Goal: Task Accomplishment & Management: Manage account settings

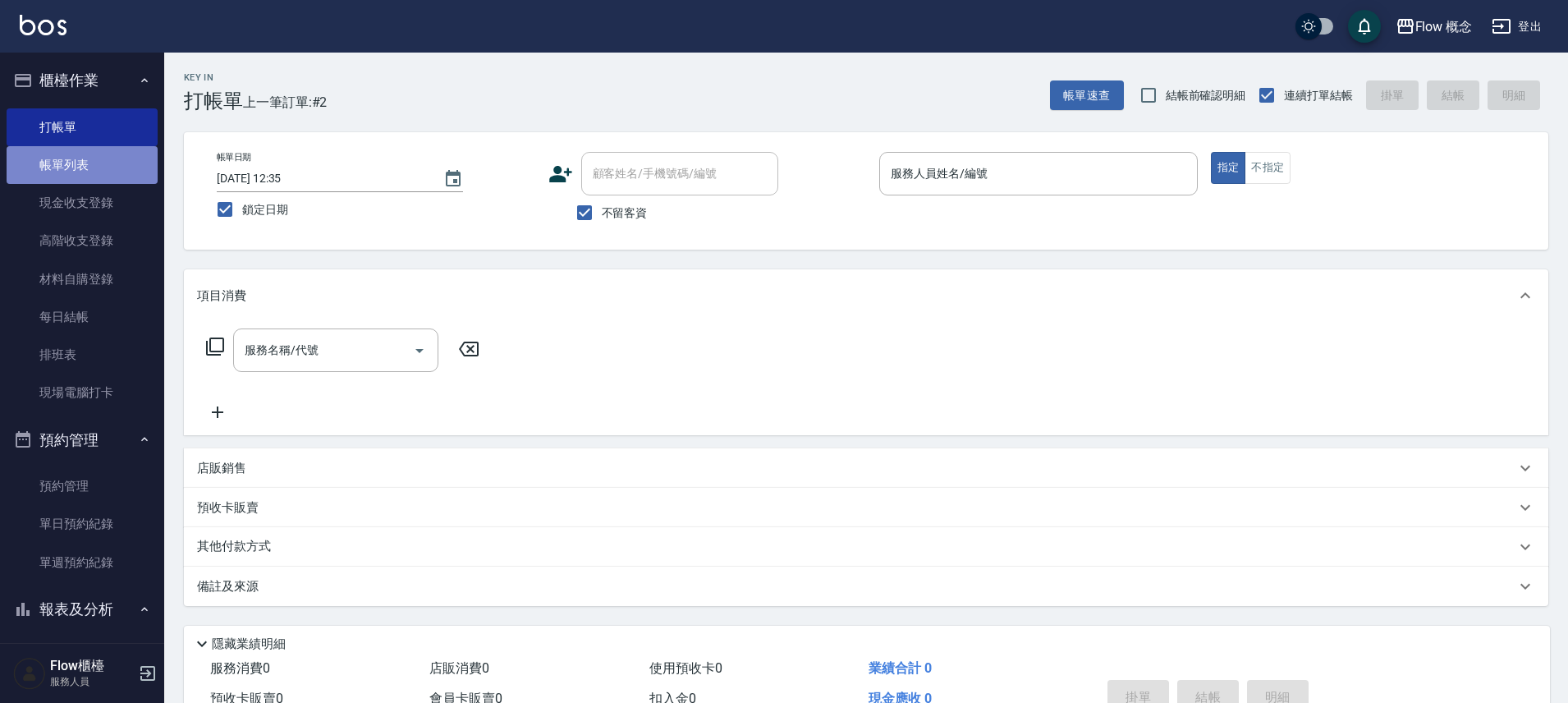
click at [122, 174] on link "帳單列表" at bounding box center [83, 164] width 151 height 37
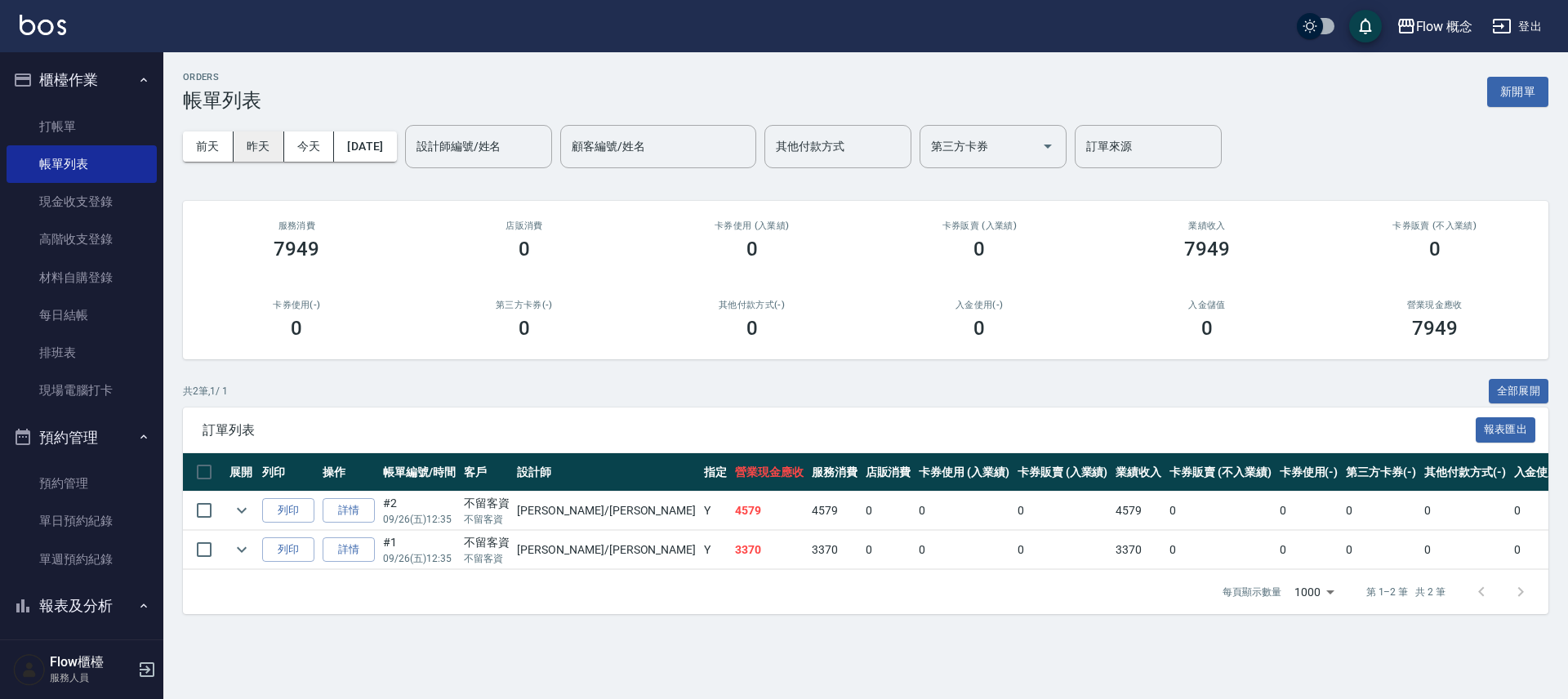
click at [258, 148] on button "昨天" at bounding box center [258, 146] width 51 height 30
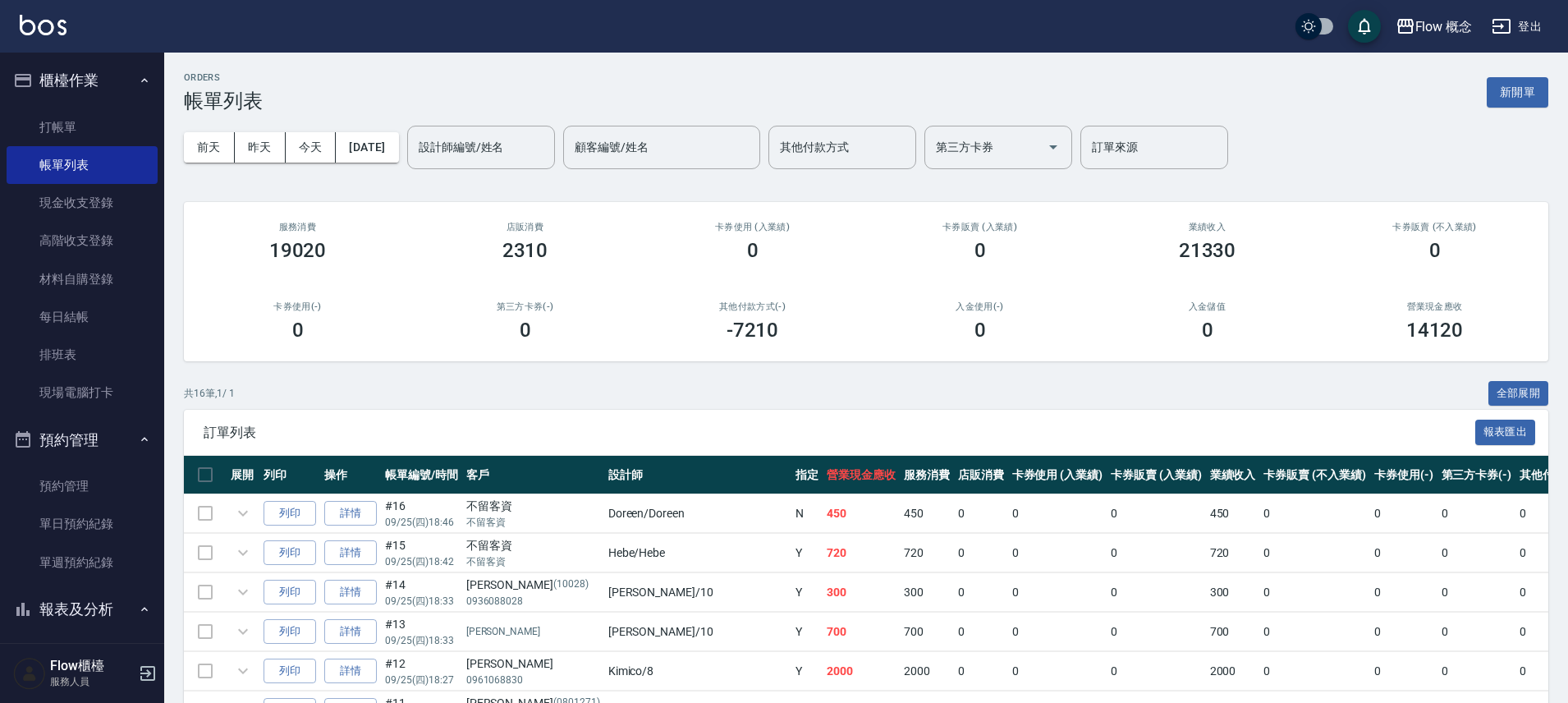
click at [866, 147] on div "其他付款方式 其他付款方式" at bounding box center [842, 148] width 148 height 43
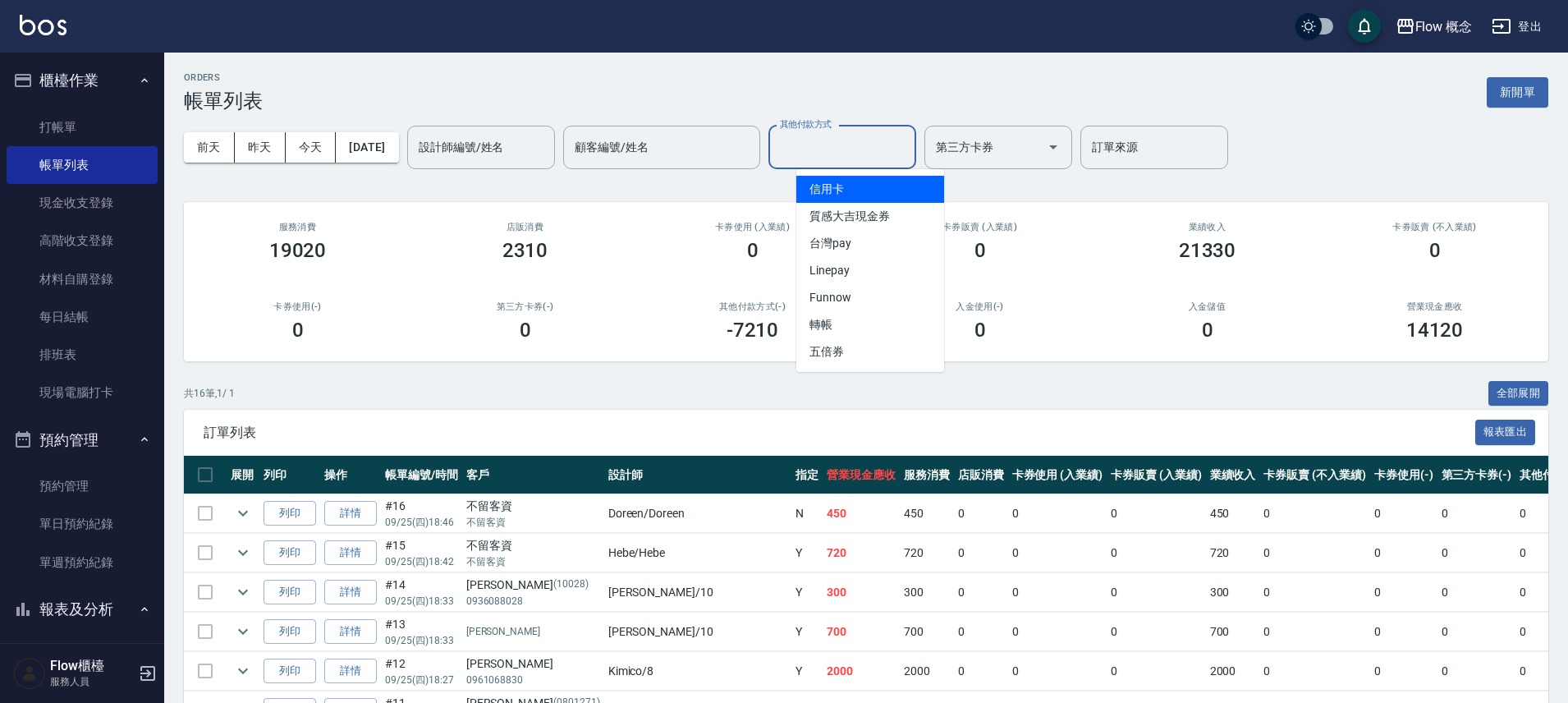
click at [861, 182] on span "信用卡" at bounding box center [870, 189] width 148 height 27
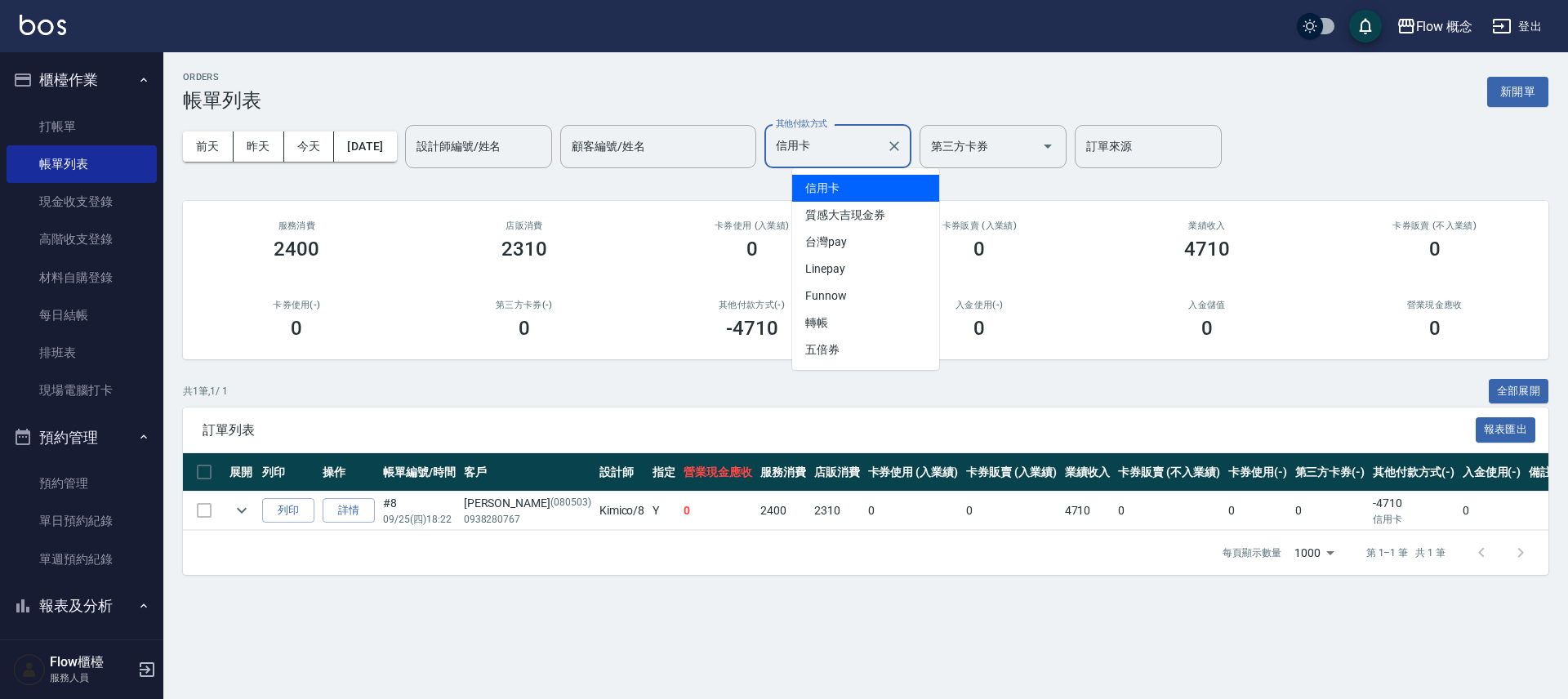
click at [857, 147] on input "信用卡" at bounding box center [825, 146] width 108 height 29
click at [892, 250] on span "台灣pay" at bounding box center [866, 242] width 147 height 27
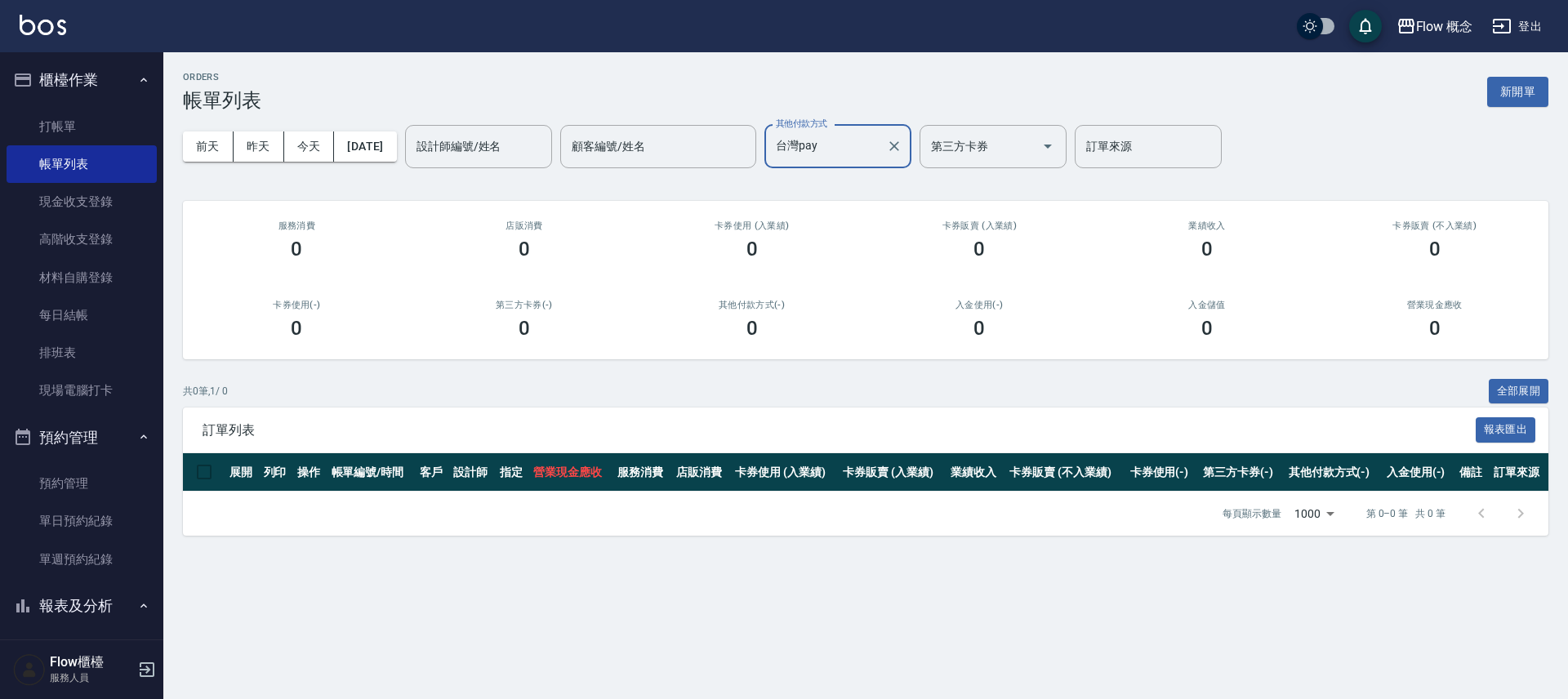
click at [880, 158] on input "台灣pay" at bounding box center [825, 146] width 108 height 29
click at [862, 175] on span "信用卡" at bounding box center [866, 187] width 147 height 27
type input "信用卡"
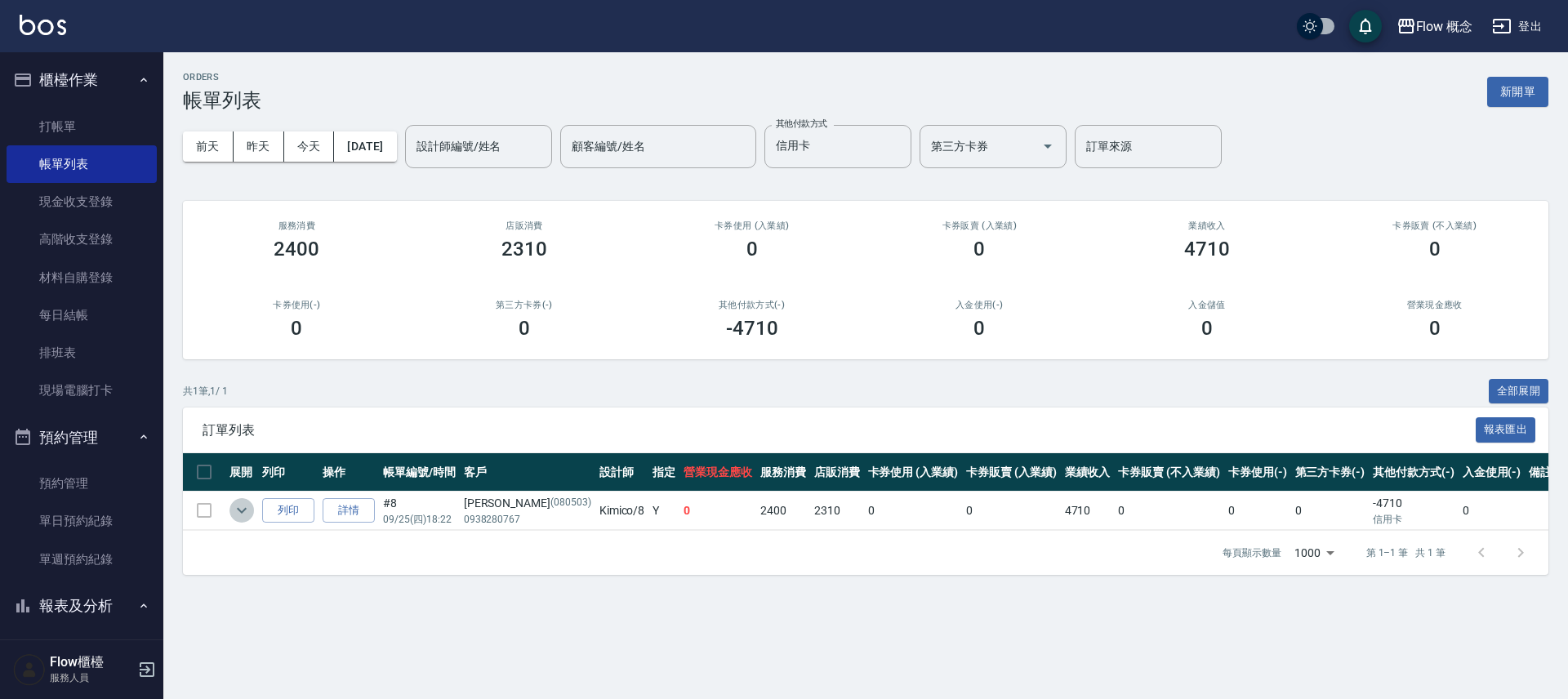
click at [245, 511] on icon "expand row" at bounding box center [241, 510] width 20 height 20
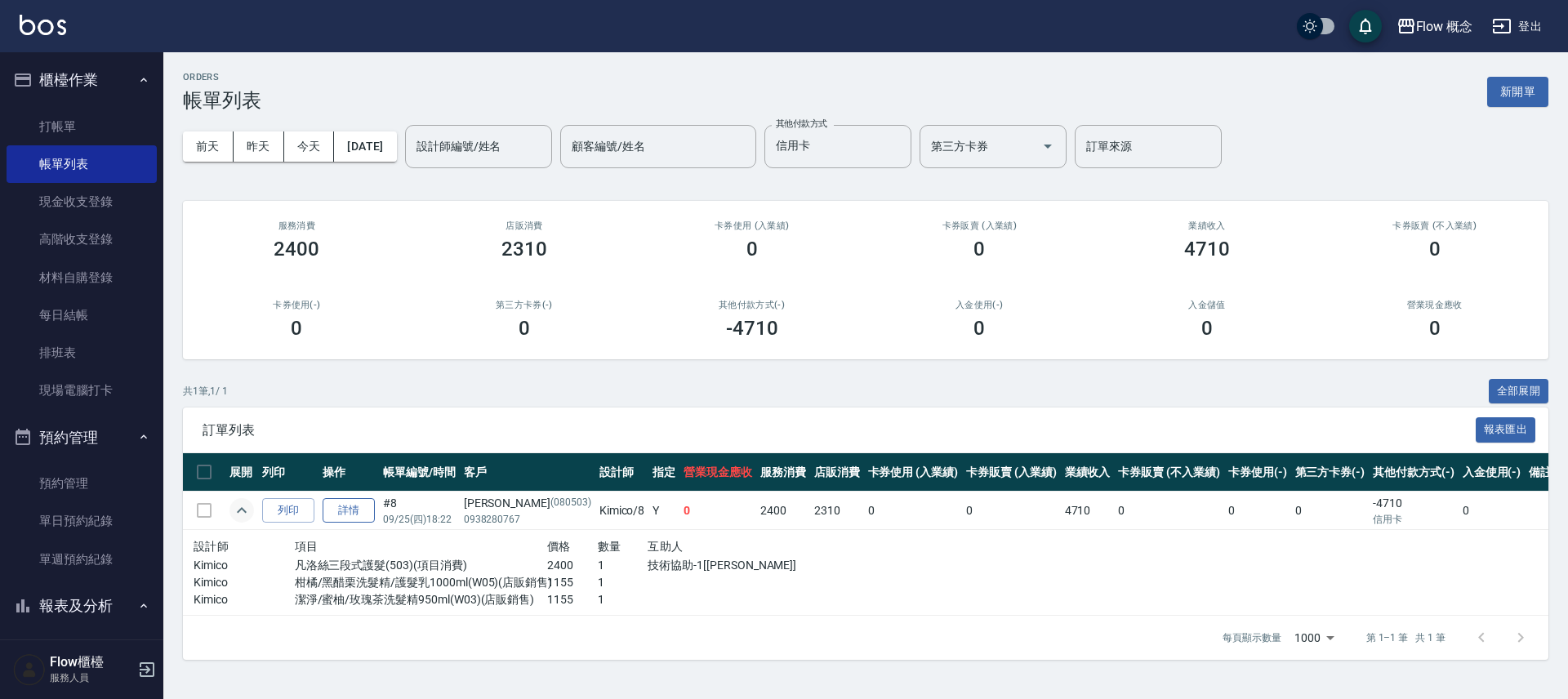
click at [350, 512] on link "詳情" at bounding box center [348, 510] width 52 height 25
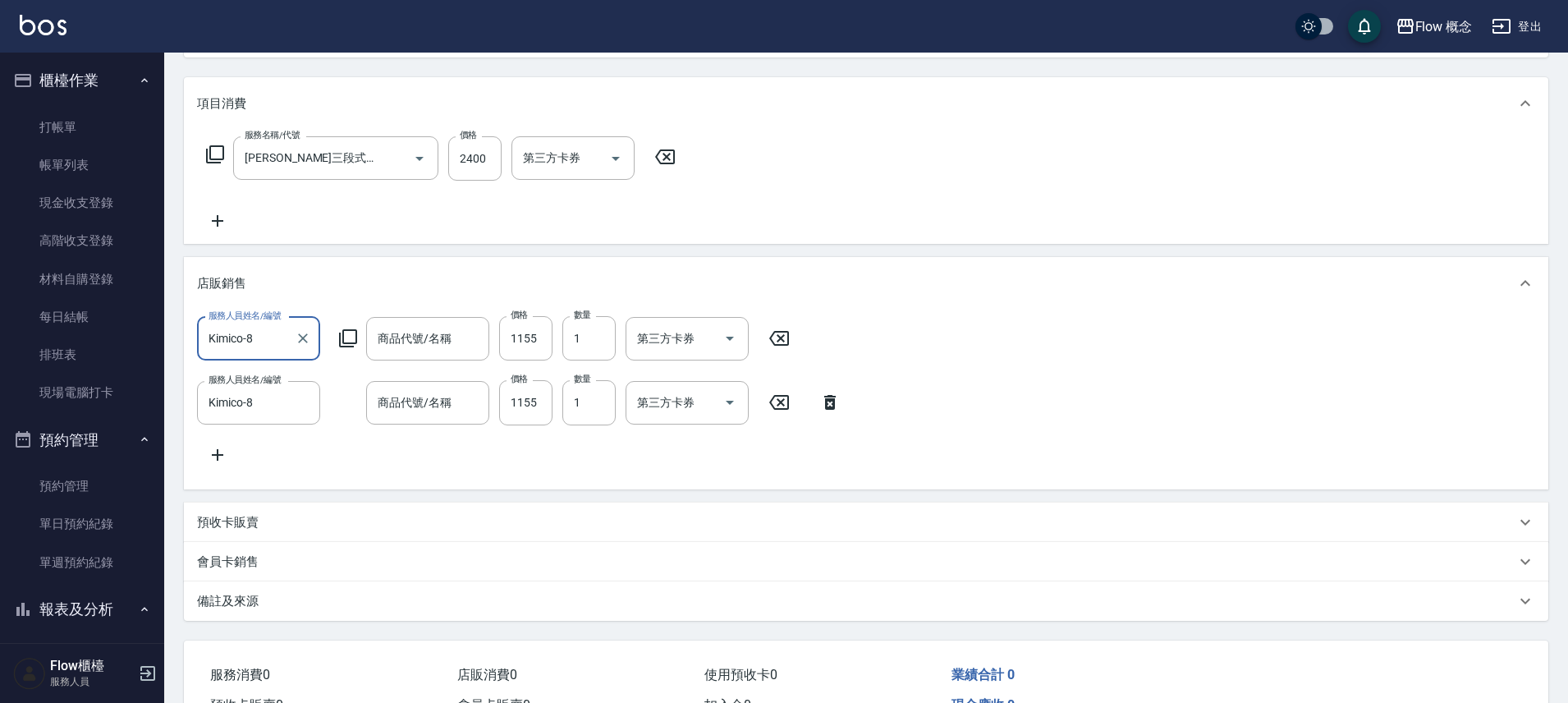
type input "[PERSON_NAME]三段式護髮(503)"
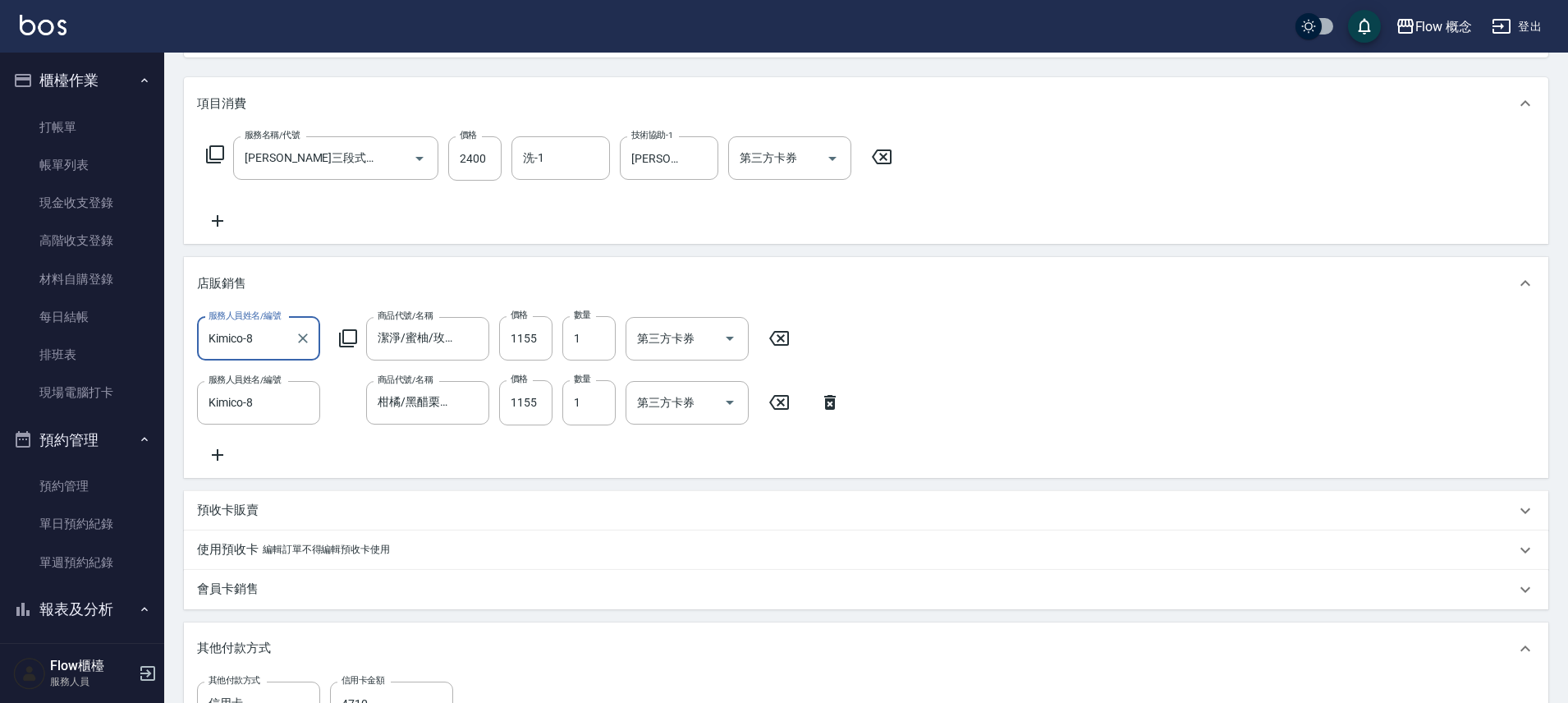
type input "[DATE] 18:22"
type input "Kimico-8"
type input "潔淨/蜜柚/玫瑰茶洗髮精950ml"
type input "柑橘/黑醋栗洗髮精/護髮乳1000ml"
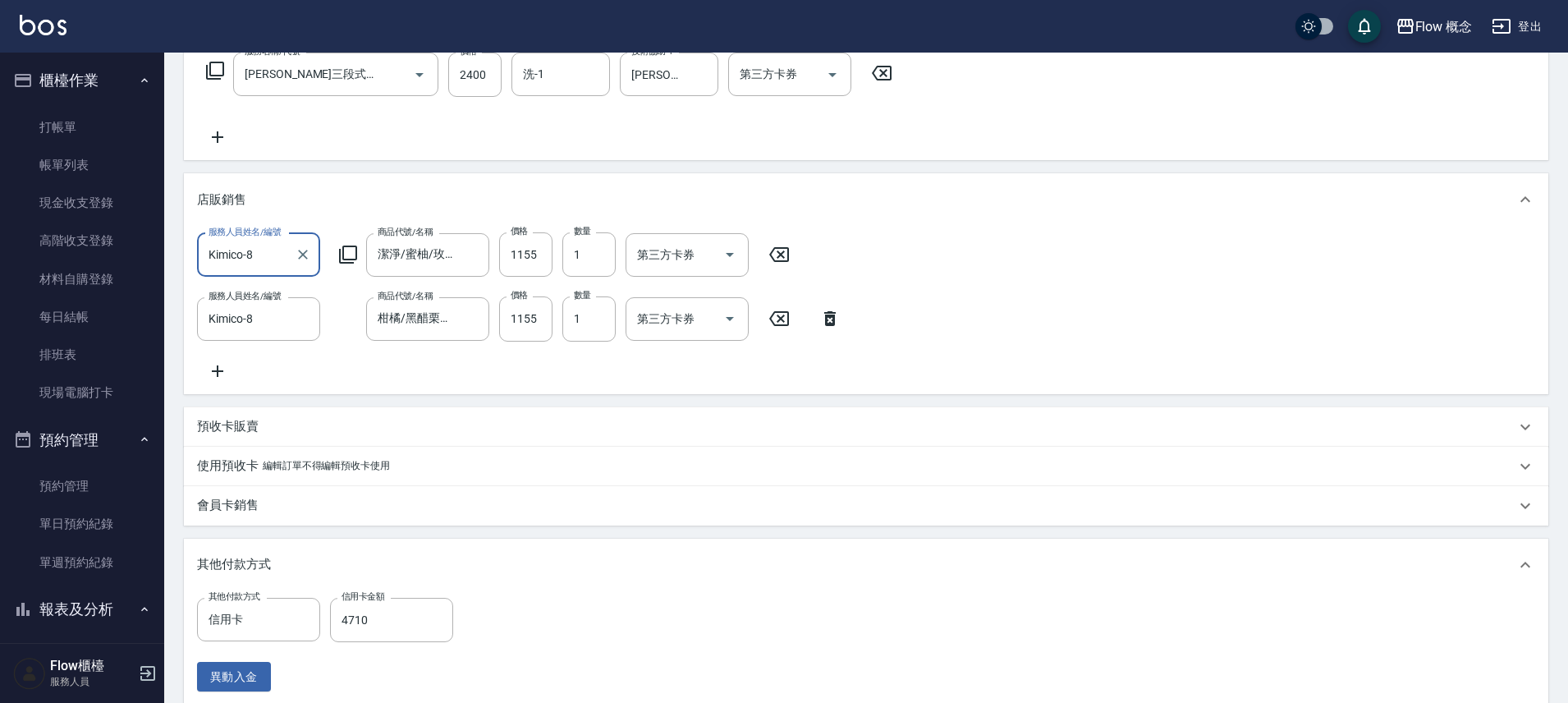
type input "[PERSON_NAME]/0938280767/080503"
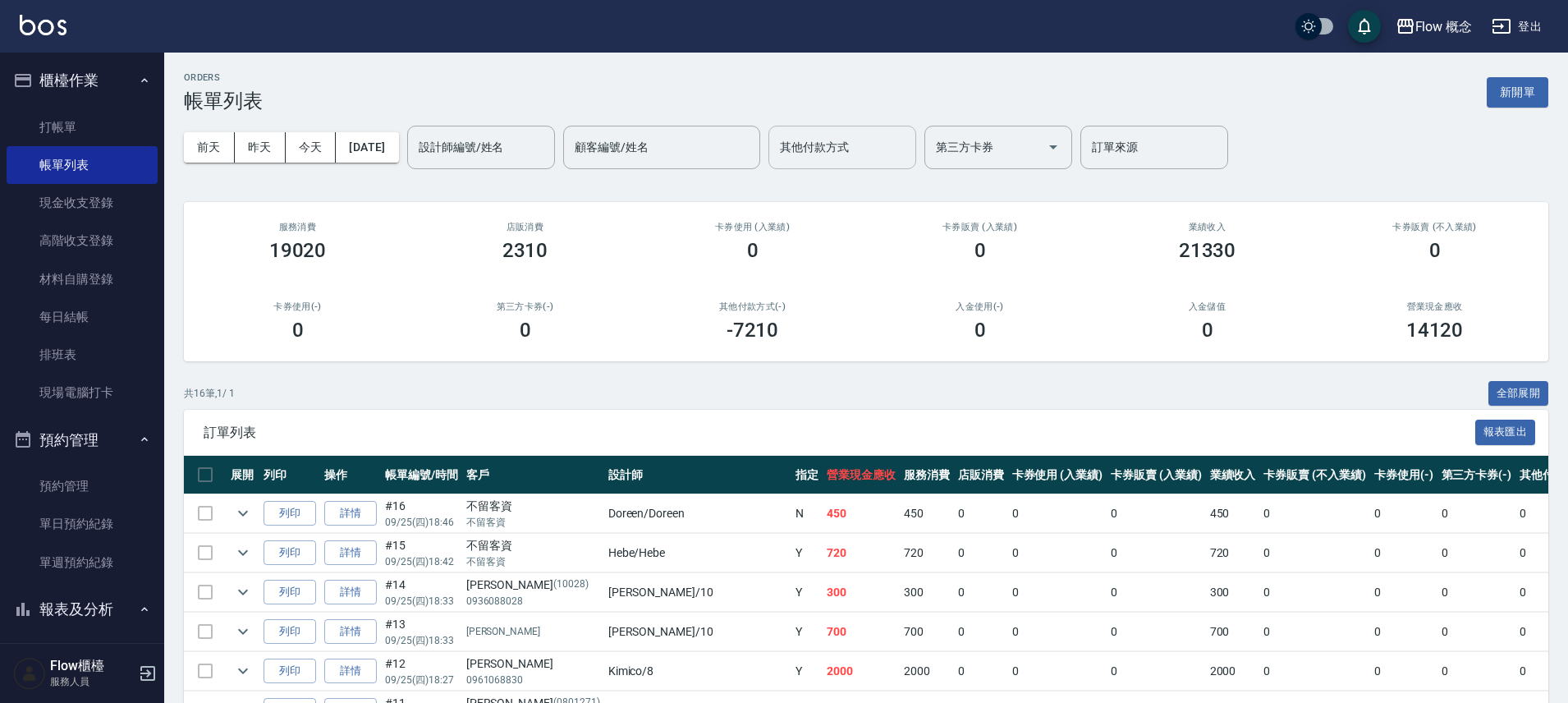
click at [829, 153] on input "其他付款方式" at bounding box center [842, 147] width 133 height 29
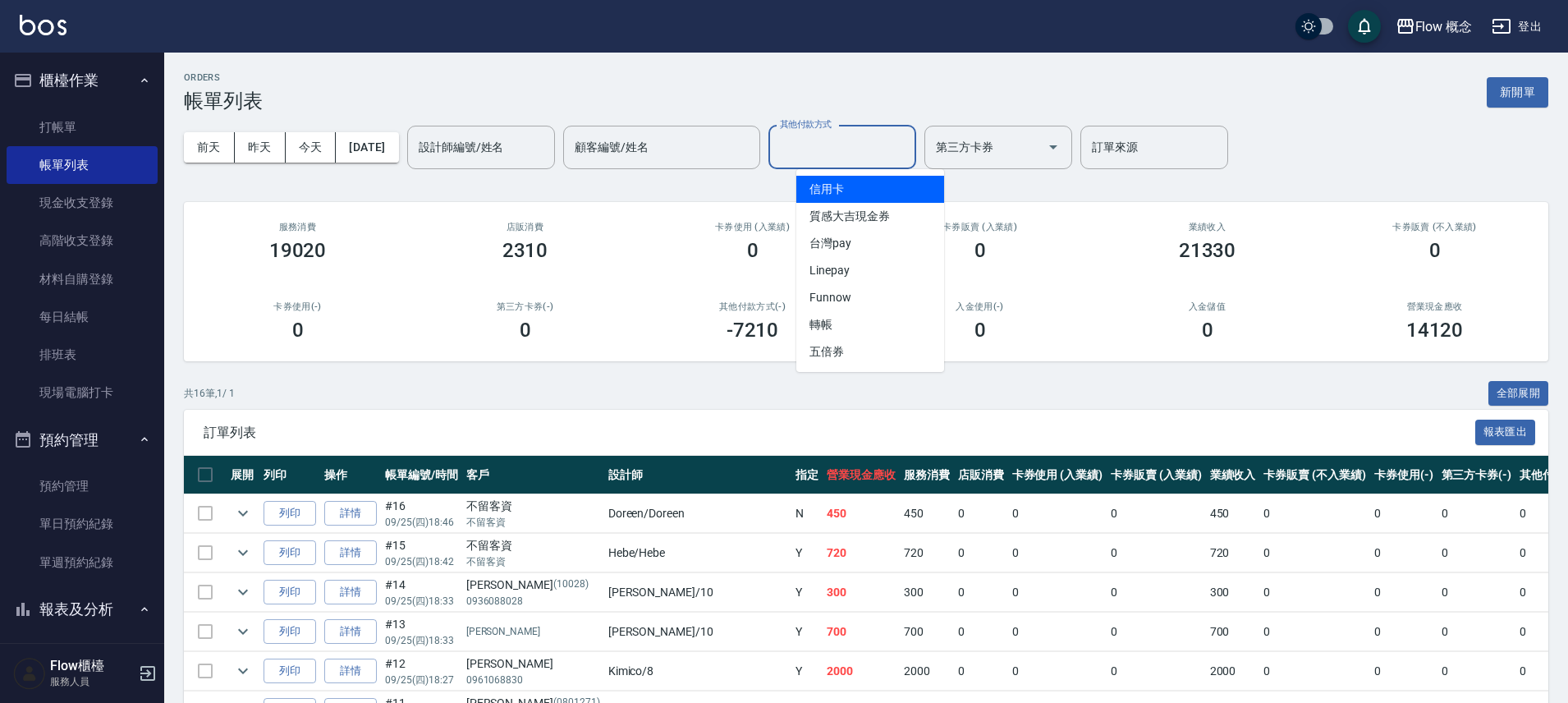
click at [833, 180] on span "信用卡" at bounding box center [870, 189] width 148 height 27
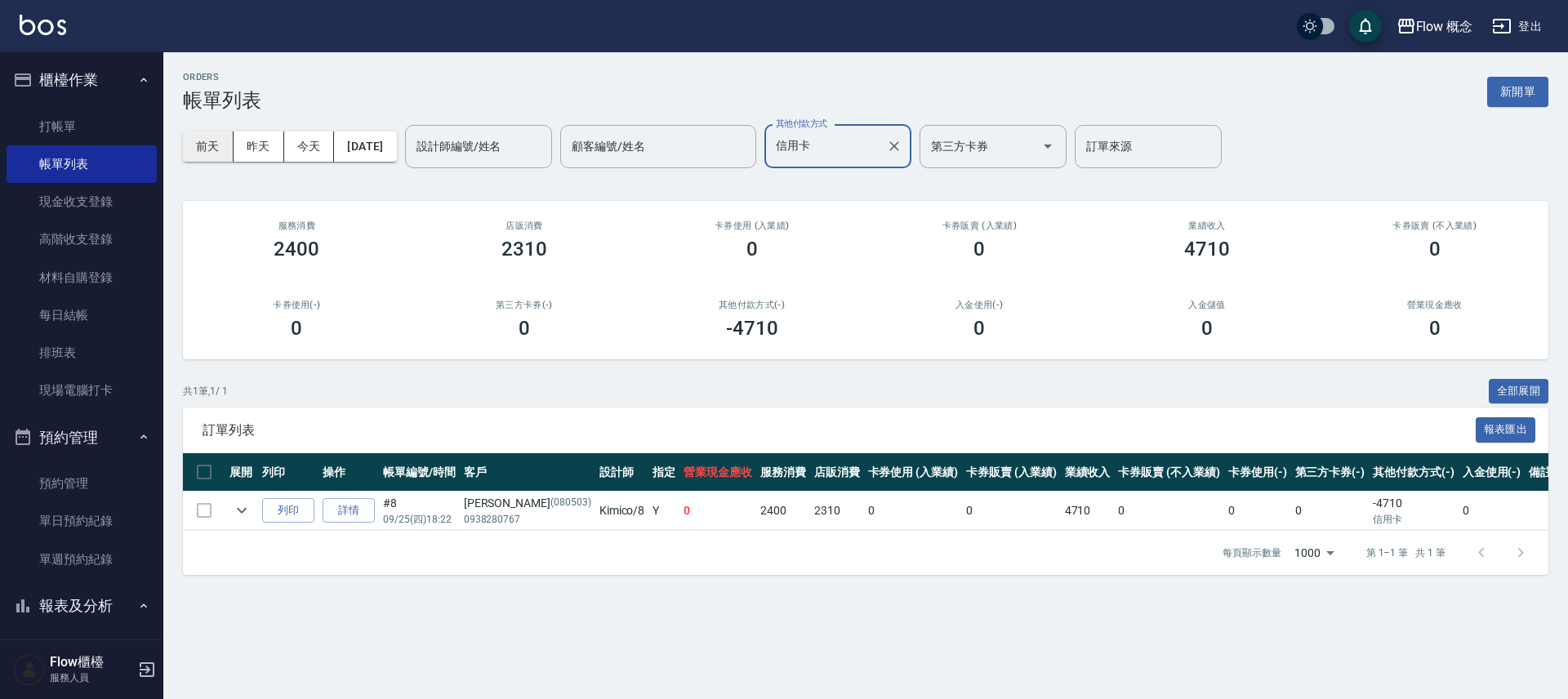
click at [198, 144] on button "前天" at bounding box center [208, 146] width 51 height 30
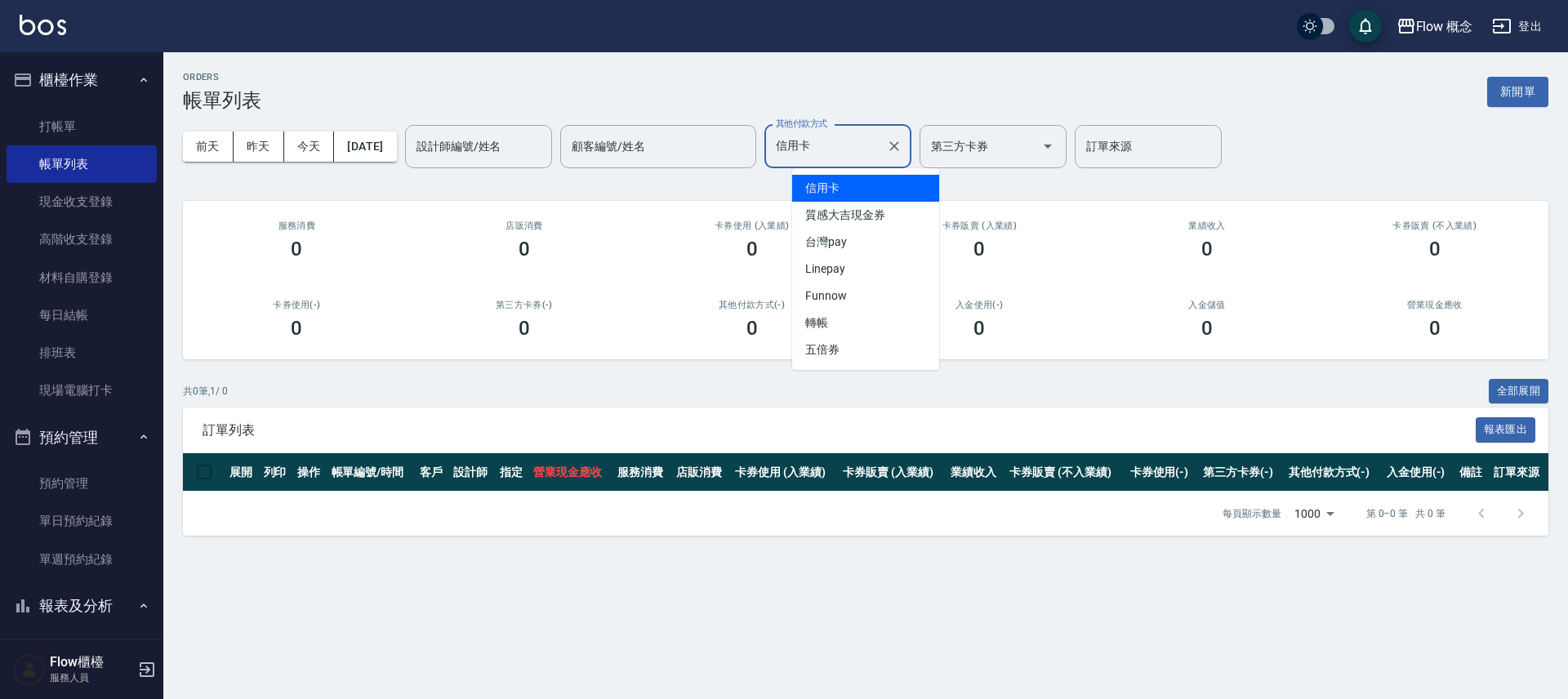
drag, startPoint x: 842, startPoint y: 149, endPoint x: 835, endPoint y: 211, distance: 62.4
click at [842, 149] on input "信用卡" at bounding box center [825, 146] width 108 height 29
drag, startPoint x: 837, startPoint y: 257, endPoint x: 840, endPoint y: 241, distance: 16.3
click at [840, 241] on ul "信用卡 質感大吉現金券 台灣pay Linepay Funnow 轉帳 五倍券" at bounding box center [866, 269] width 147 height 201
click at [840, 241] on span "台灣pay" at bounding box center [866, 242] width 147 height 27
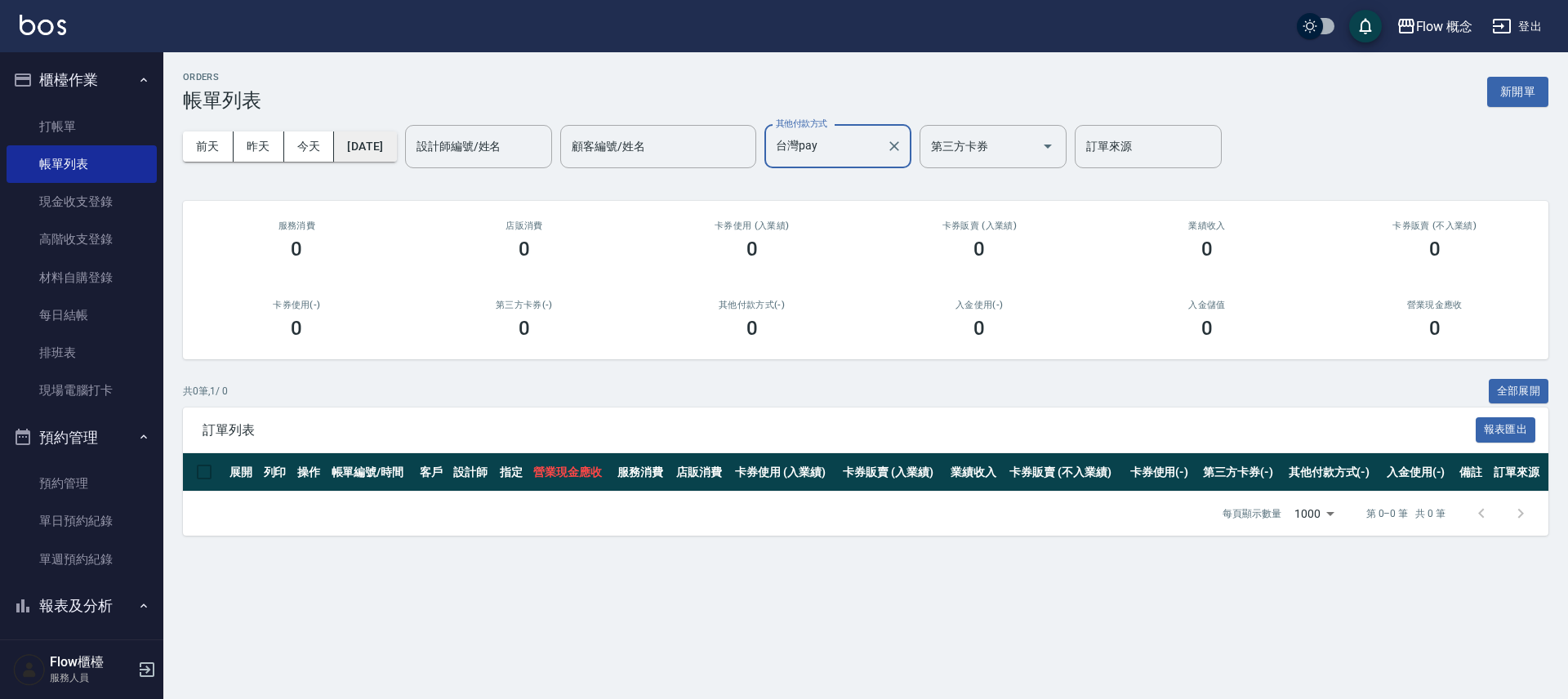
click at [396, 142] on button "[DATE]" at bounding box center [365, 146] width 62 height 30
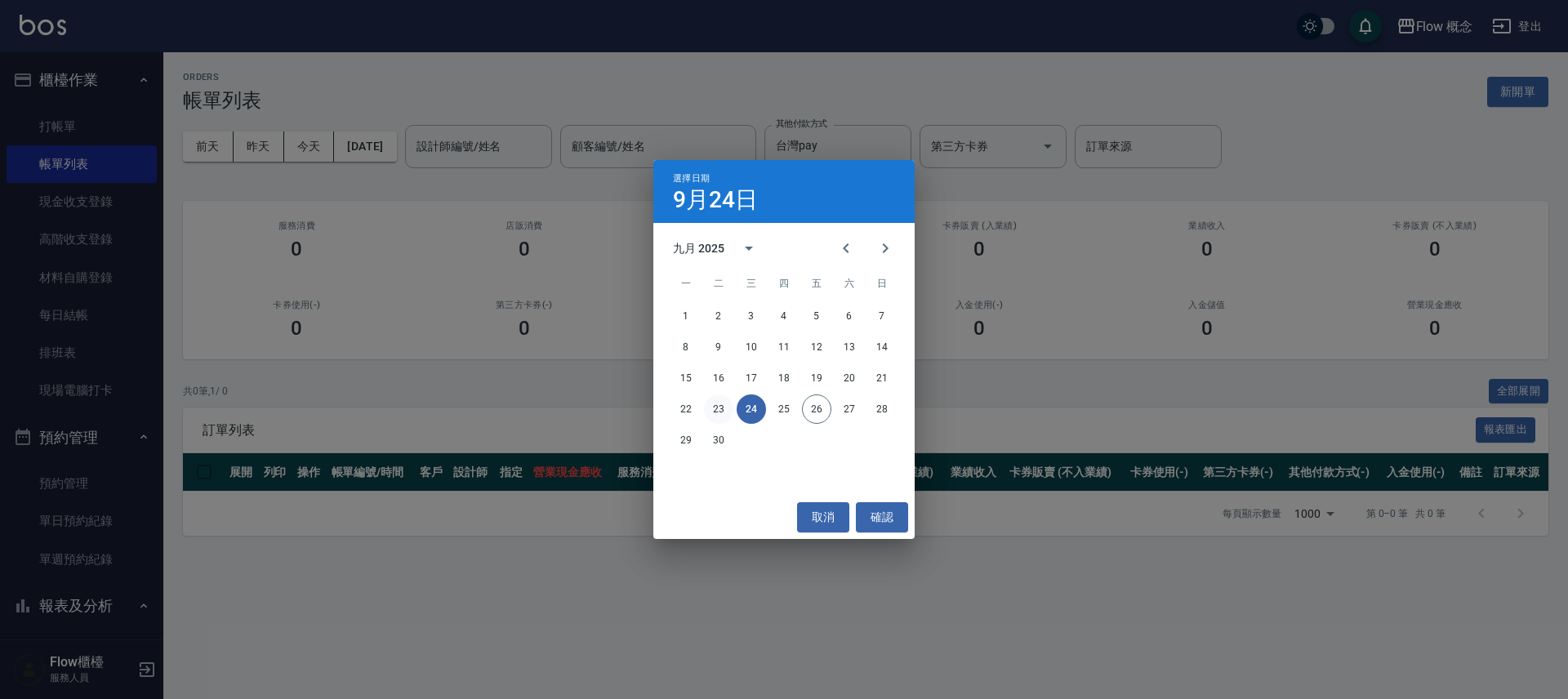
click at [709, 409] on button "23" at bounding box center [719, 409] width 29 height 29
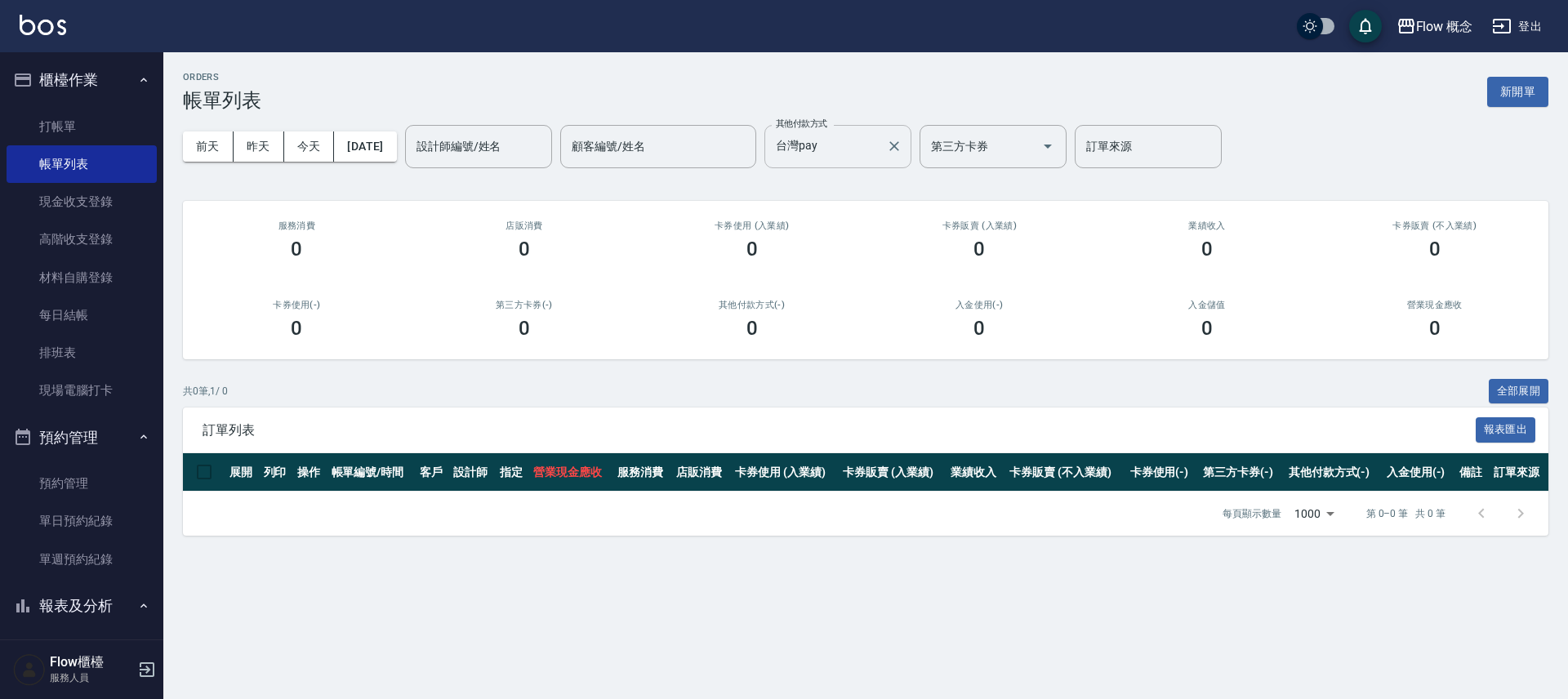
click at [856, 159] on input "台灣pay" at bounding box center [825, 146] width 108 height 29
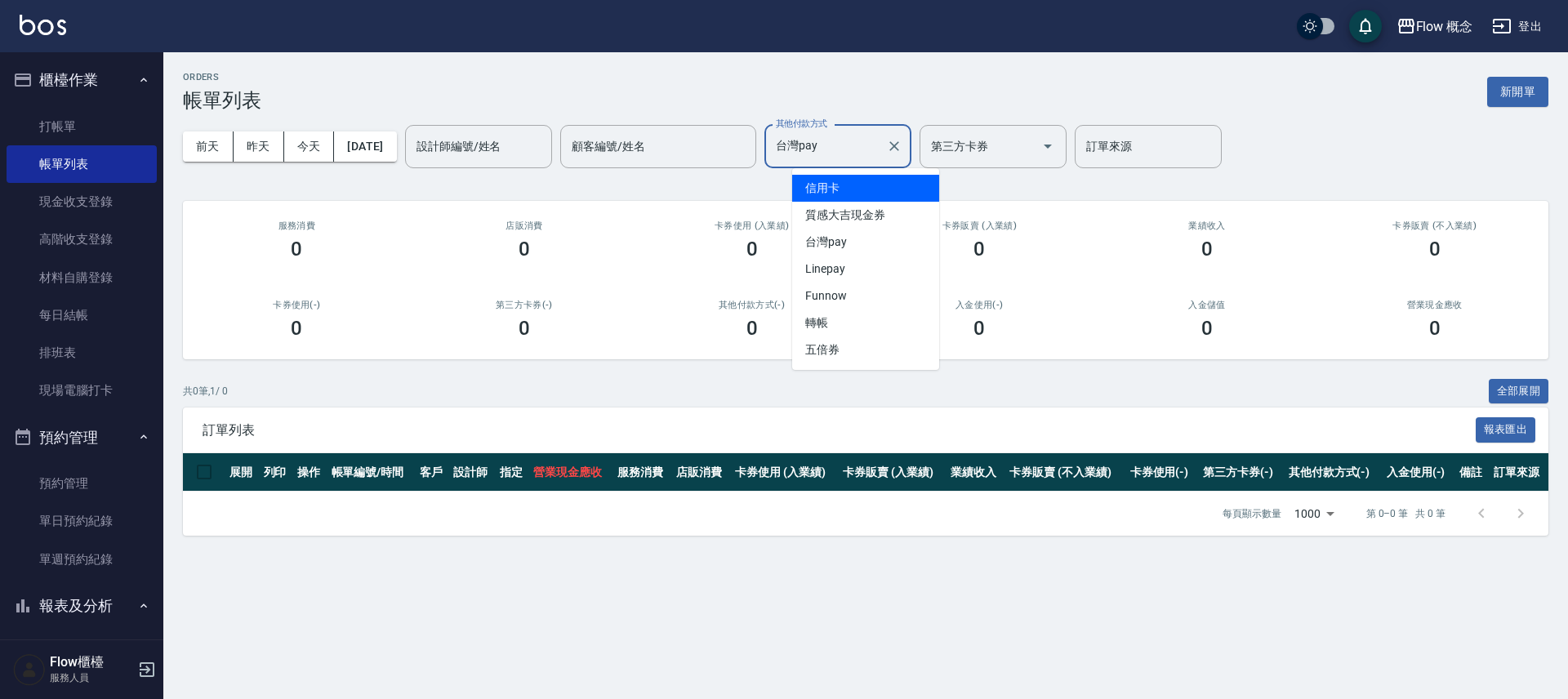
click at [848, 192] on span "信用卡" at bounding box center [866, 187] width 147 height 27
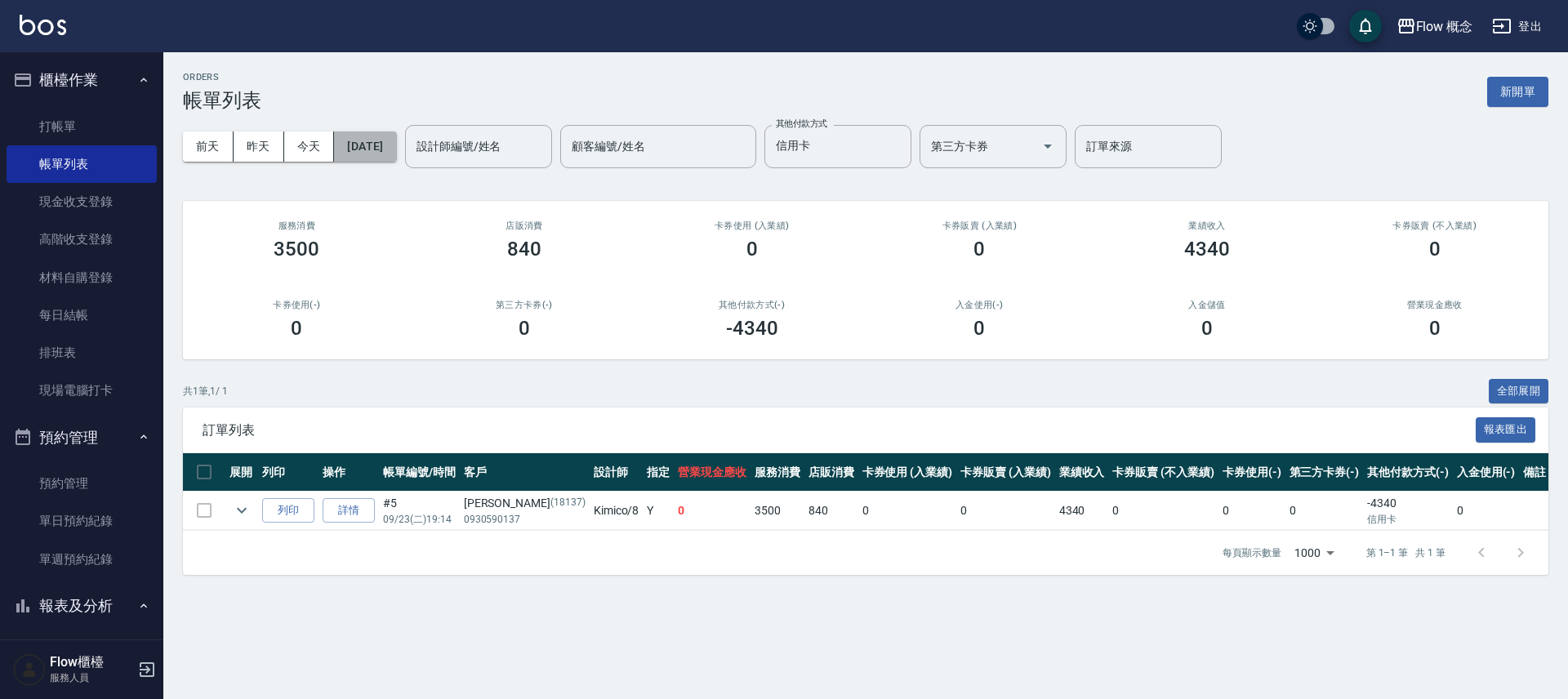
click at [384, 155] on button "[DATE]" at bounding box center [365, 146] width 62 height 30
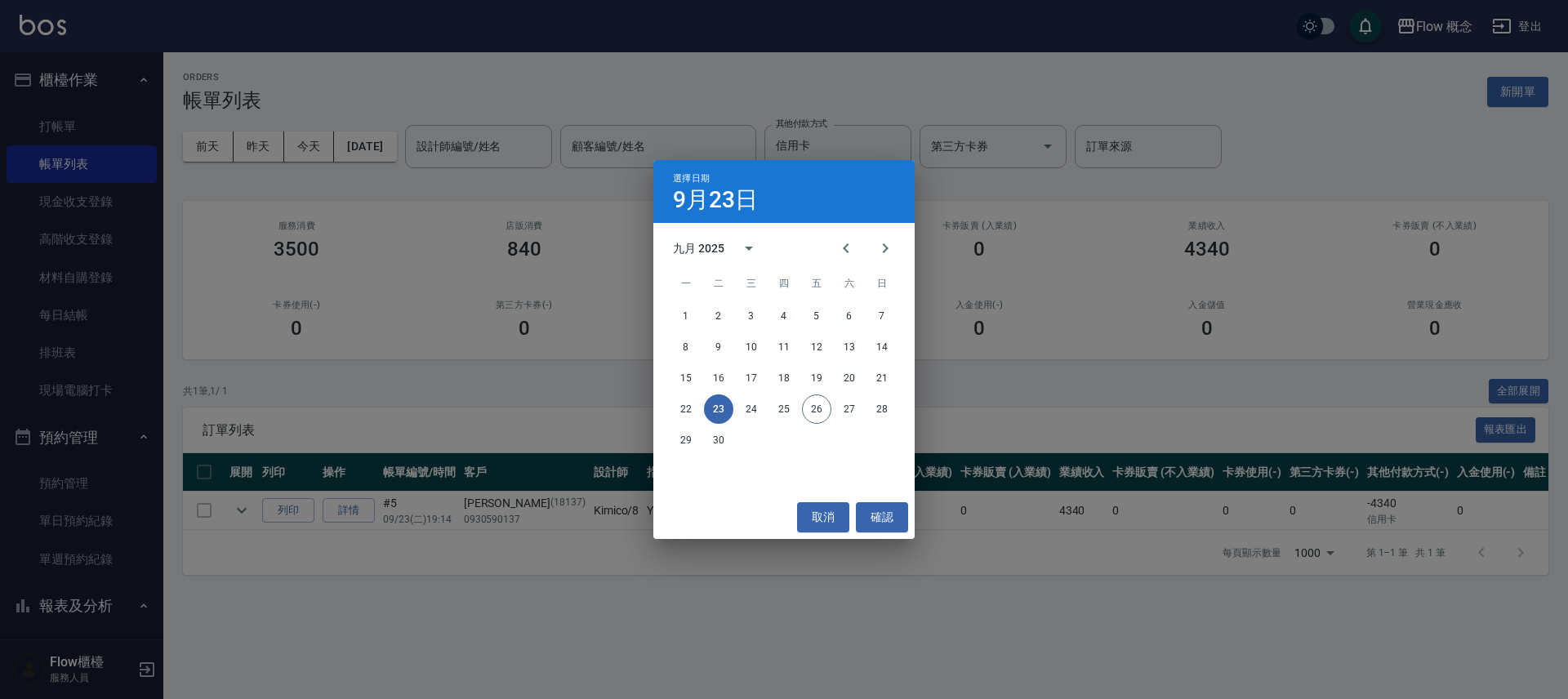
click at [698, 396] on div "22 23 24 25 26 27 28" at bounding box center [784, 409] width 261 height 29
click at [685, 421] on button "22" at bounding box center [686, 409] width 29 height 29
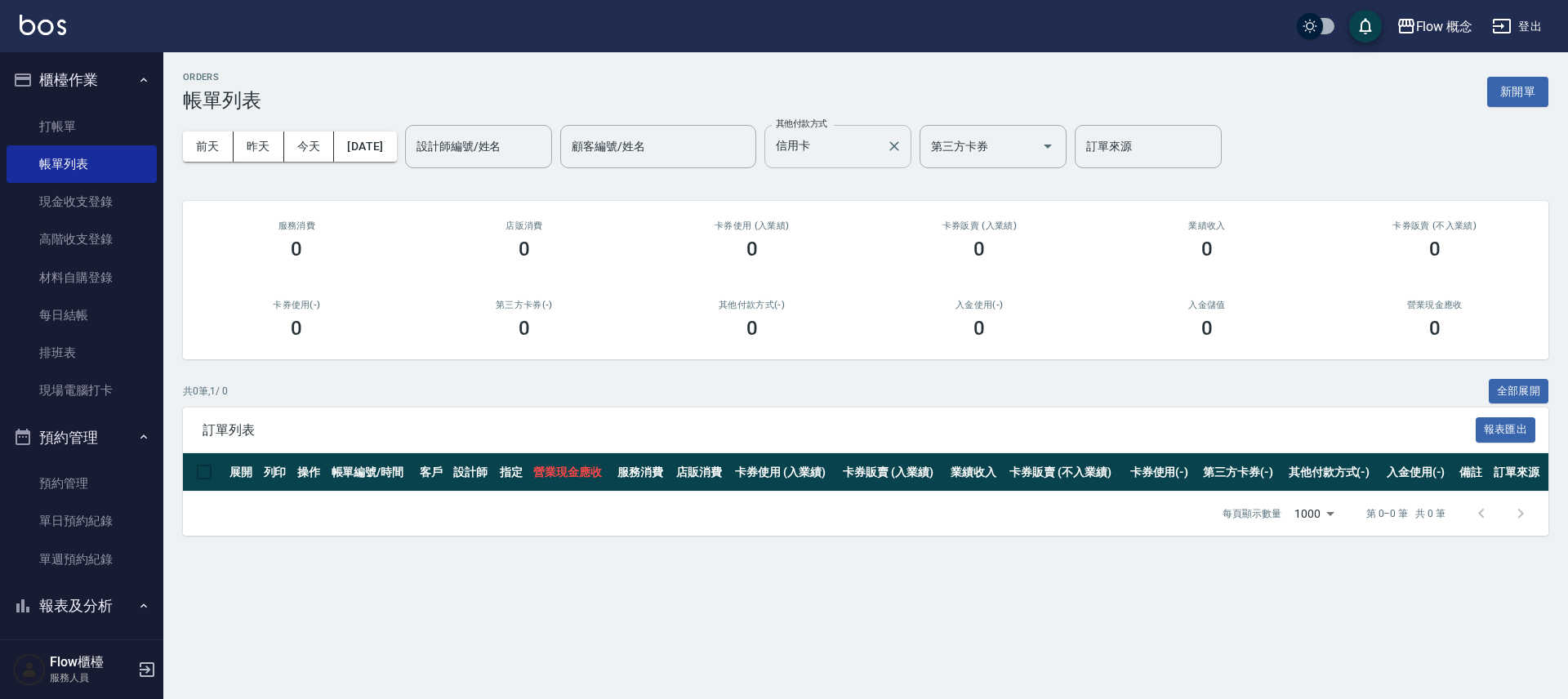
click at [850, 149] on input "信用卡" at bounding box center [825, 146] width 108 height 29
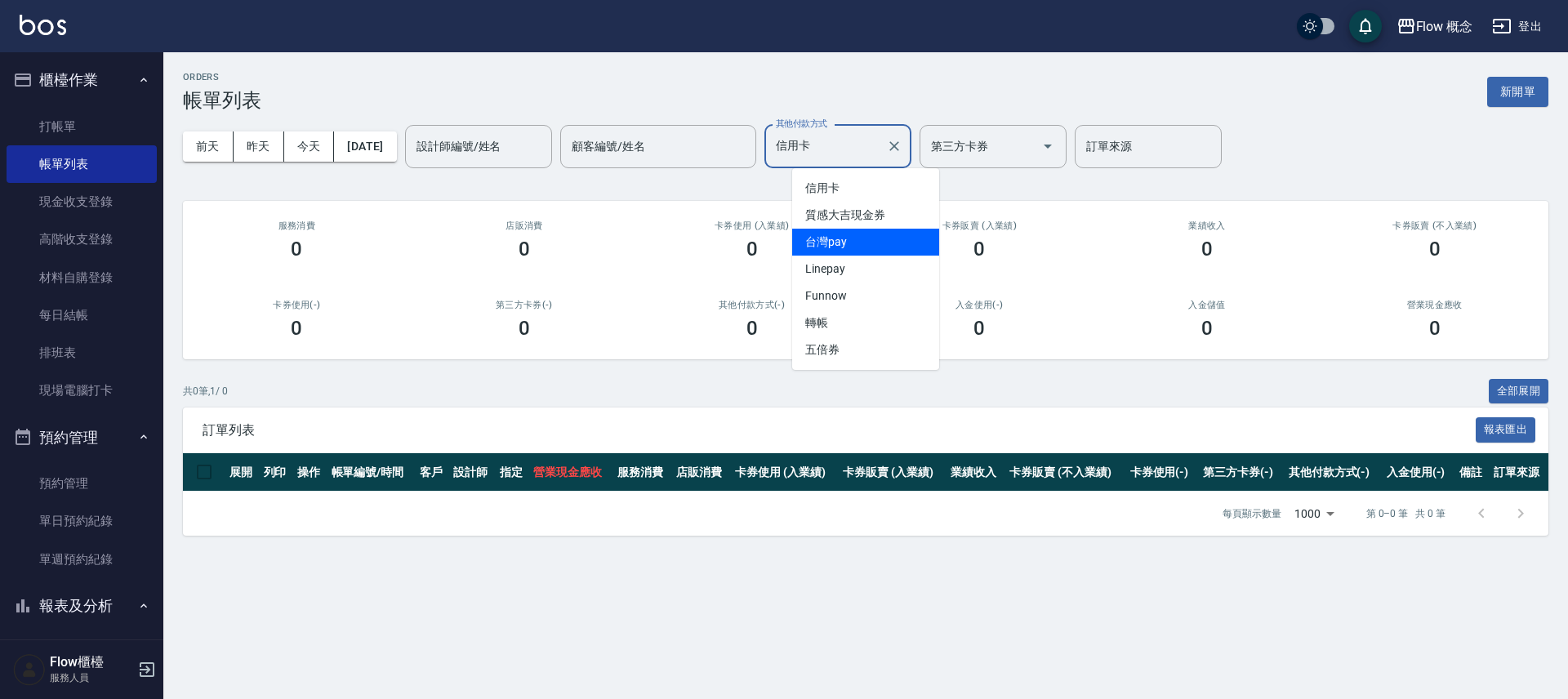
click at [839, 244] on span "台灣pay" at bounding box center [866, 242] width 147 height 27
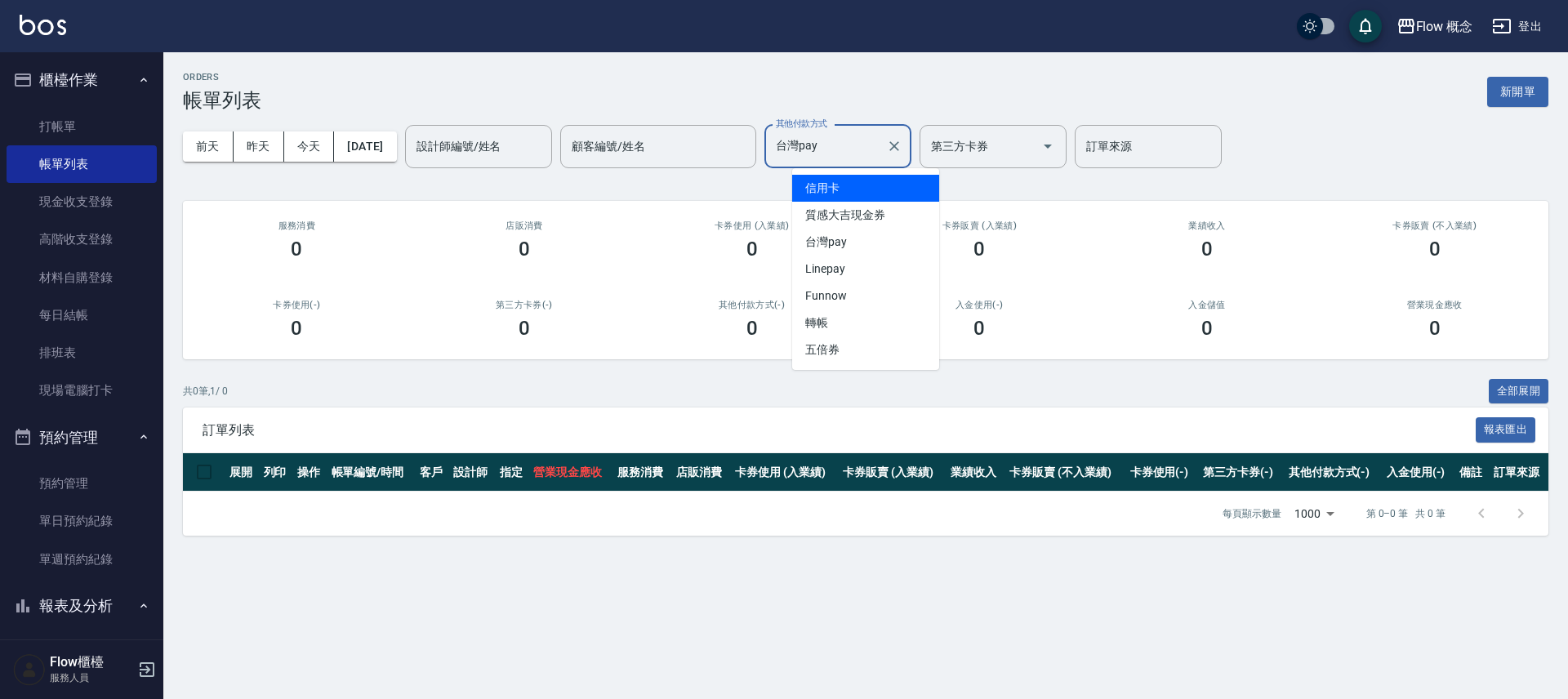
click at [854, 155] on input "台灣pay" at bounding box center [825, 146] width 108 height 29
click at [870, 199] on span "信用卡" at bounding box center [866, 187] width 147 height 27
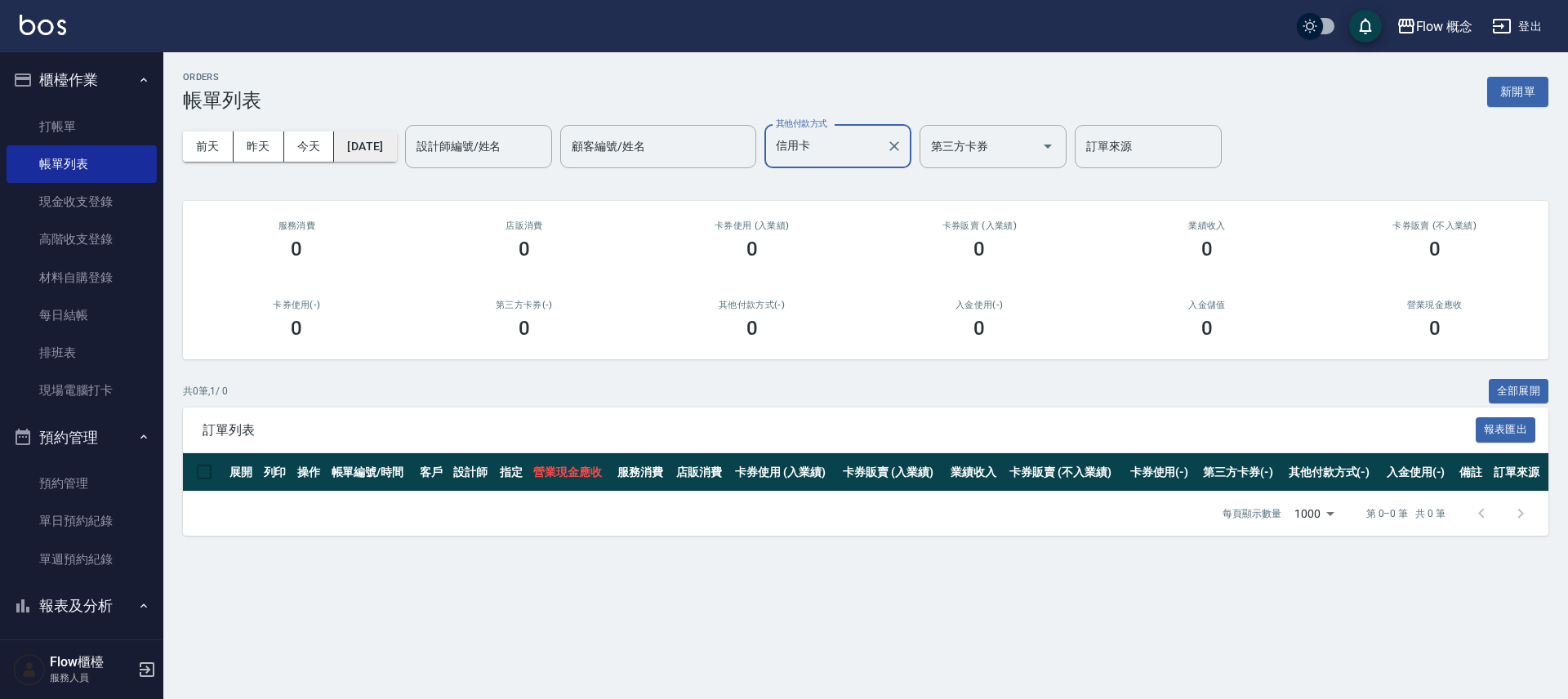
click at [396, 156] on button "[DATE]" at bounding box center [365, 146] width 62 height 30
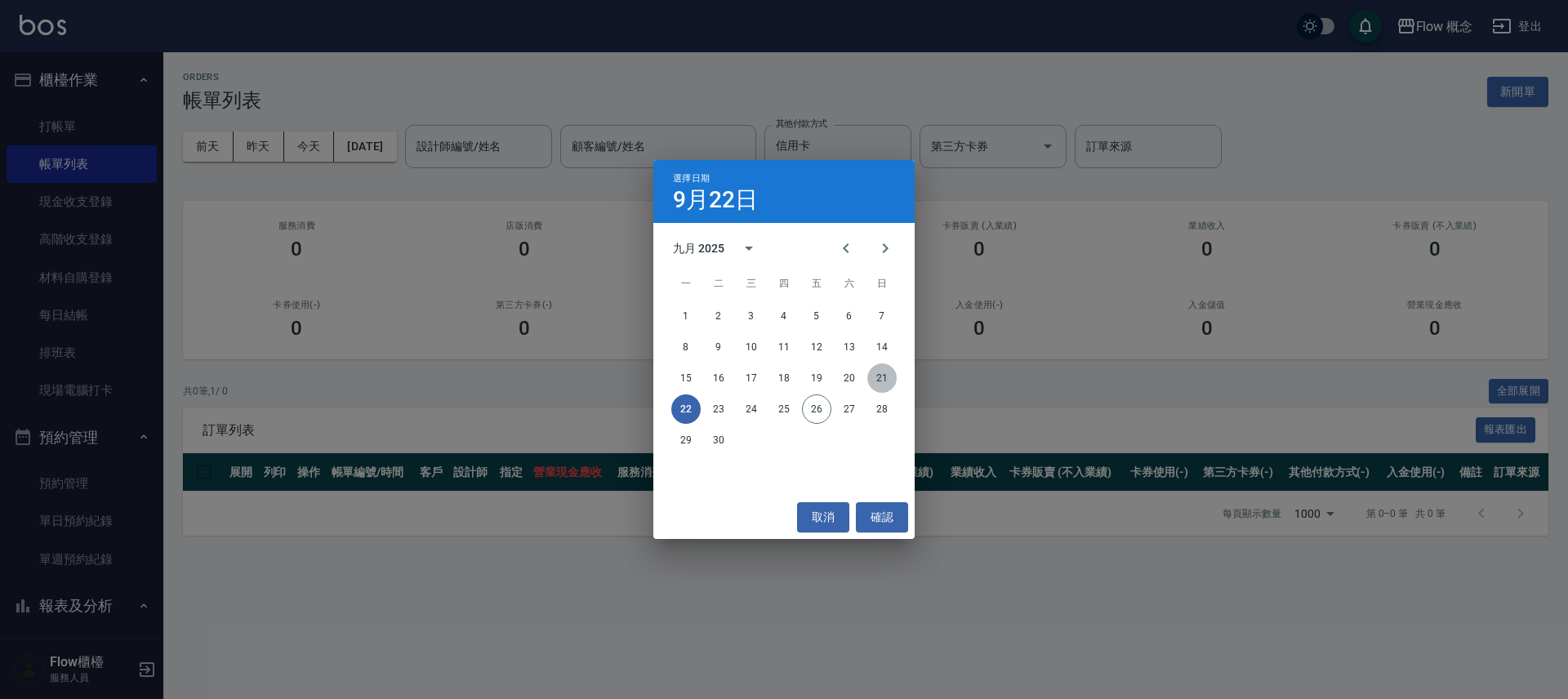
click at [885, 378] on button "21" at bounding box center [883, 378] width 29 height 29
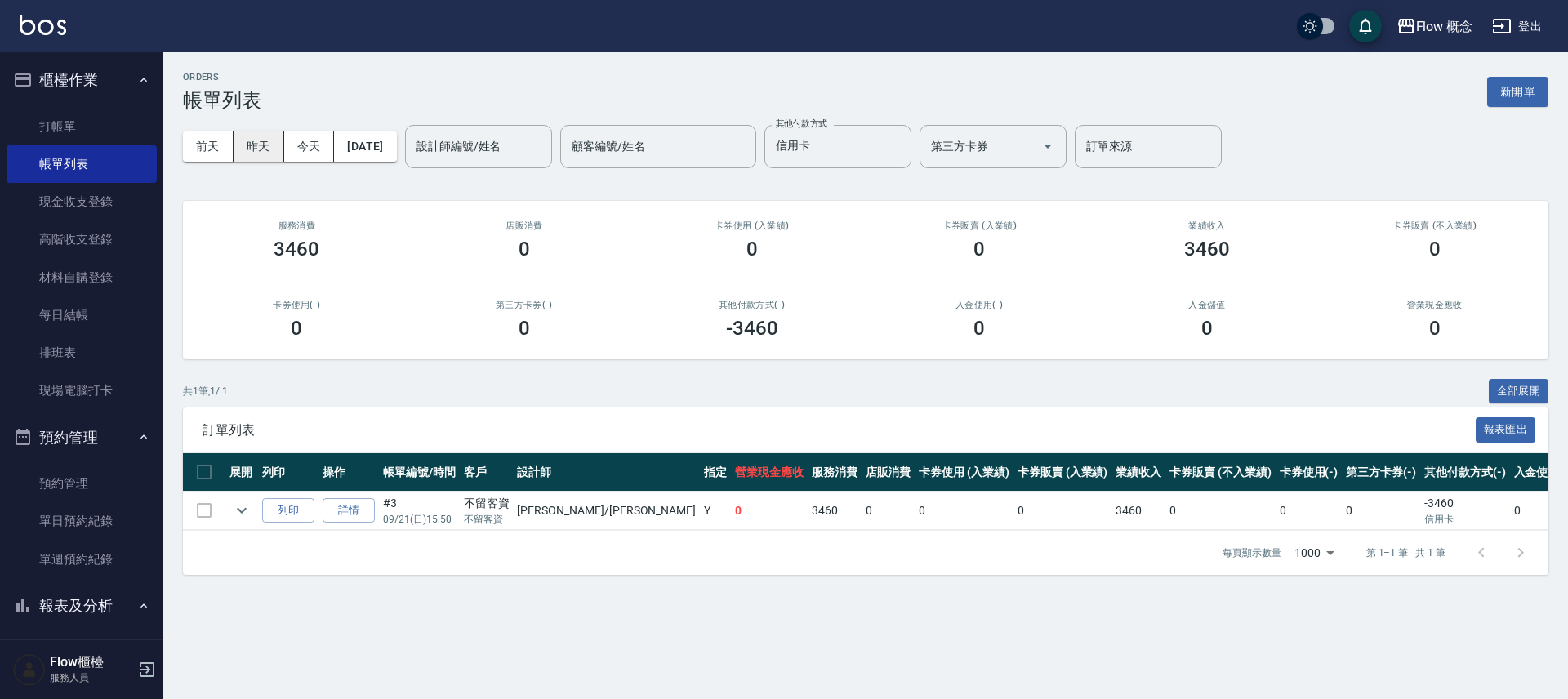
click at [276, 147] on button "昨天" at bounding box center [258, 146] width 51 height 30
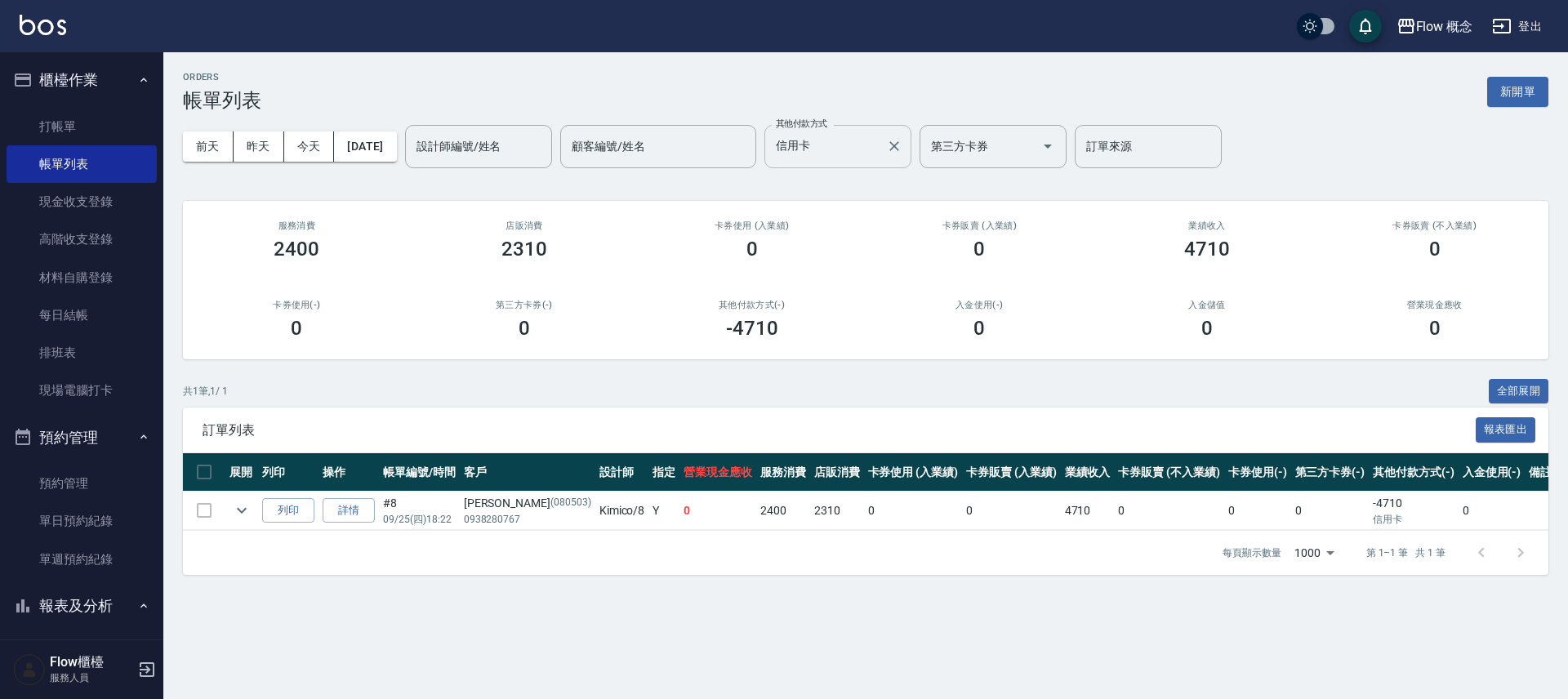
click at [877, 142] on input "信用卡" at bounding box center [825, 146] width 108 height 29
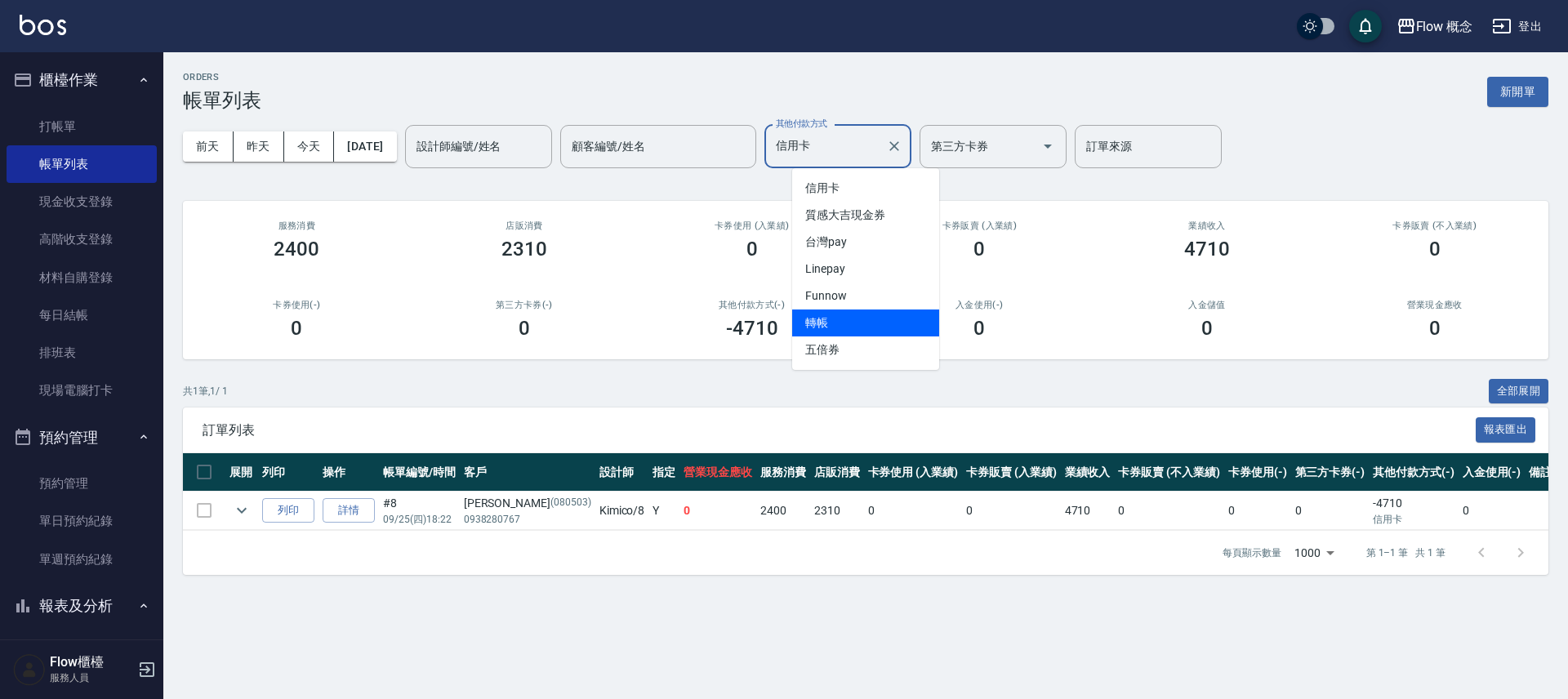
click at [845, 324] on span "轉帳" at bounding box center [866, 322] width 147 height 27
type input "轉帳"
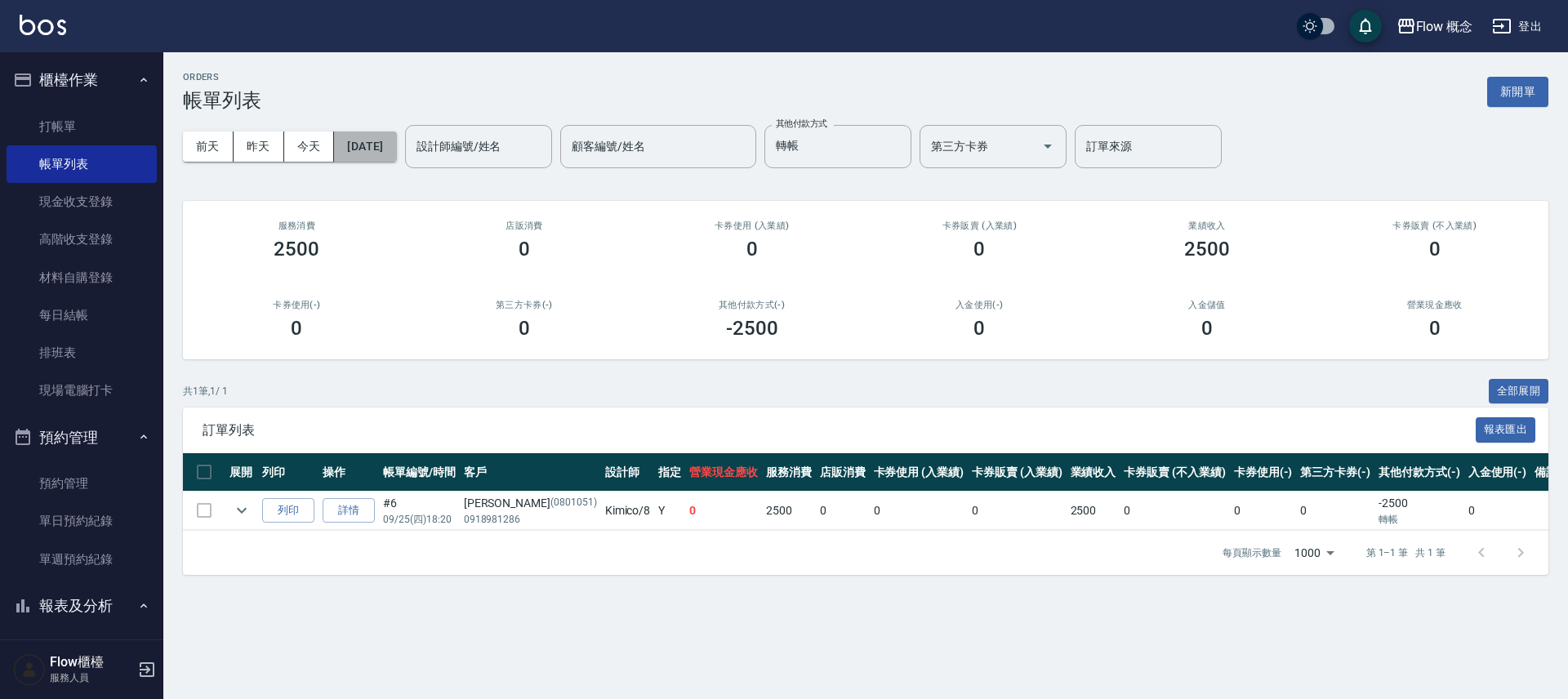
click at [387, 143] on button "[DATE]" at bounding box center [365, 146] width 62 height 30
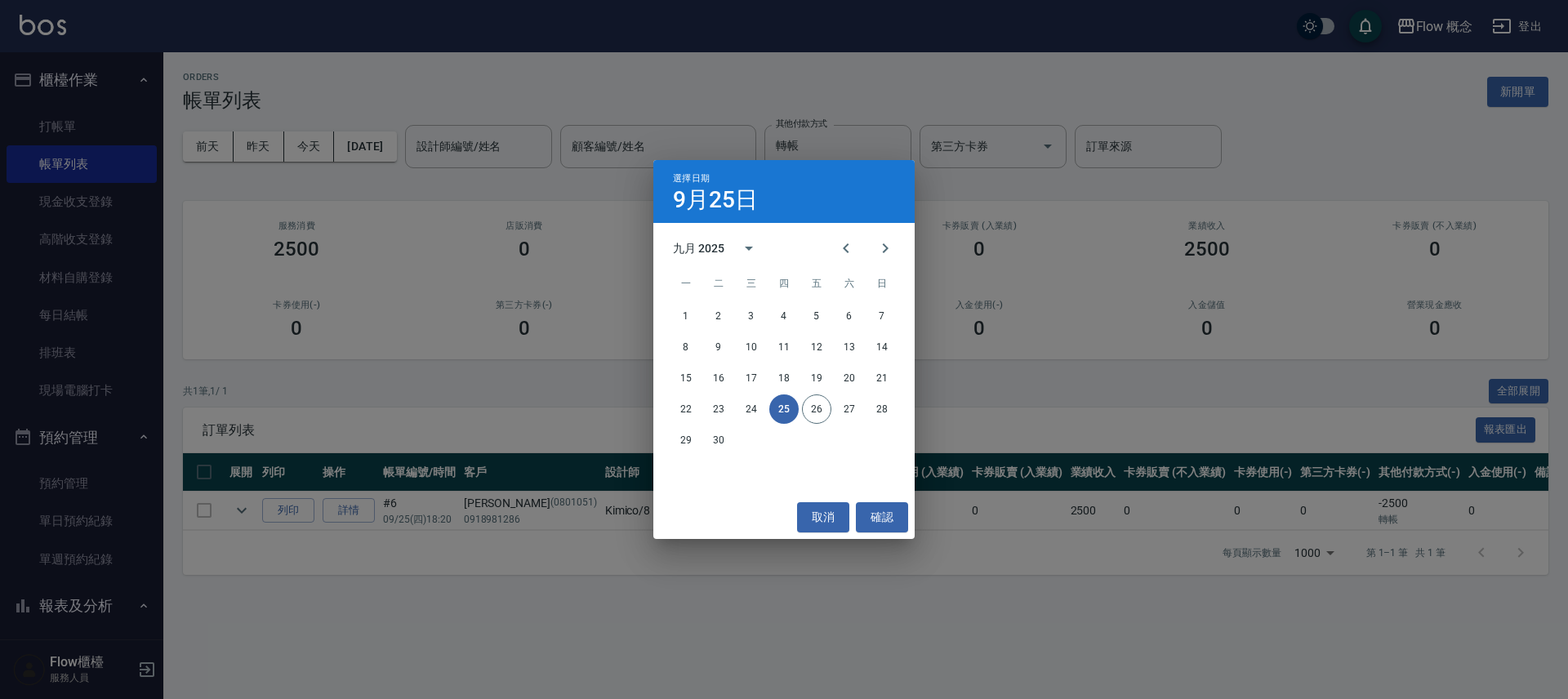
drag, startPoint x: 416, startPoint y: 98, endPoint x: 395, endPoint y: 98, distance: 21.0
click at [416, 98] on div "選擇日期 [DATE] 九月 2025 一 二 三 四 五 六 日 1 2 3 4 5 6 7 8 9 10 11 12 13 14 15 16 17 18 …" at bounding box center [784, 349] width 1568 height 699
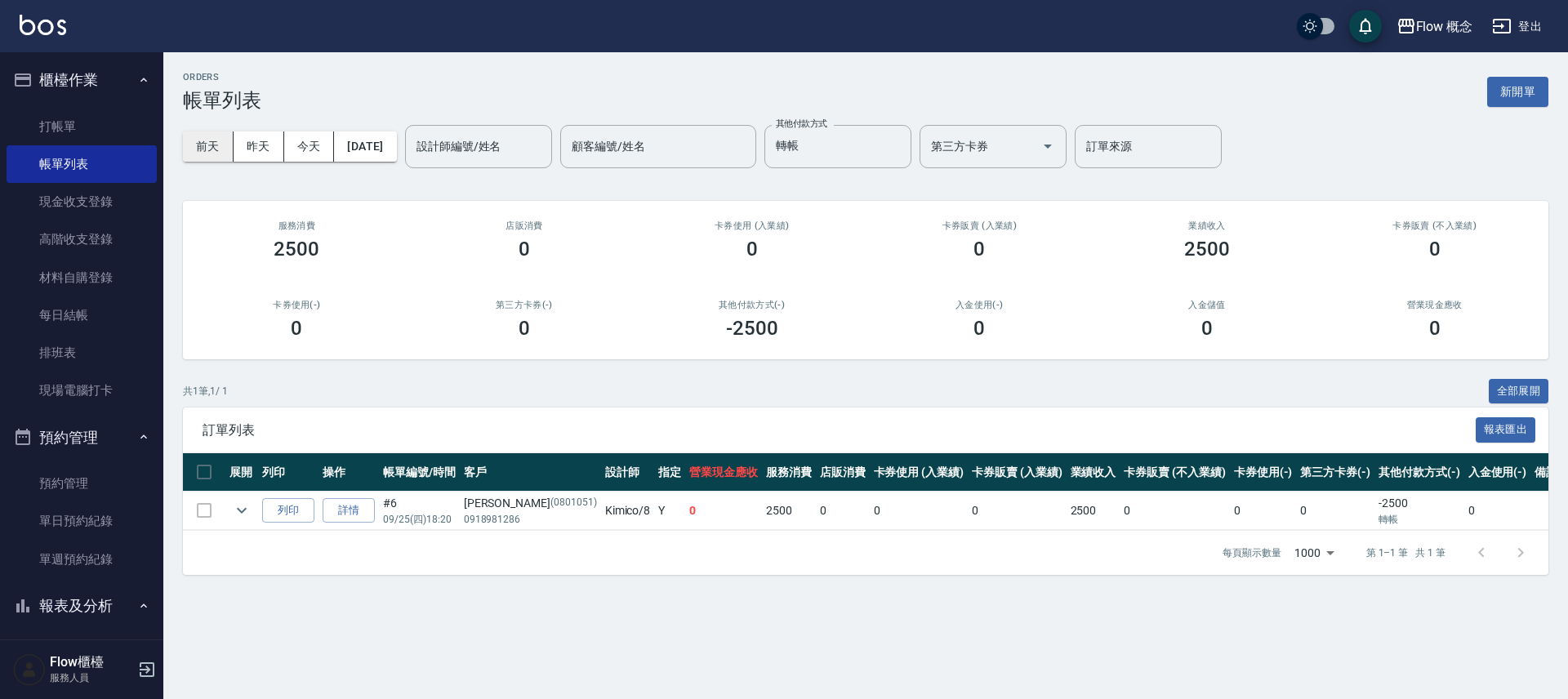
click at [205, 140] on button "前天" at bounding box center [208, 146] width 51 height 30
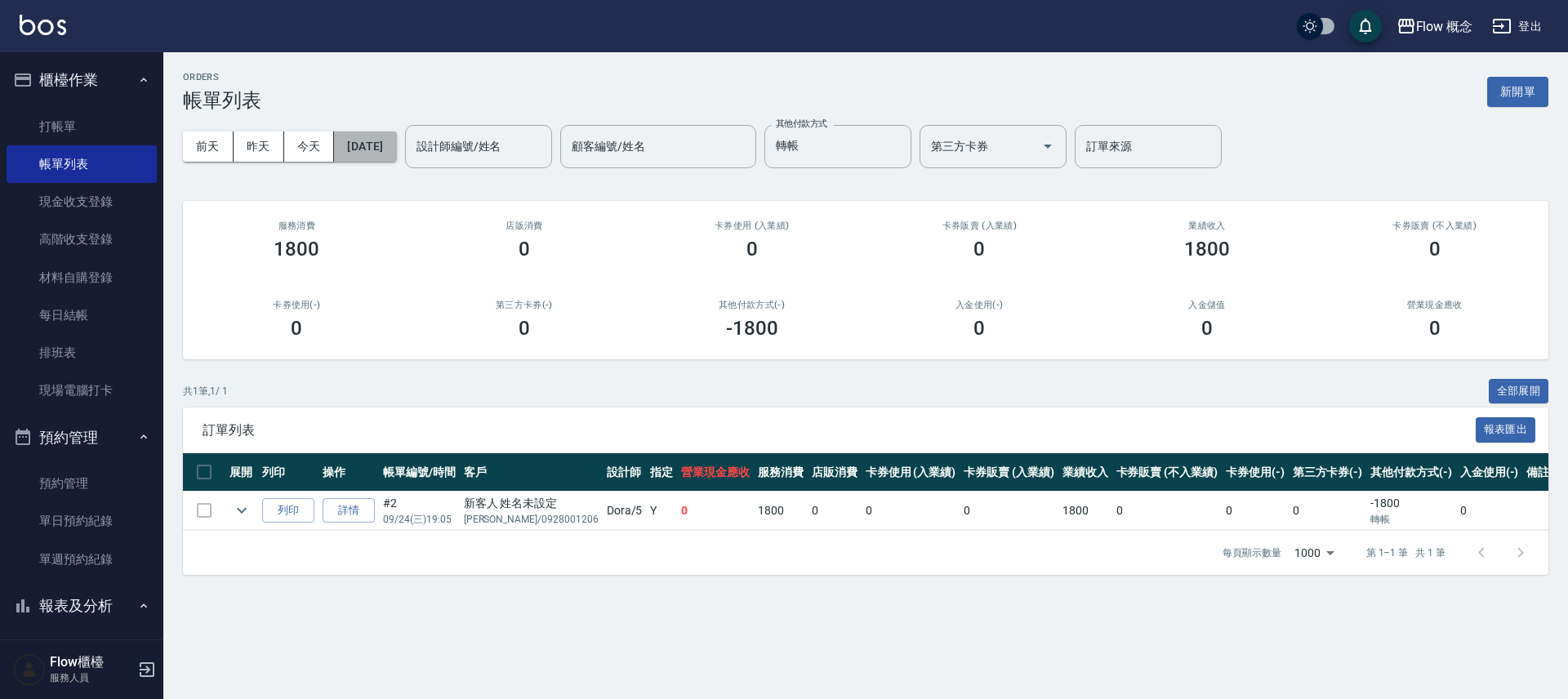
click at [393, 156] on button "[DATE]" at bounding box center [365, 146] width 62 height 30
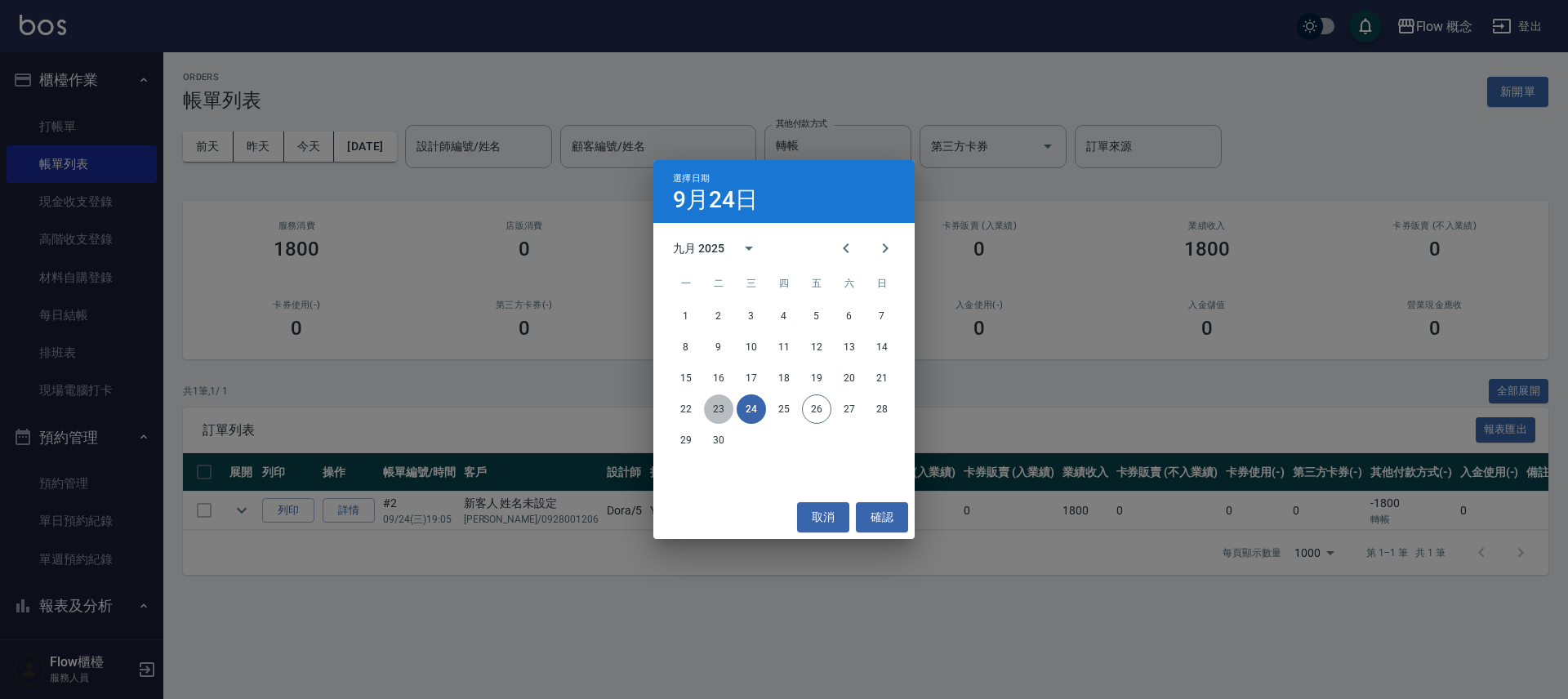
click at [725, 409] on button "23" at bounding box center [719, 409] width 29 height 29
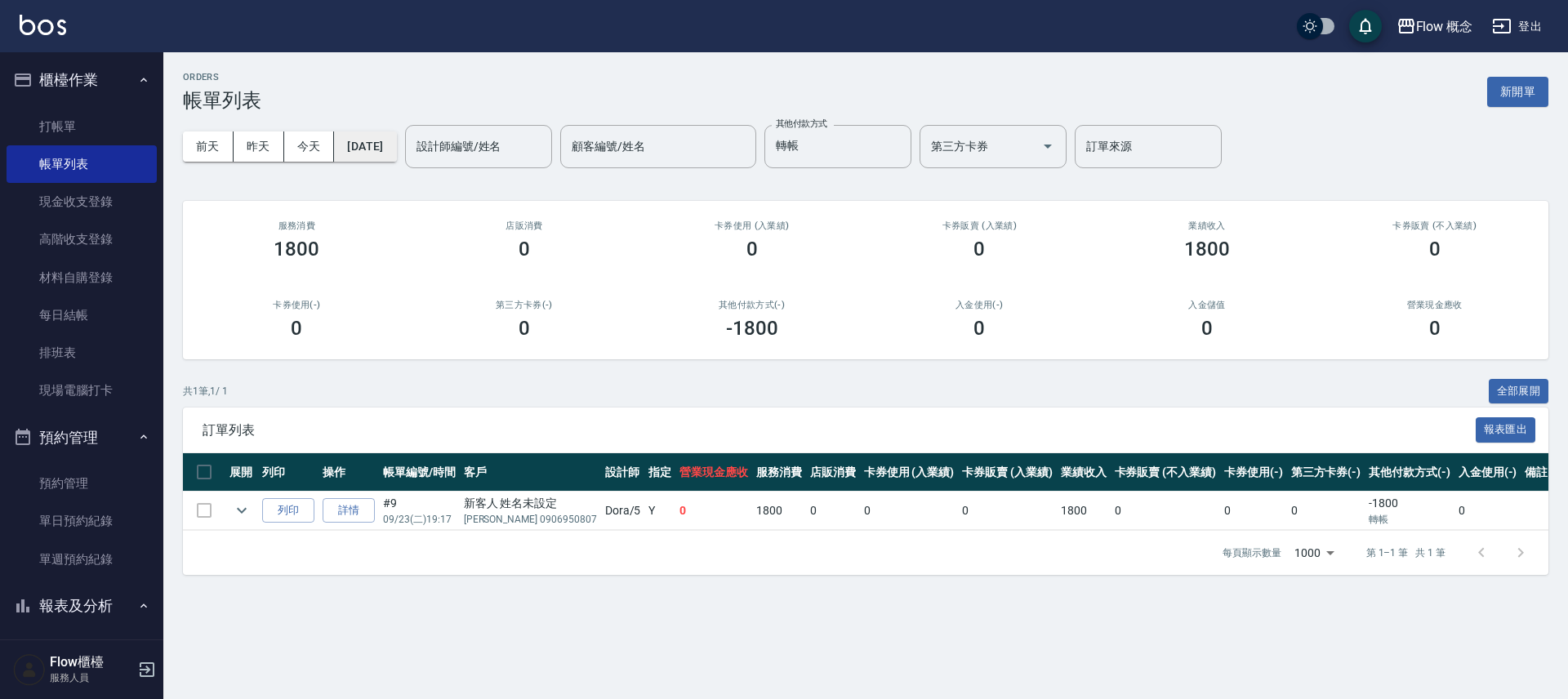
click at [396, 155] on button "[DATE]" at bounding box center [365, 146] width 62 height 30
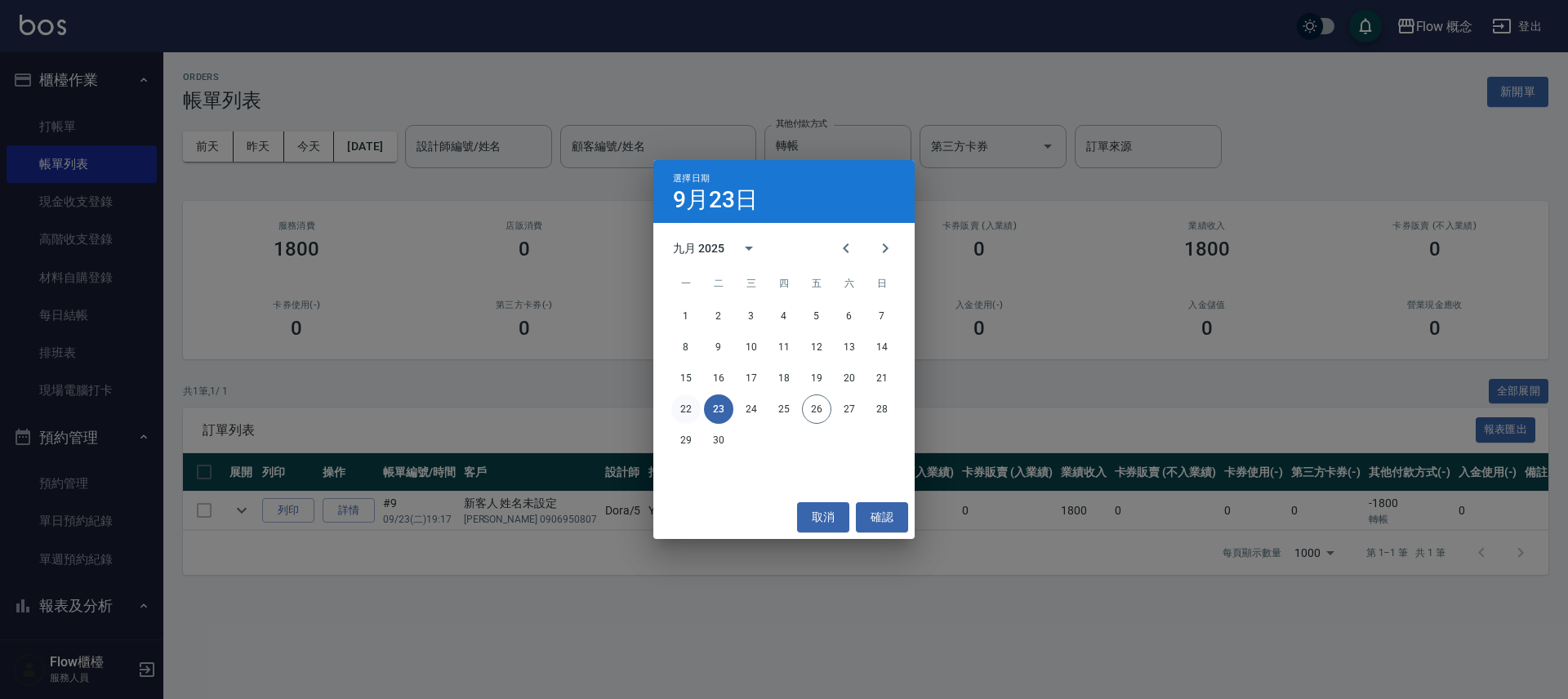
click at [687, 410] on button "22" at bounding box center [686, 409] width 29 height 29
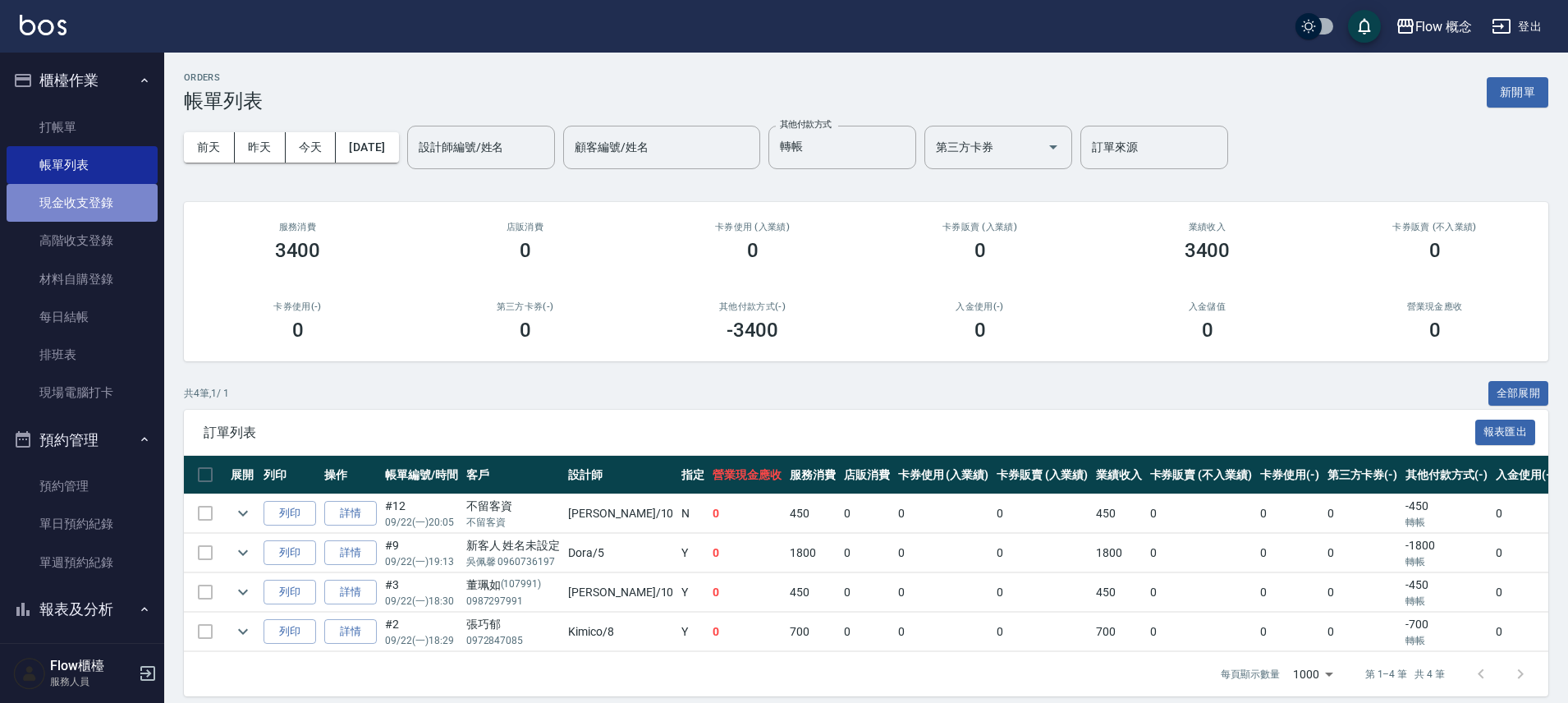
click at [92, 212] on link "現金收支登錄" at bounding box center [83, 202] width 151 height 37
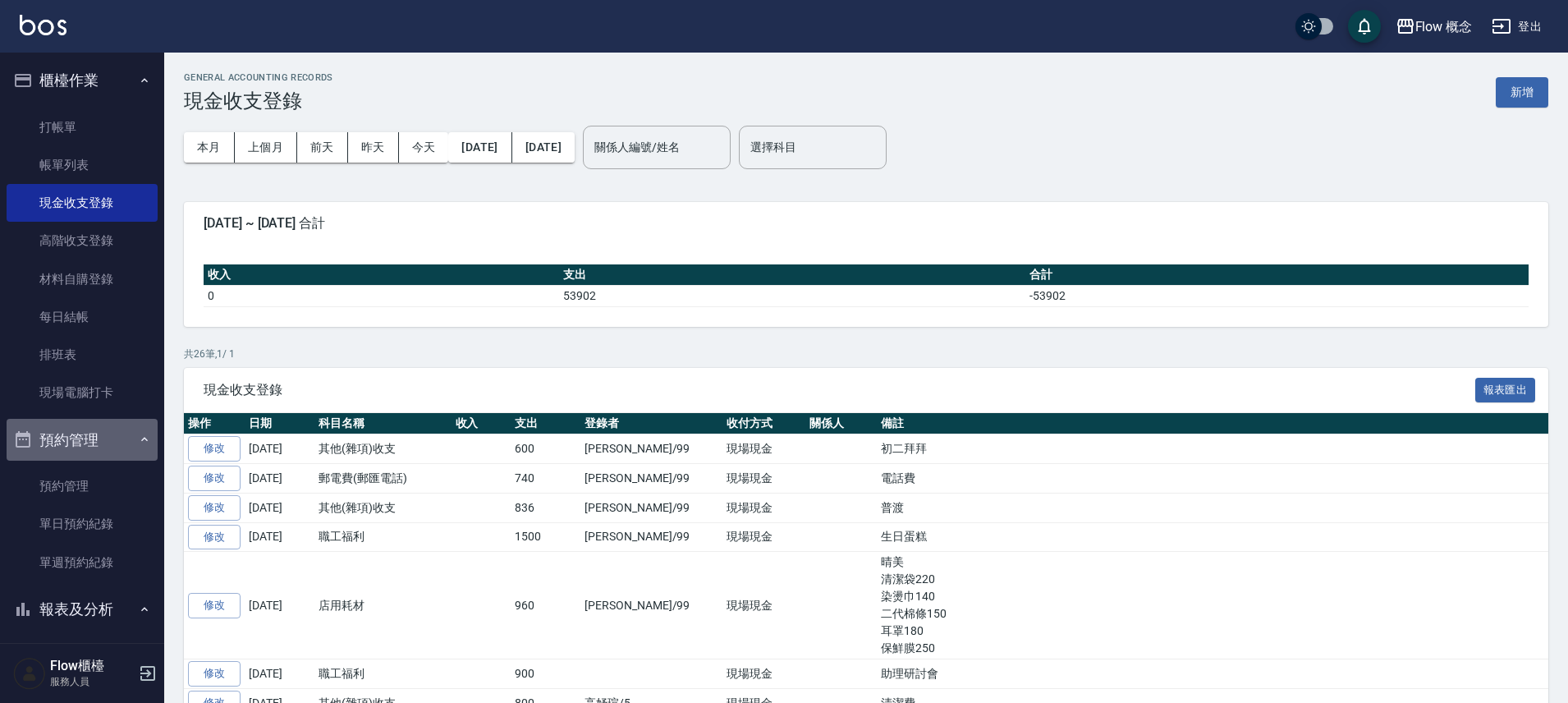
click at [99, 436] on button "預約管理" at bounding box center [83, 440] width 151 height 43
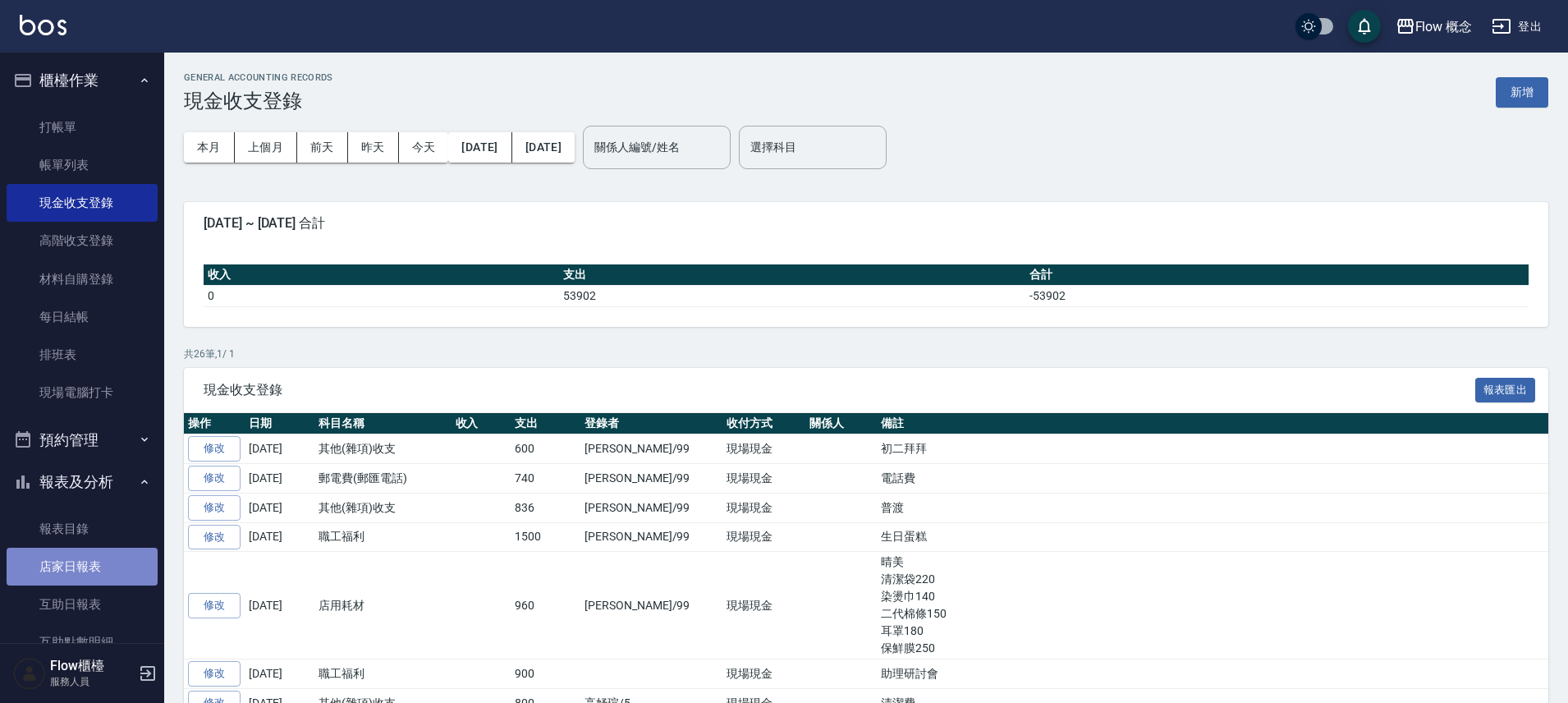
click at [101, 559] on link "店家日報表" at bounding box center [83, 566] width 151 height 37
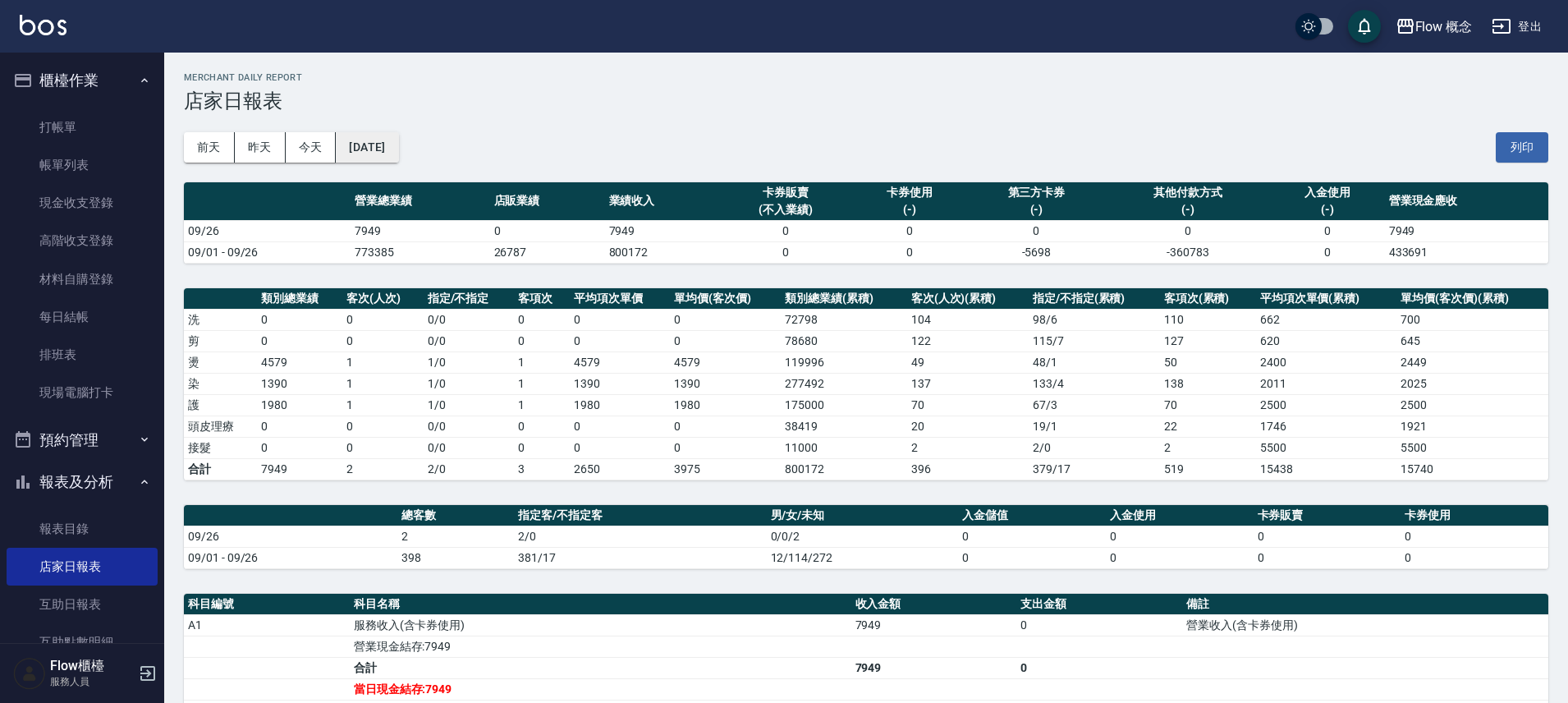
click at [398, 145] on button "[DATE]" at bounding box center [367, 147] width 63 height 30
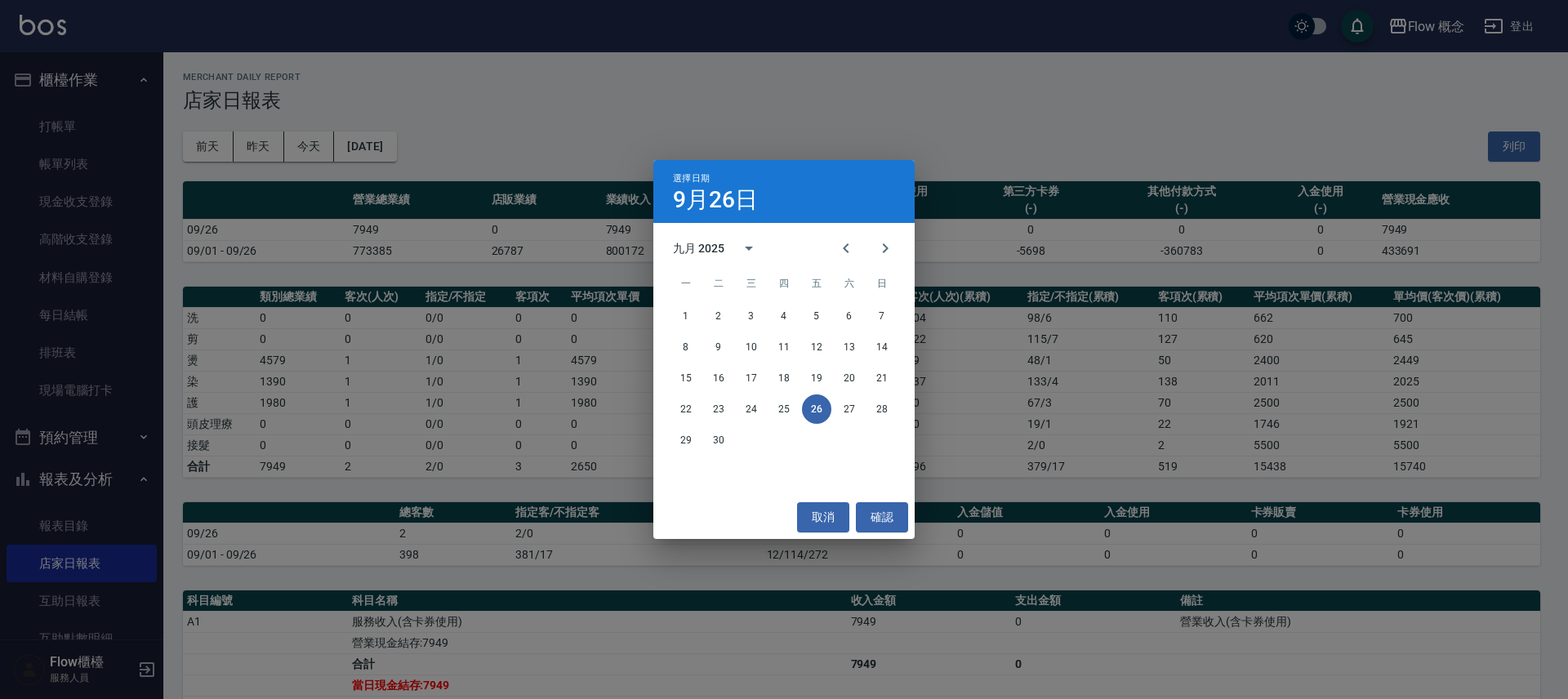
click at [459, 91] on div "選擇日期 [DATE] 九月 2025 一 二 三 四 五 六 日 1 2 3 4 5 6 7 8 9 10 11 12 13 14 15 16 17 18 …" at bounding box center [784, 349] width 1568 height 699
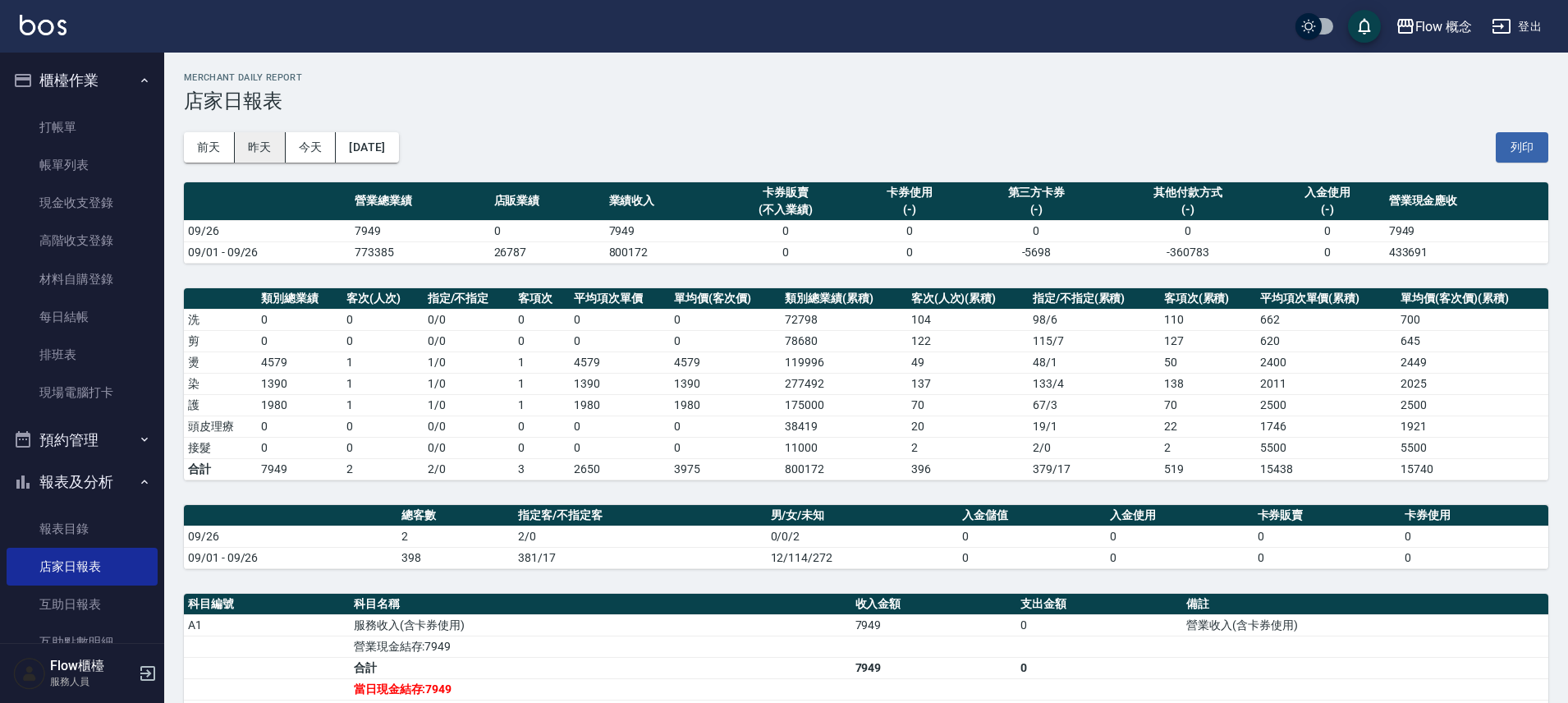
click at [251, 153] on button "昨天" at bounding box center [260, 147] width 51 height 30
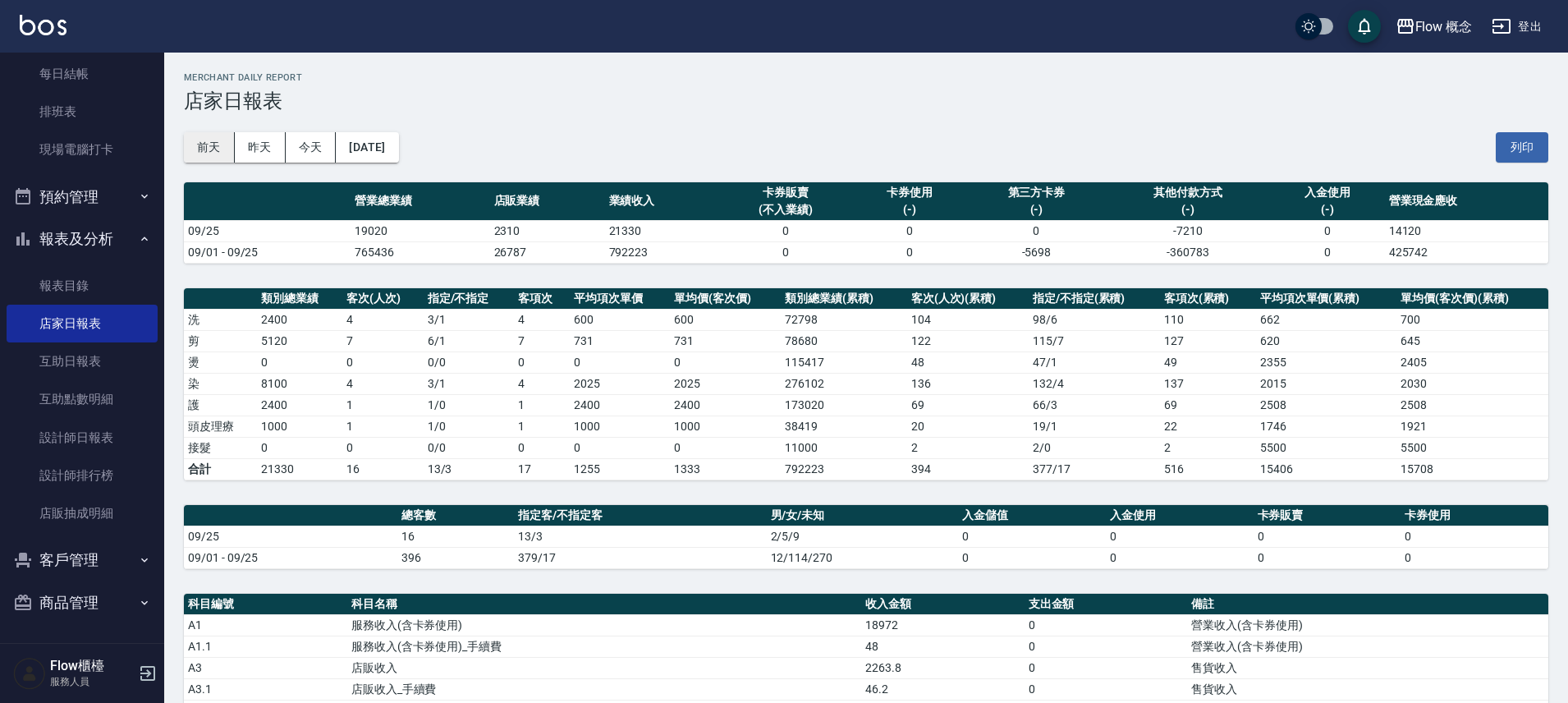
click at [208, 151] on button "前天" at bounding box center [209, 147] width 51 height 30
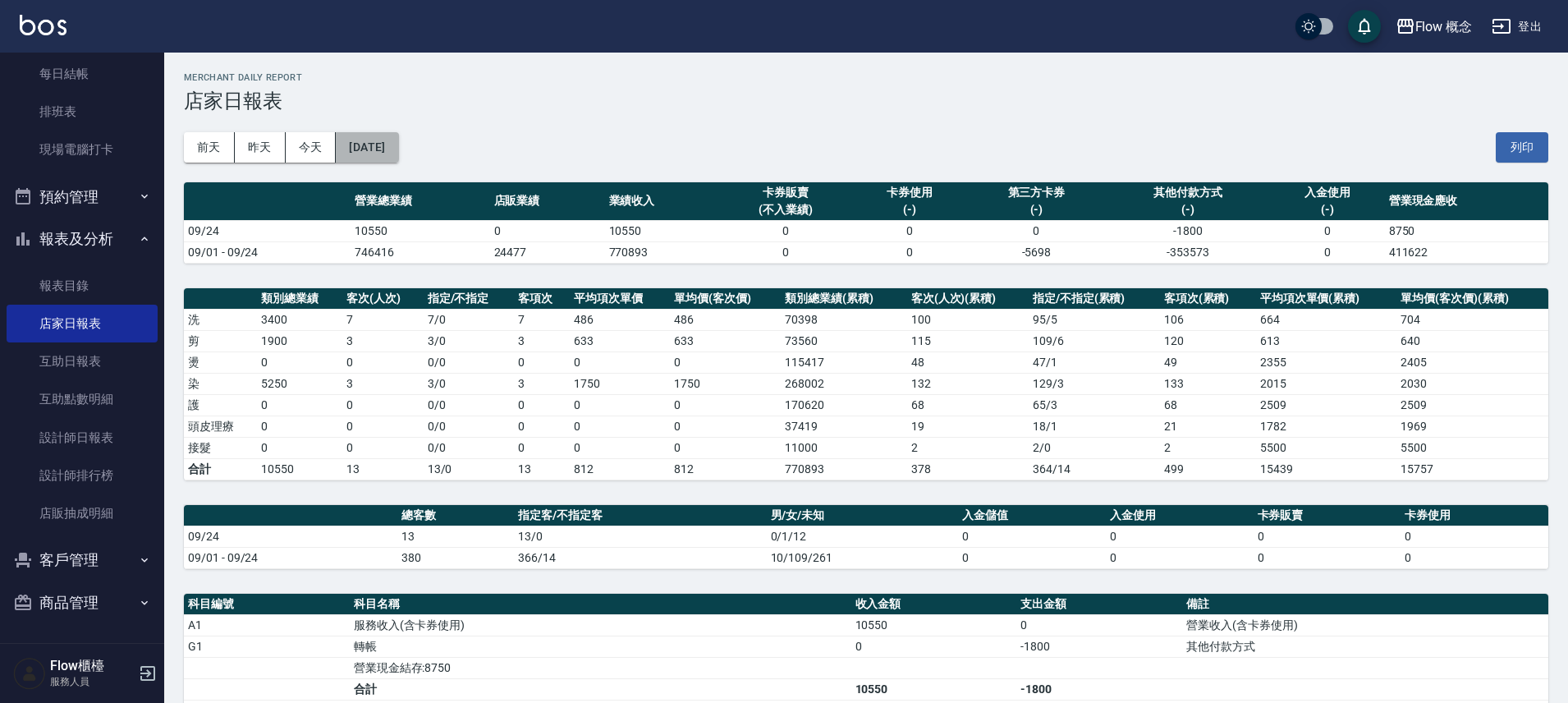
click at [398, 151] on button "[DATE]" at bounding box center [367, 147] width 63 height 30
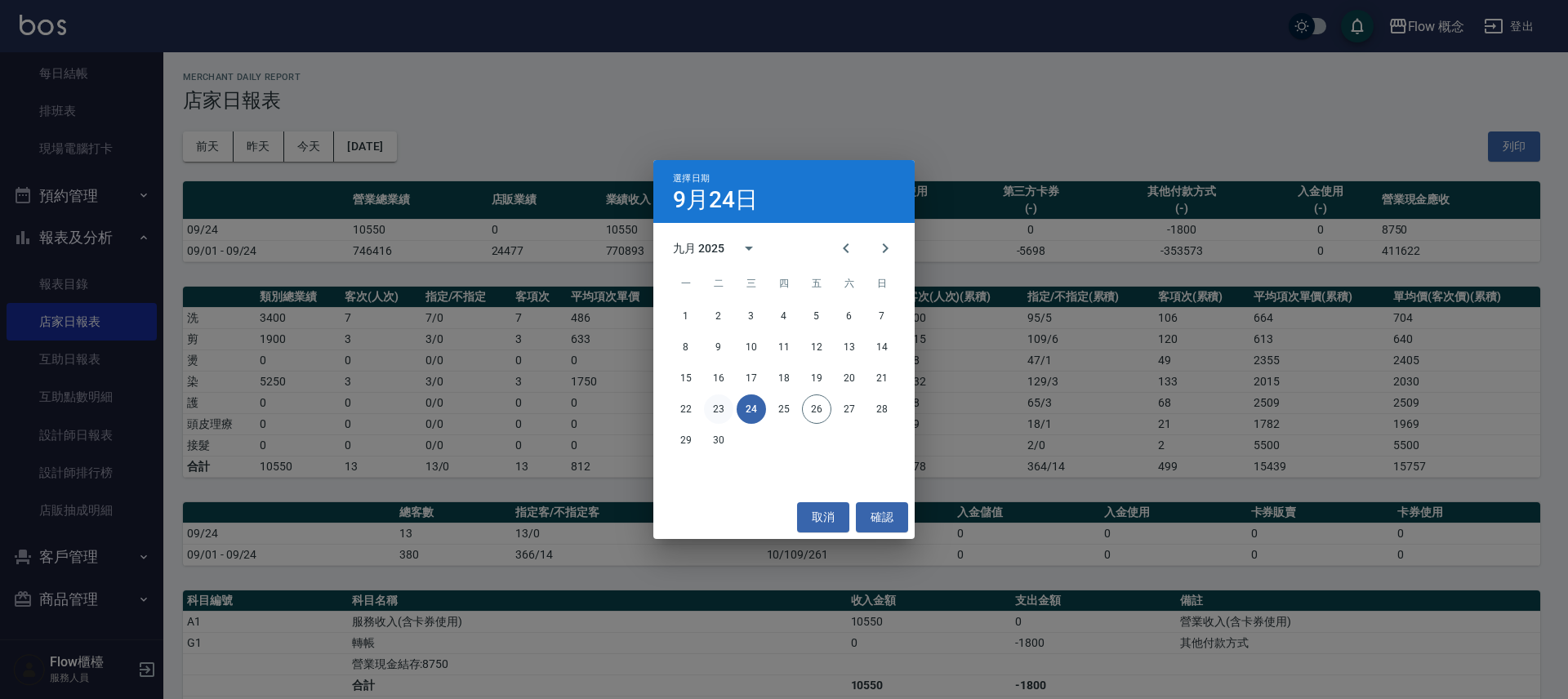
click at [720, 413] on button "23" at bounding box center [719, 409] width 29 height 29
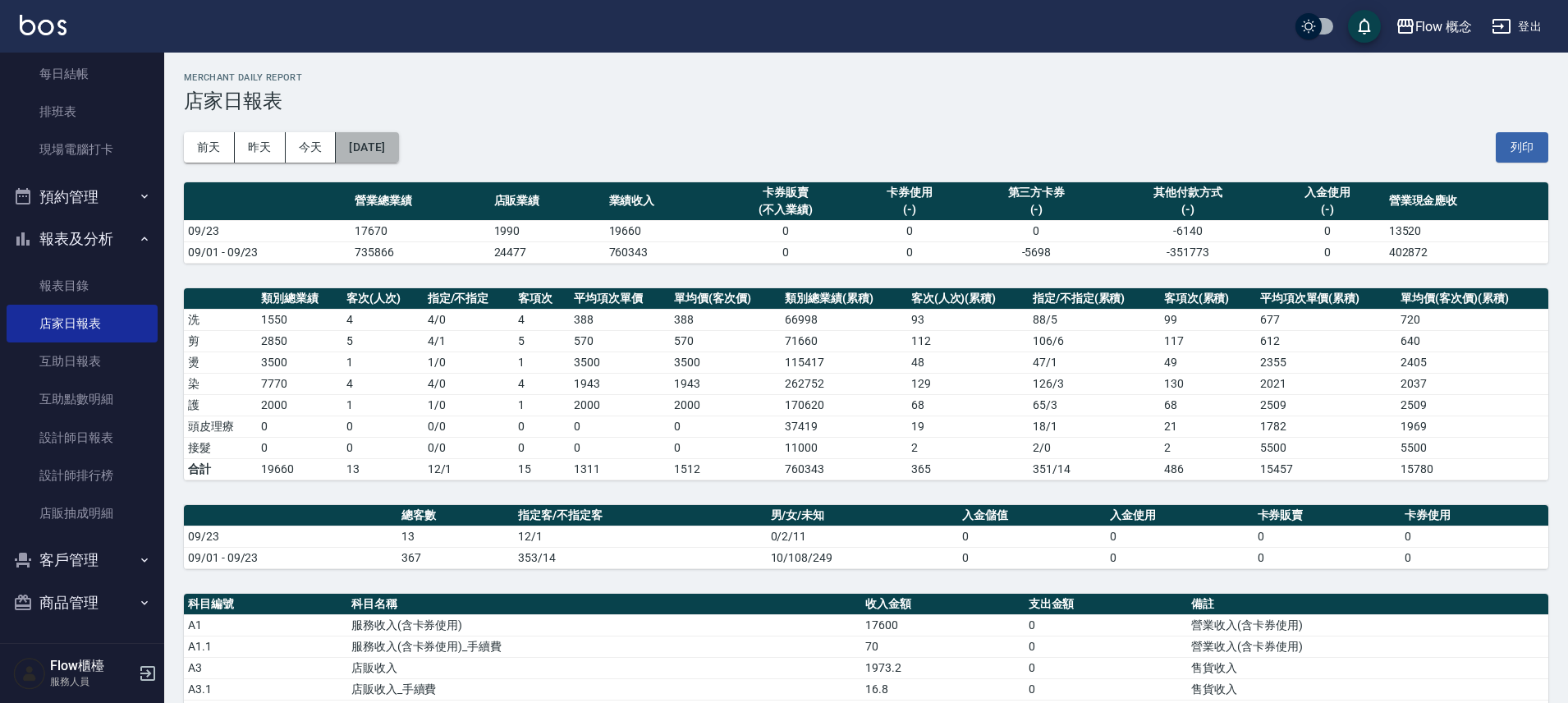
click at [390, 140] on button "[DATE]" at bounding box center [367, 147] width 63 height 30
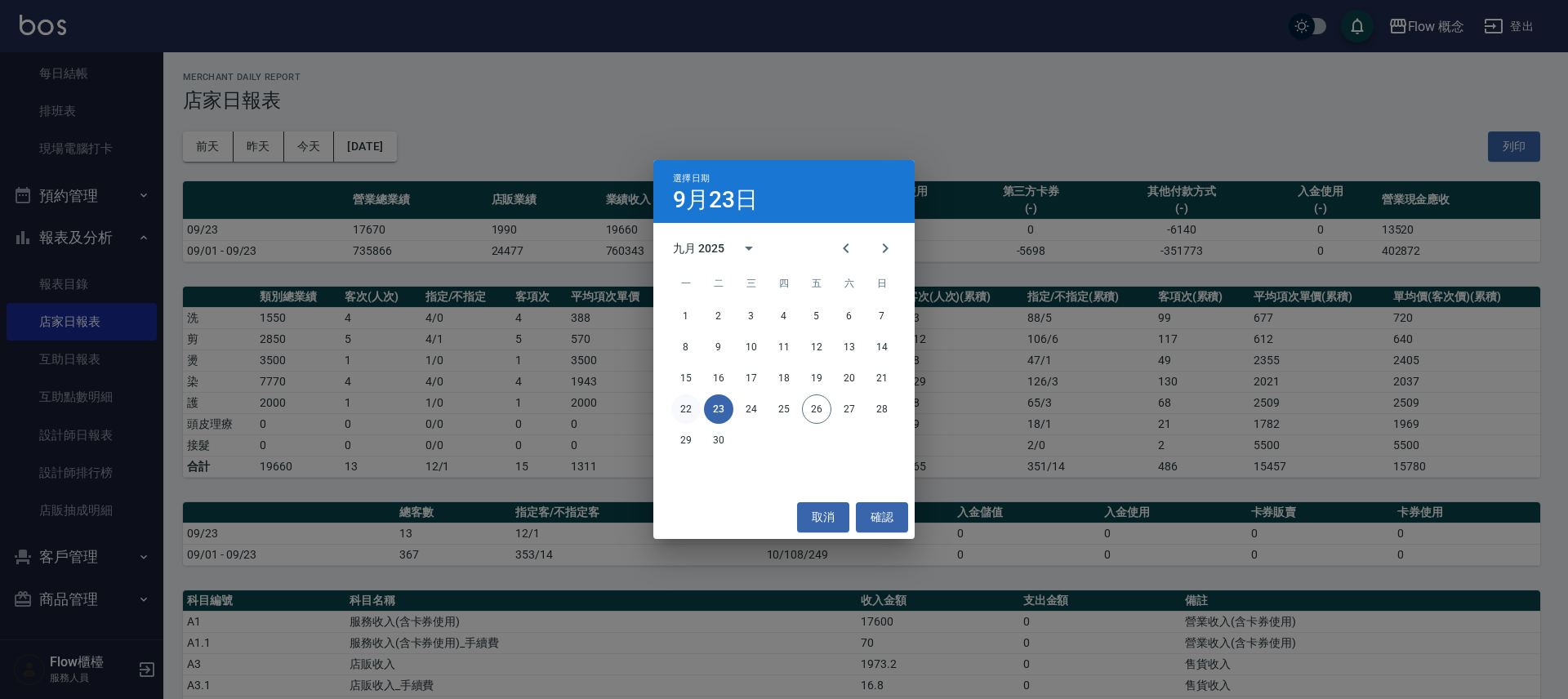
click at [685, 410] on button "22" at bounding box center [686, 409] width 29 height 29
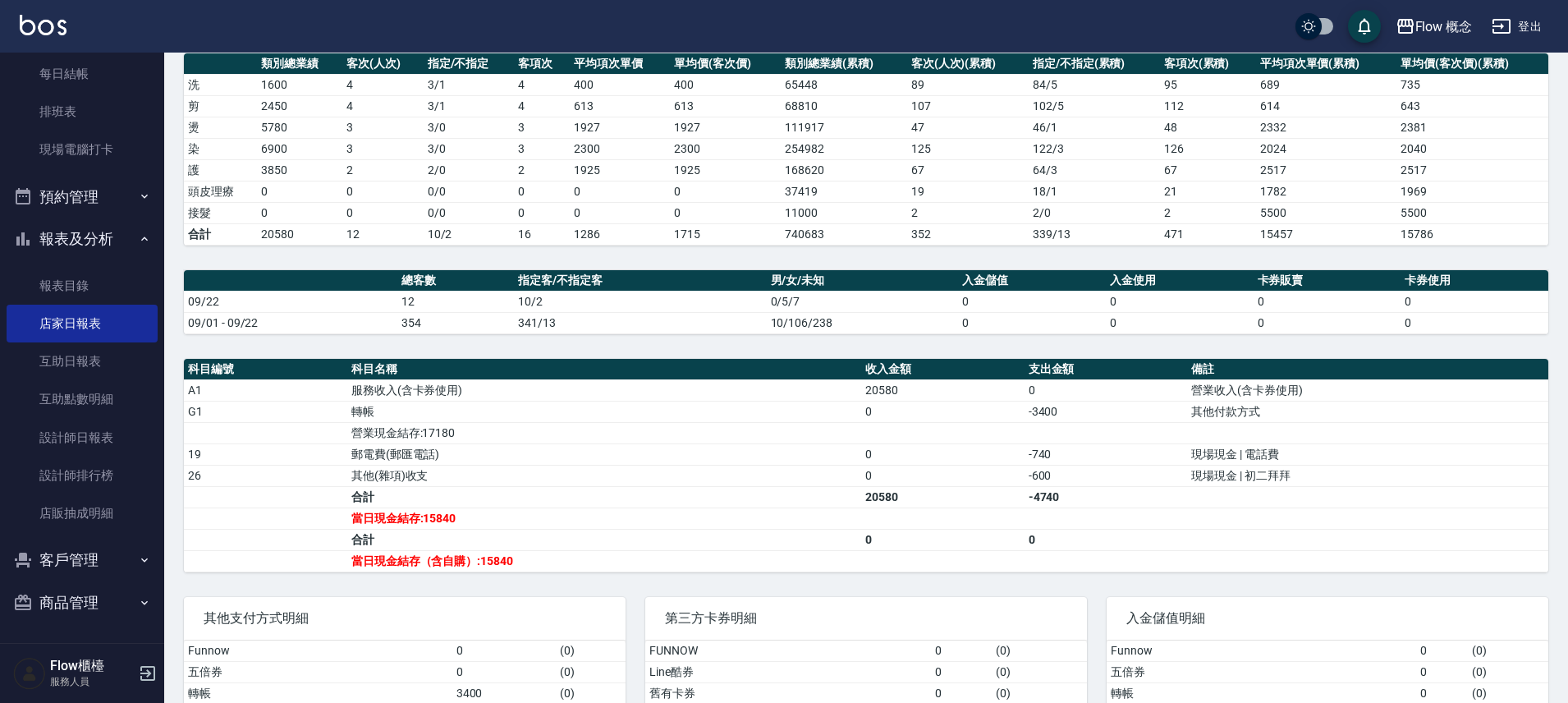
scroll to position [361, 0]
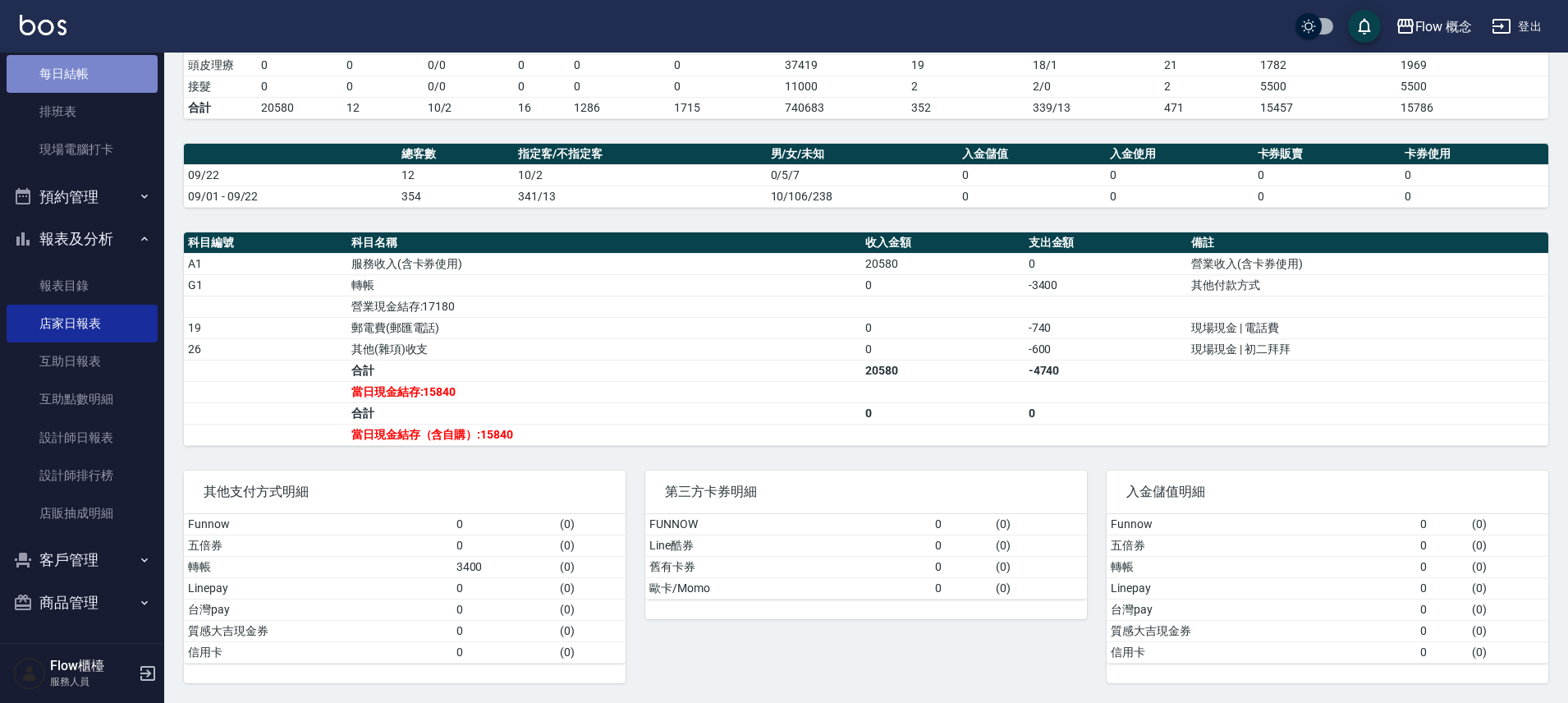
click at [89, 62] on link "每日結帳" at bounding box center [83, 73] width 151 height 37
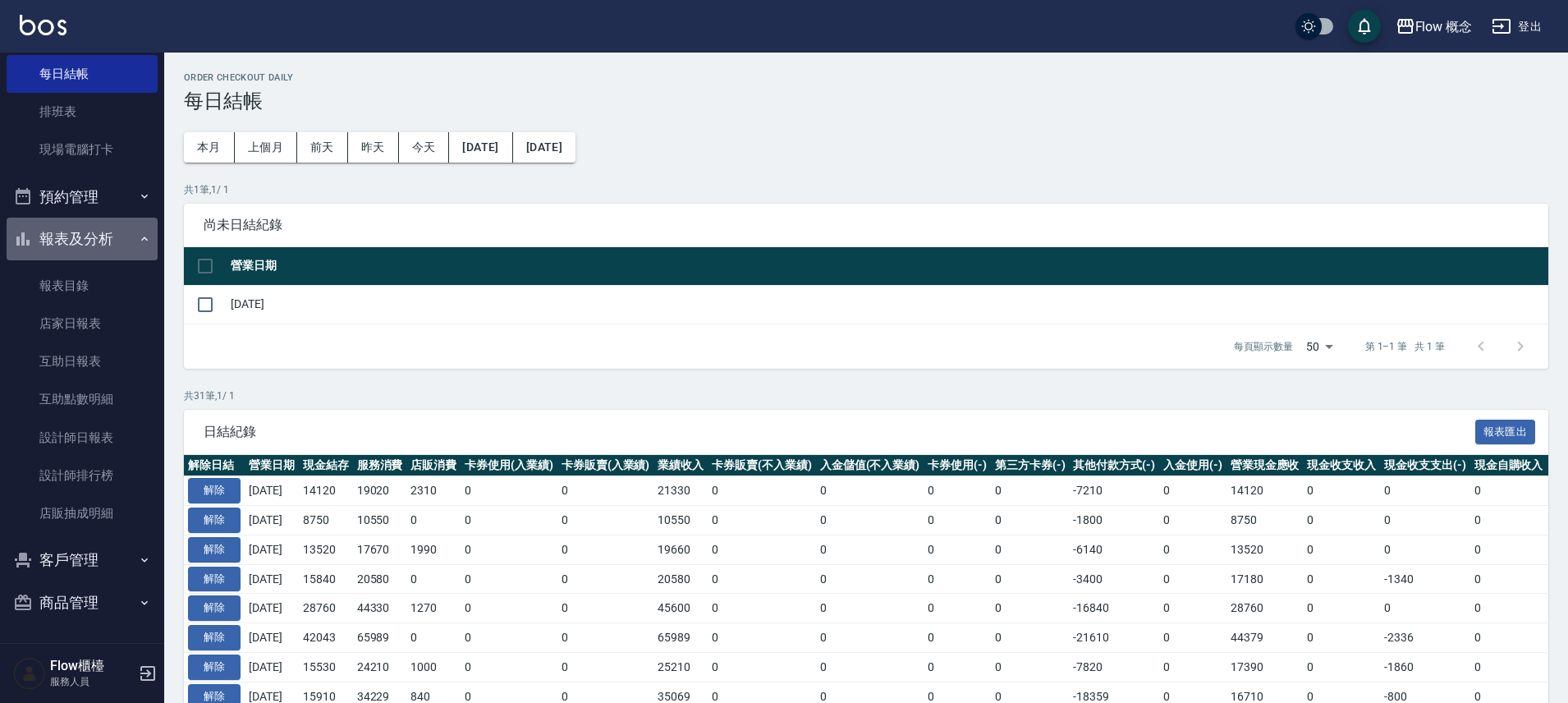
click at [108, 228] on button "報表及分析" at bounding box center [83, 238] width 151 height 43
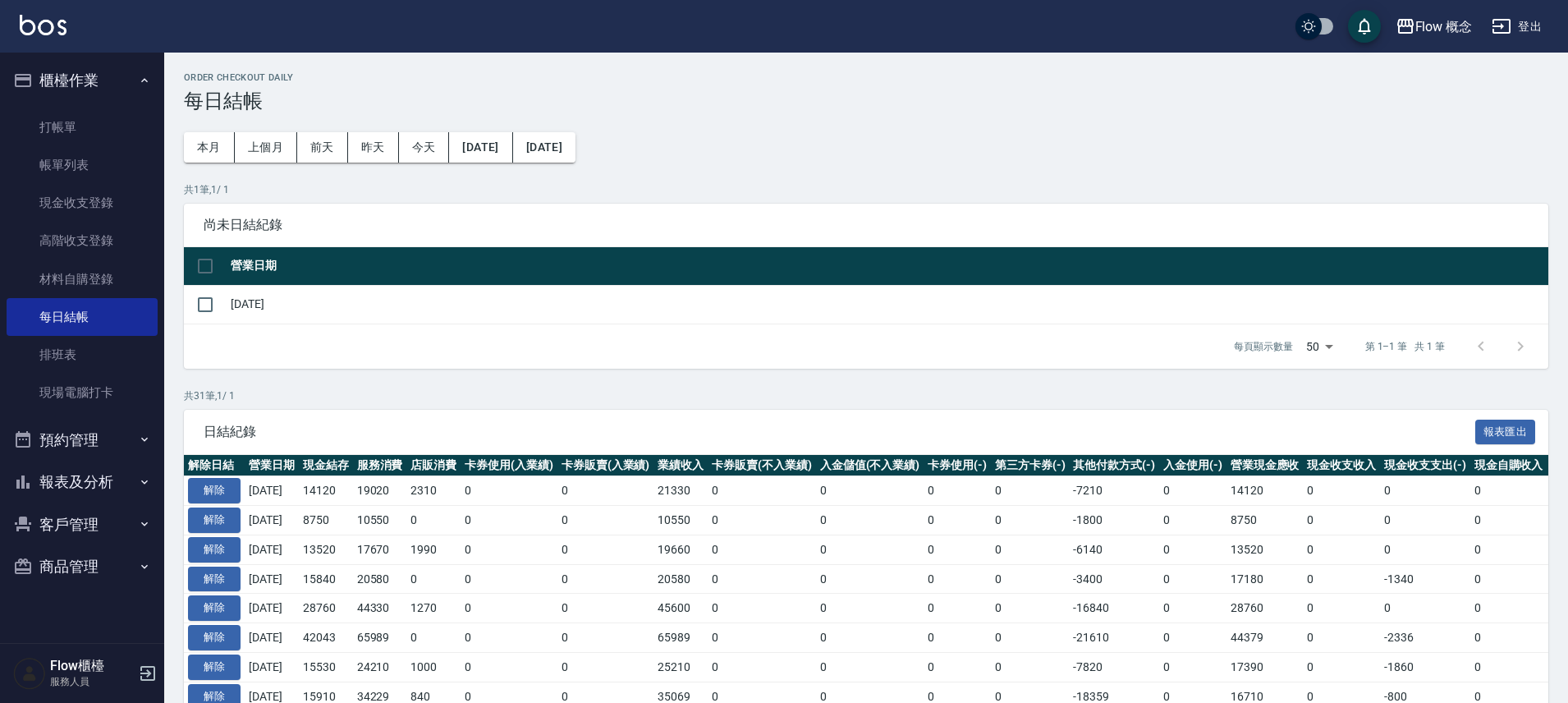
click at [94, 88] on button "櫃檯作業" at bounding box center [83, 80] width 151 height 43
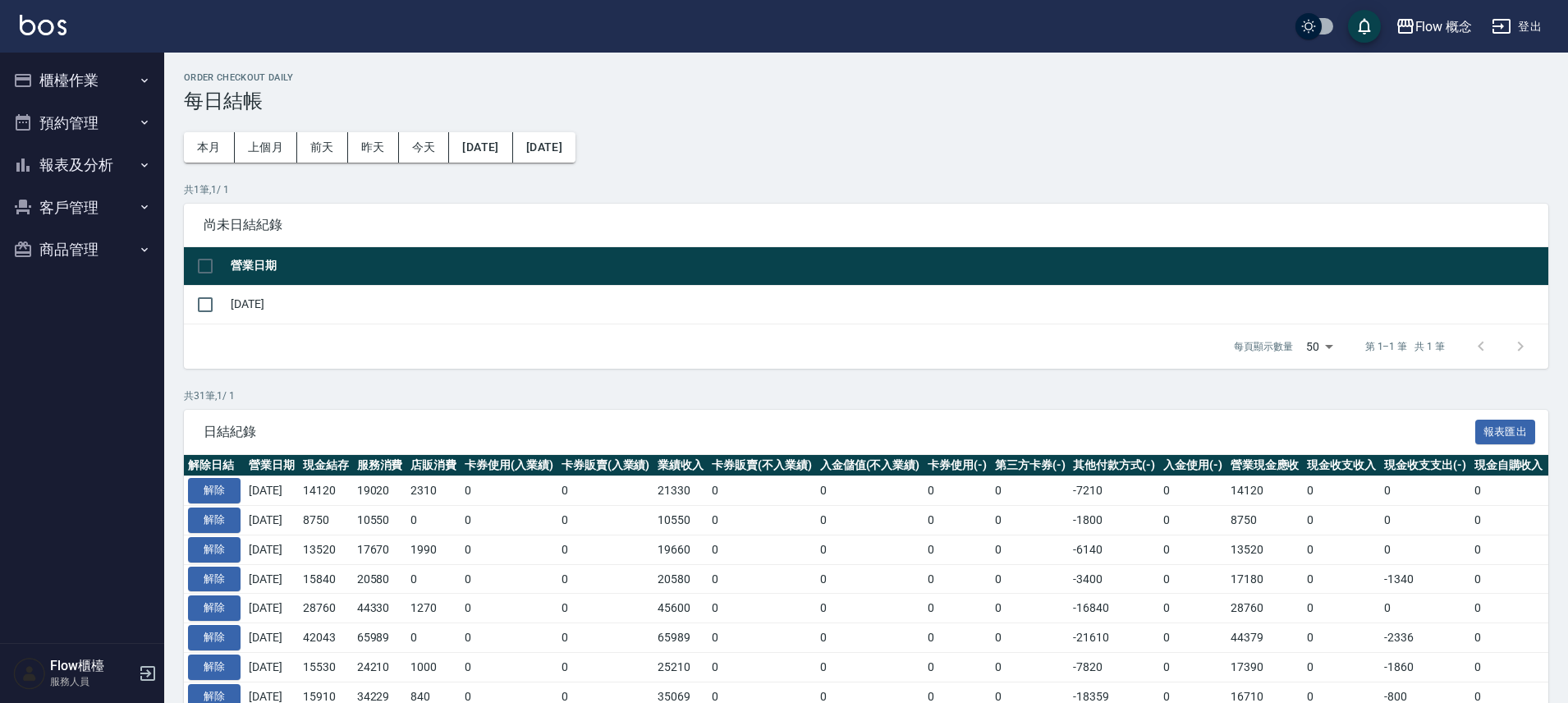
click at [86, 157] on button "報表及分析" at bounding box center [83, 164] width 151 height 43
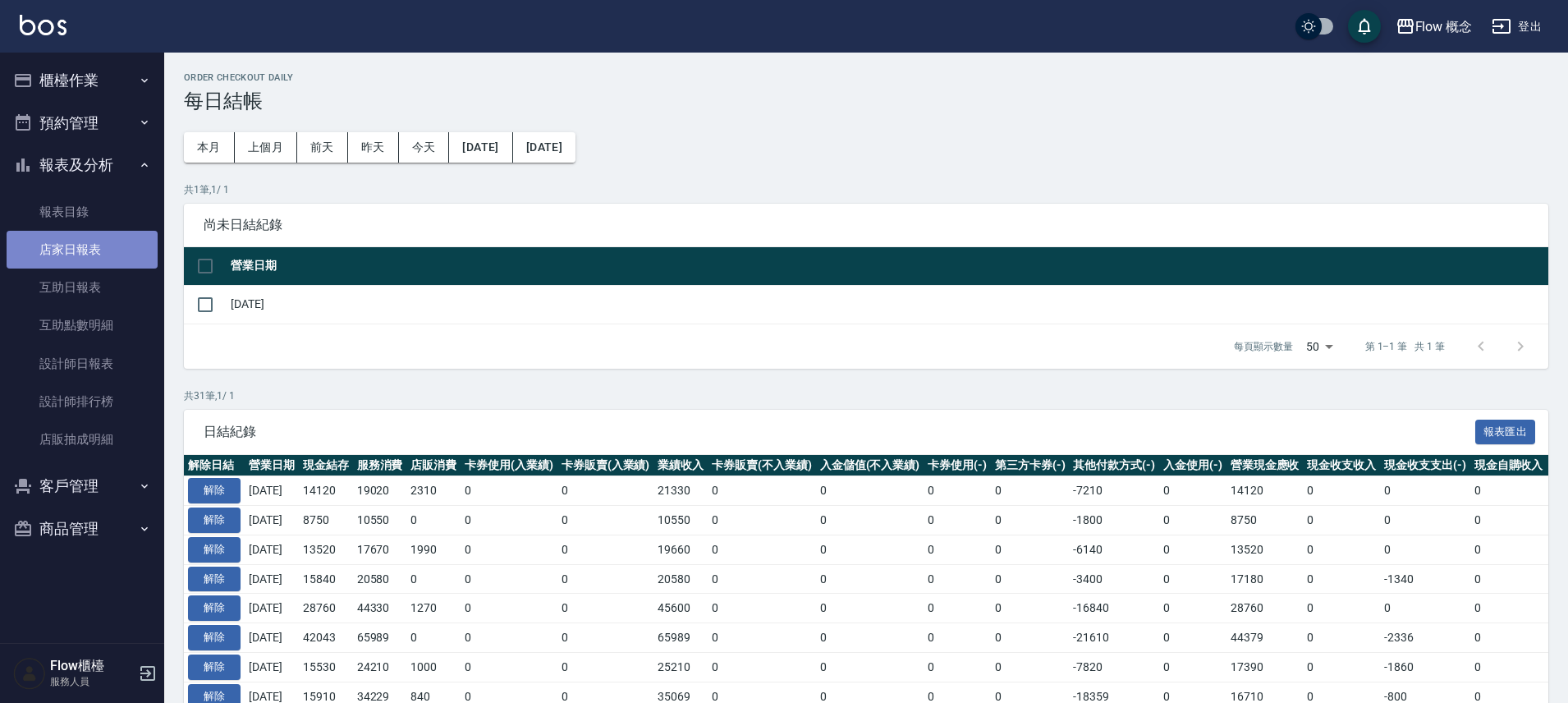
click at [102, 245] on link "店家日報表" at bounding box center [83, 249] width 151 height 37
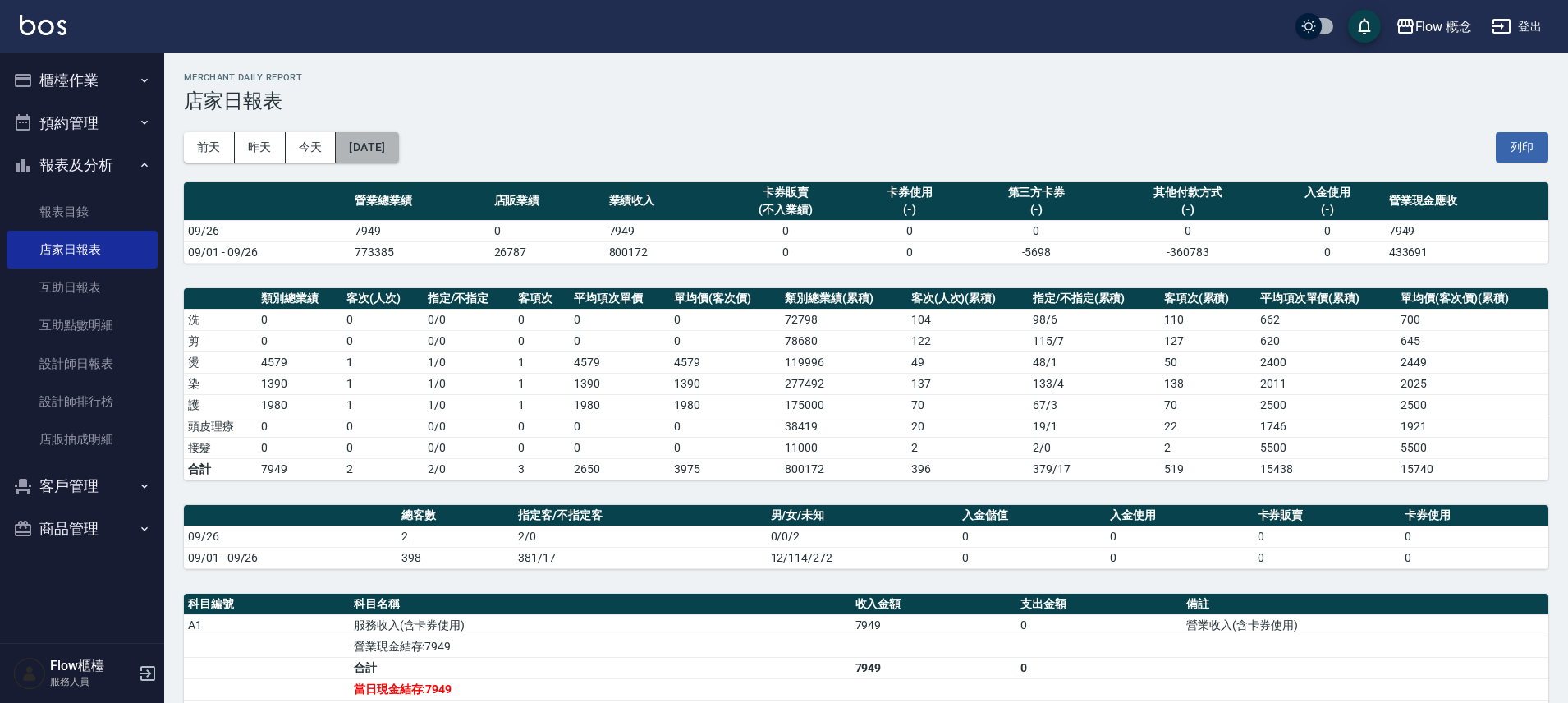
click at [378, 140] on button "[DATE]" at bounding box center [367, 147] width 63 height 30
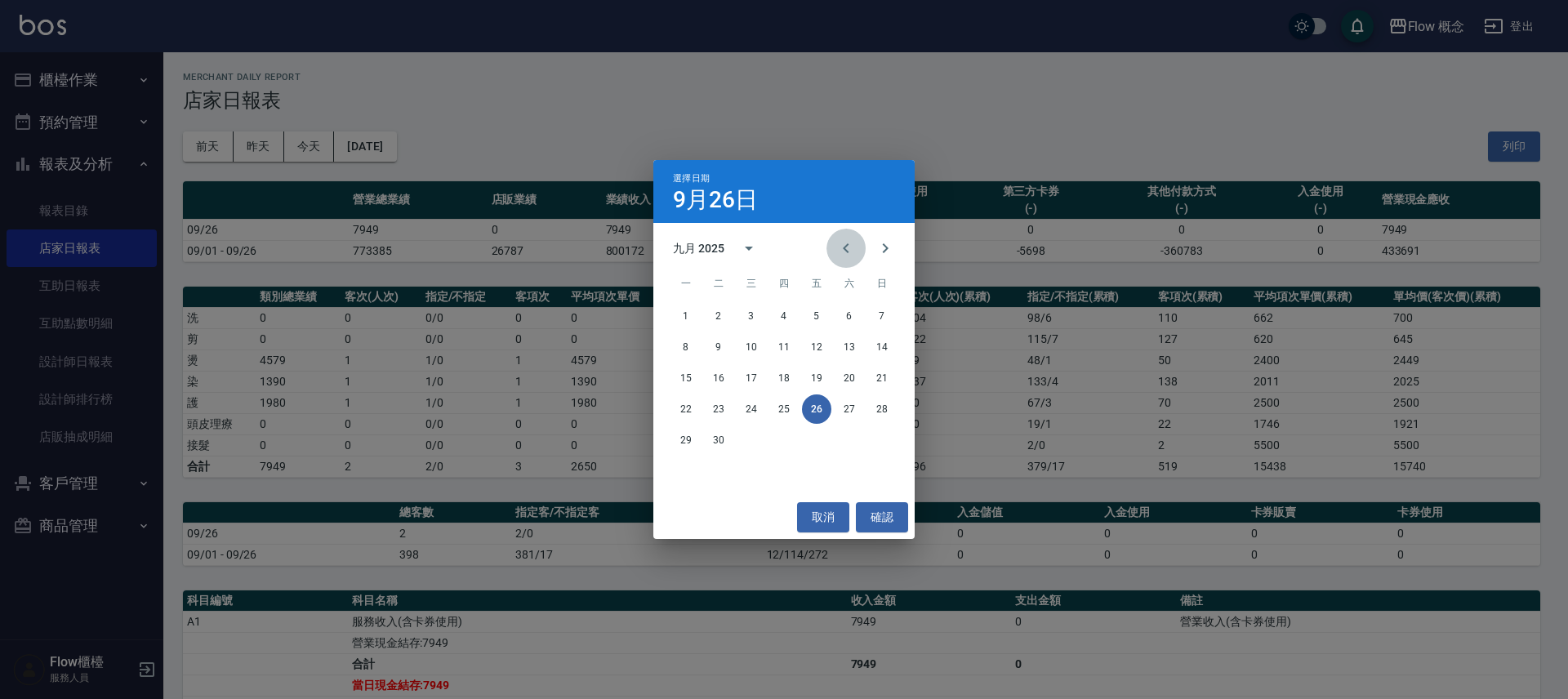
click at [840, 251] on icon "Previous month" at bounding box center [846, 248] width 20 height 20
click at [754, 441] on button "27" at bounding box center [751, 440] width 29 height 29
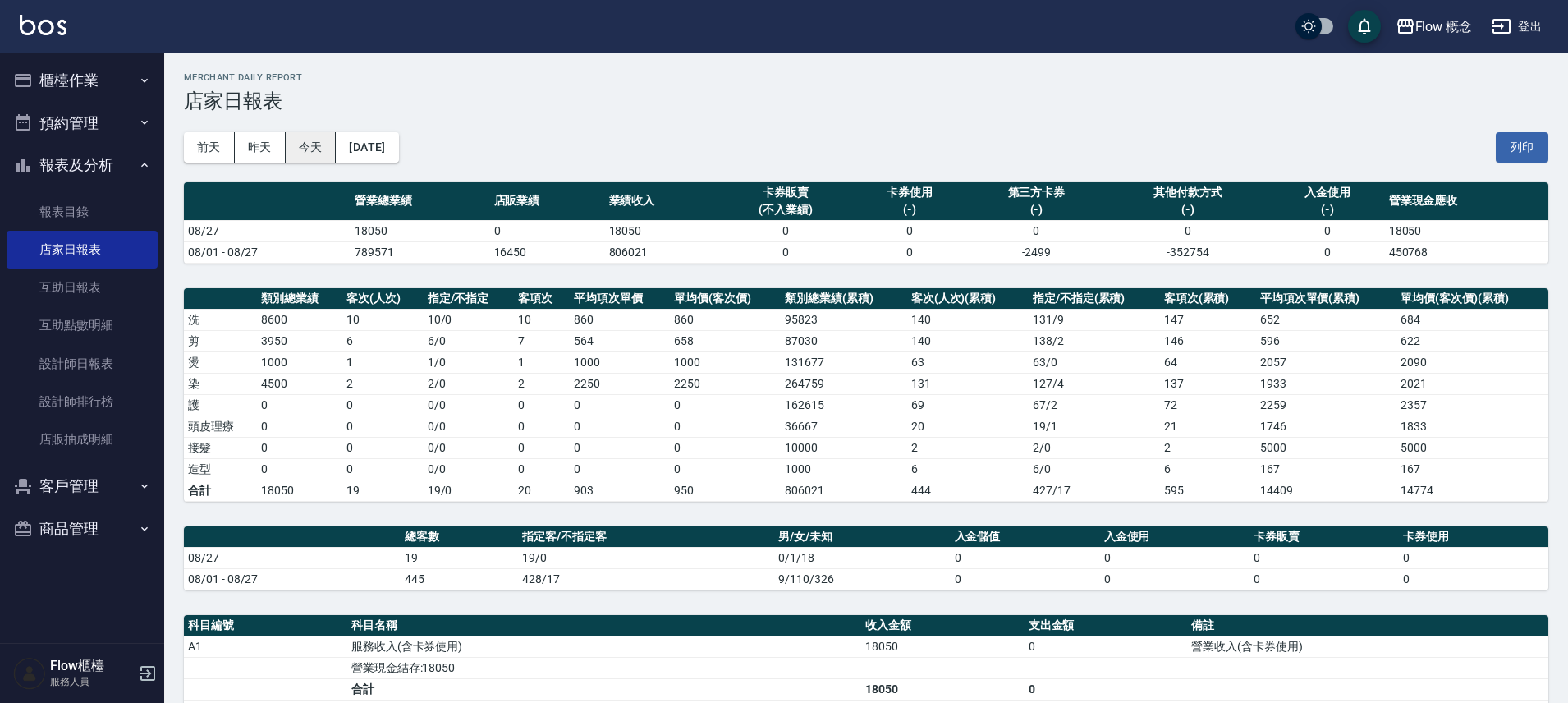
click at [312, 151] on button "今天" at bounding box center [311, 147] width 51 height 30
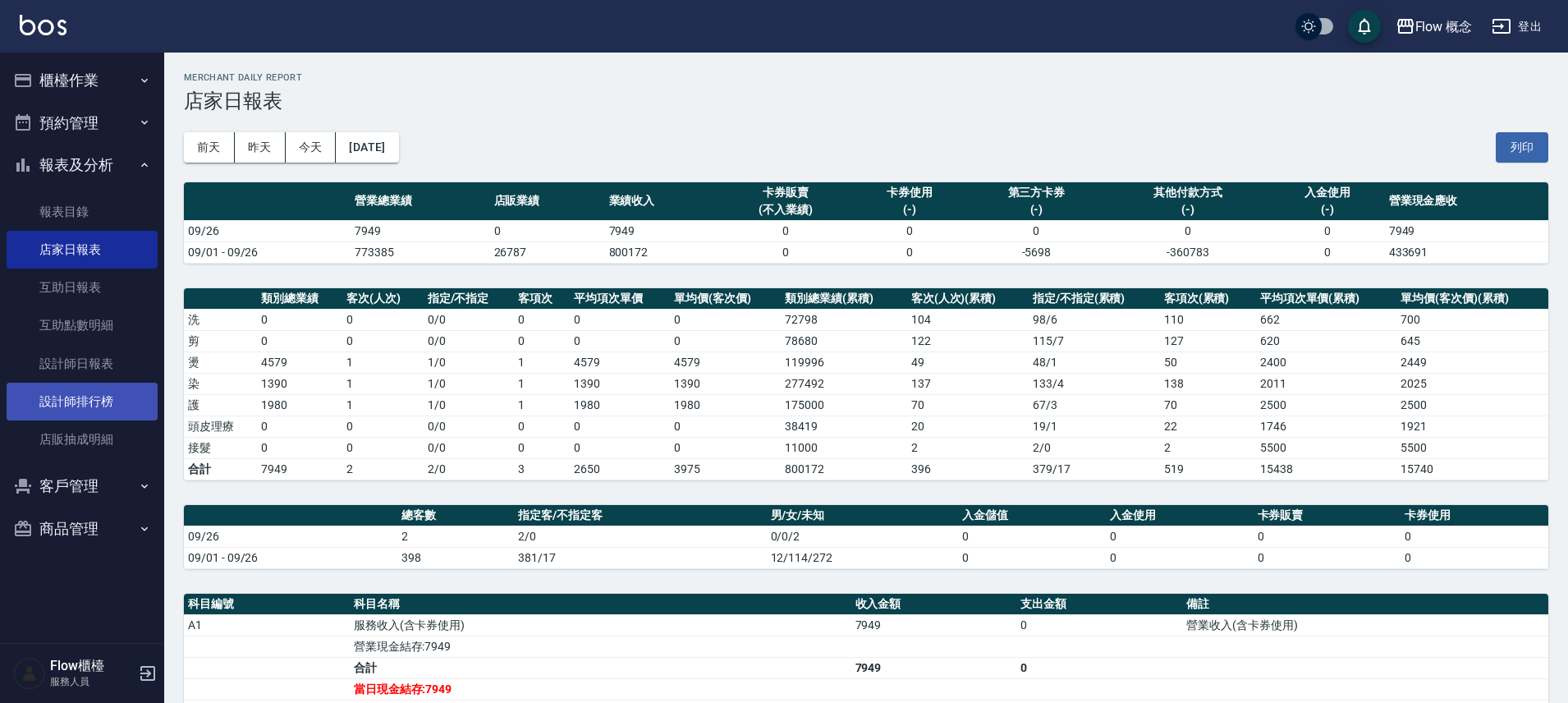
click at [121, 397] on link "設計師排行榜" at bounding box center [83, 401] width 151 height 37
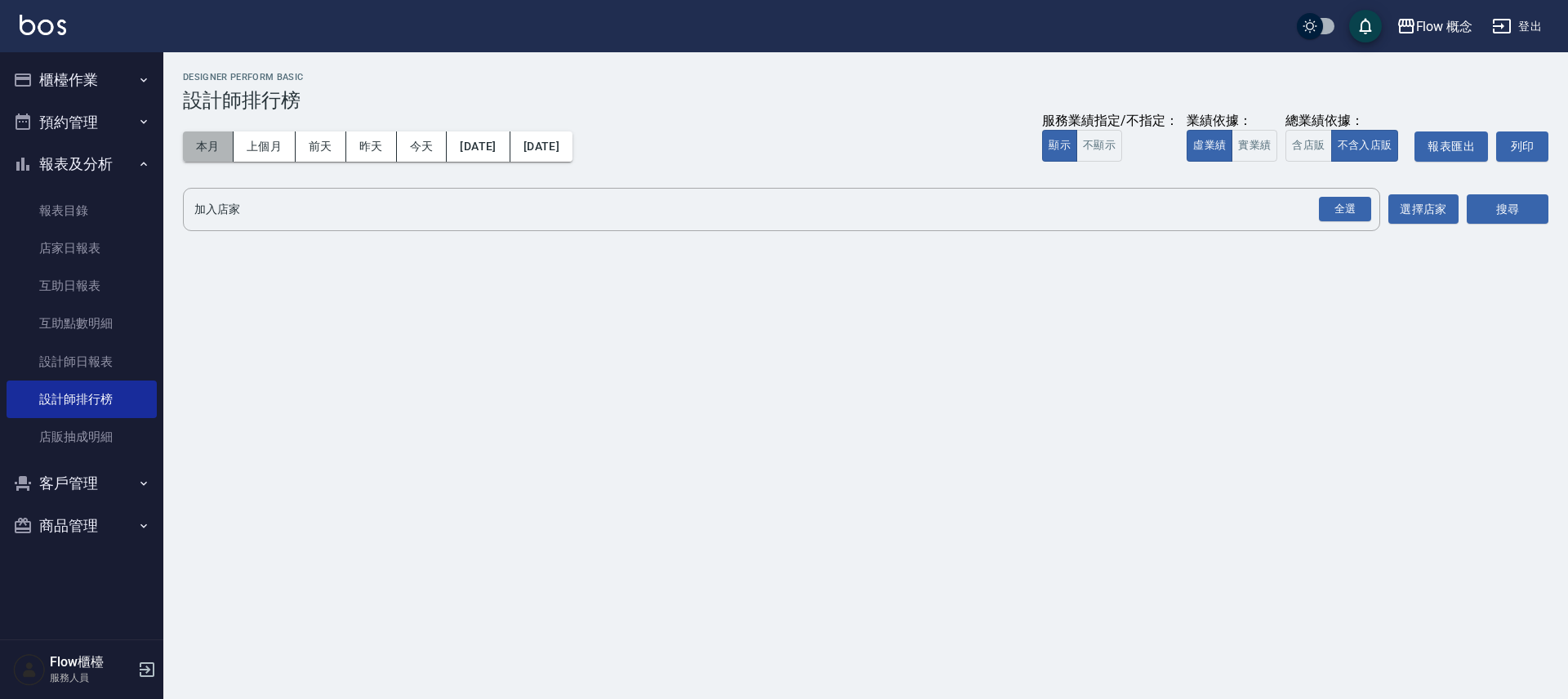
click at [207, 150] on button "本月" at bounding box center [208, 146] width 51 height 30
click at [1247, 148] on button "實業績" at bounding box center [1254, 145] width 46 height 32
click at [1341, 213] on div "全選" at bounding box center [1345, 209] width 52 height 25
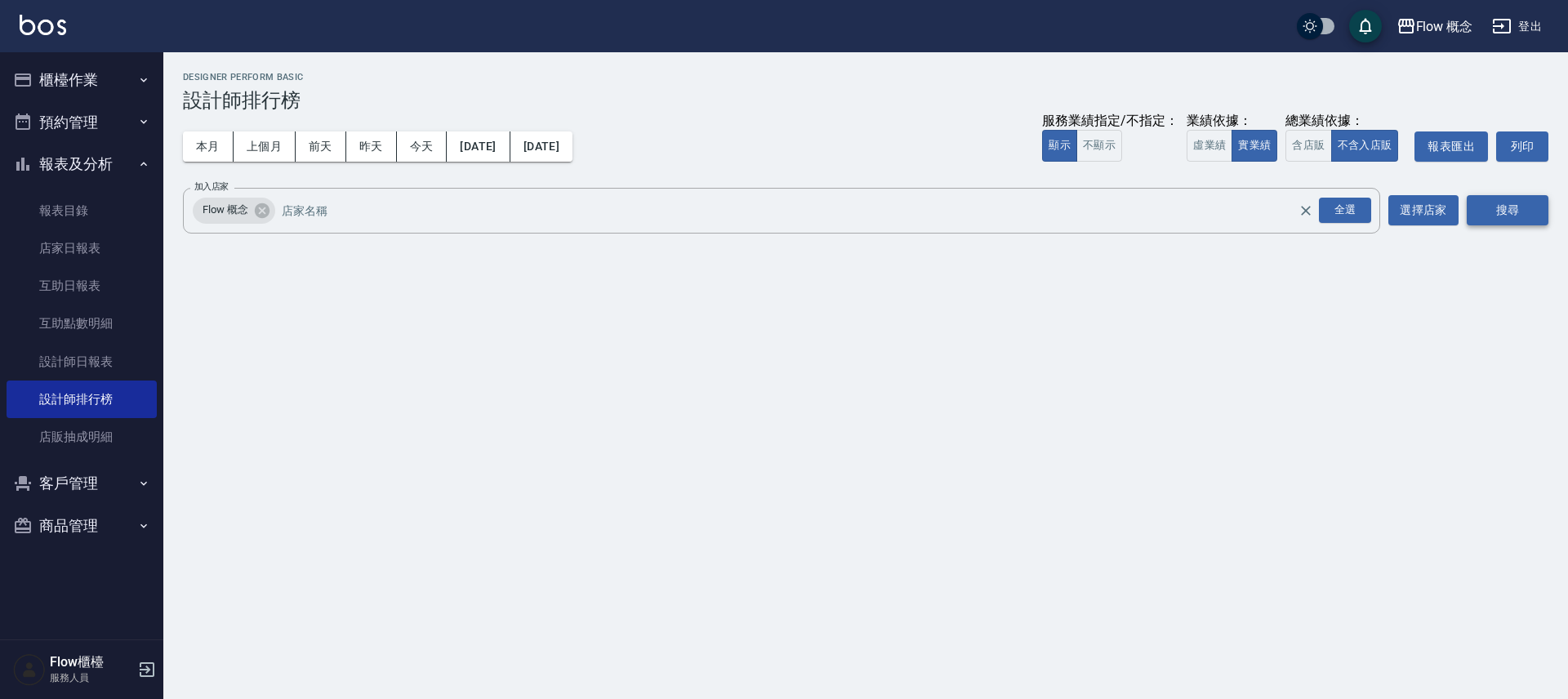
click at [1514, 201] on button "搜尋" at bounding box center [1507, 210] width 81 height 30
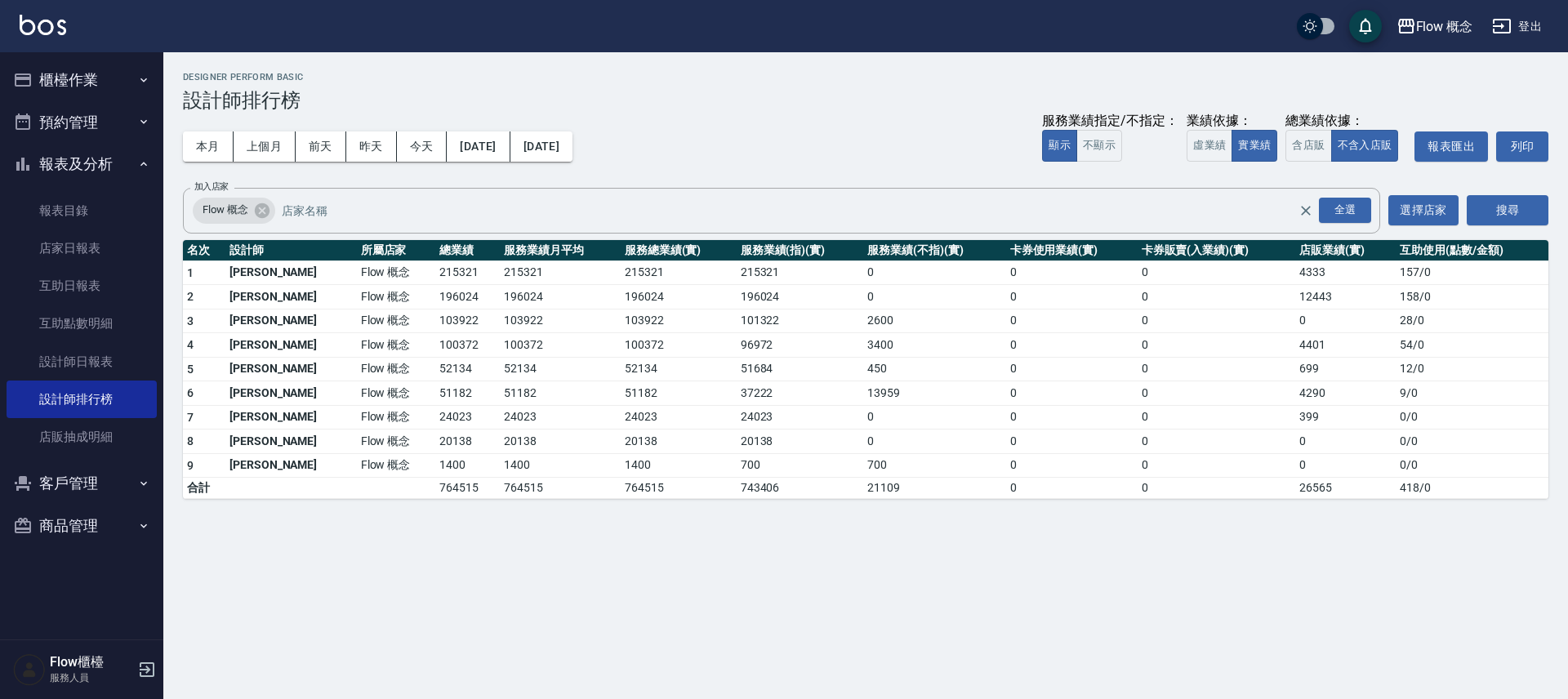
click at [116, 164] on button "報表及分析" at bounding box center [82, 163] width 150 height 42
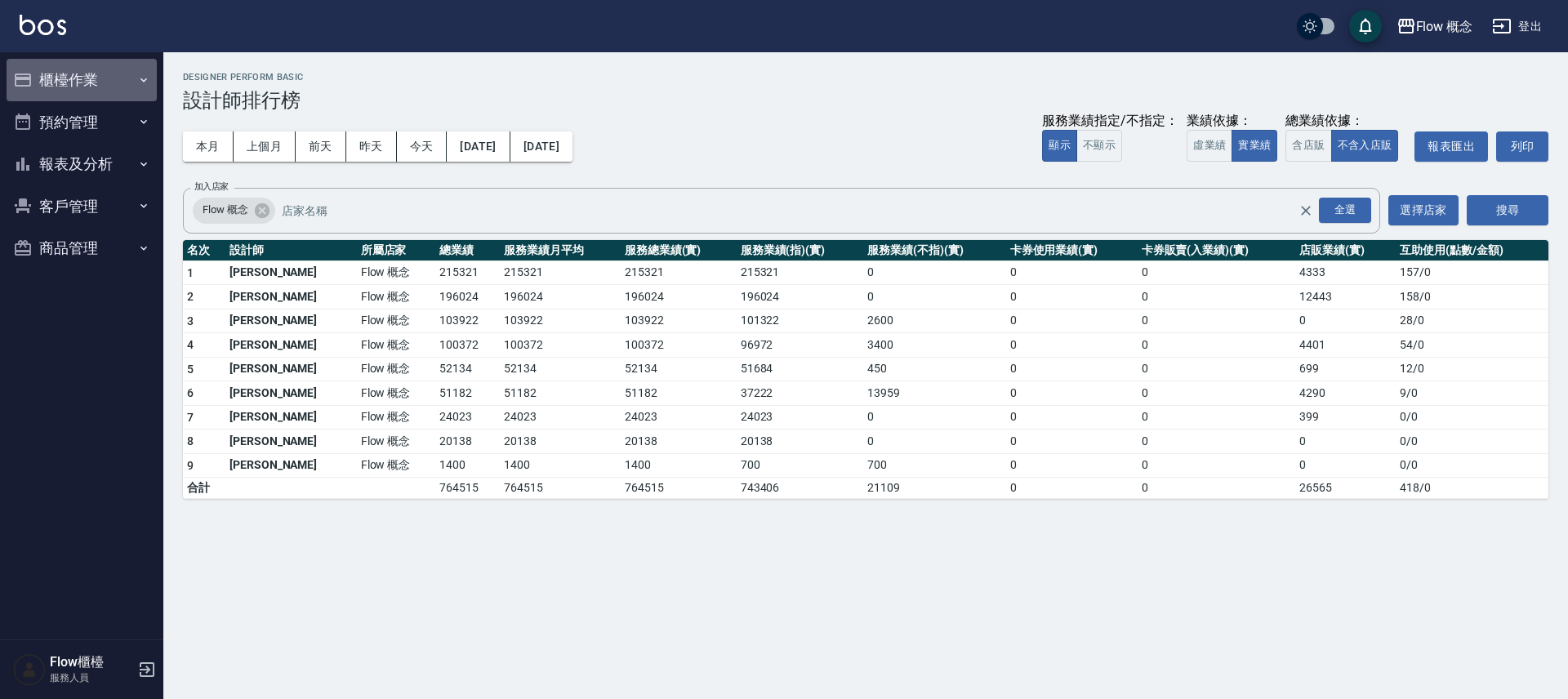
click at [84, 81] on button "櫃檯作業" at bounding box center [82, 79] width 150 height 42
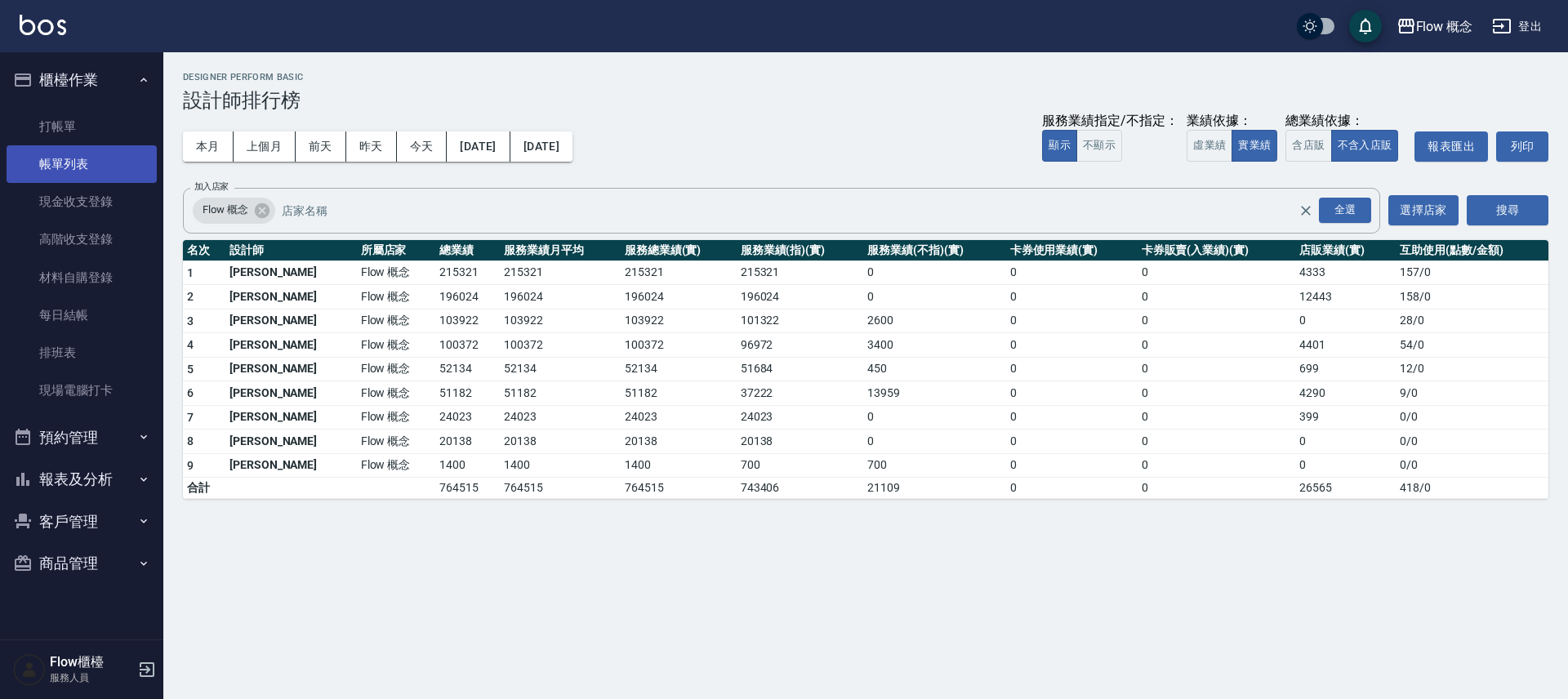
click at [90, 170] on link "帳單列表" at bounding box center [82, 163] width 150 height 37
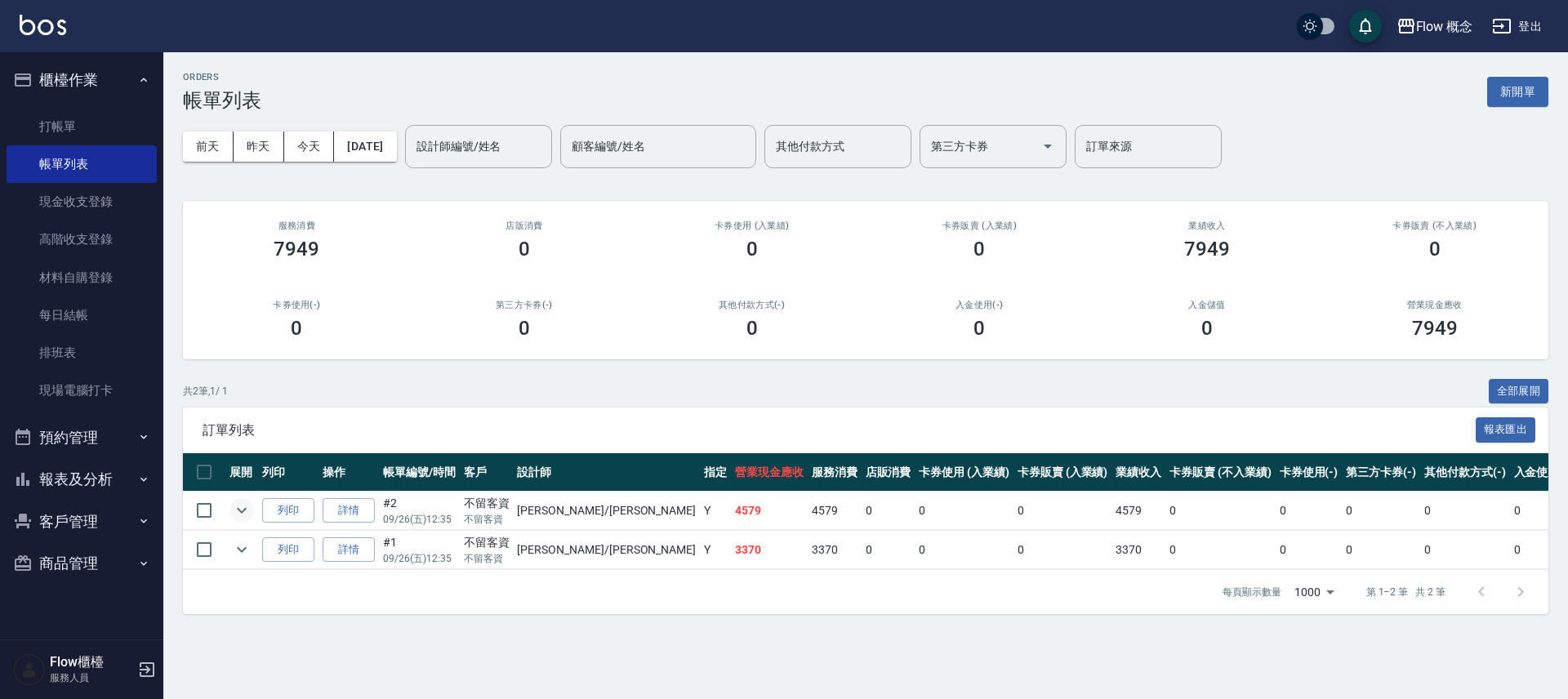
click at [239, 513] on icon "expand row" at bounding box center [241, 510] width 20 height 20
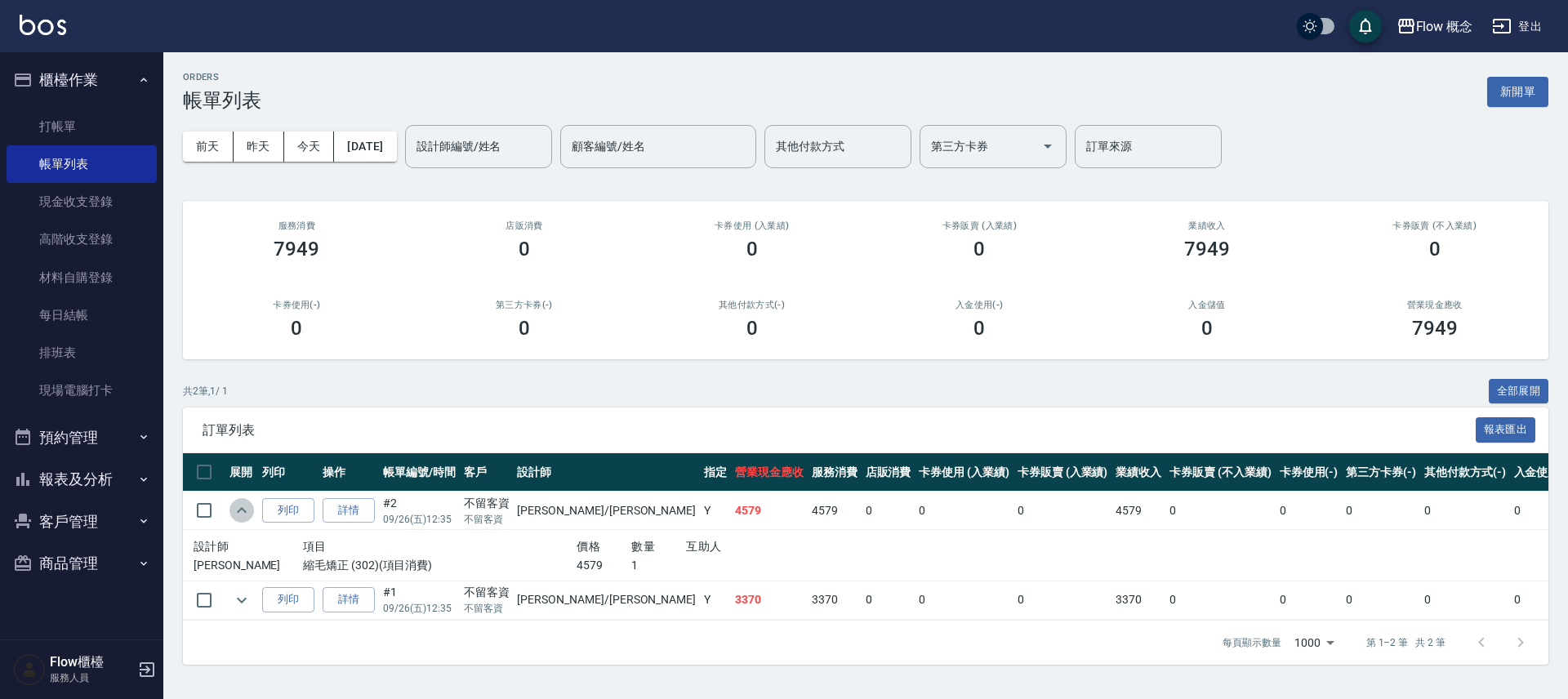
click at [239, 513] on icon "expand row" at bounding box center [241, 510] width 20 height 20
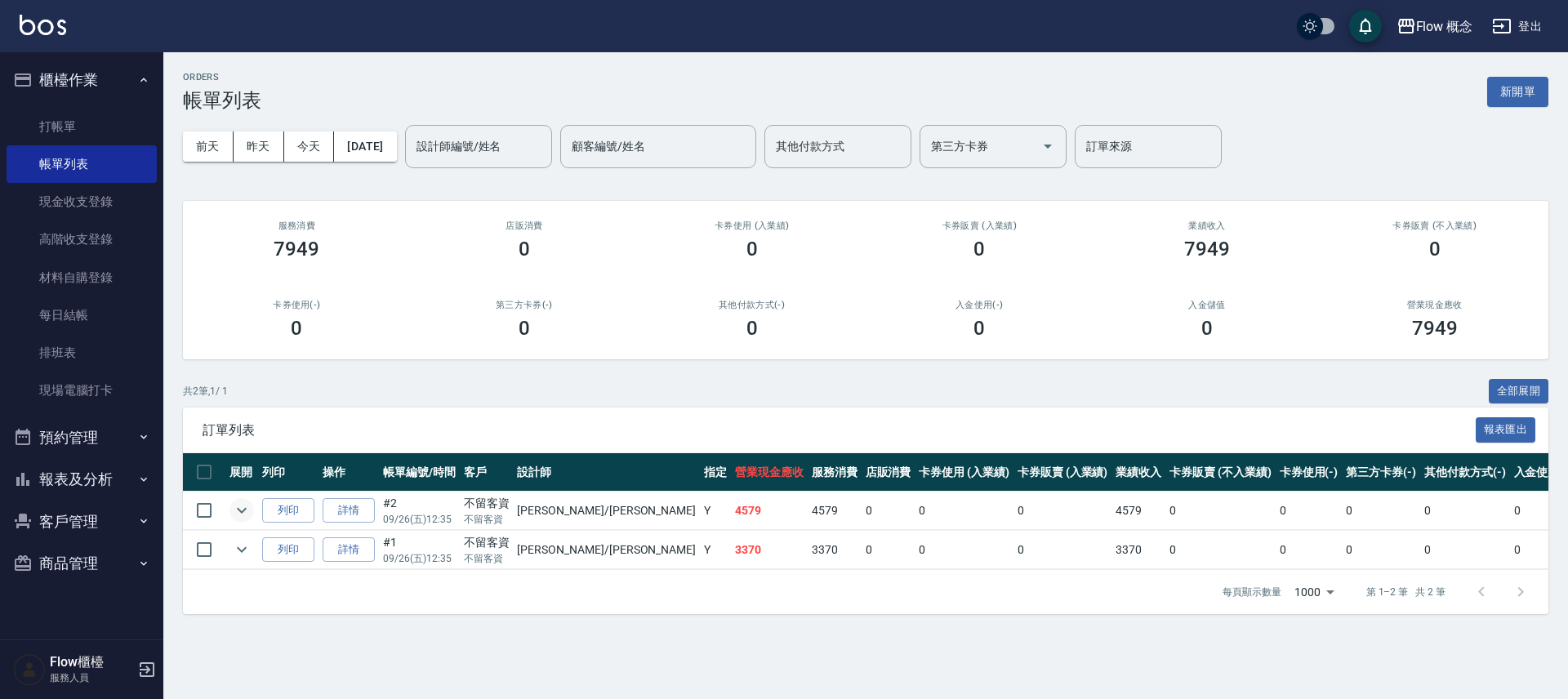
click at [239, 513] on icon "expand row" at bounding box center [241, 510] width 20 height 20
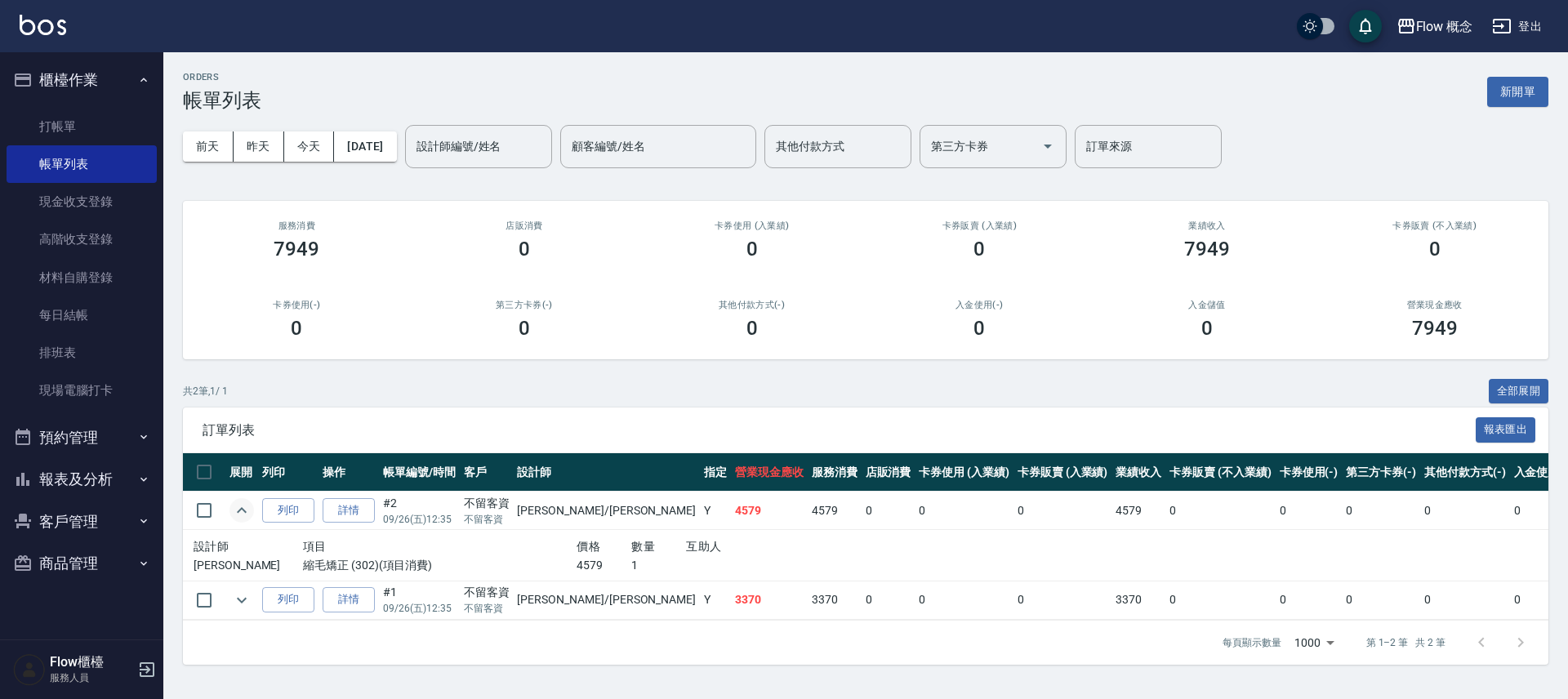
click at [239, 513] on icon "expand row" at bounding box center [241, 510] width 20 height 20
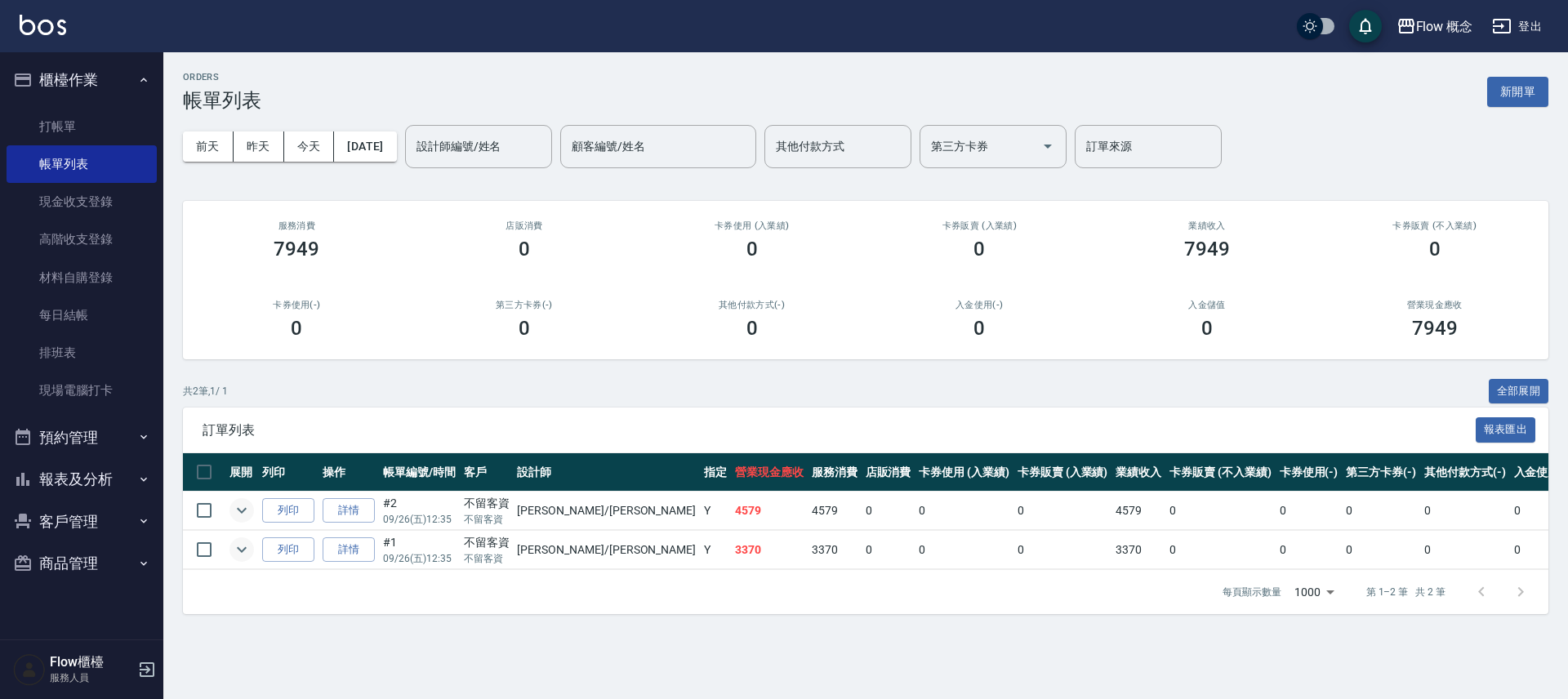
click at [245, 554] on icon "expand row" at bounding box center [241, 550] width 20 height 20
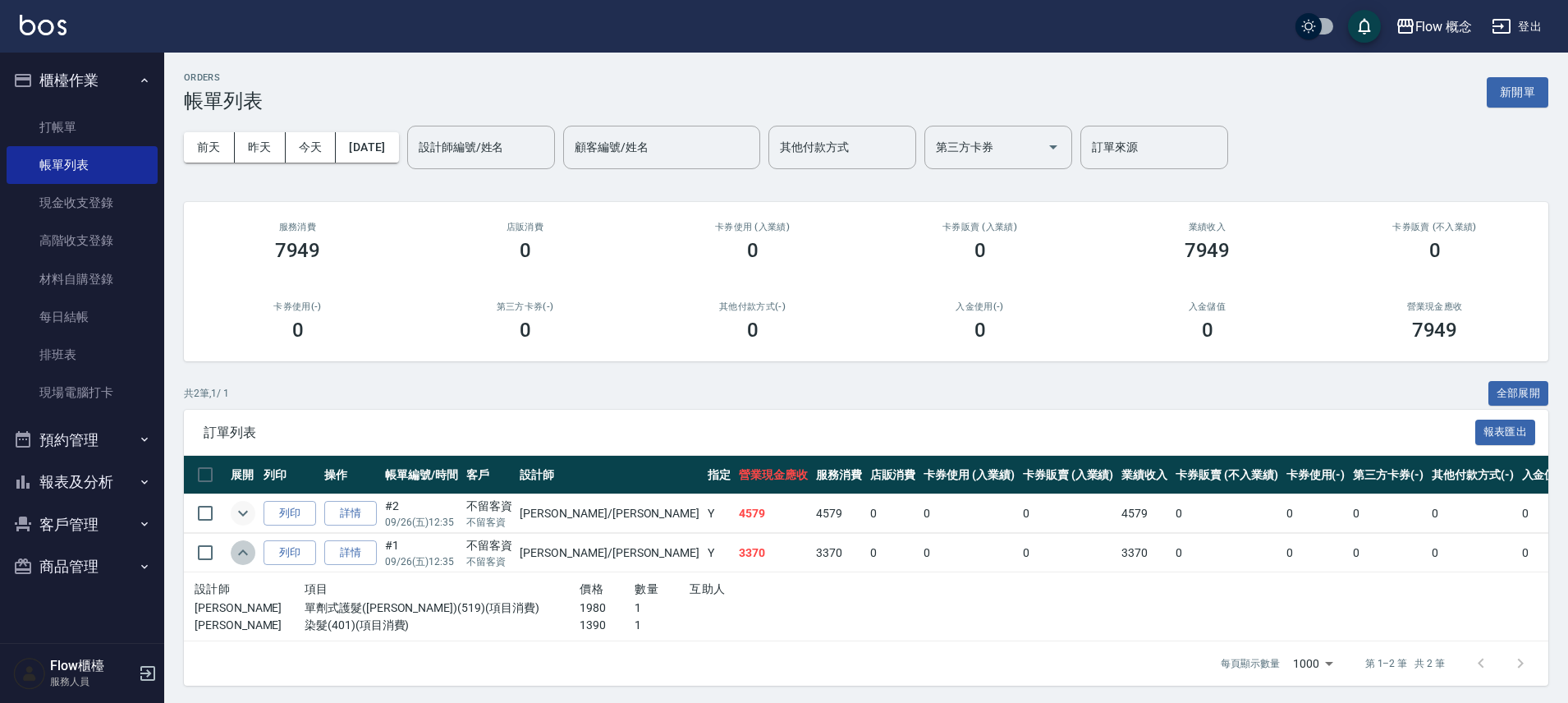
click at [247, 557] on icon "expand row" at bounding box center [242, 553] width 20 height 20
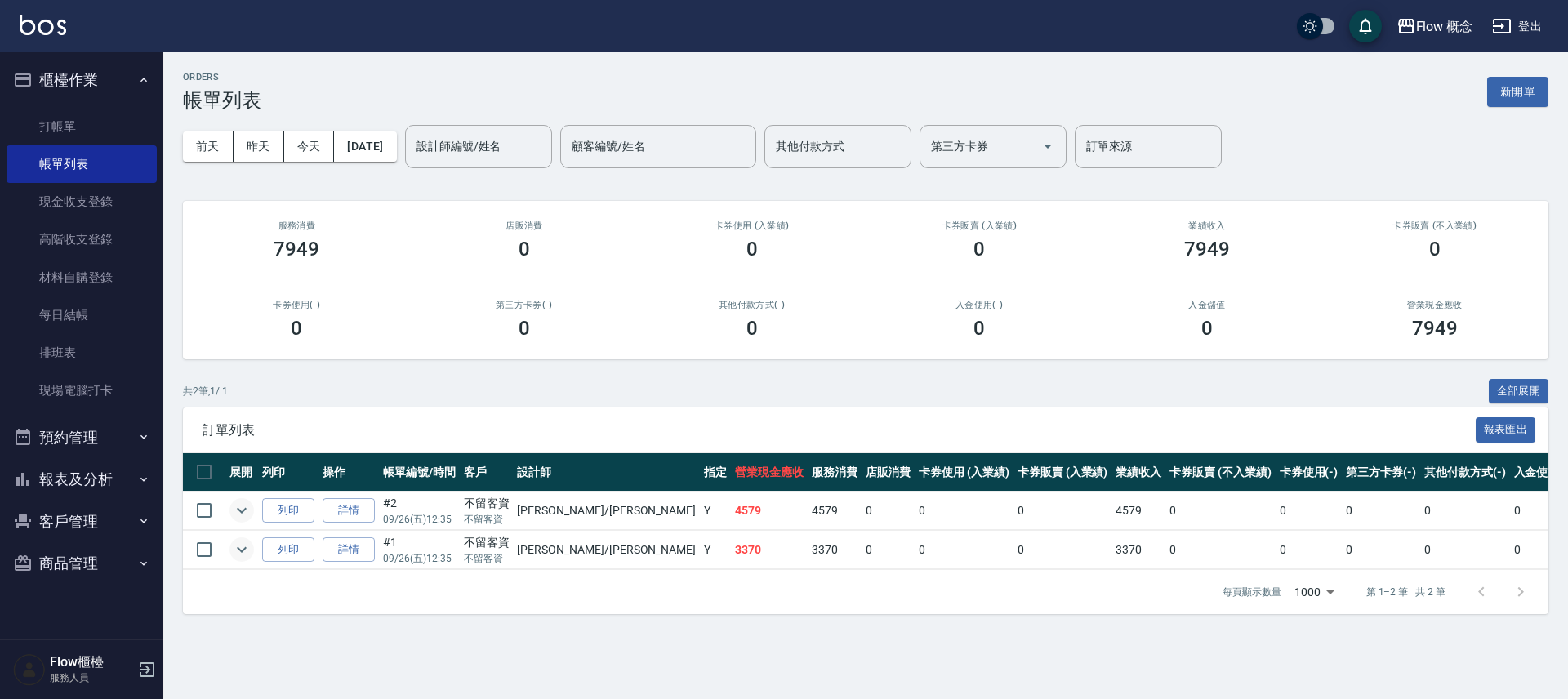
click at [245, 554] on icon "expand row" at bounding box center [241, 550] width 20 height 20
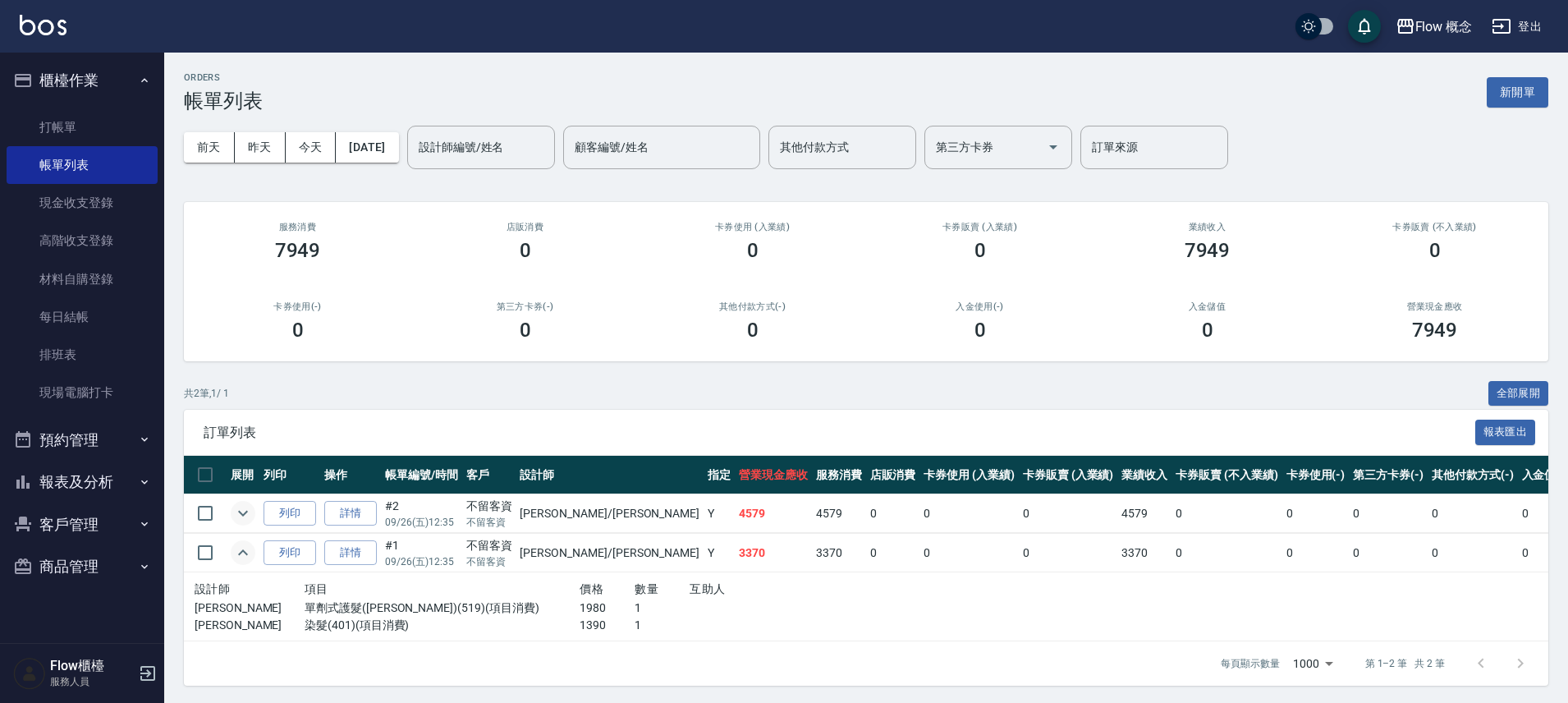
click at [247, 557] on icon "expand row" at bounding box center [242, 553] width 20 height 20
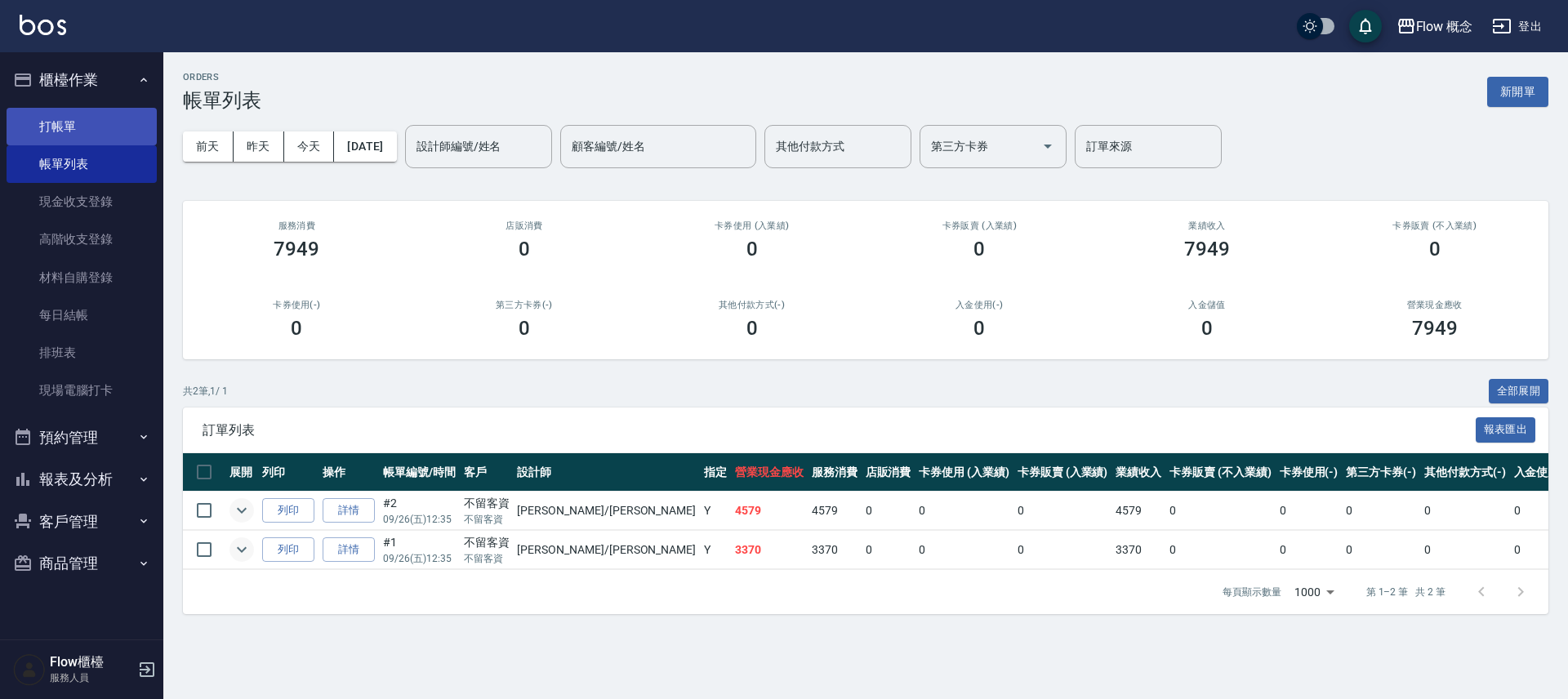
click at [99, 111] on link "打帳單" at bounding box center [82, 126] width 150 height 37
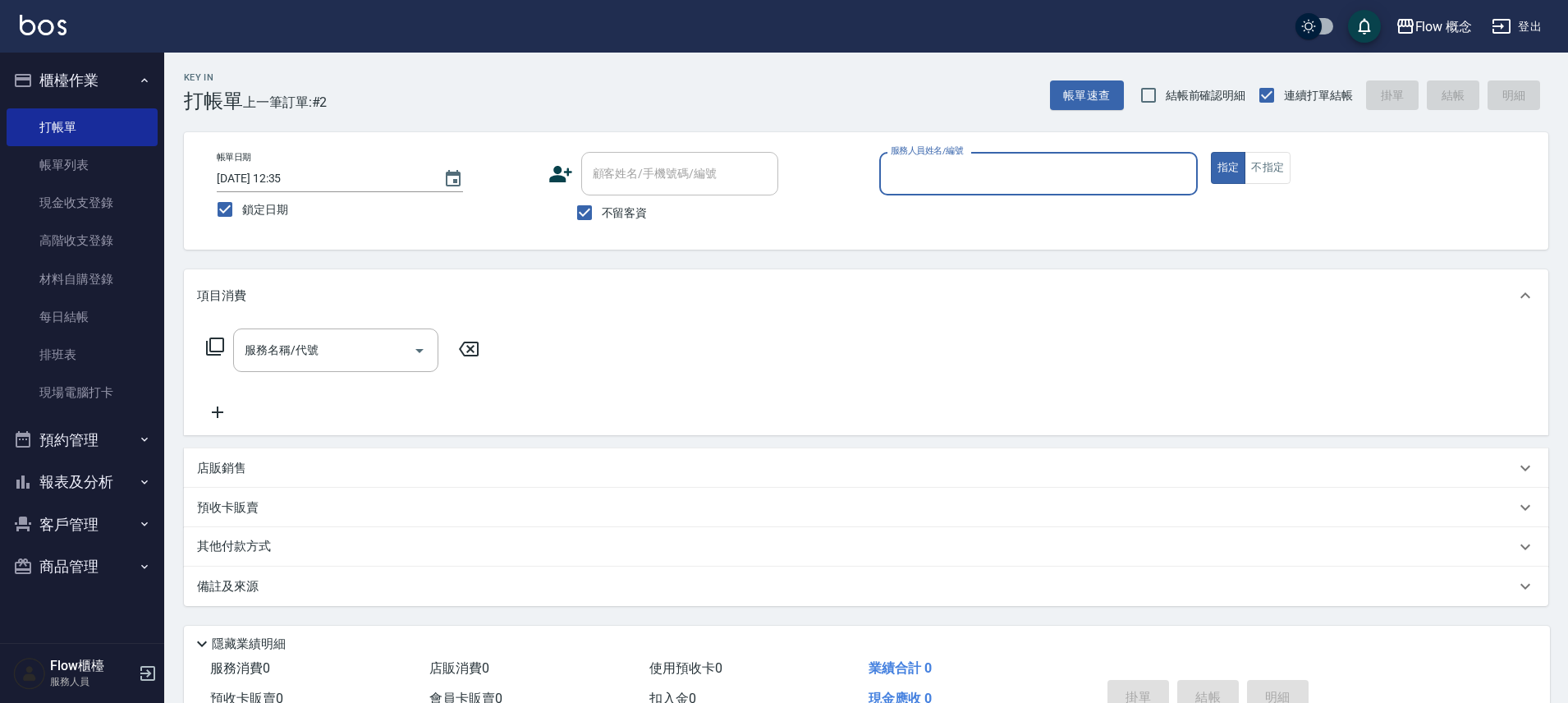
click at [1102, 181] on input "服務人員姓名/編號" at bounding box center [1039, 173] width 304 height 29
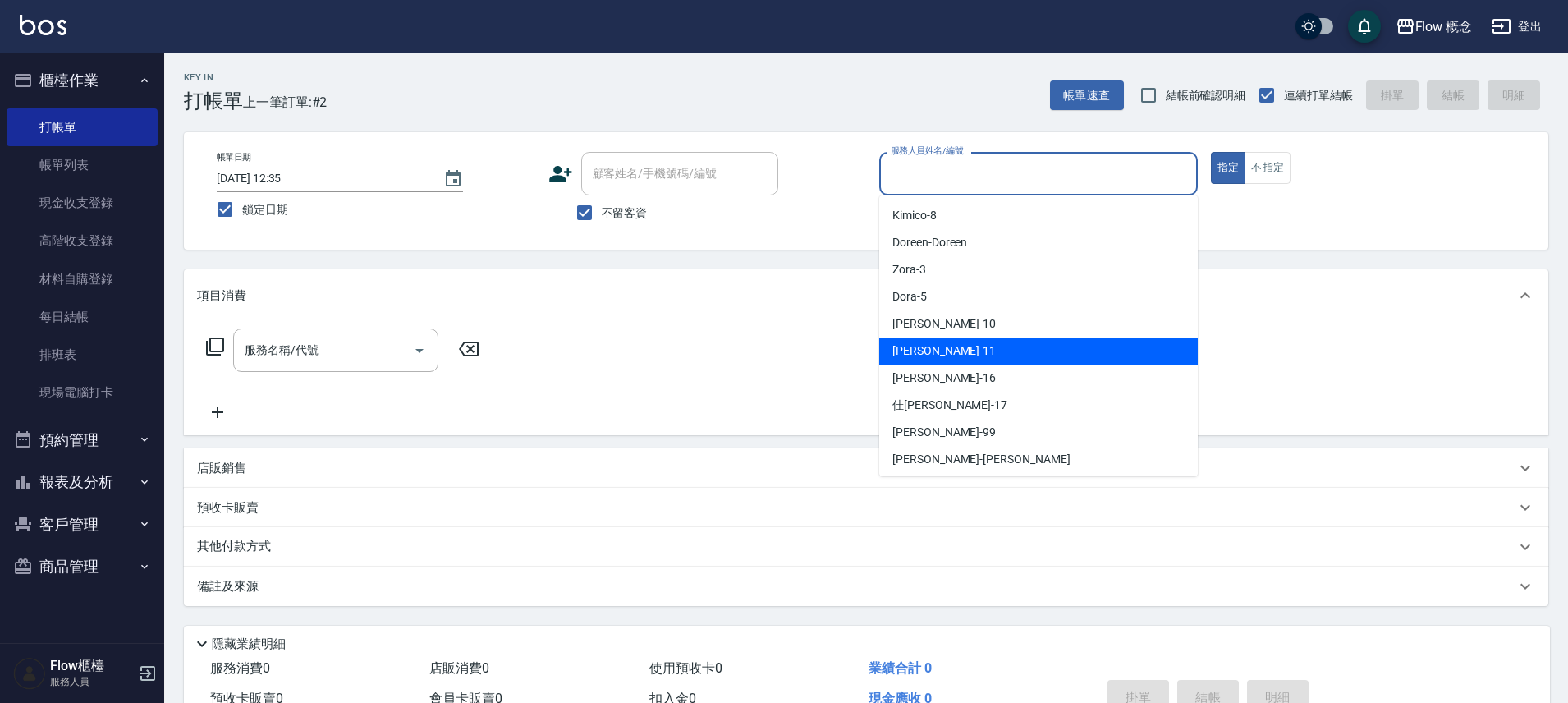
scroll to position [57, 0]
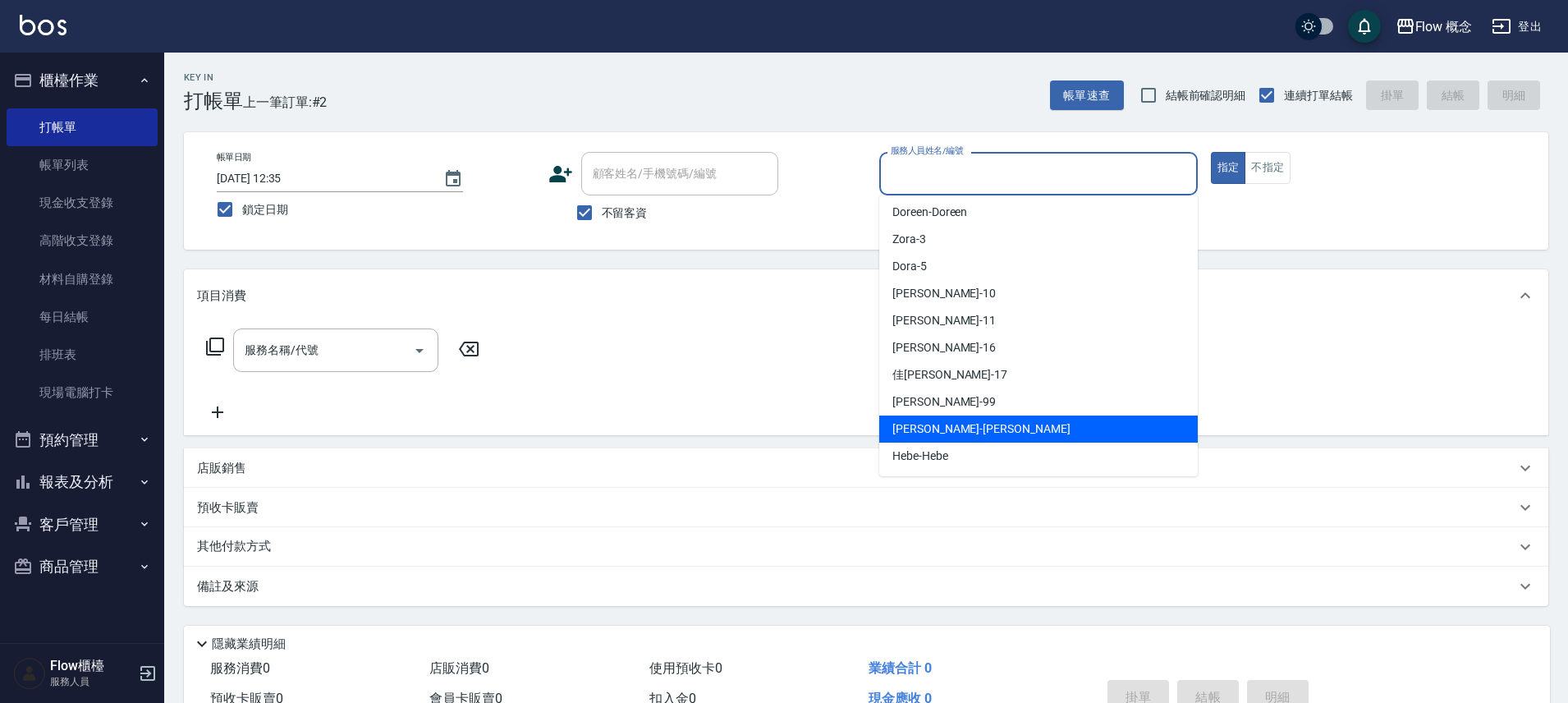
click at [951, 432] on div "[PERSON_NAME] -[PERSON_NAME]" at bounding box center [1038, 428] width 319 height 27
type input "[PERSON_NAME]"
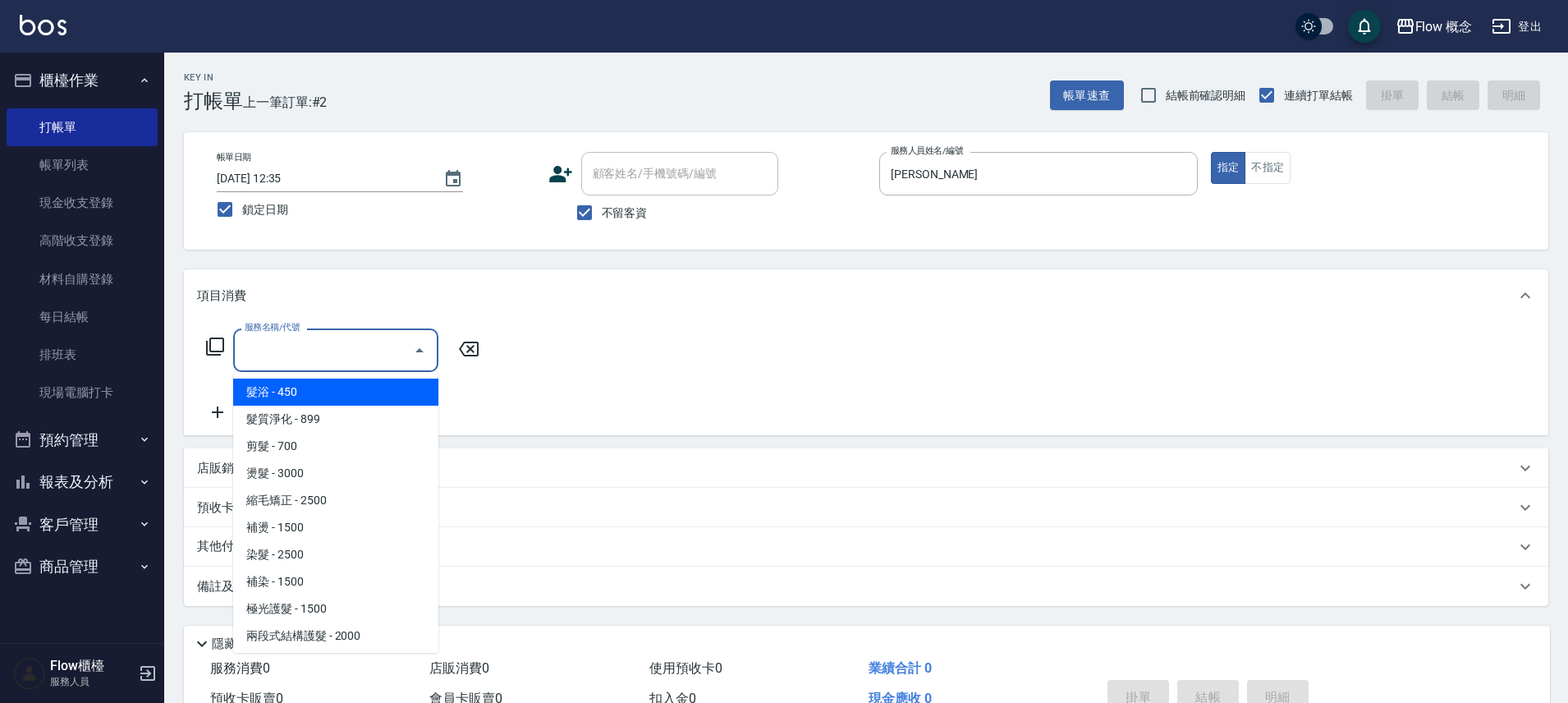
click at [325, 361] on input "服務名稱/代號" at bounding box center [323, 349] width 166 height 29
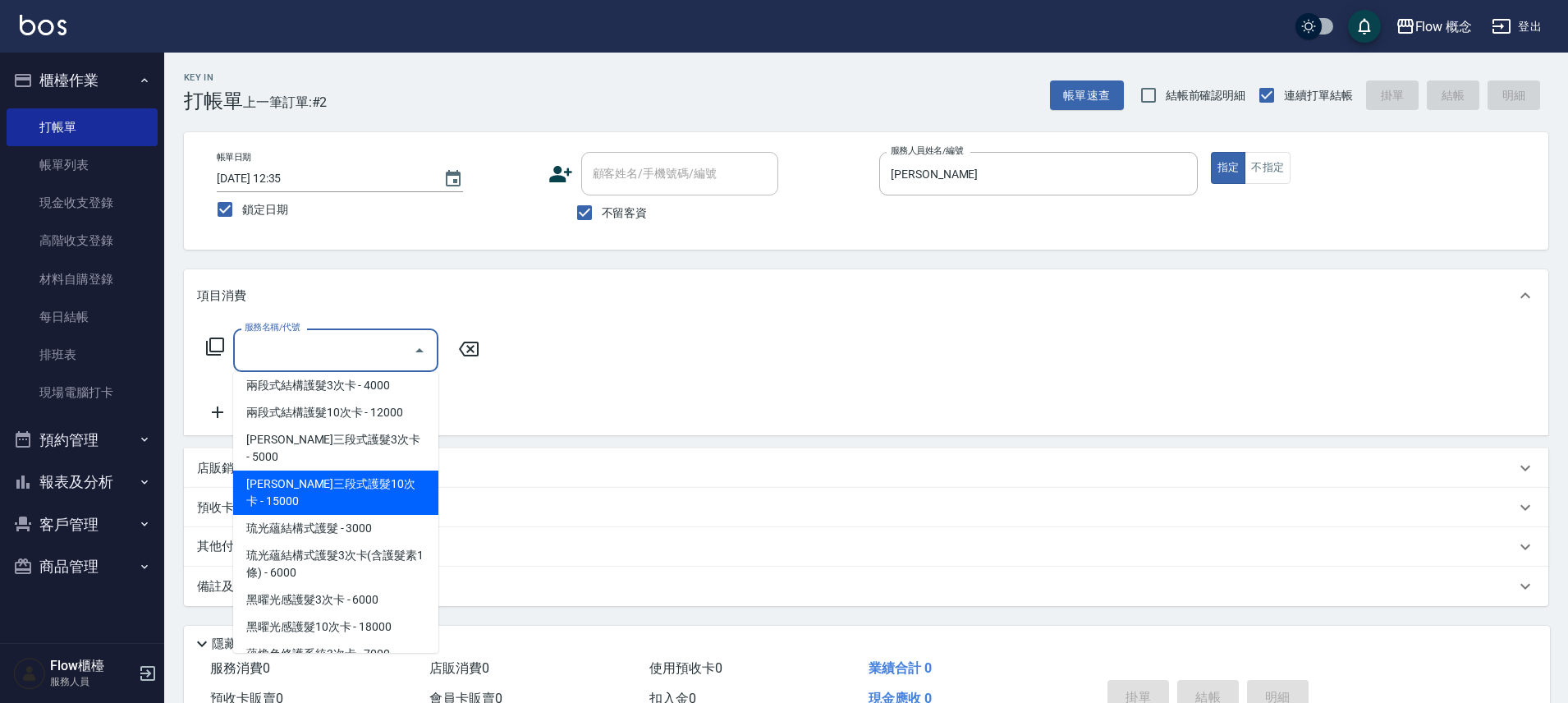
scroll to position [599, 0]
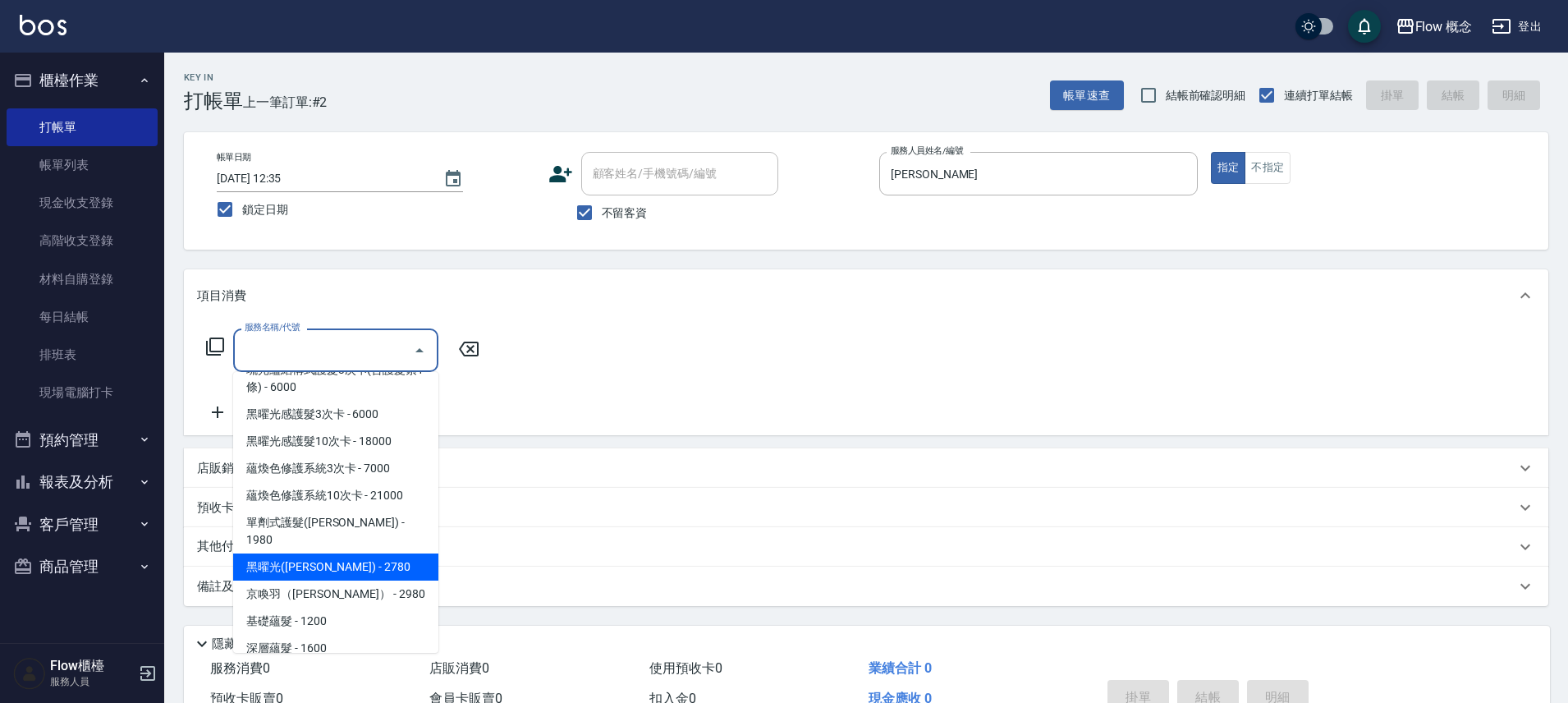
click at [313, 554] on span "黑曜光([PERSON_NAME]) - 2780" at bounding box center [335, 567] width 205 height 27
type input "黑曜光([PERSON_NAME])(520)"
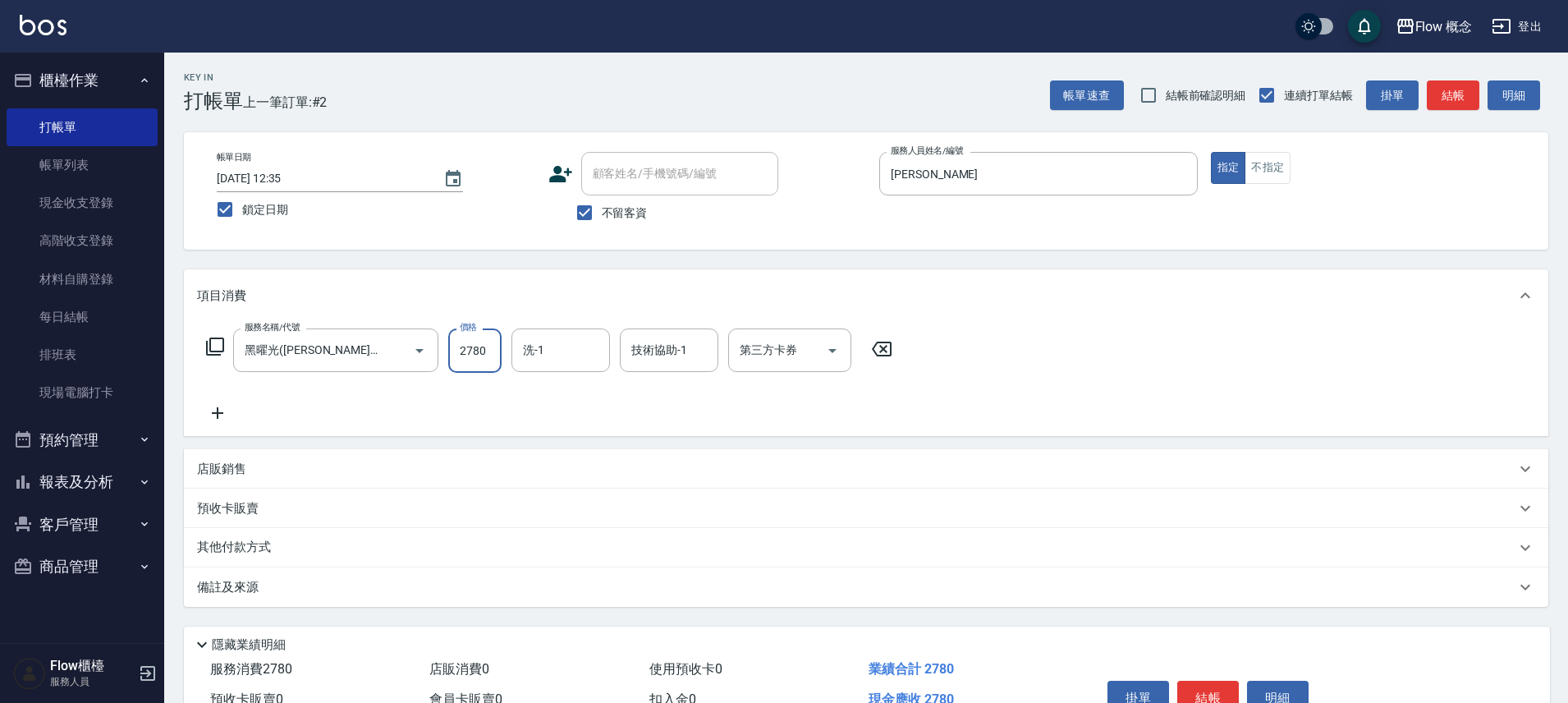
click at [474, 349] on input "2780" at bounding box center [474, 350] width 53 height 44
click at [471, 350] on input "2780" at bounding box center [474, 350] width 53 height 44
type input "2980"
drag, startPoint x: 282, startPoint y: 586, endPoint x: 440, endPoint y: 620, distance: 161.6
click at [282, 587] on div "備註及來源" at bounding box center [857, 587] width 1319 height 17
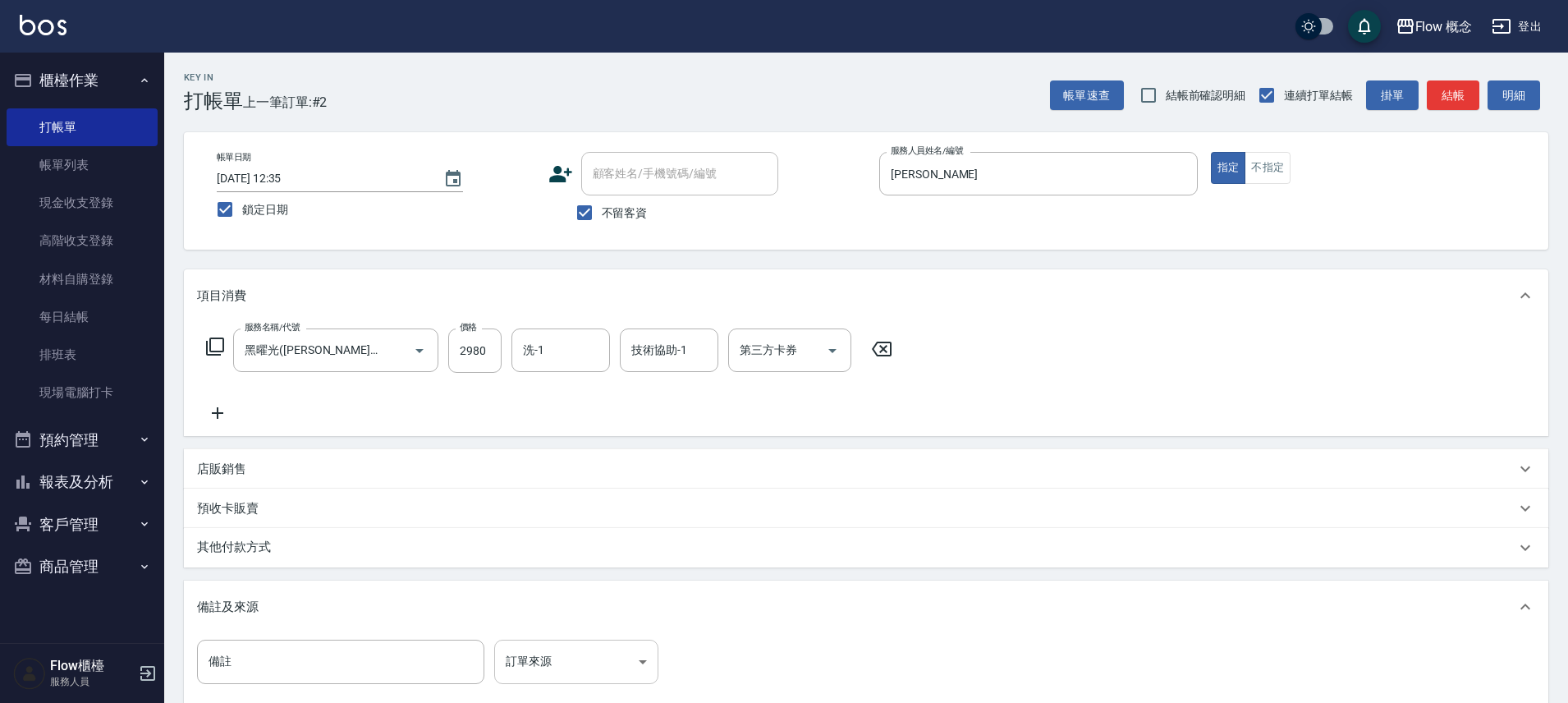
click at [571, 672] on body "Flow 概念 登出 櫃檯作業 打帳單 帳單列表 現金收支登錄 高階收支登錄 材料自購登錄 每日結帳 排班表 現場電腦打卡 預約管理 預約管理 單日預約紀錄 …" at bounding box center [784, 448] width 1568 height 895
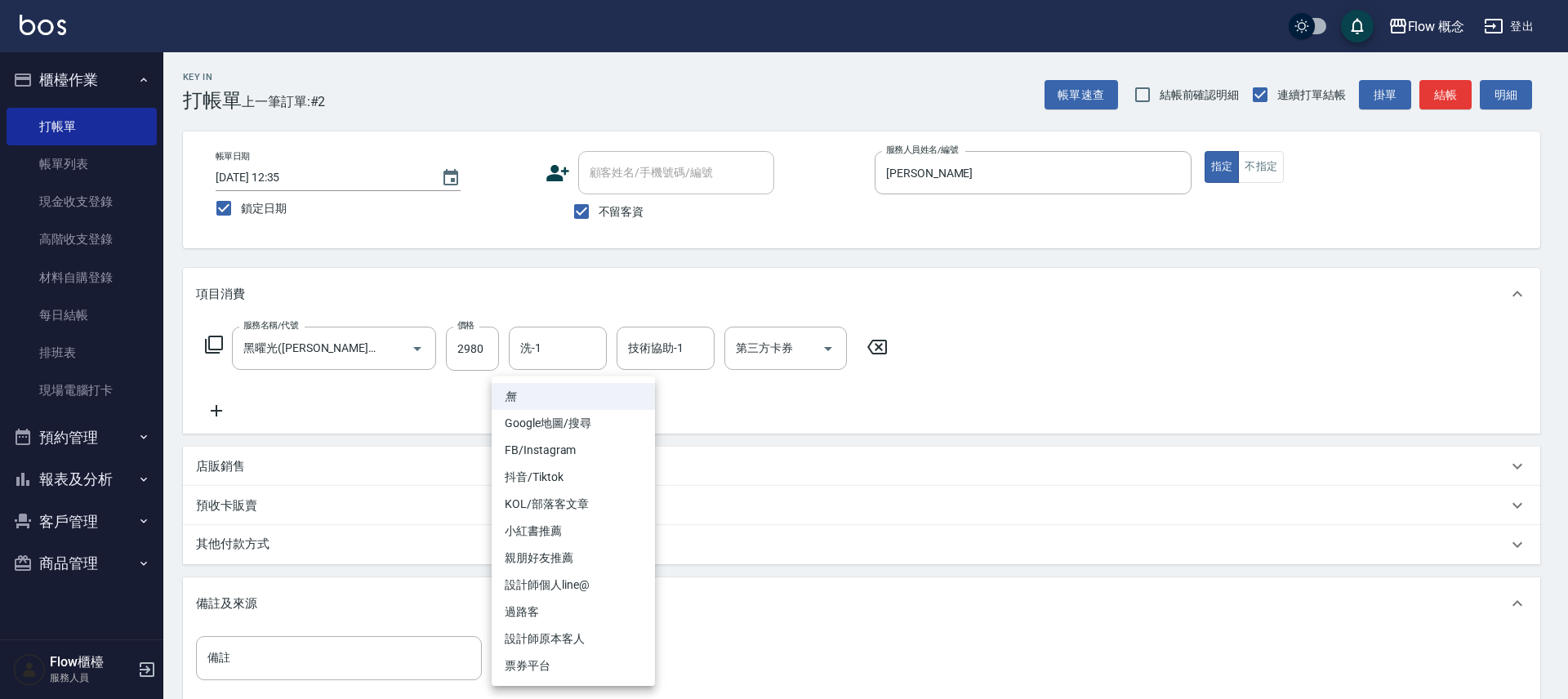
click at [569, 461] on li "FB/Instagram" at bounding box center [573, 450] width 163 height 27
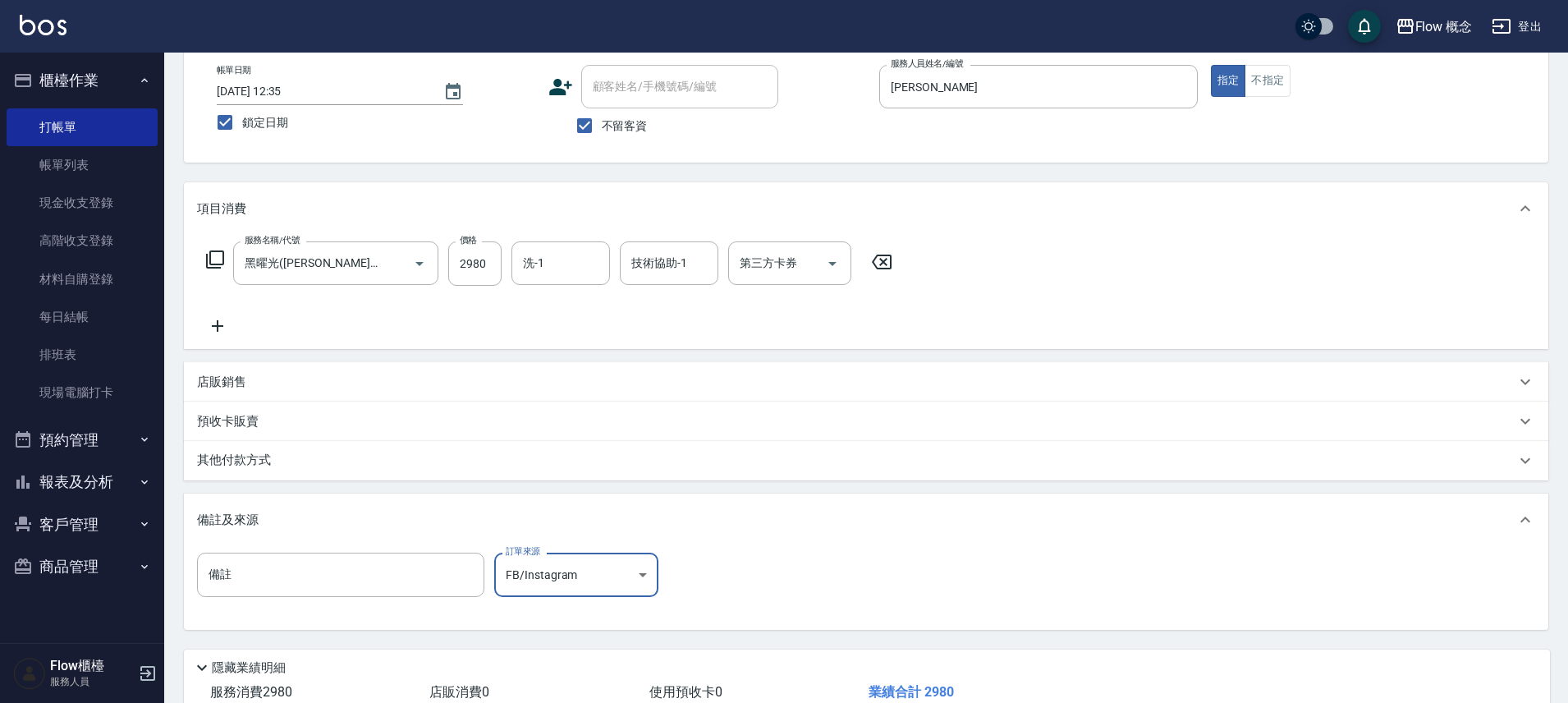
scroll to position [157, 0]
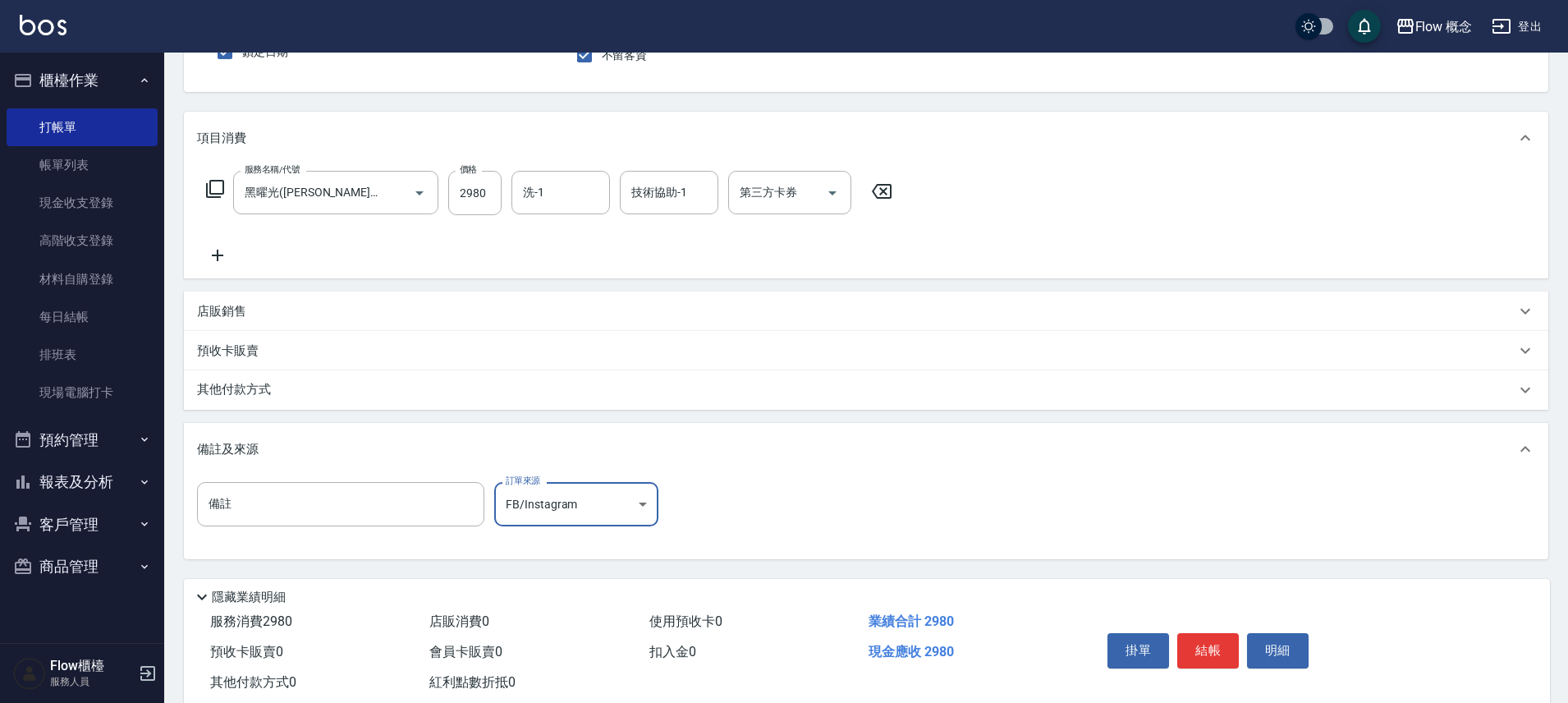
click at [574, 513] on body "Flow 概念 登出 櫃檯作業 打帳單 帳單列表 現金收支登錄 高階收支登錄 材料自購登錄 每日結帳 排班表 現場電腦打卡 預約管理 預約管理 單日預約紀錄 …" at bounding box center [784, 290] width 1568 height 895
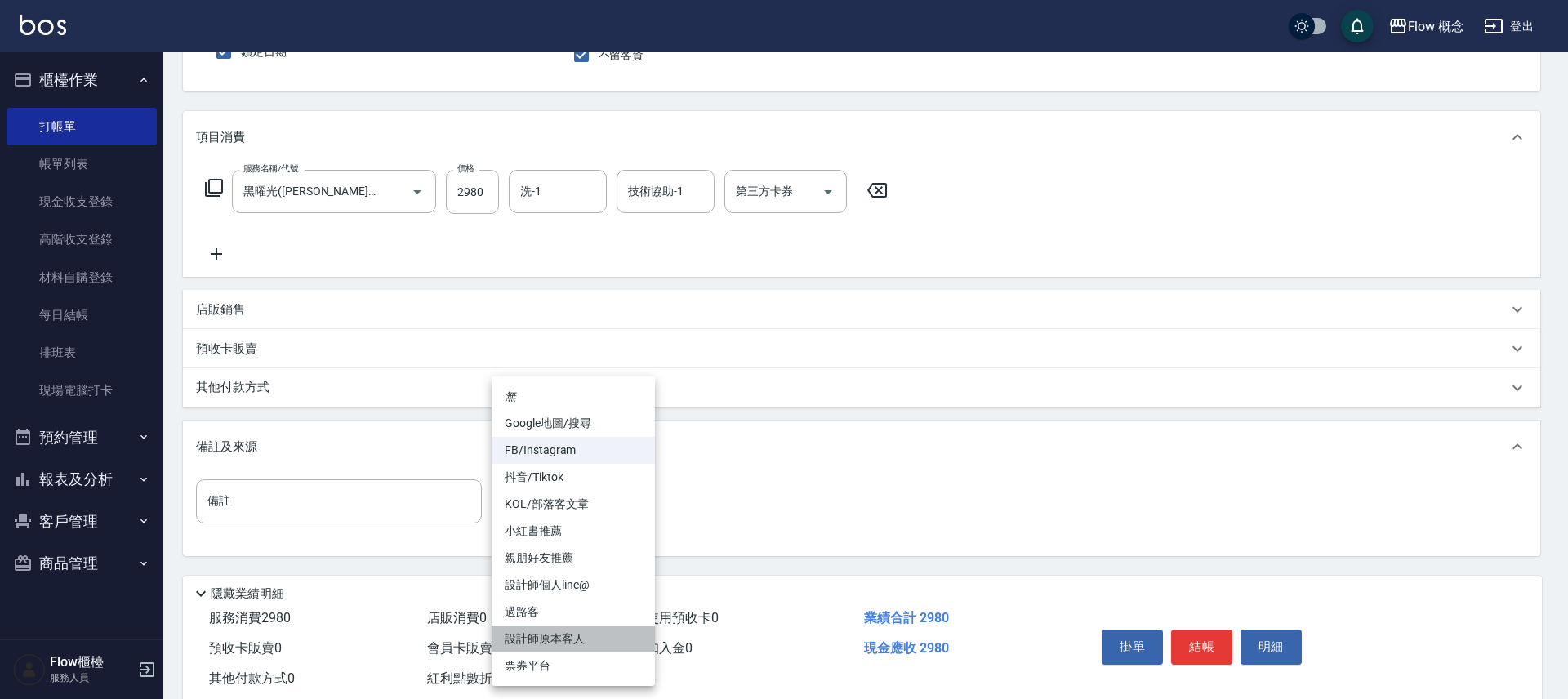
click at [566, 636] on li "設計師原本客人" at bounding box center [573, 639] width 163 height 27
type input "設計師原本客人"
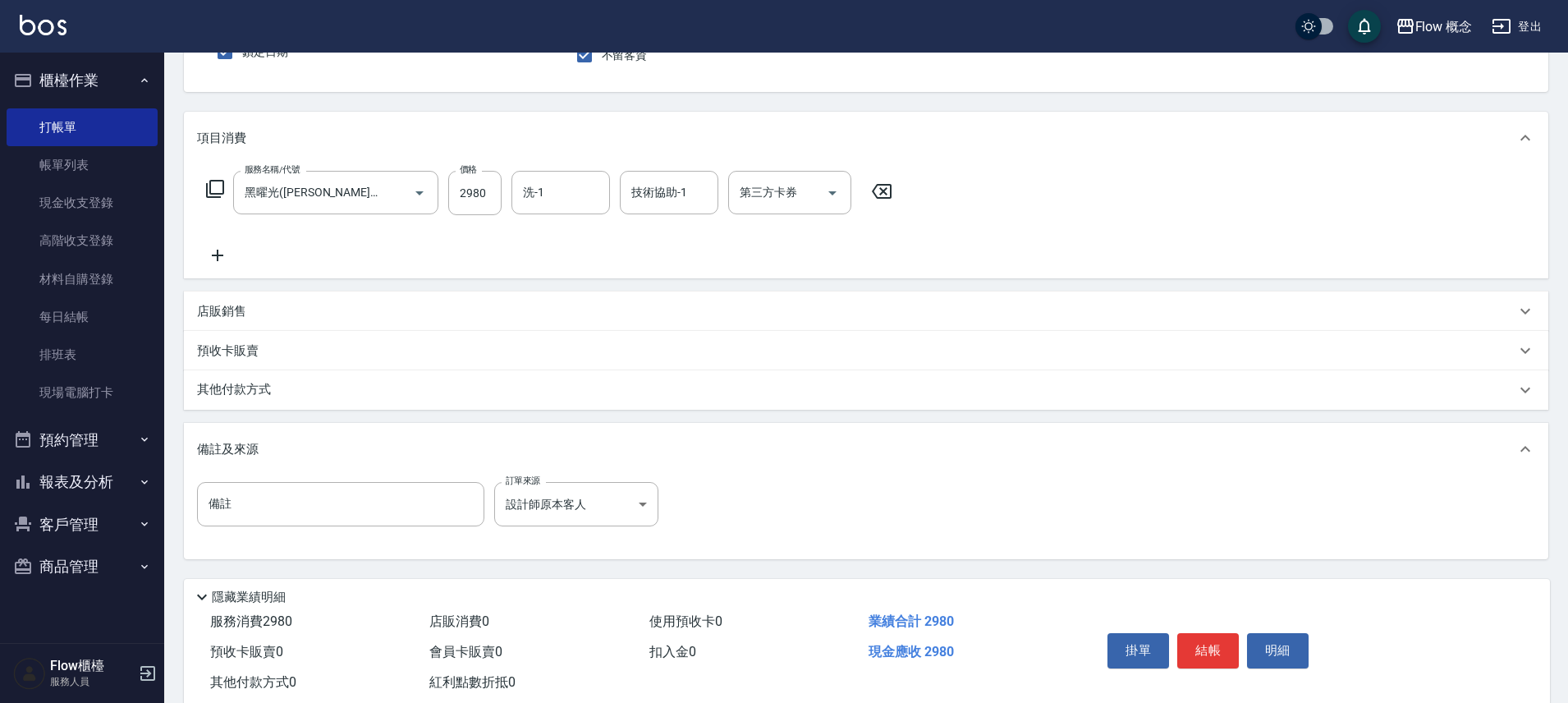
click at [380, 382] on div "其他付款方式" at bounding box center [857, 389] width 1319 height 18
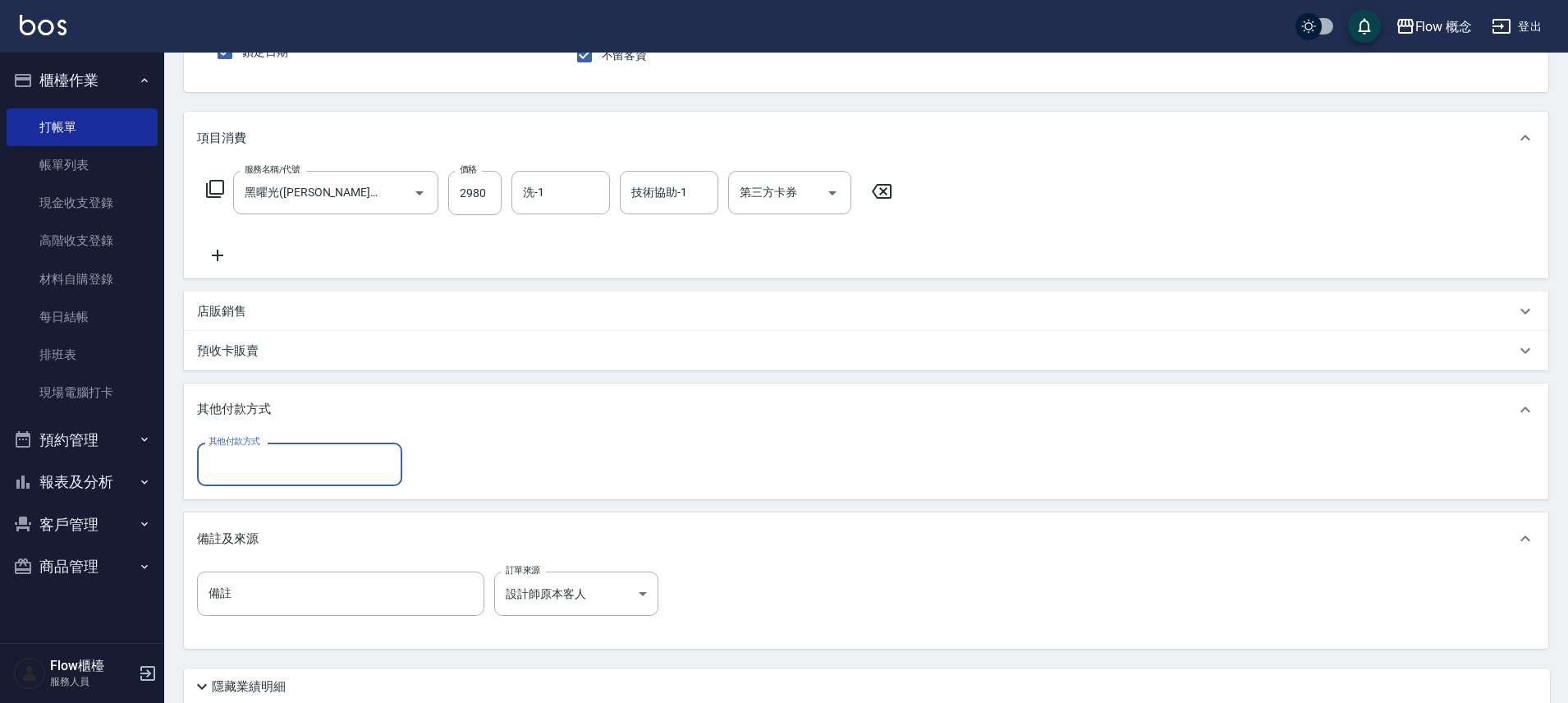
scroll to position [0, 0]
click at [316, 480] on div "其他付款方式" at bounding box center [300, 464] width 205 height 43
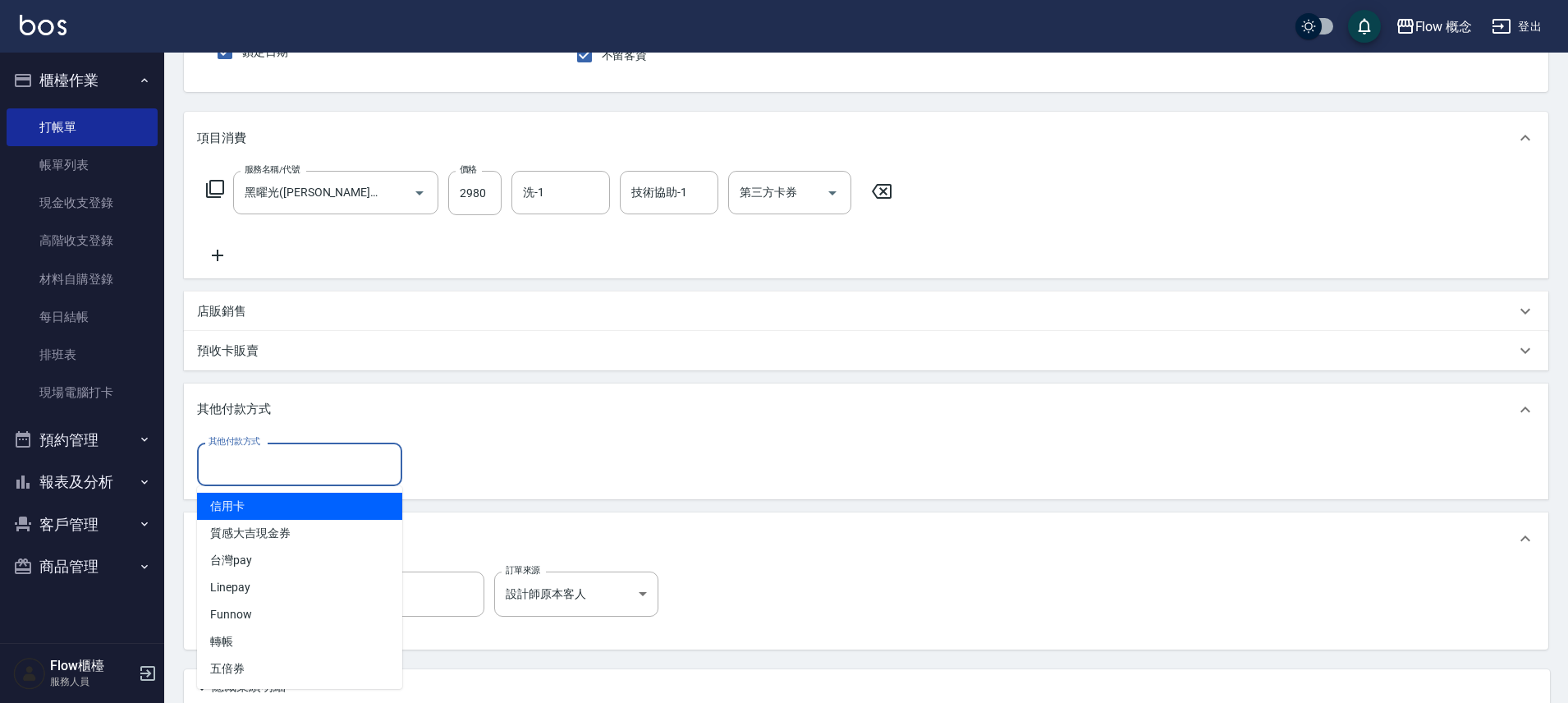
click at [250, 511] on span "信用卡" at bounding box center [300, 506] width 205 height 27
type input "信用卡"
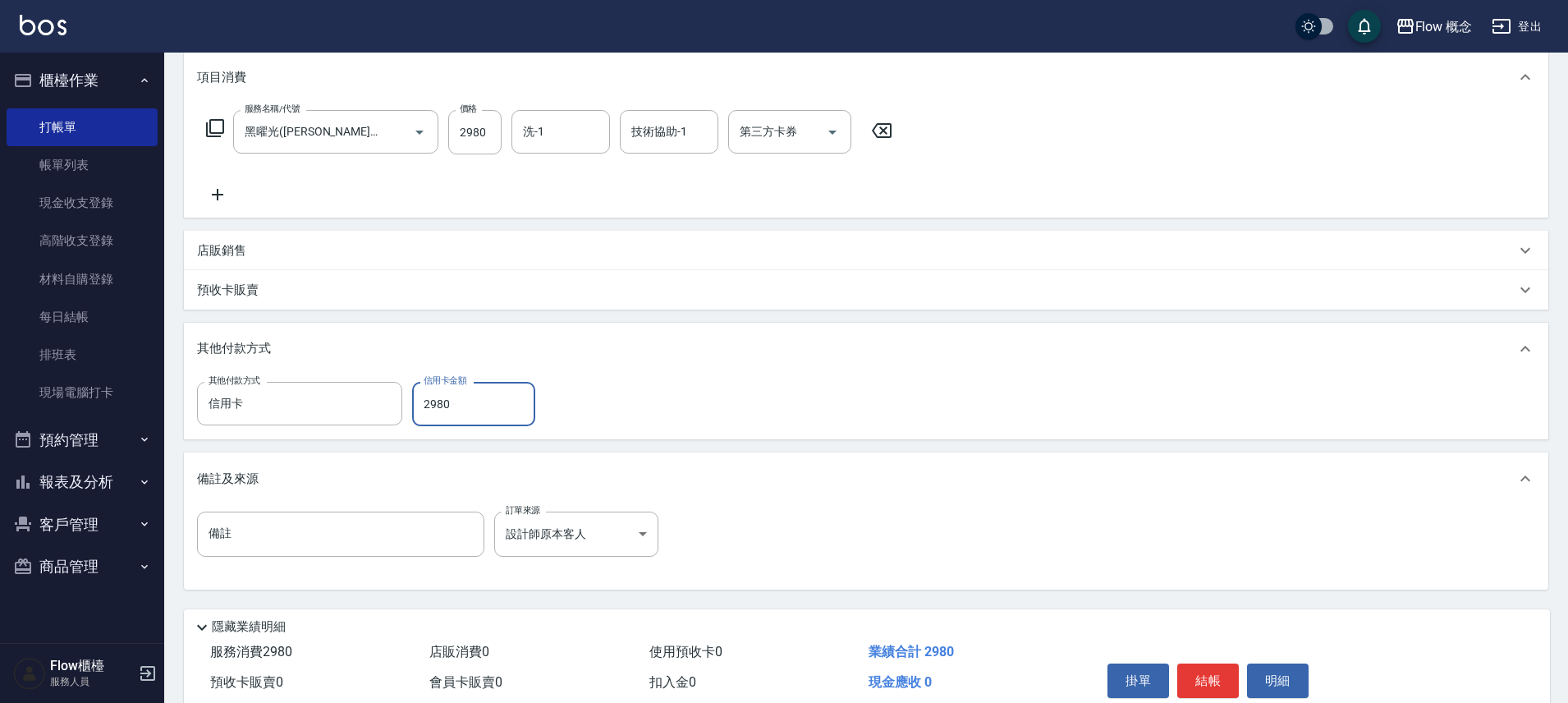
scroll to position [291, 0]
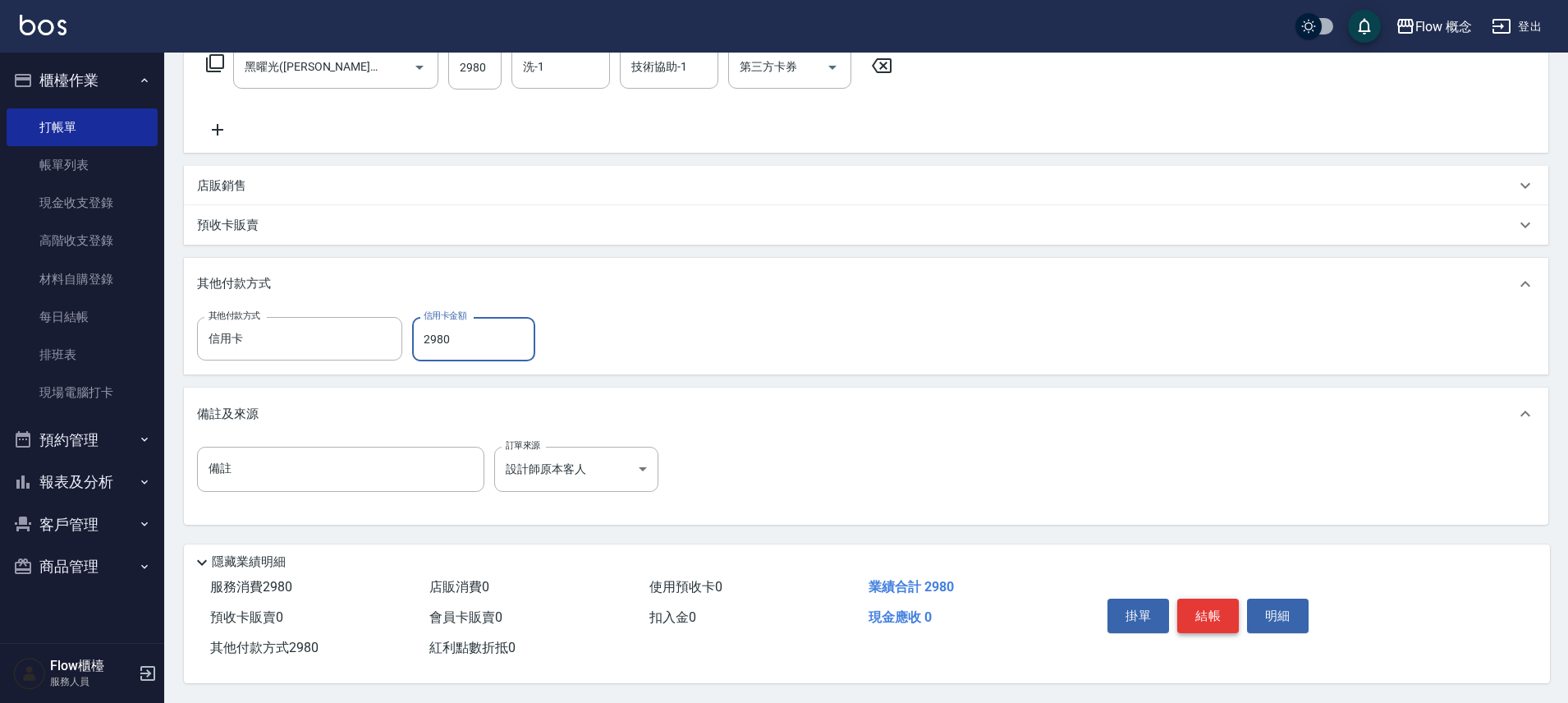
type input "2980"
drag, startPoint x: 1201, startPoint y: 611, endPoint x: 1243, endPoint y: 585, distance: 49.4
click at [1201, 611] on button "結帳" at bounding box center [1207, 616] width 62 height 35
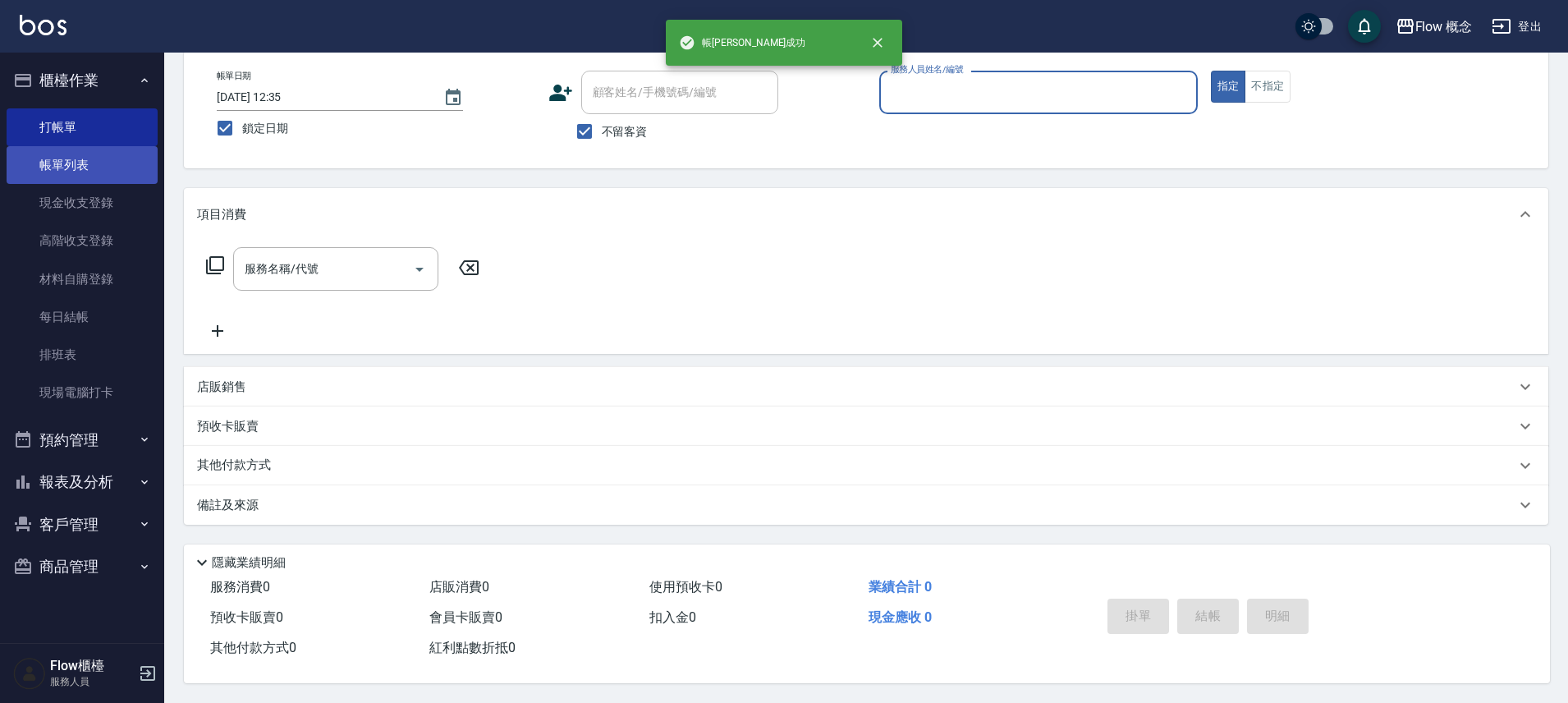
scroll to position [0, 0]
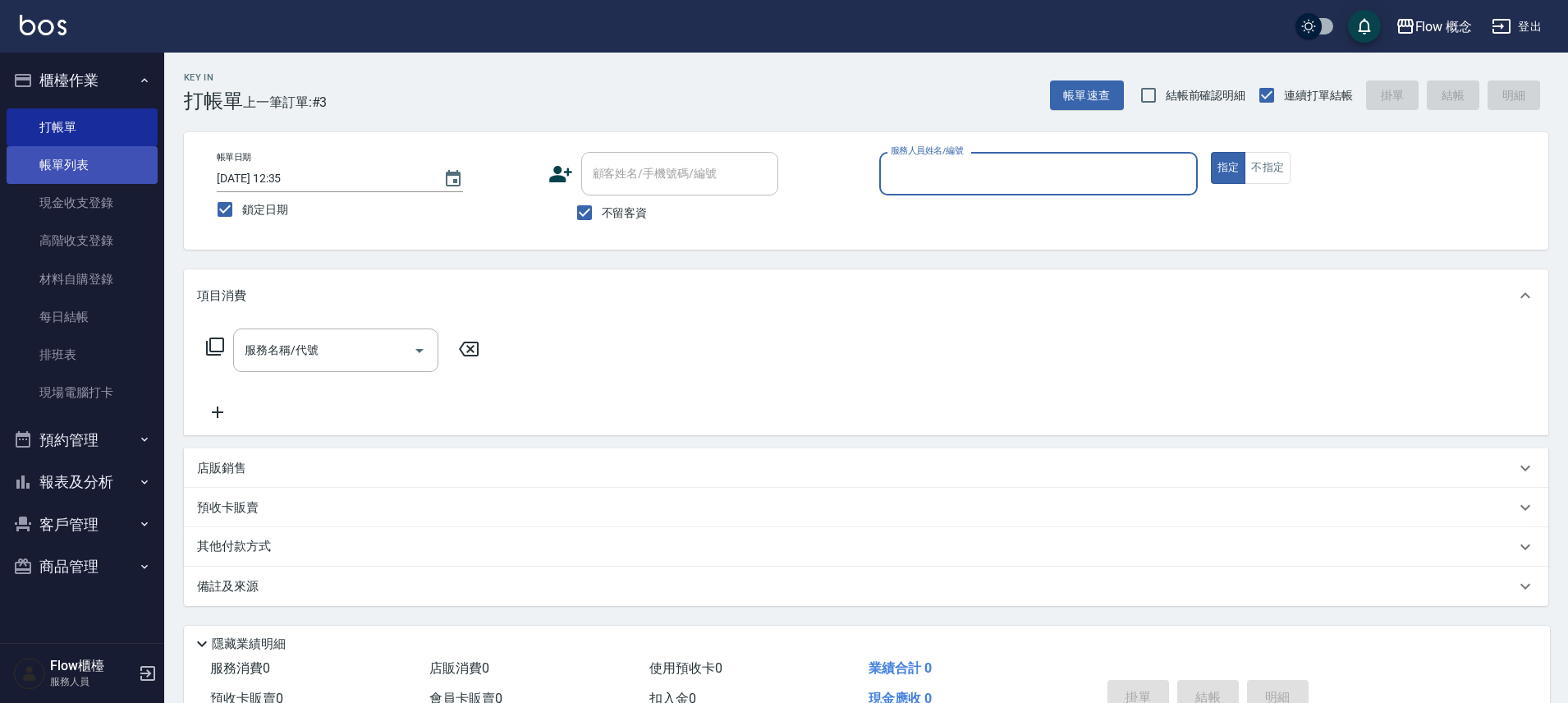
click at [136, 171] on link "帳單列表" at bounding box center [83, 164] width 151 height 37
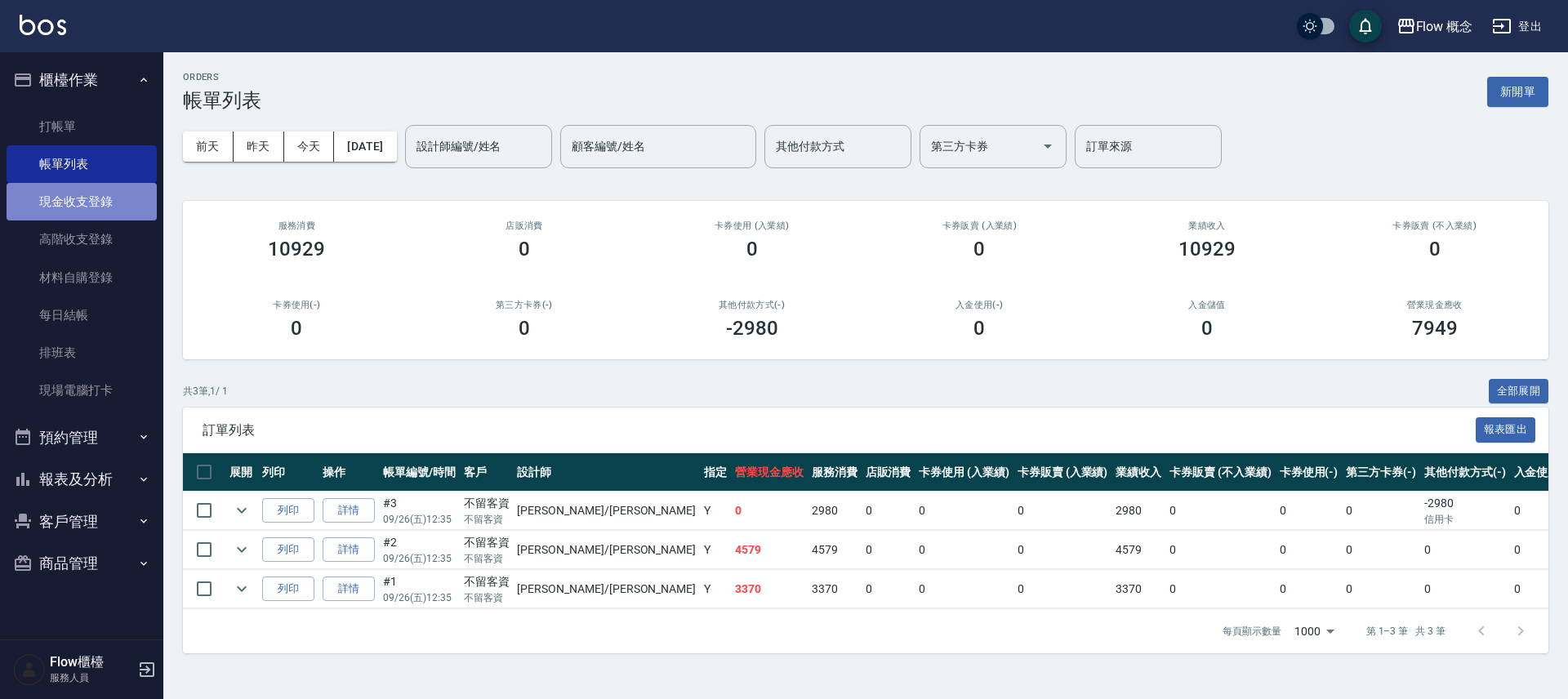
click at [112, 208] on link "現金收支登錄" at bounding box center [82, 201] width 150 height 37
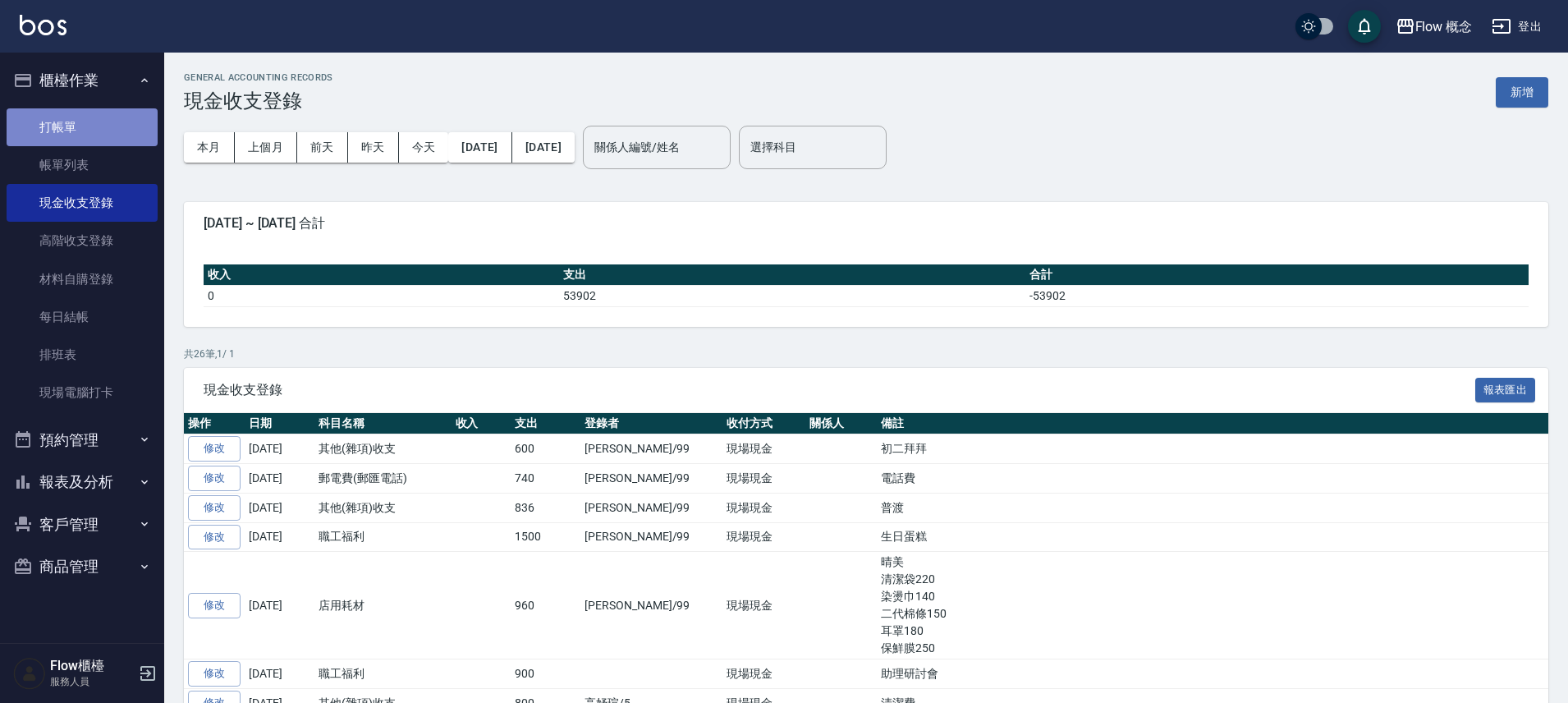
click at [109, 131] on link "打帳單" at bounding box center [83, 127] width 151 height 37
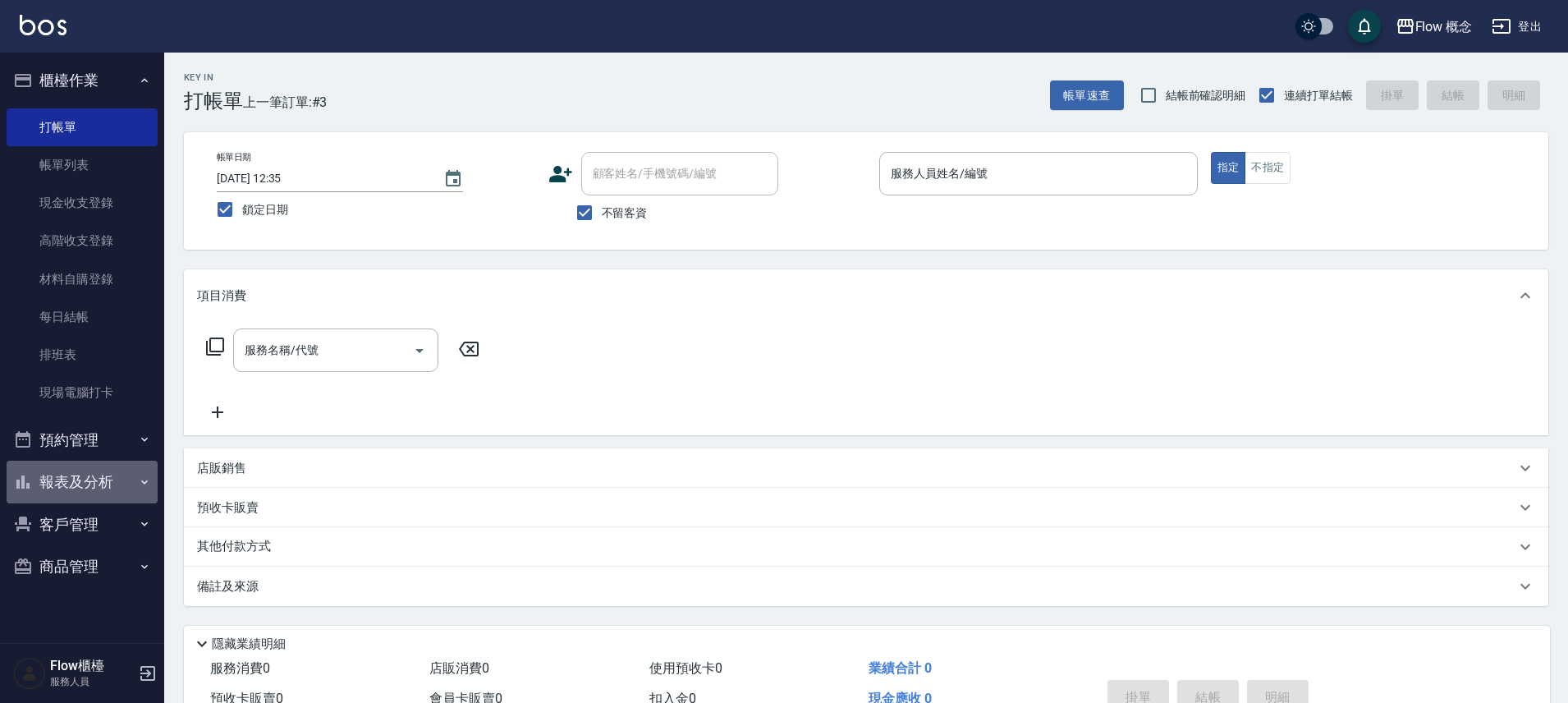
click at [106, 489] on button "報表及分析" at bounding box center [83, 481] width 151 height 43
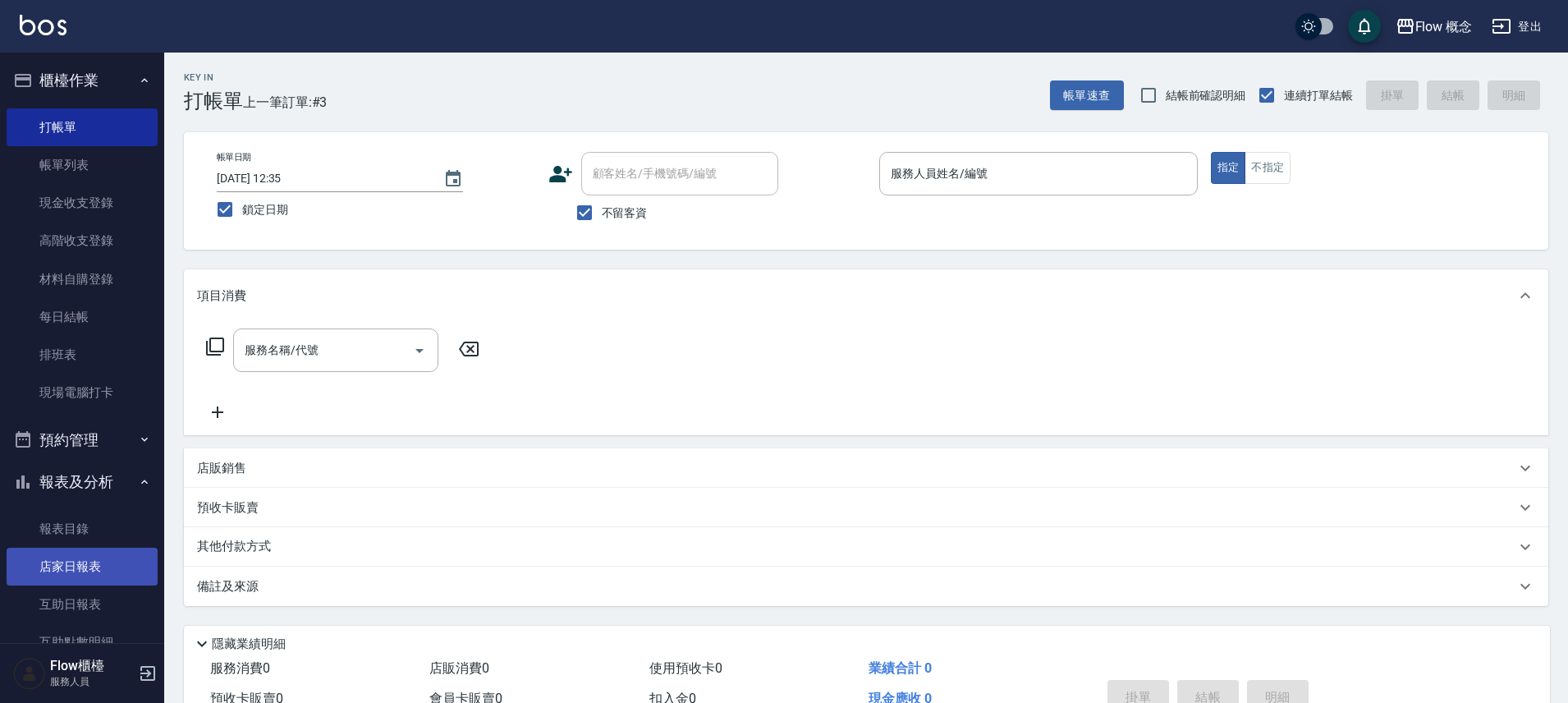
click at [82, 579] on link "店家日報表" at bounding box center [83, 566] width 151 height 37
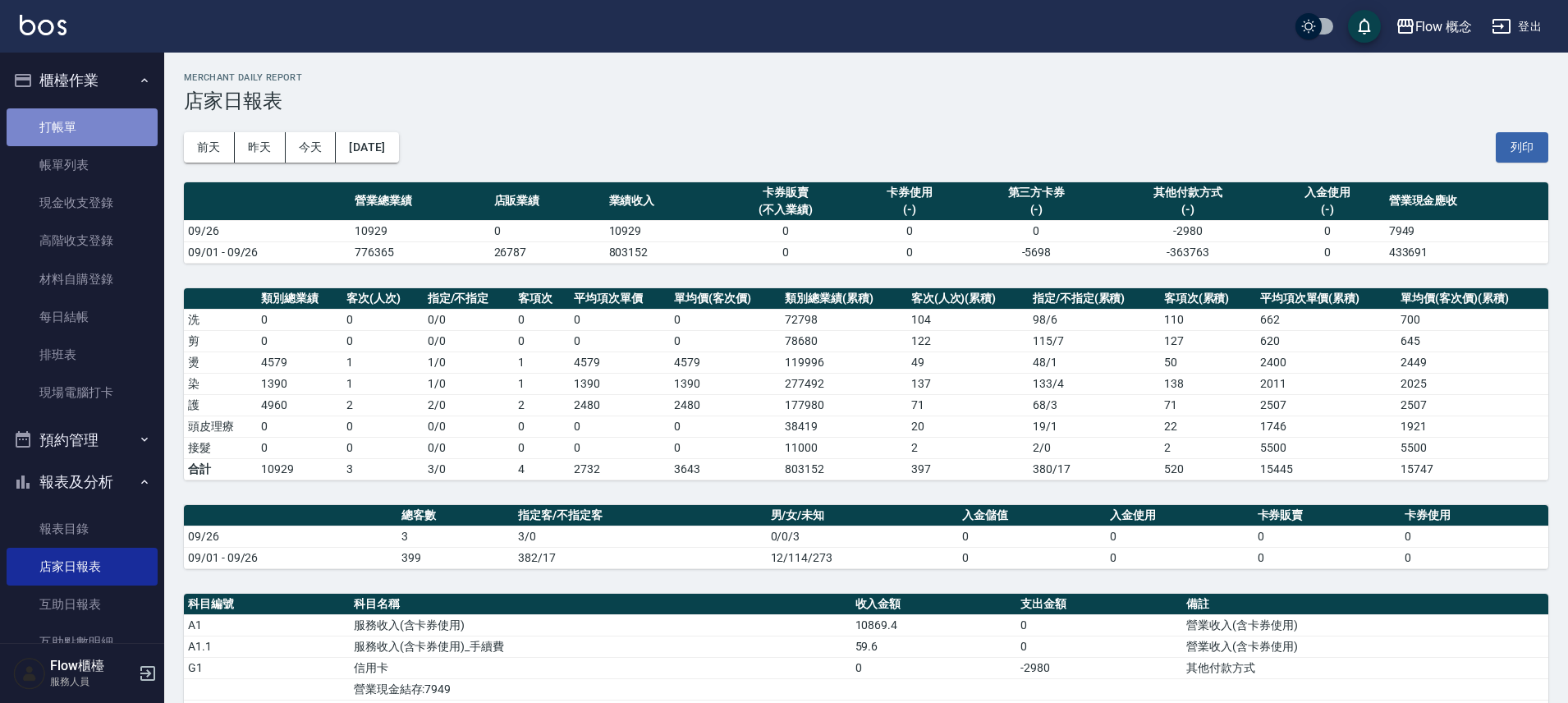
click at [136, 126] on link "打帳單" at bounding box center [83, 127] width 151 height 37
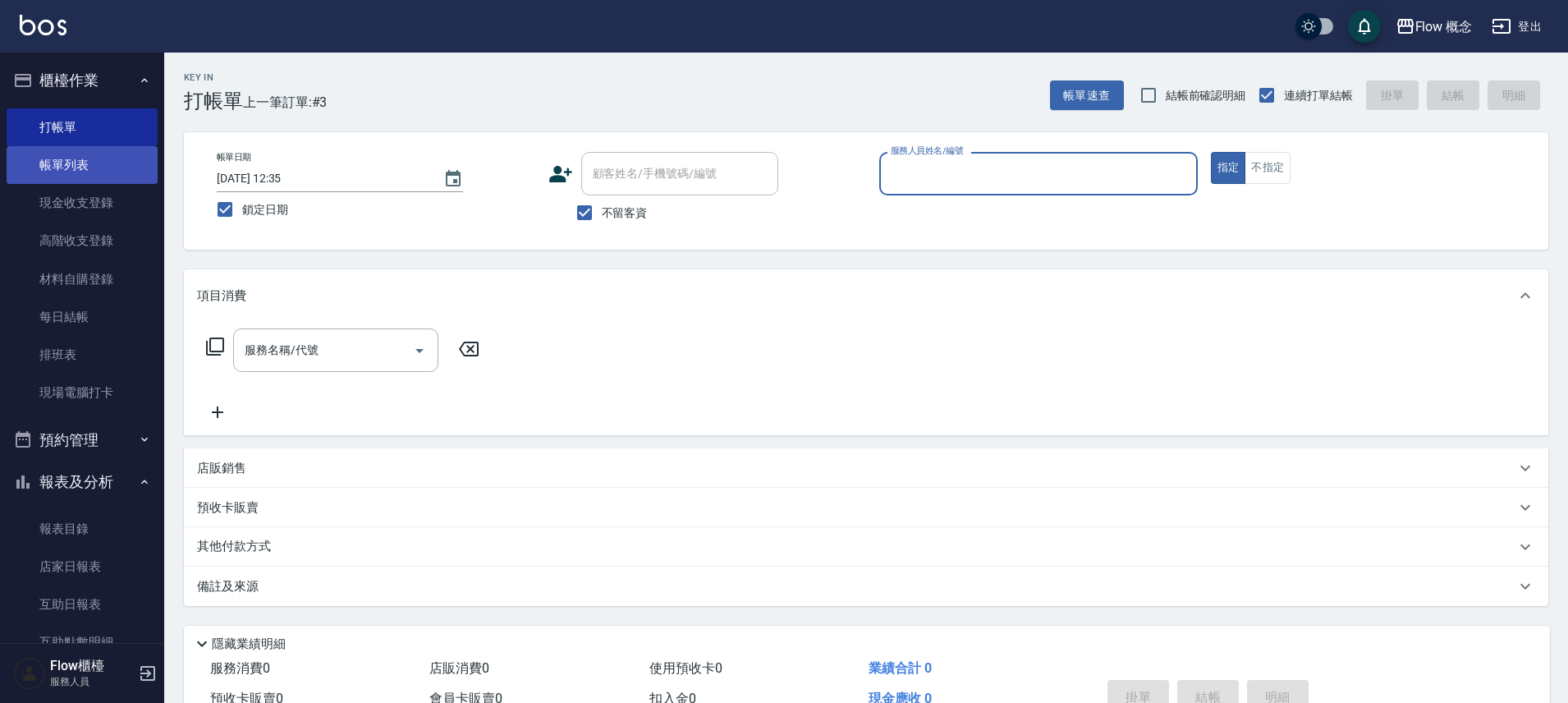
click at [96, 169] on link "帳單列表" at bounding box center [83, 164] width 151 height 37
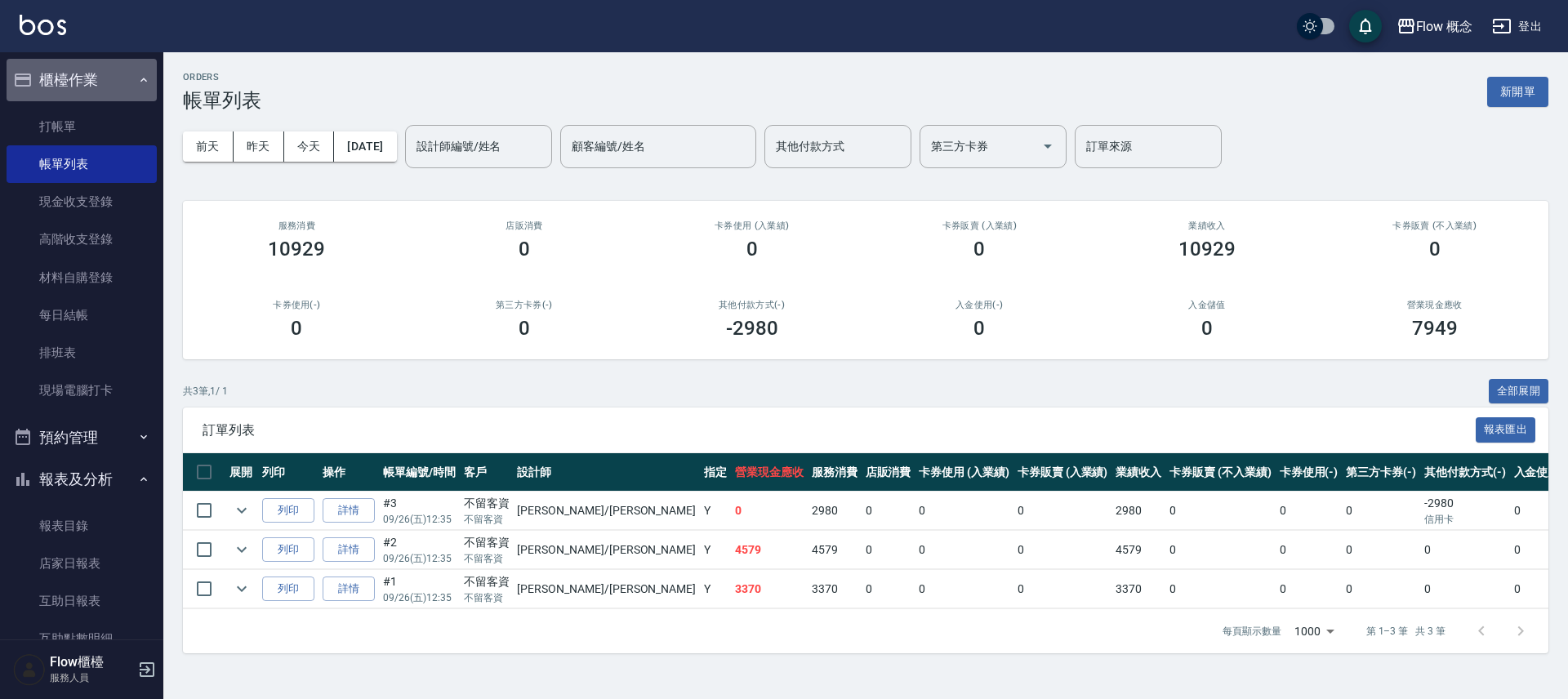
click at [126, 88] on button "櫃檯作業" at bounding box center [82, 79] width 150 height 42
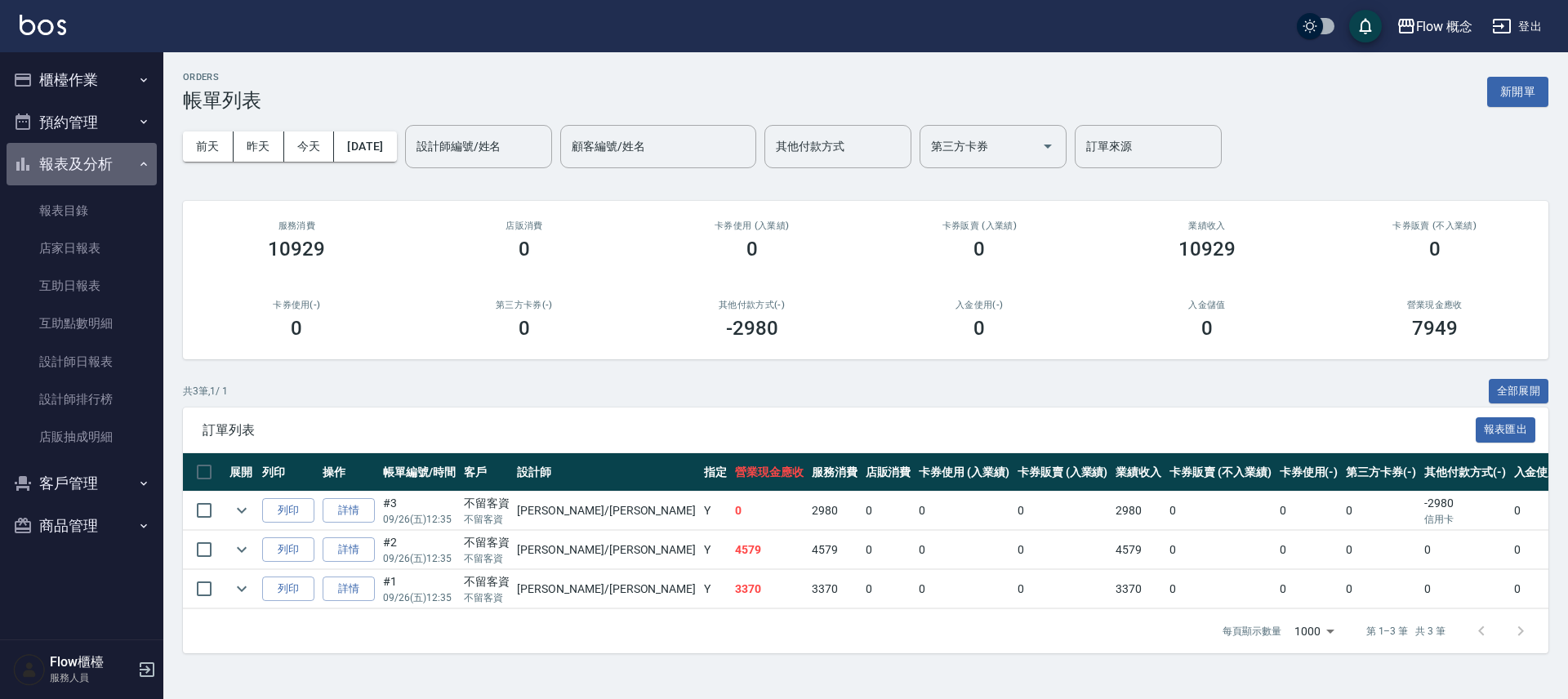
click at [105, 168] on button "報表及分析" at bounding box center [82, 163] width 150 height 42
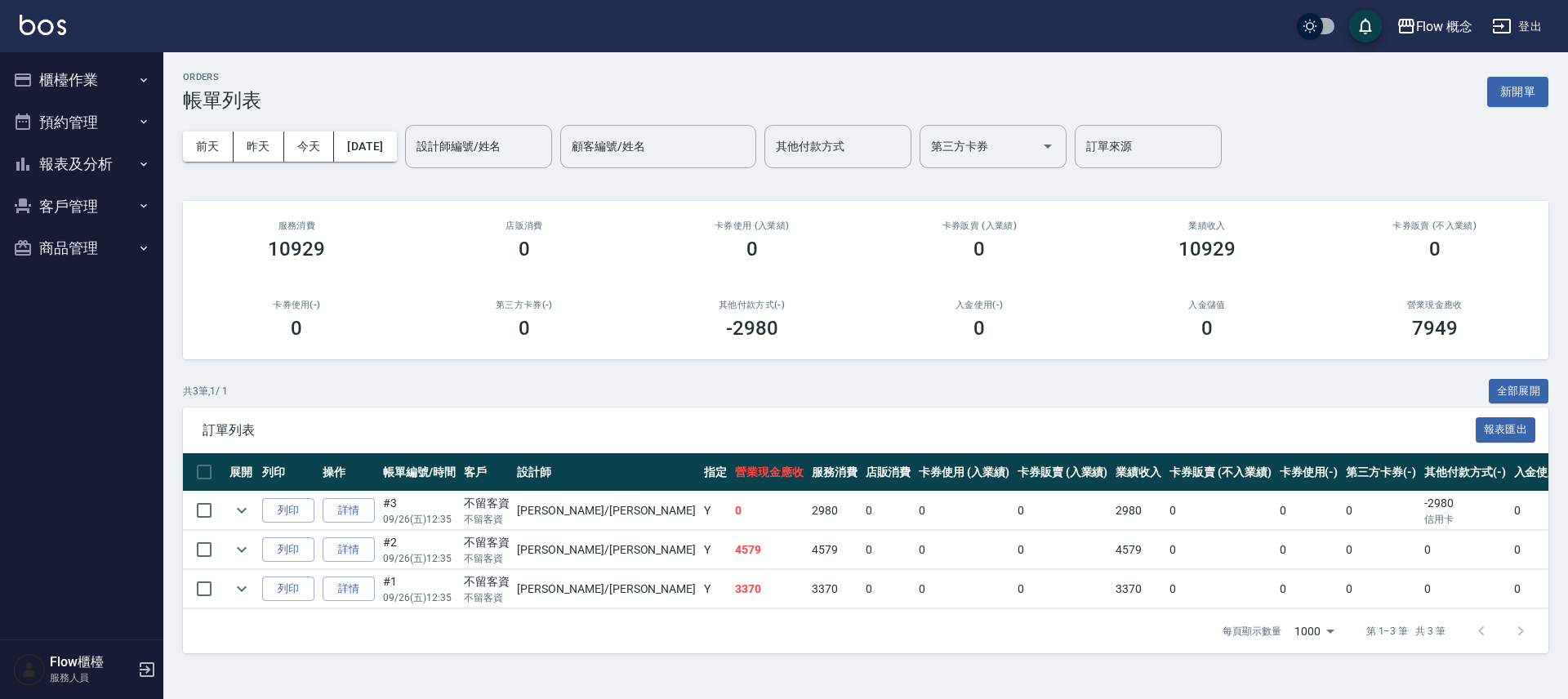
click at [85, 81] on button "櫃檯作業" at bounding box center [82, 79] width 150 height 42
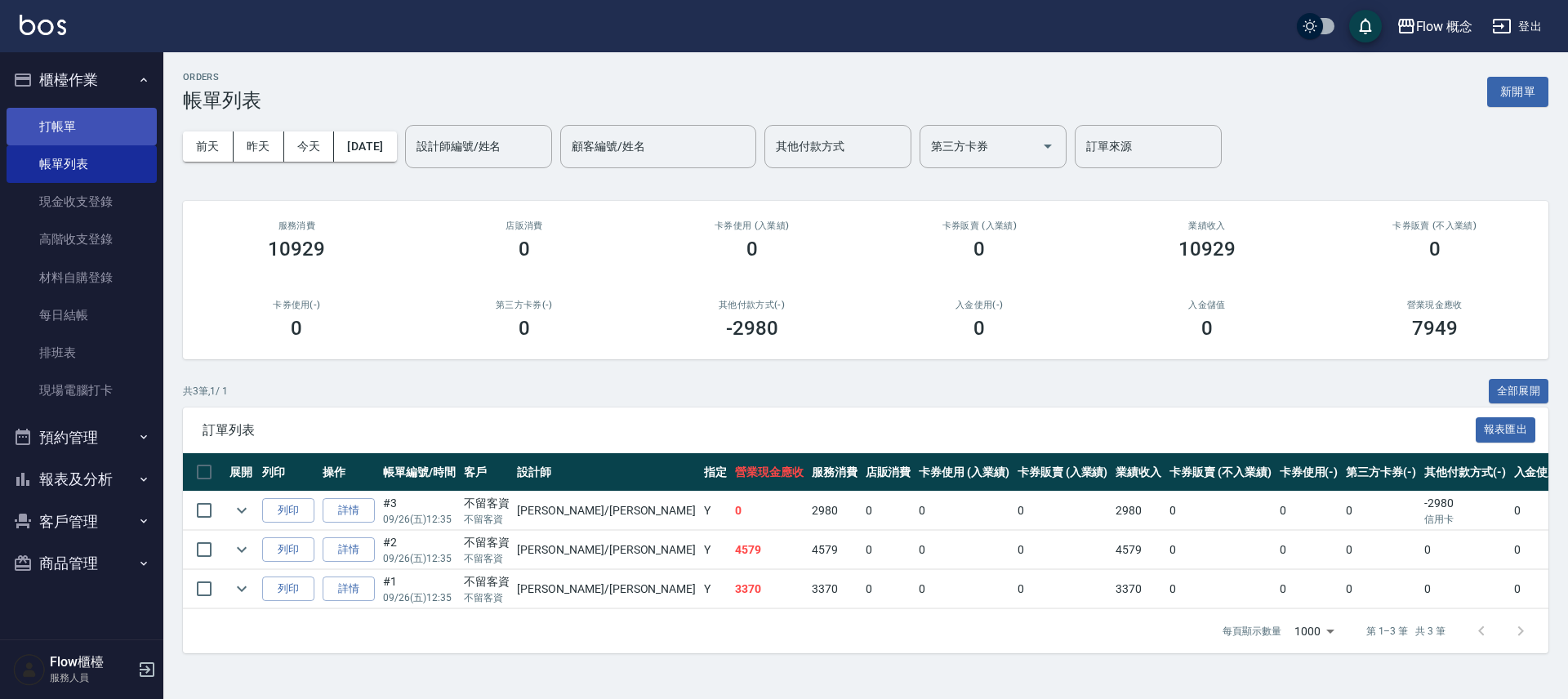
click at [95, 124] on link "打帳單" at bounding box center [82, 126] width 150 height 37
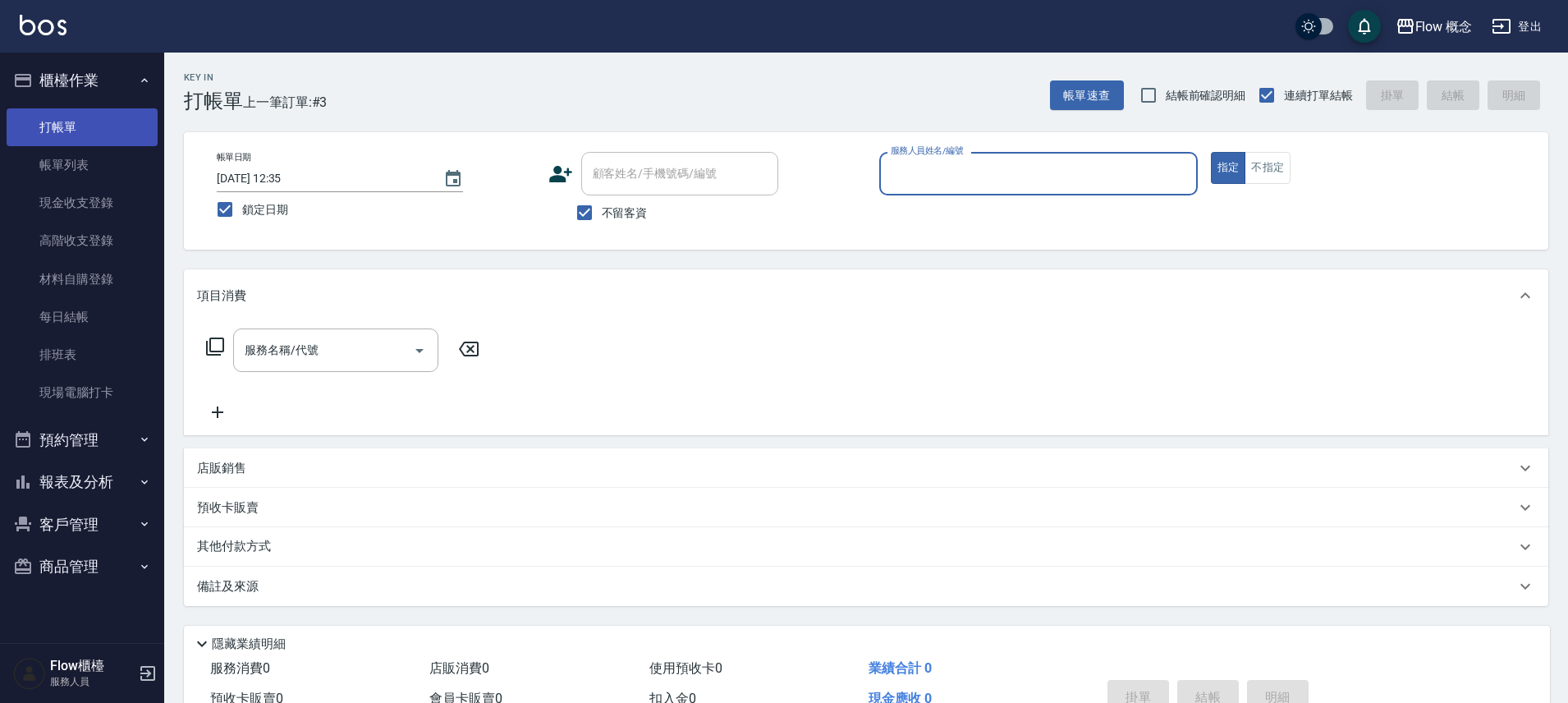
drag, startPoint x: 42, startPoint y: 156, endPoint x: 98, endPoint y: 144, distance: 57.3
click at [43, 157] on link "帳單列表" at bounding box center [83, 164] width 151 height 37
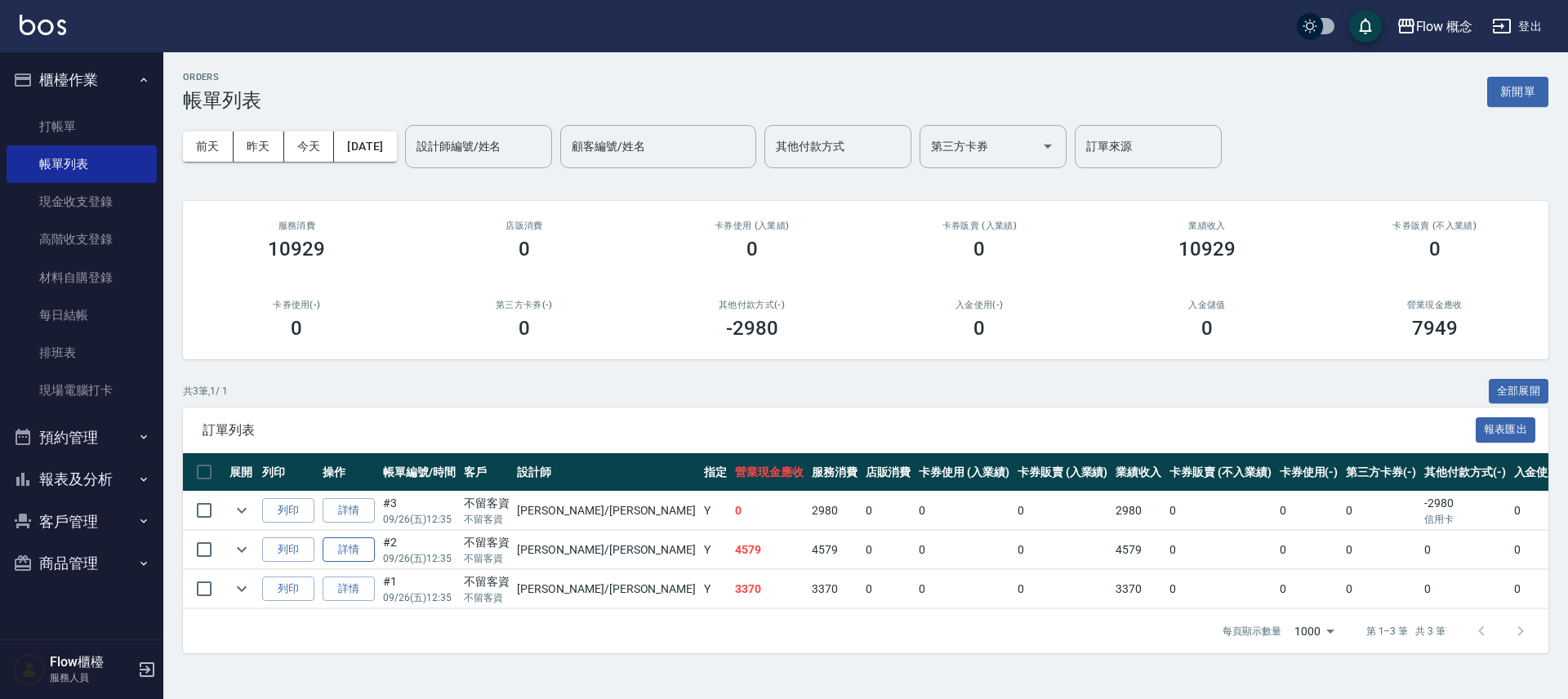
click at [332, 555] on link "詳情" at bounding box center [348, 550] width 52 height 25
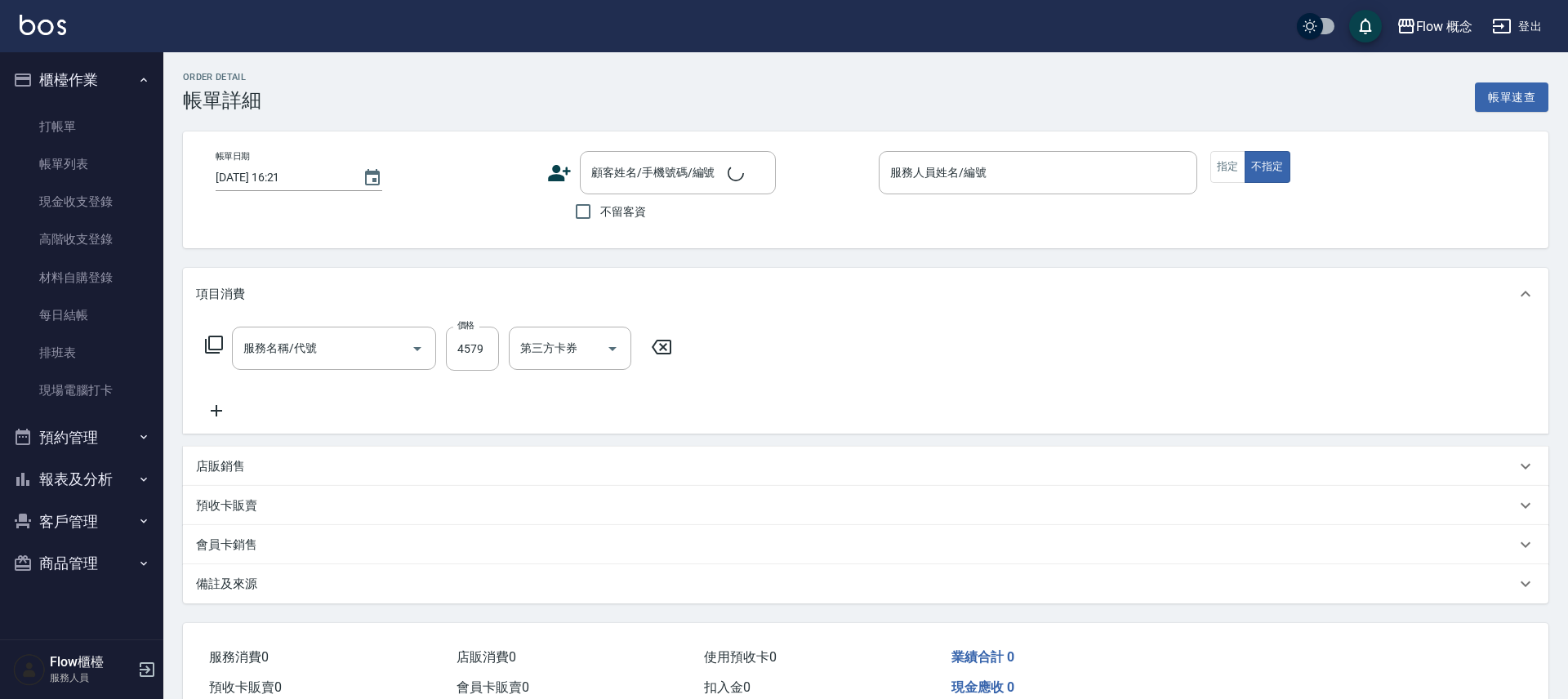
type input "縮毛矯正 (302)"
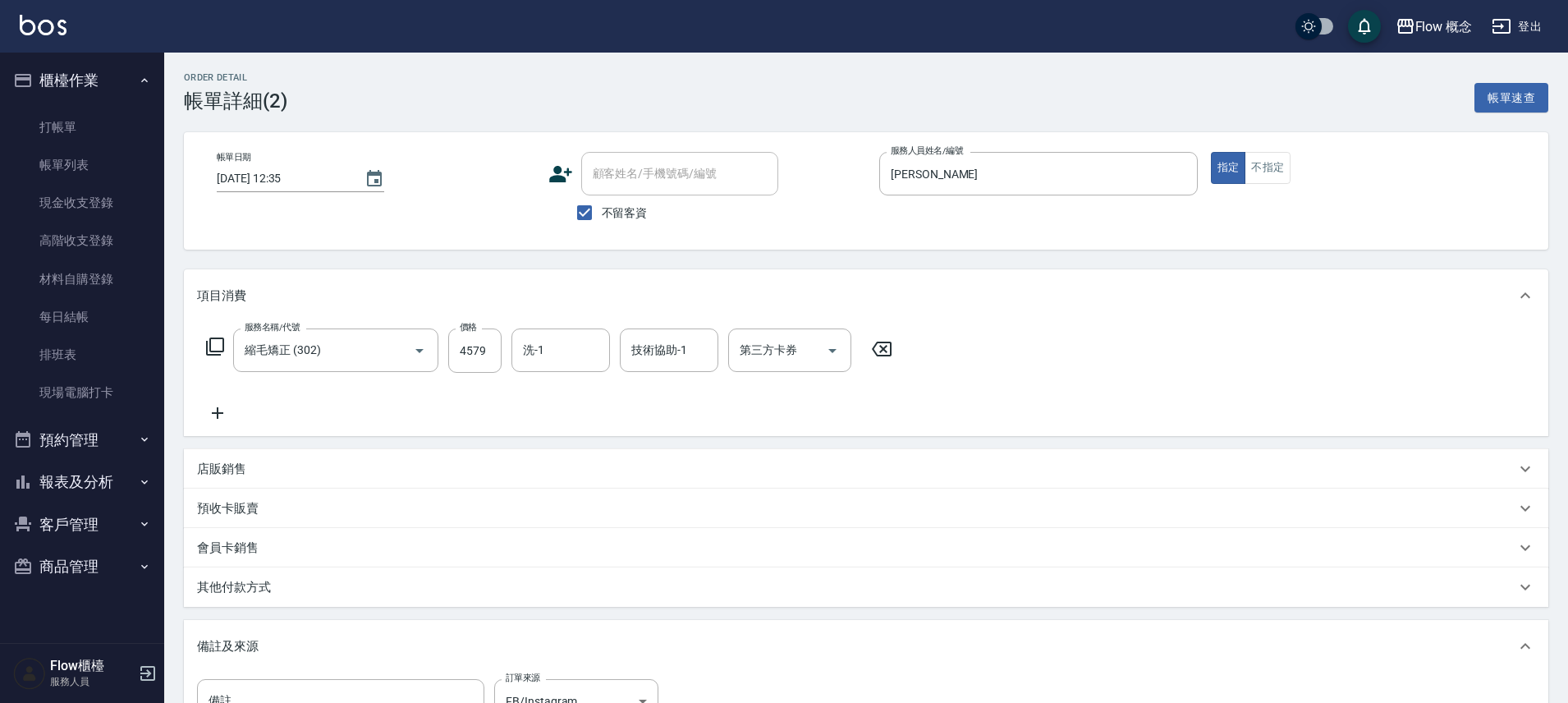
type input "[DATE] 12:35"
checkbox input "true"
type input "[PERSON_NAME]"
type input "FB/Instagram"
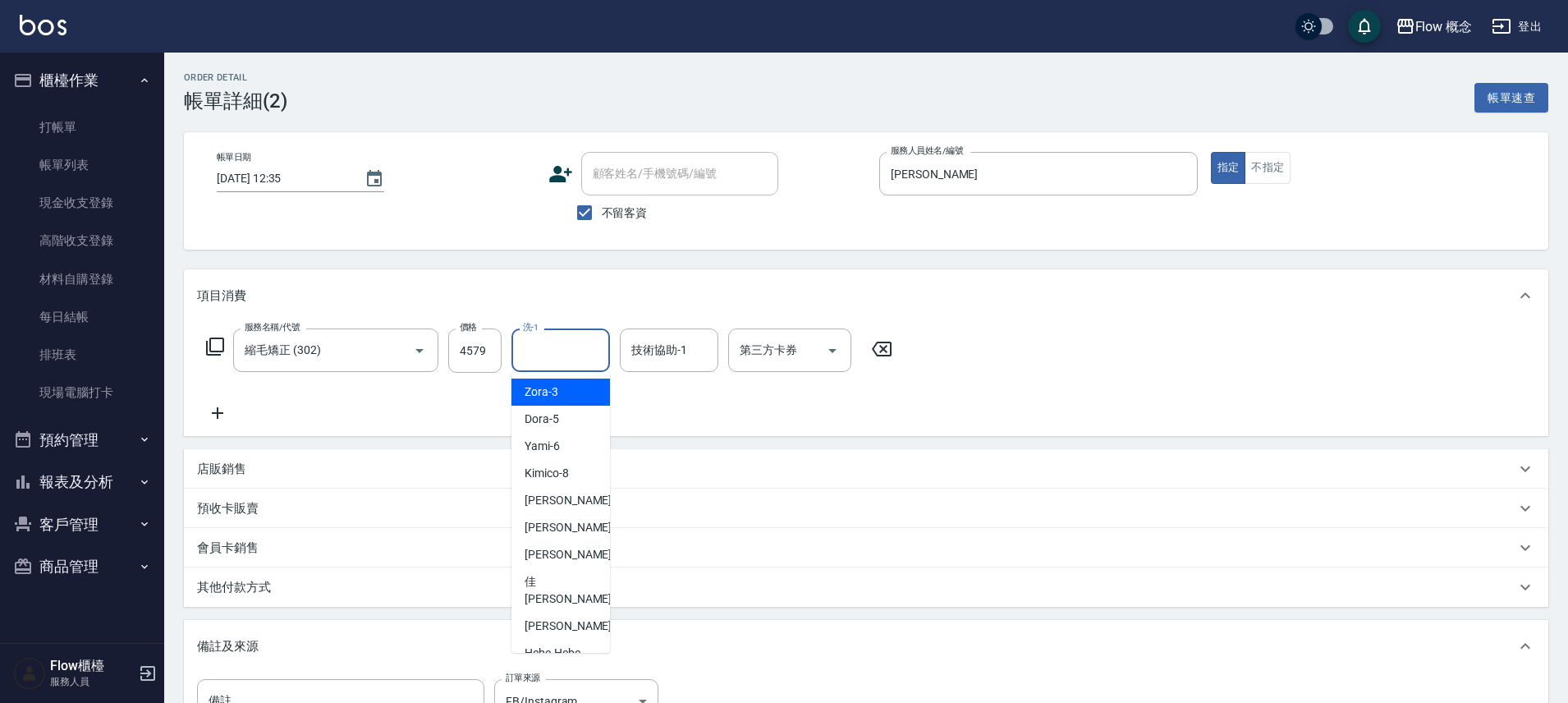
click at [545, 350] on input "洗-1" at bounding box center [560, 349] width 83 height 29
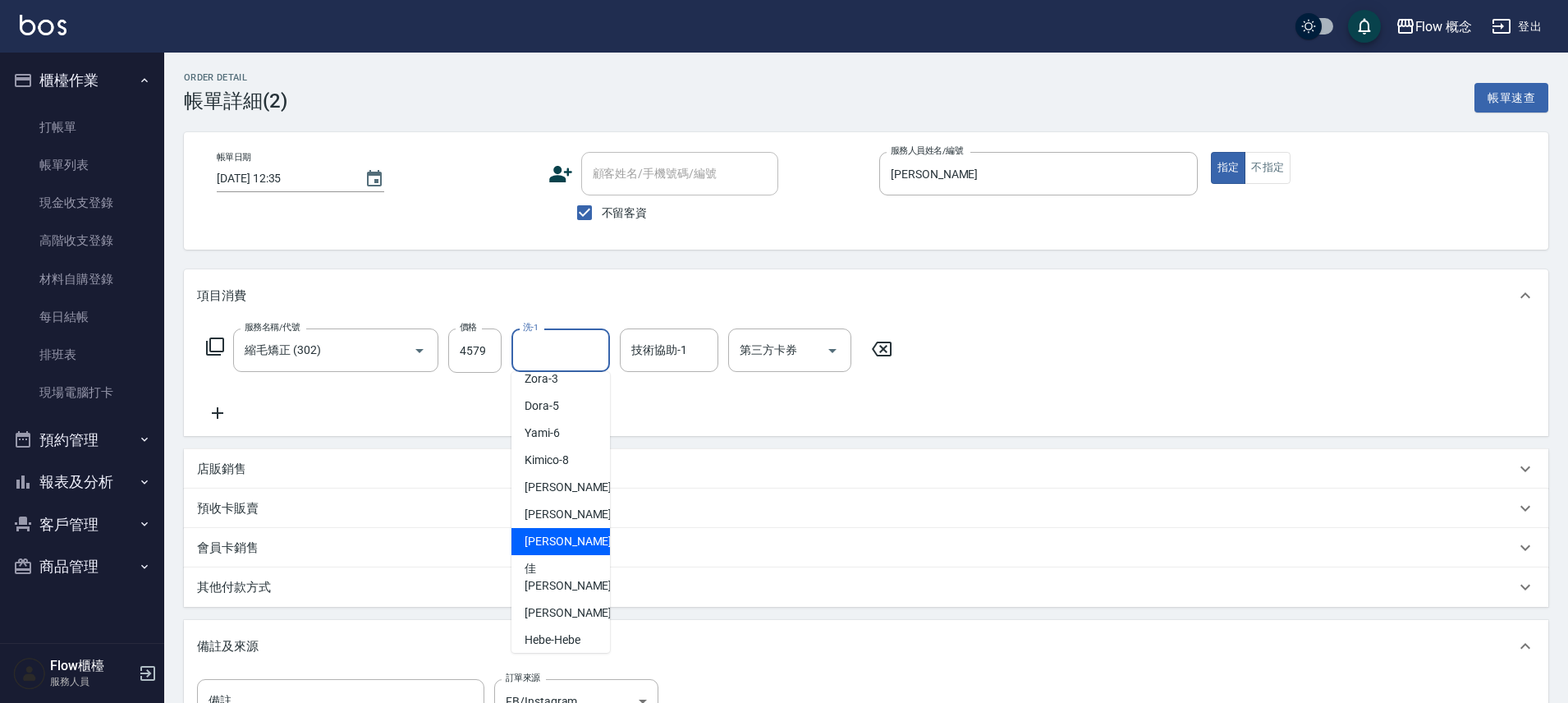
scroll to position [29, 0]
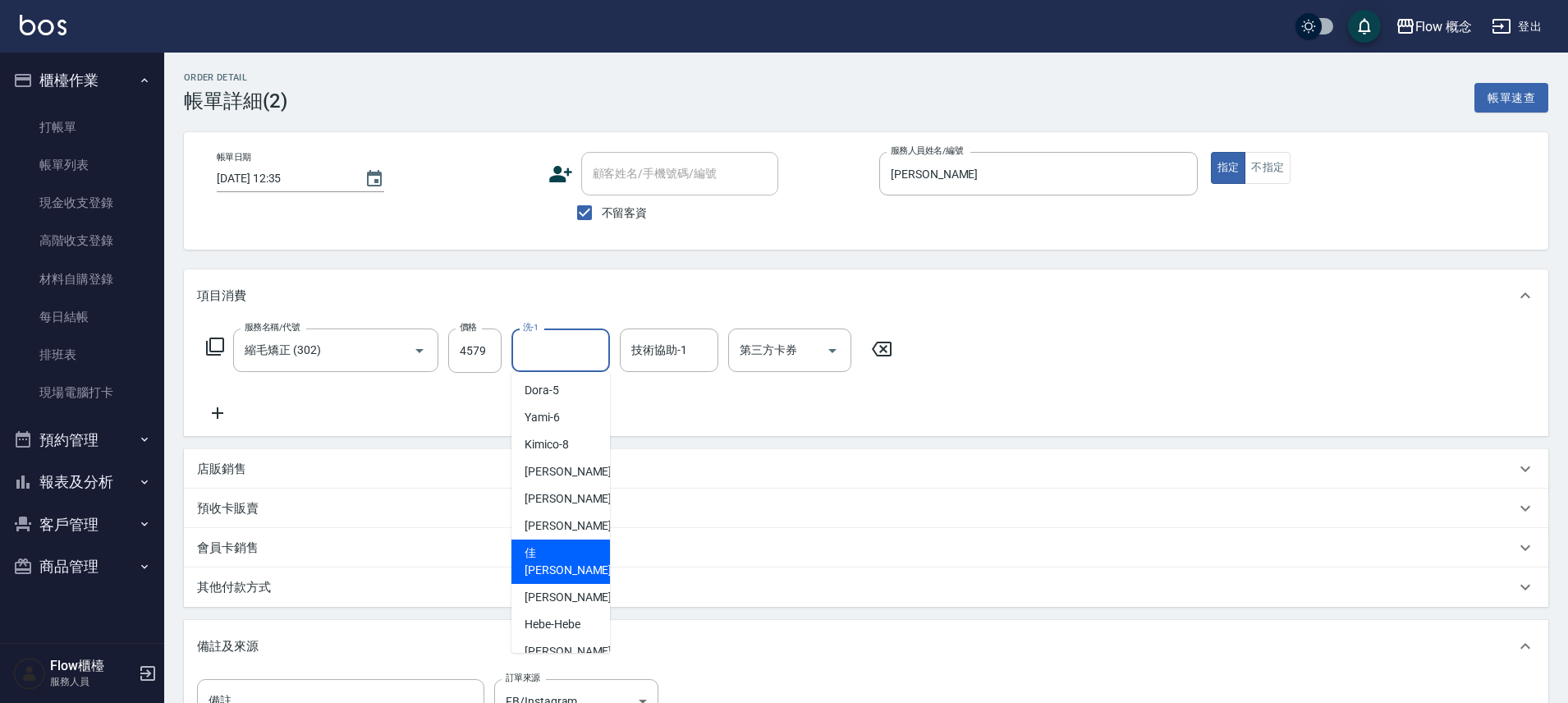
click at [541, 554] on span "佳[PERSON_NAME] -17" at bounding box center [576, 562] width 103 height 35
type input "佳[PERSON_NAME]-17"
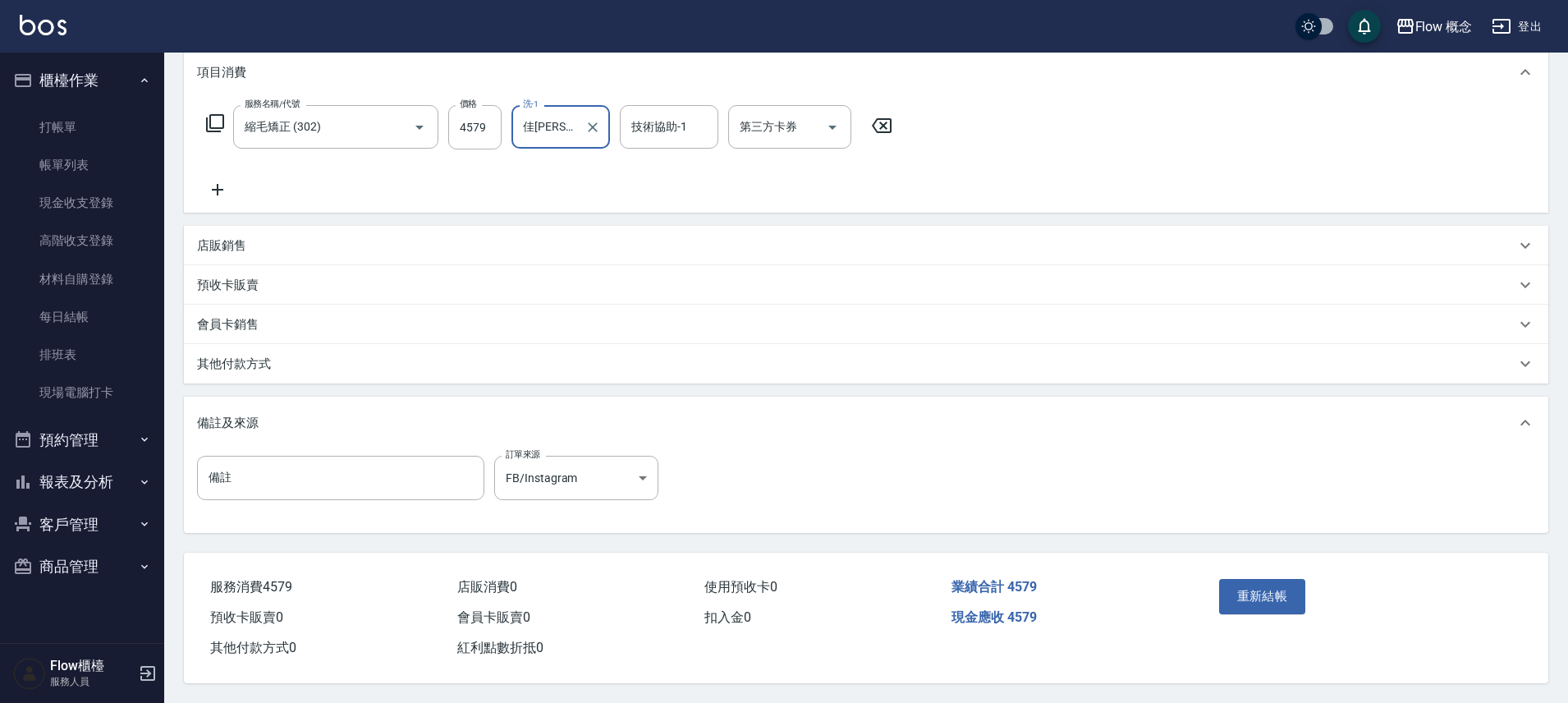
scroll to position [231, 0]
click at [1254, 607] on div "重新結帳" at bounding box center [1287, 608] width 149 height 71
click at [1262, 595] on button "重新結帳" at bounding box center [1262, 596] width 87 height 35
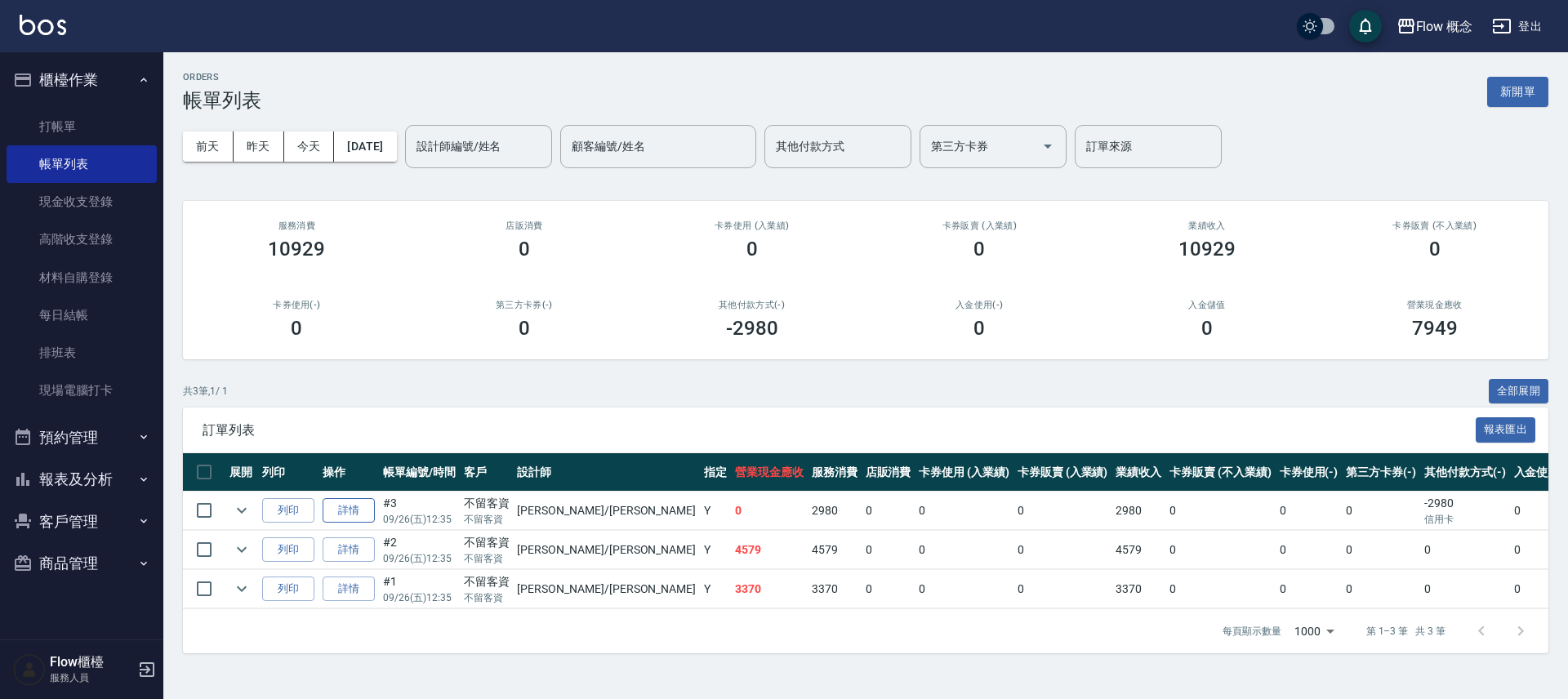
click at [349, 516] on link "詳情" at bounding box center [348, 510] width 52 height 25
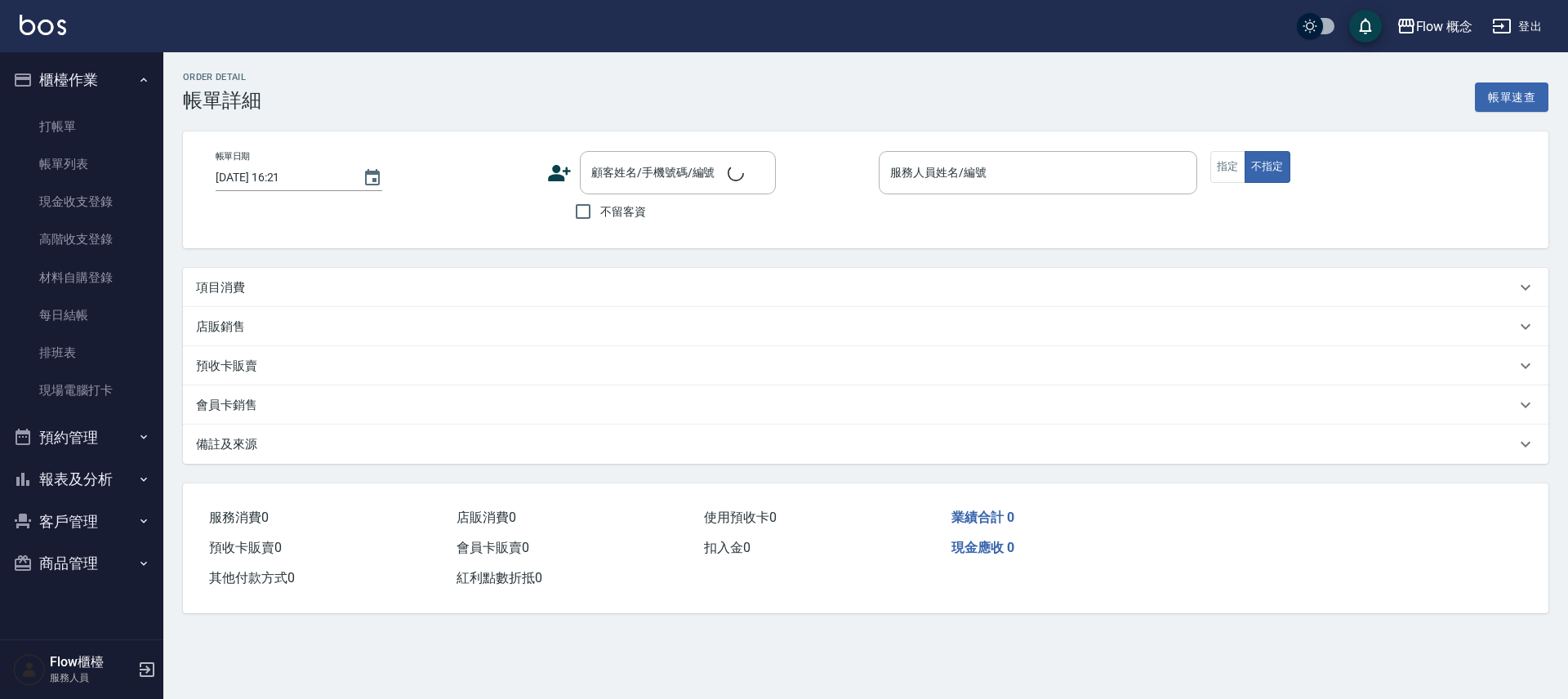
type input "[DATE] 12:35"
checkbox input "true"
type input "[PERSON_NAME]"
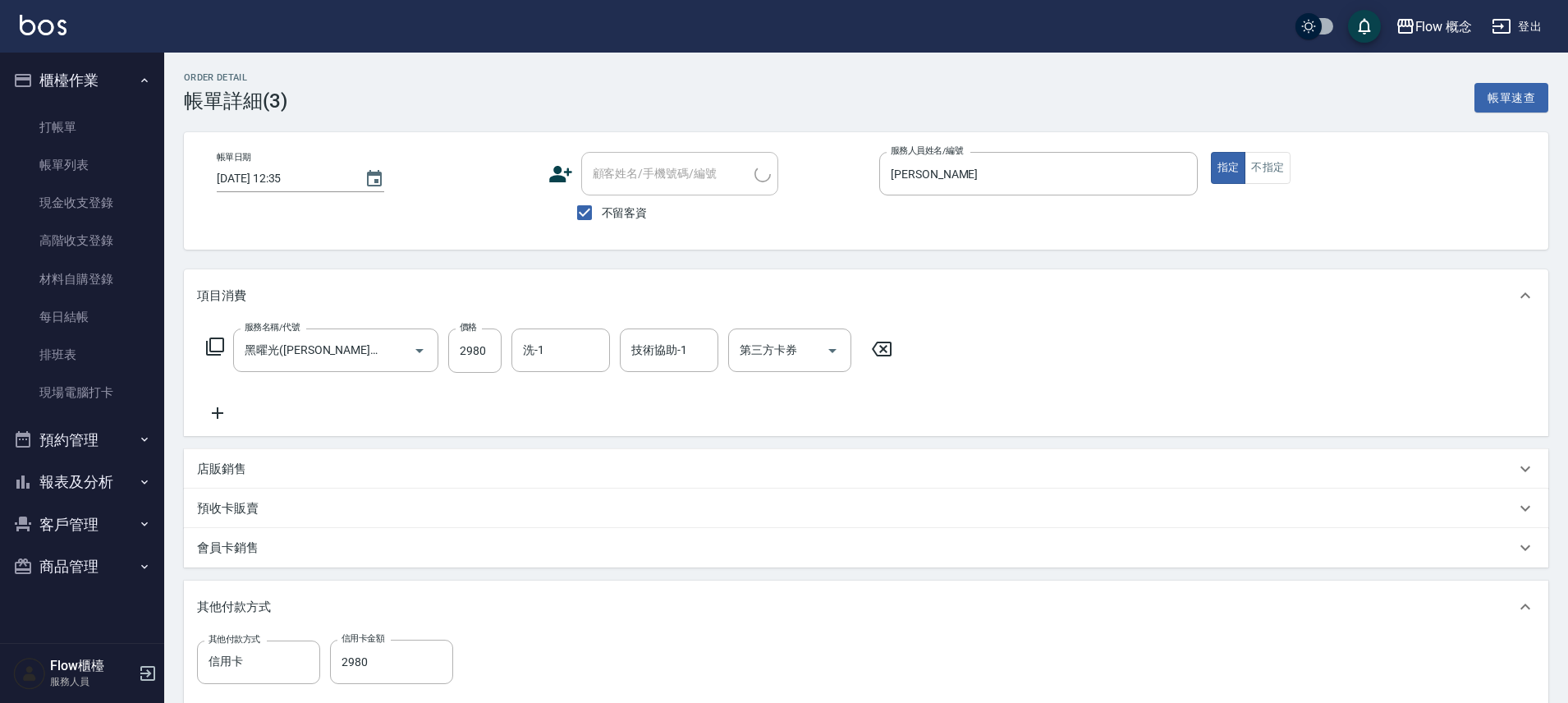
type input "黑曜光([PERSON_NAME])(520)"
click at [533, 363] on input "洗-1" at bounding box center [560, 349] width 83 height 29
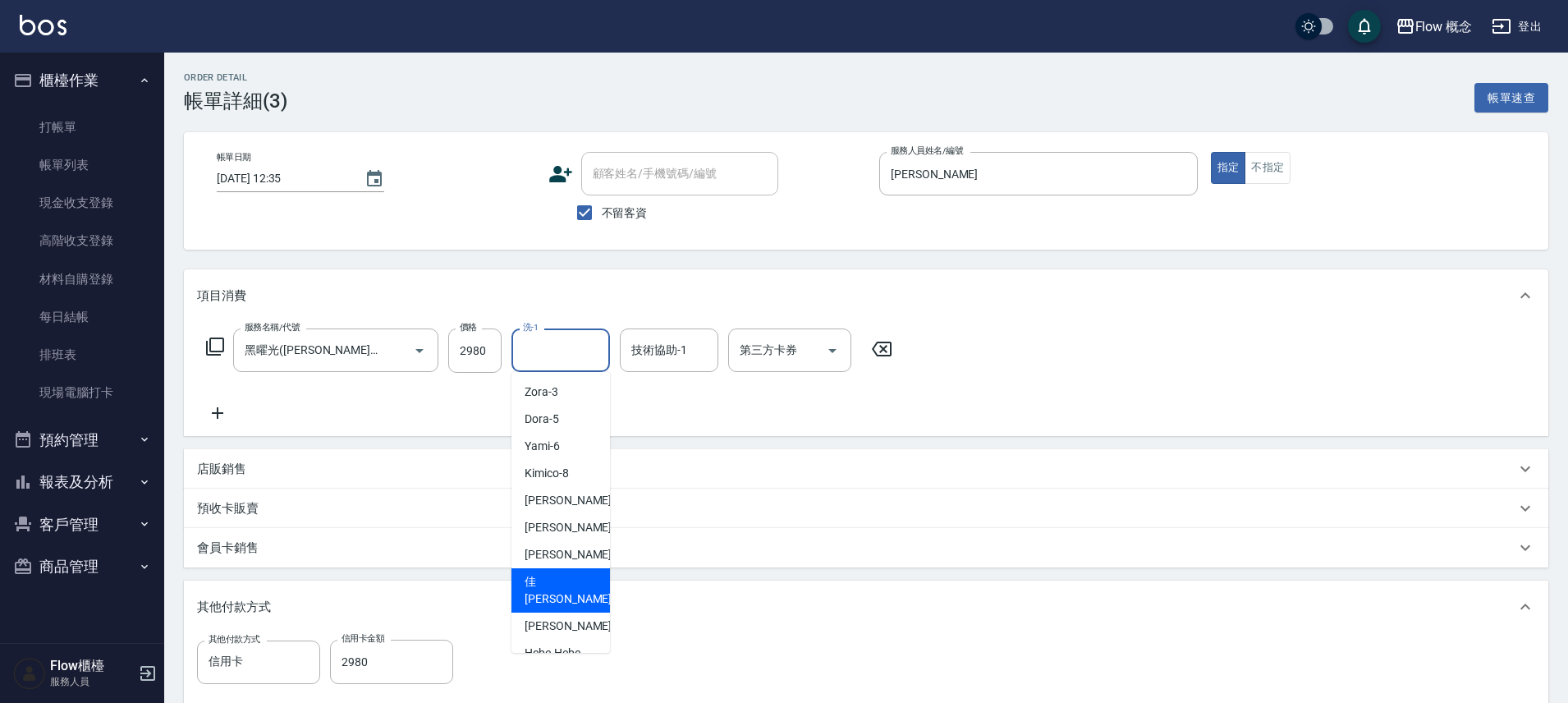
click at [552, 580] on span "佳[PERSON_NAME] -17" at bounding box center [576, 591] width 103 height 35
type input "佳[PERSON_NAME]-17"
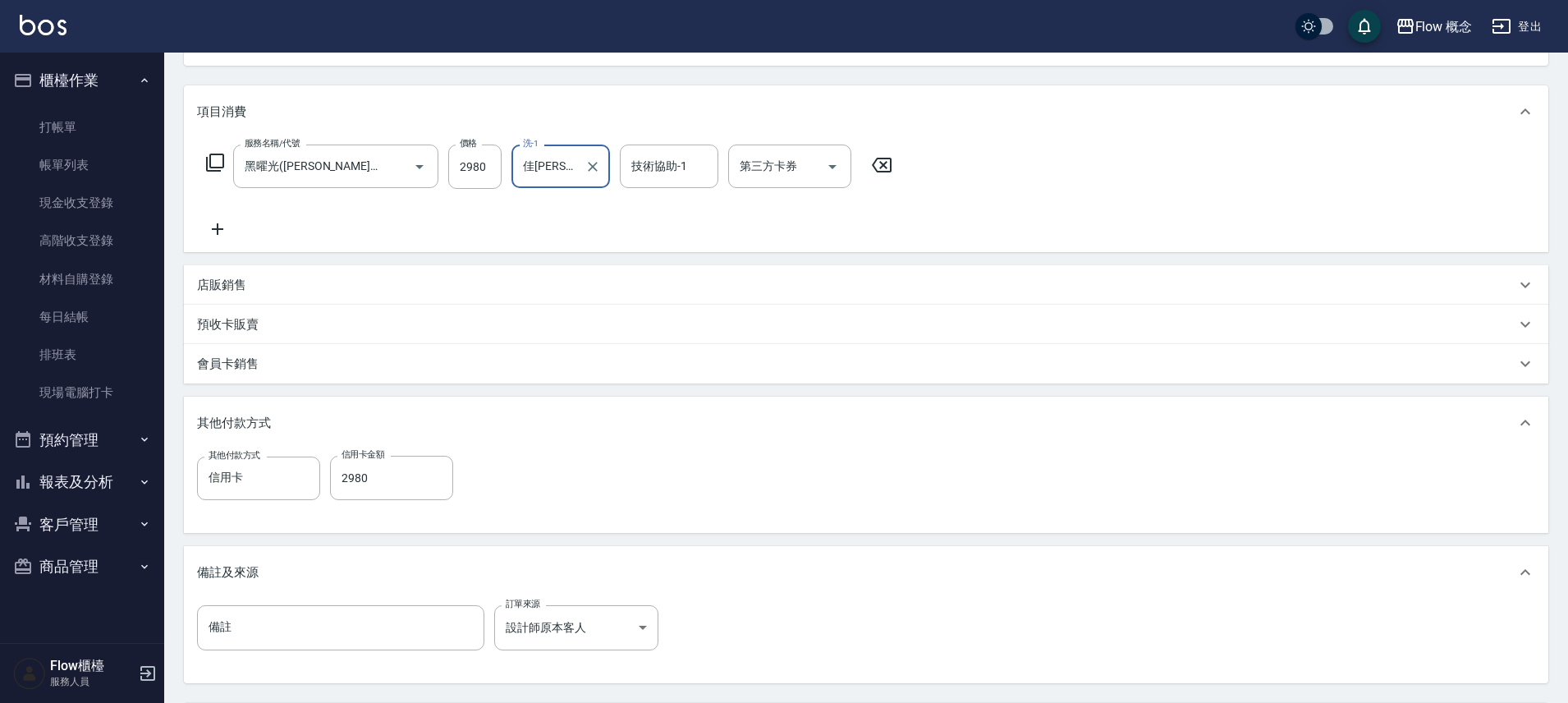
scroll to position [342, 0]
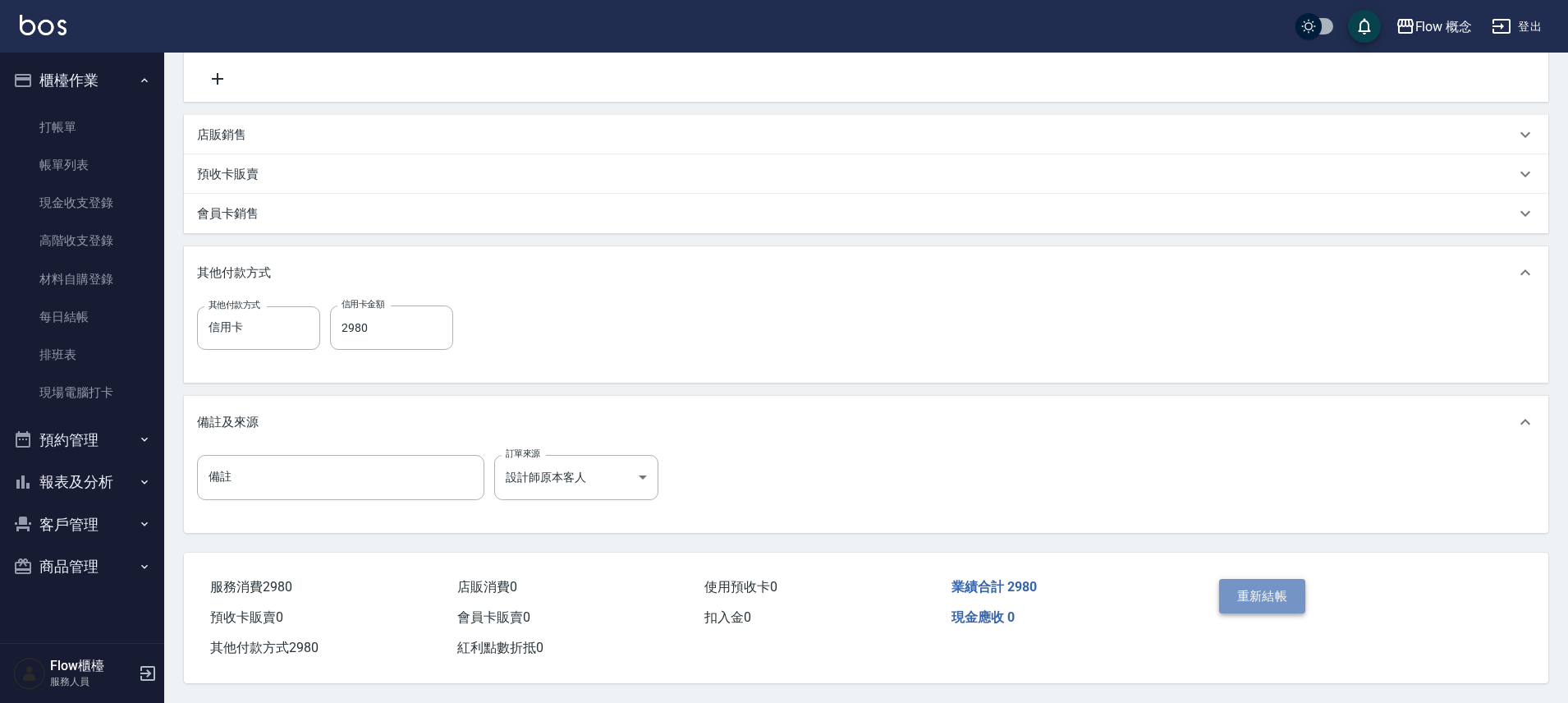
click at [1289, 602] on button "重新結帳" at bounding box center [1262, 596] width 87 height 35
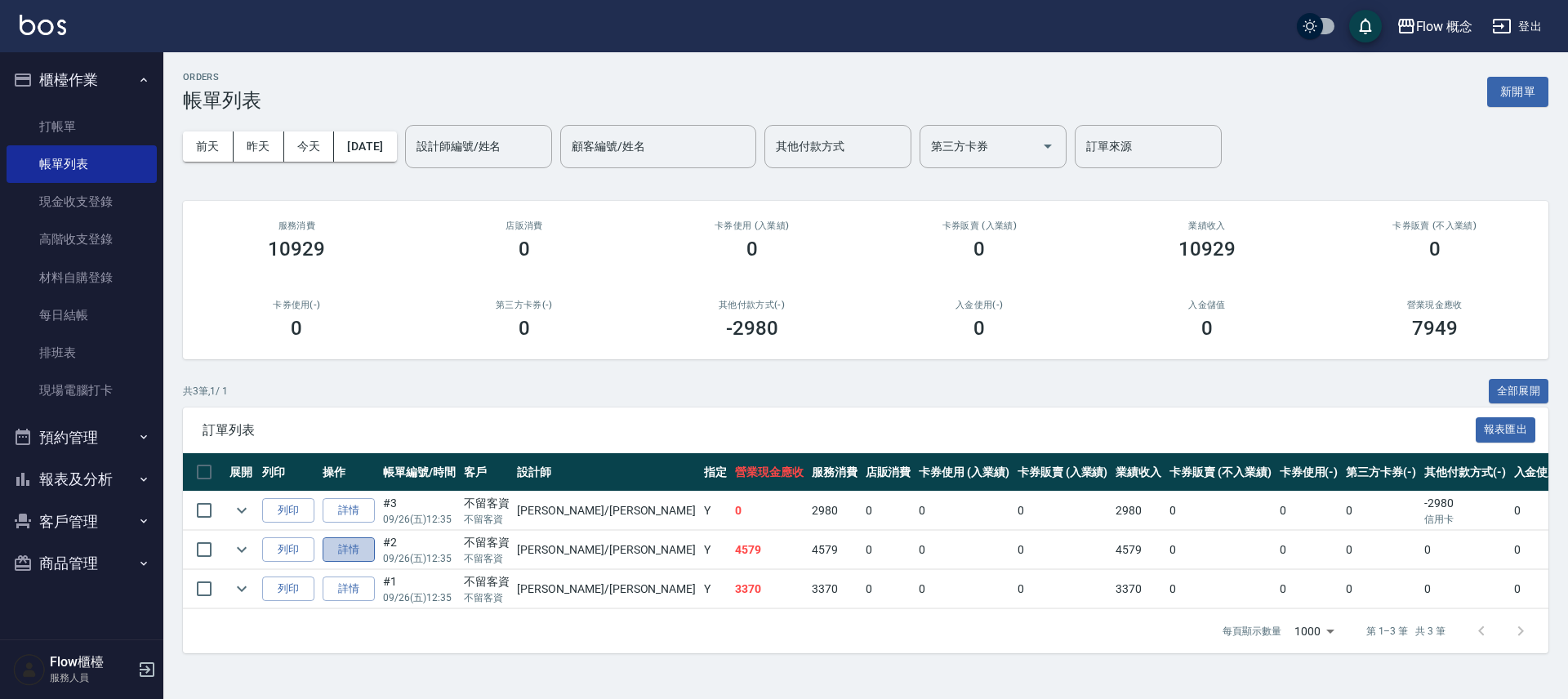
click at [334, 545] on link "詳情" at bounding box center [348, 550] width 52 height 25
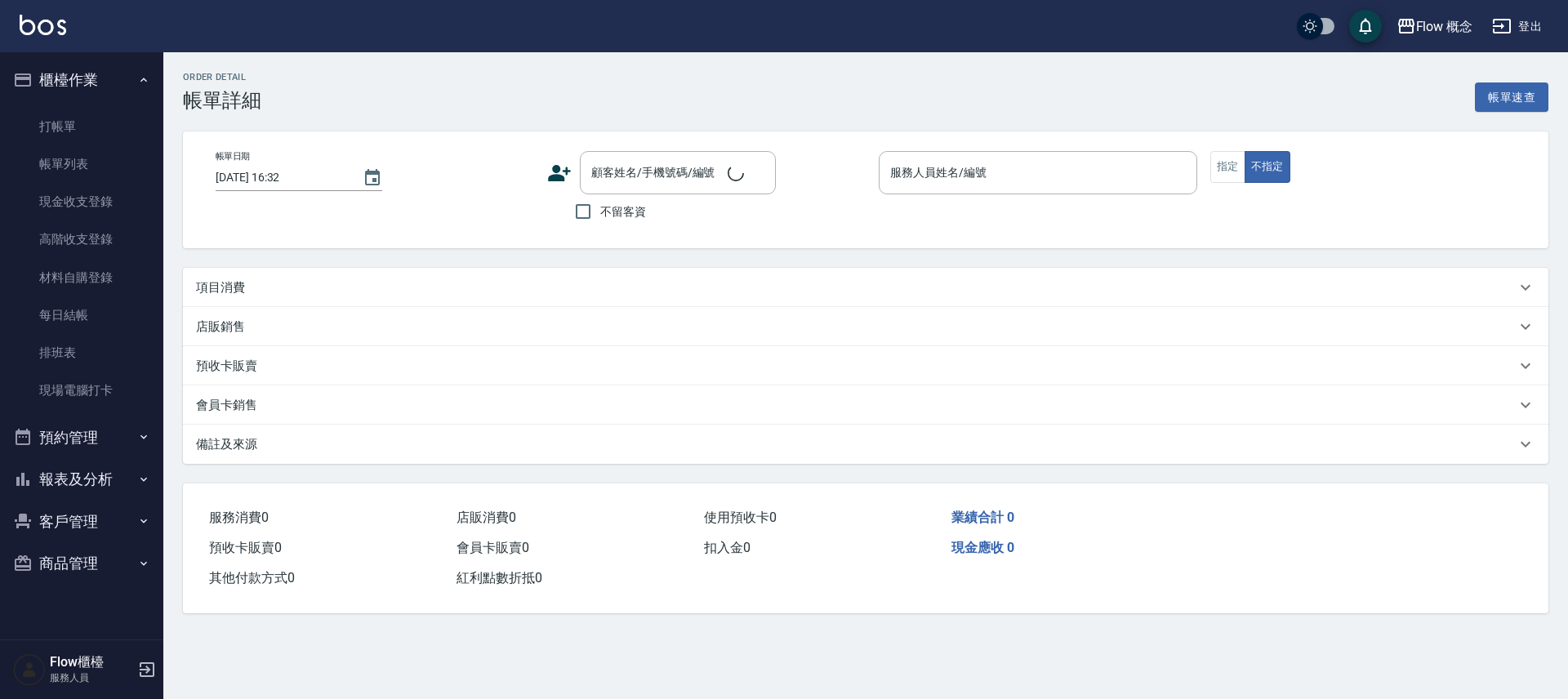
type input "[DATE] 12:35"
checkbox input "true"
type input "[PERSON_NAME]"
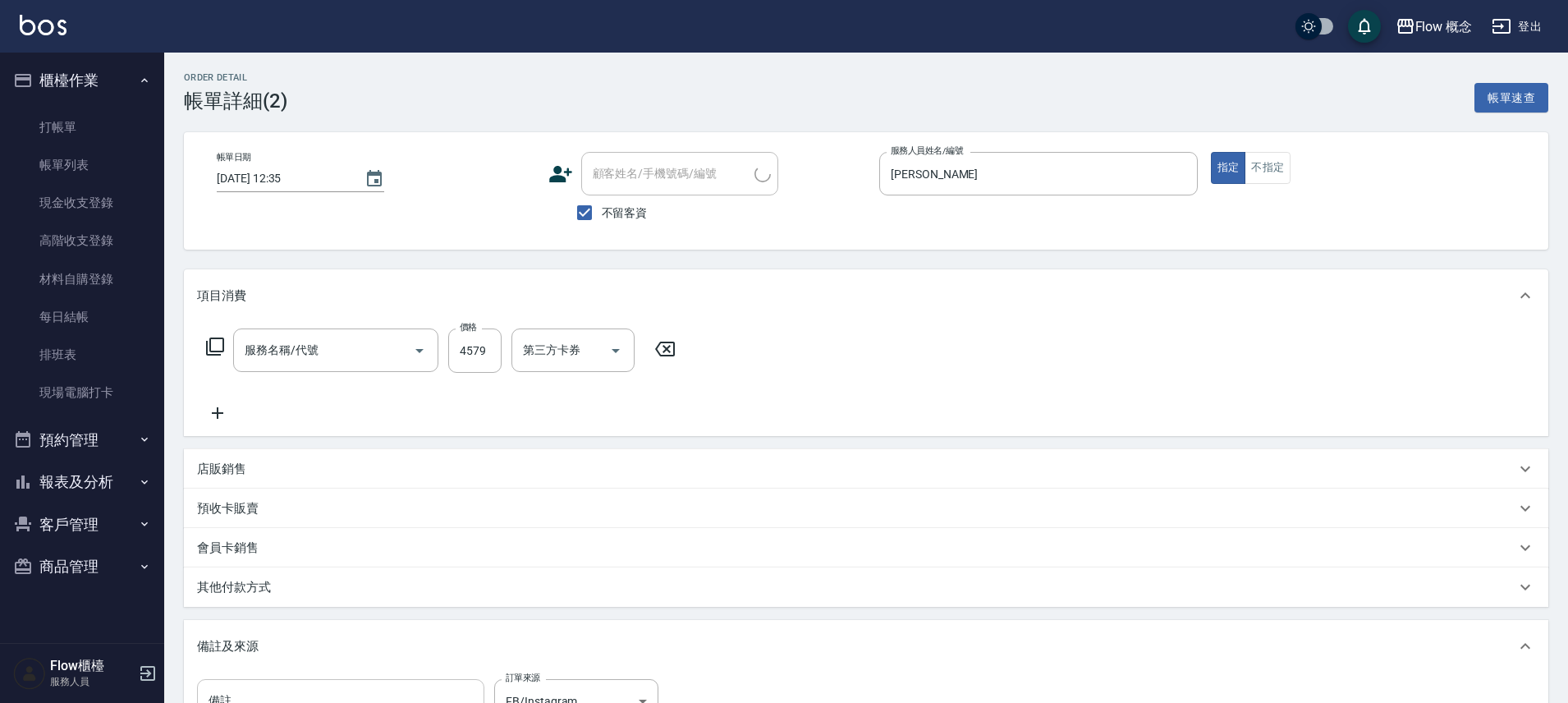
type input "縮毛矯正 (302)"
click at [94, 127] on link "打帳單" at bounding box center [83, 127] width 151 height 37
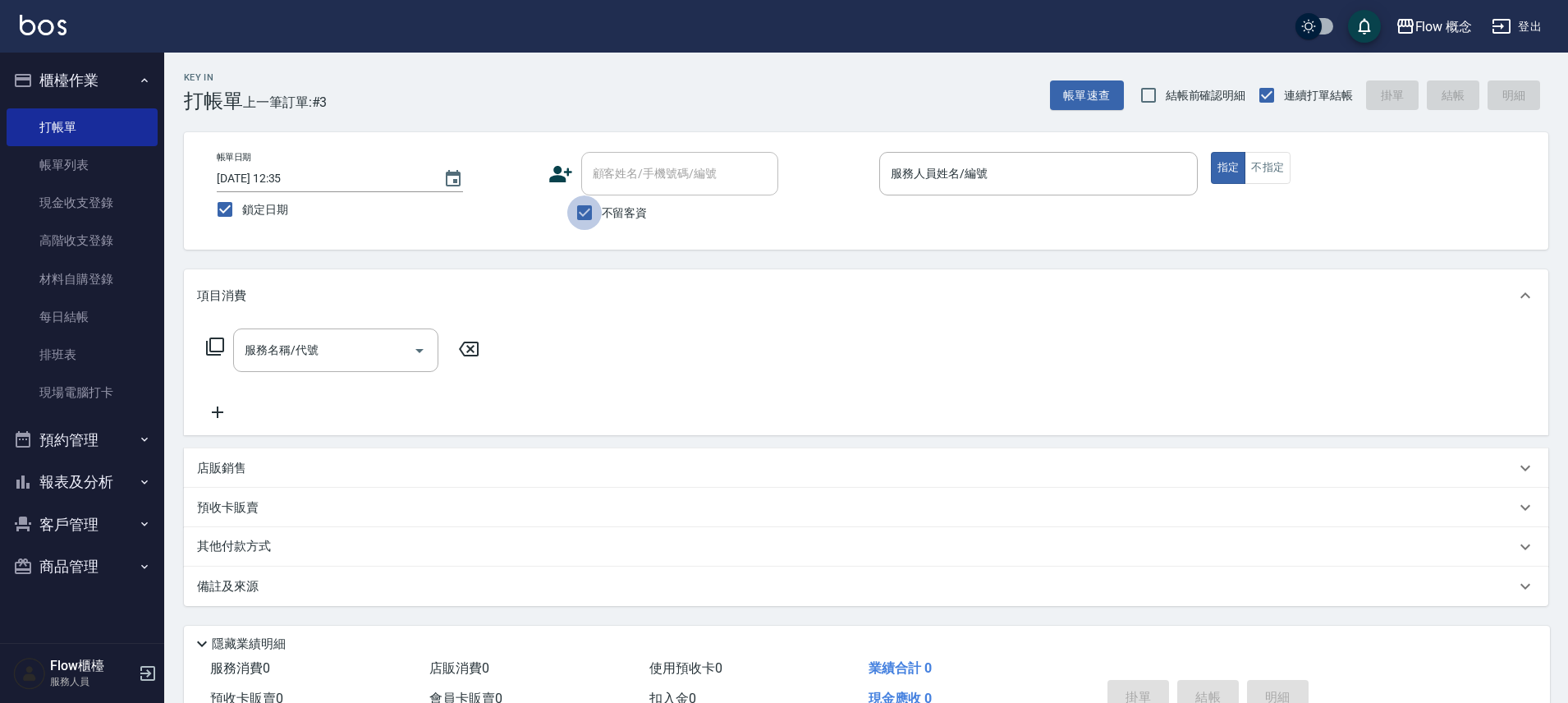
click at [584, 210] on input "不留客資" at bounding box center [585, 213] width 35 height 35
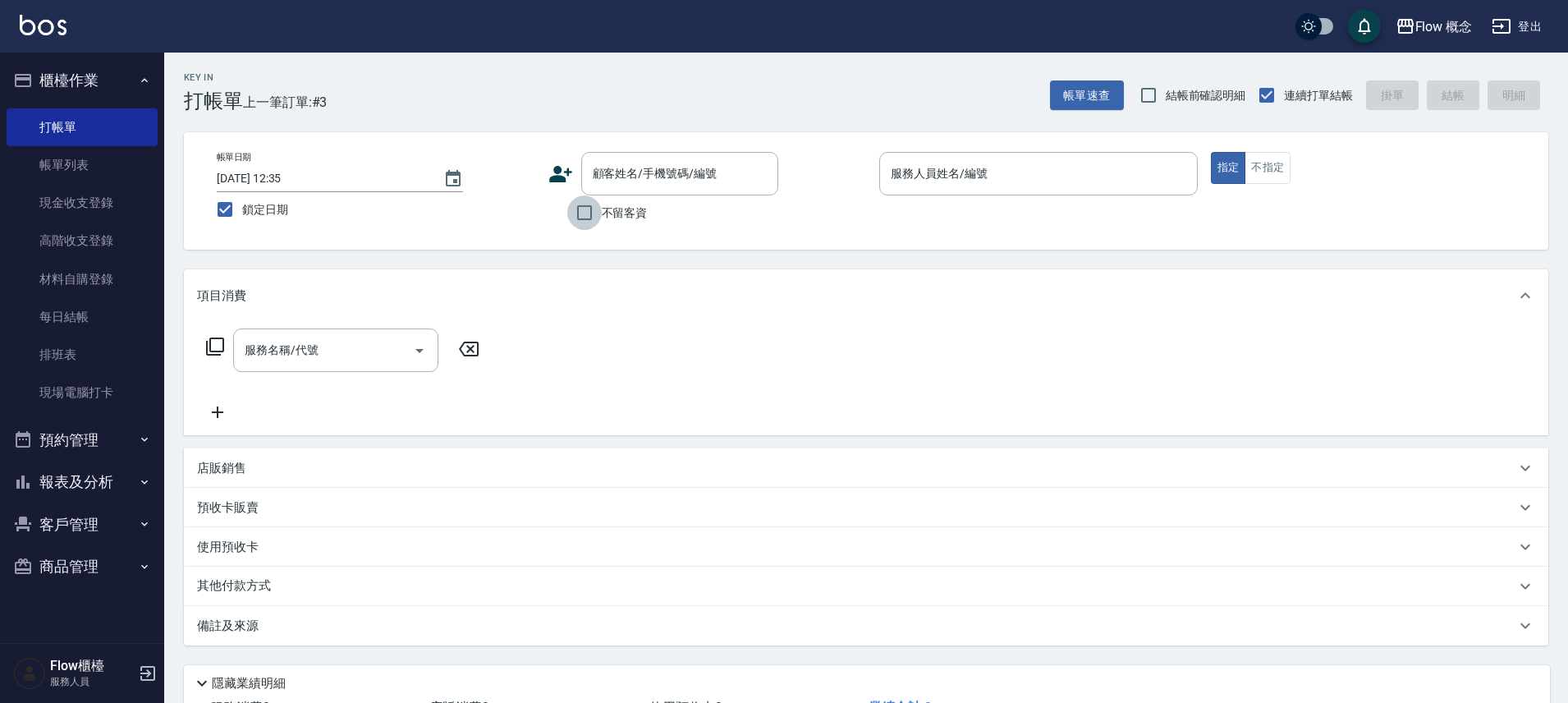
click at [589, 214] on input "不留客資" at bounding box center [585, 213] width 35 height 35
checkbox input "true"
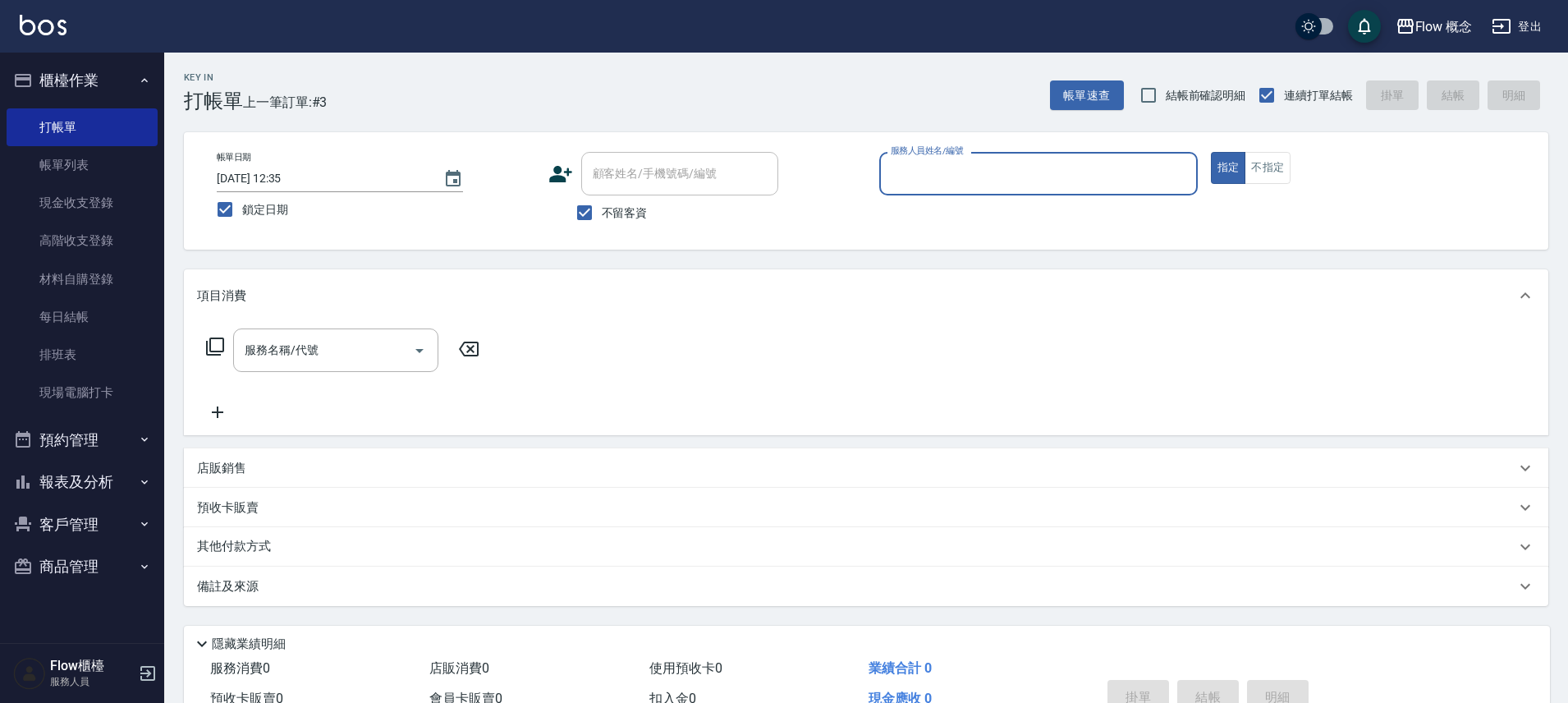
click at [992, 172] on input "服務人員姓名/編號" at bounding box center [1039, 173] width 304 height 29
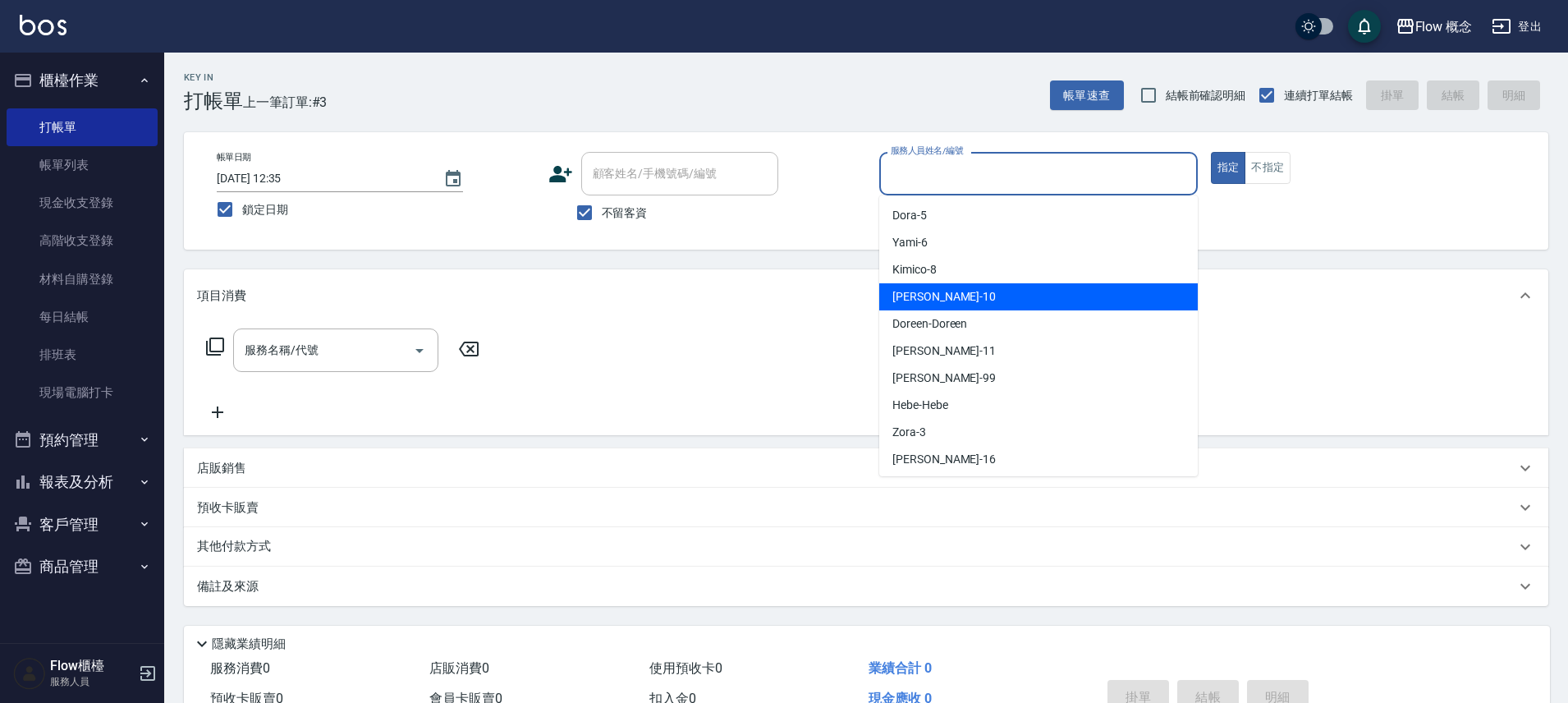
click at [918, 285] on div "[PERSON_NAME] -10" at bounding box center [1038, 296] width 319 height 27
type input "[PERSON_NAME]-10"
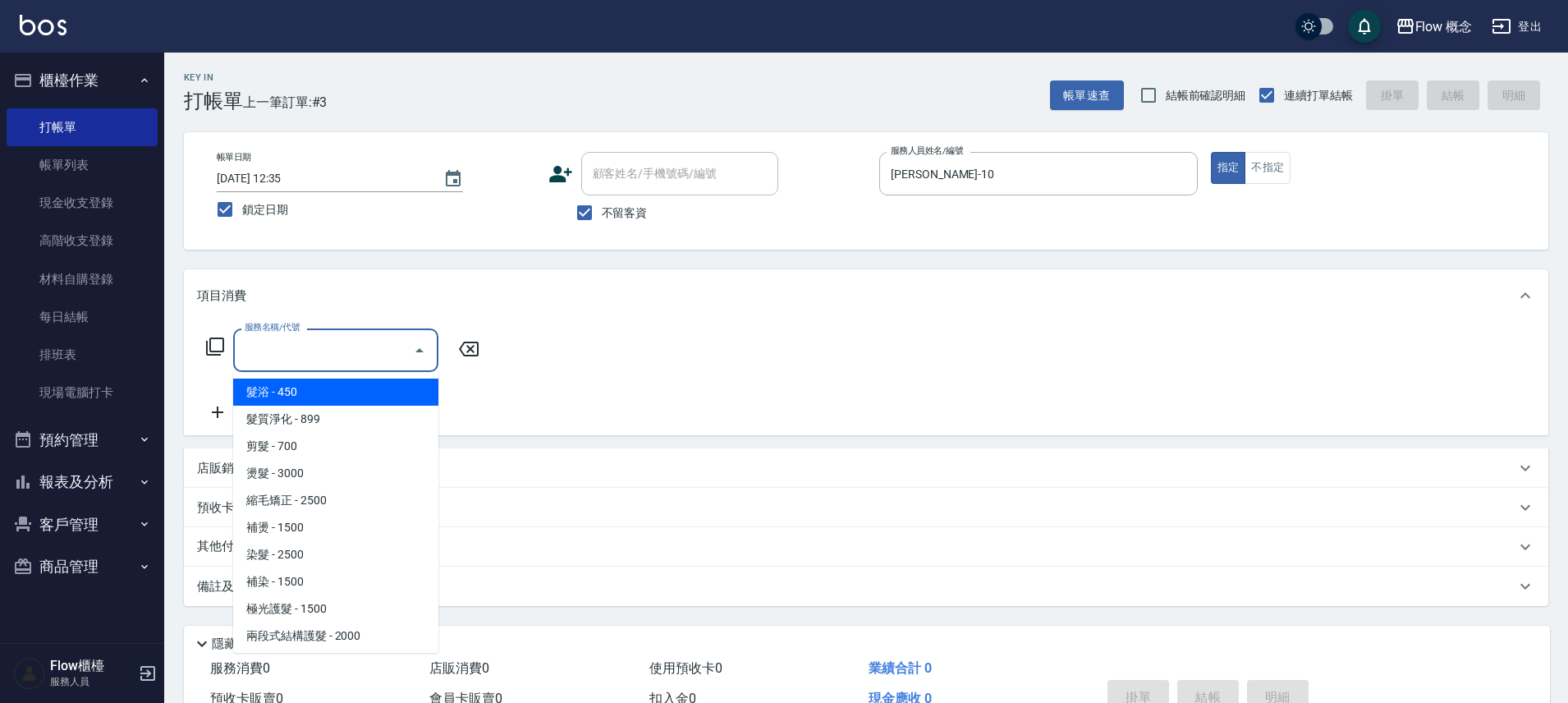
click at [334, 347] on input "服務名稱/代號" at bounding box center [323, 349] width 166 height 29
click at [329, 385] on span "髮浴 - 450" at bounding box center [335, 392] width 205 height 27
type input "髮浴 (101)"
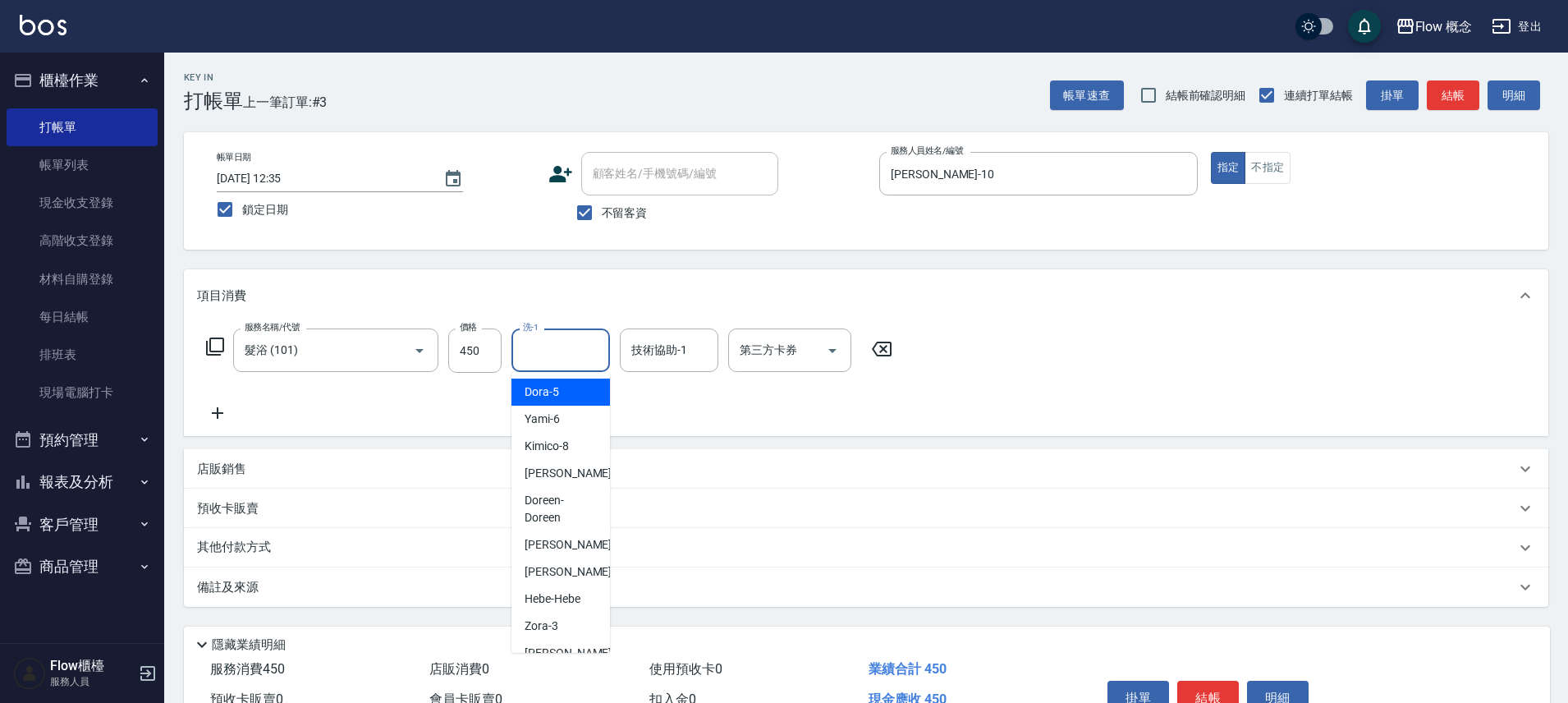
click at [558, 350] on input "洗-1" at bounding box center [560, 349] width 83 height 29
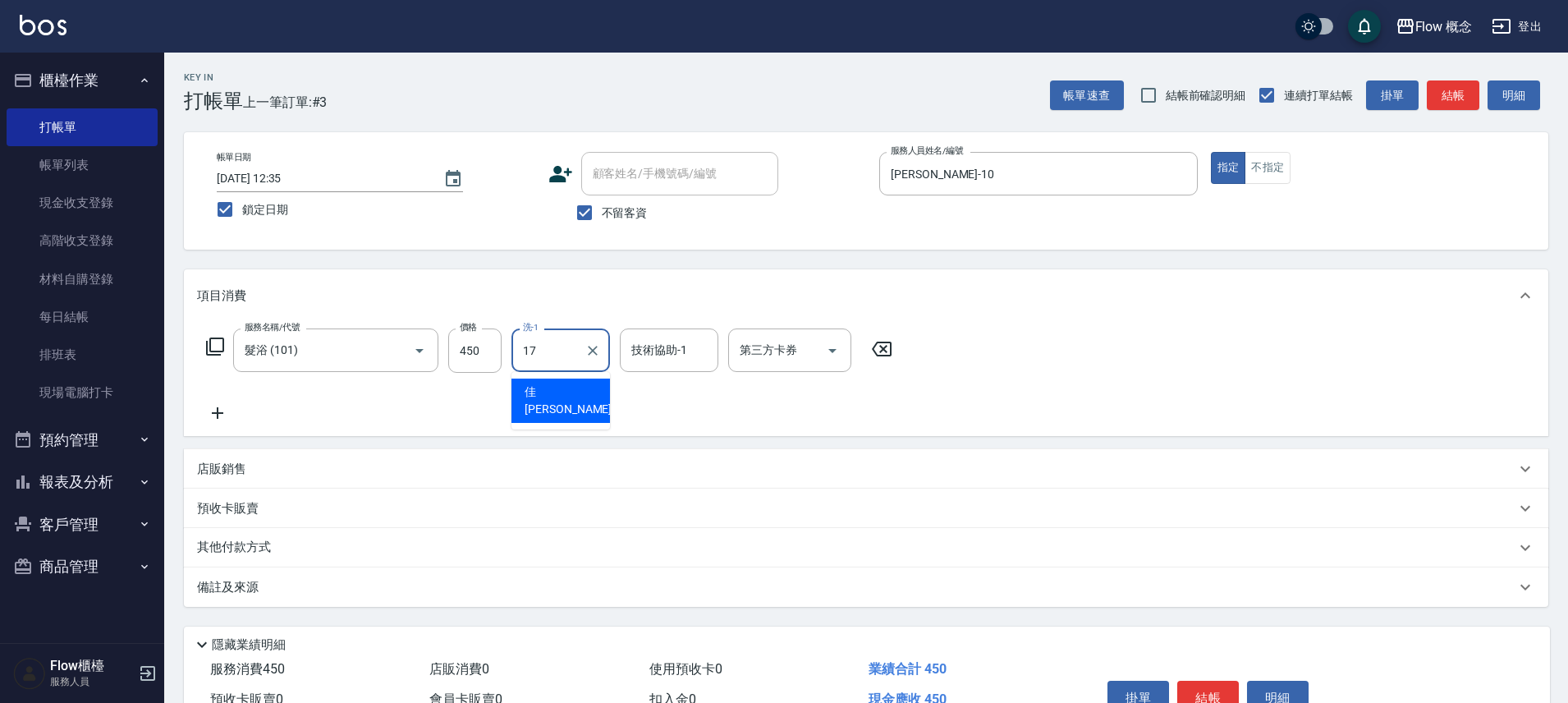
type input "佳[PERSON_NAME]-17"
click at [1462, 98] on button "結帳" at bounding box center [1452, 96] width 52 height 30
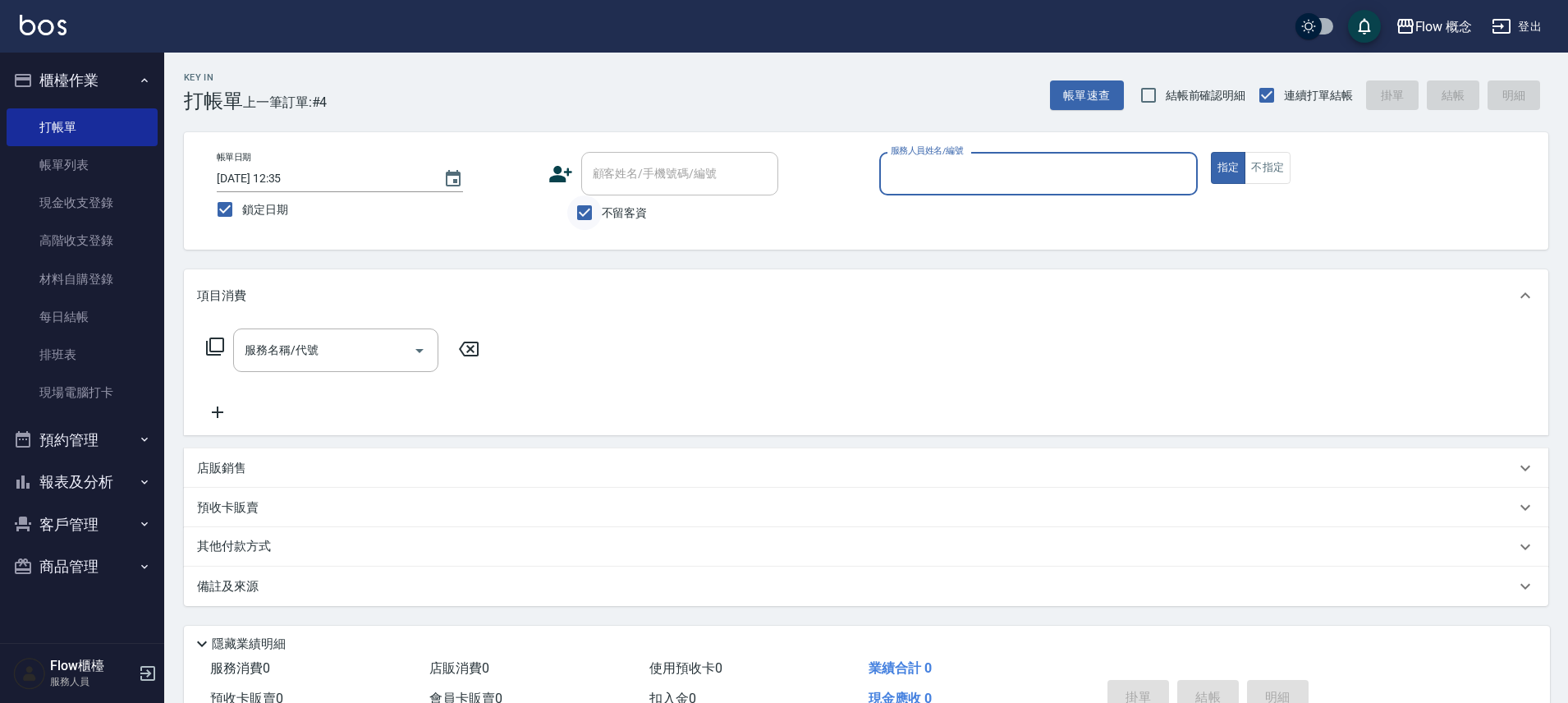
click at [585, 216] on input "不留客資" at bounding box center [585, 213] width 35 height 35
checkbox input "false"
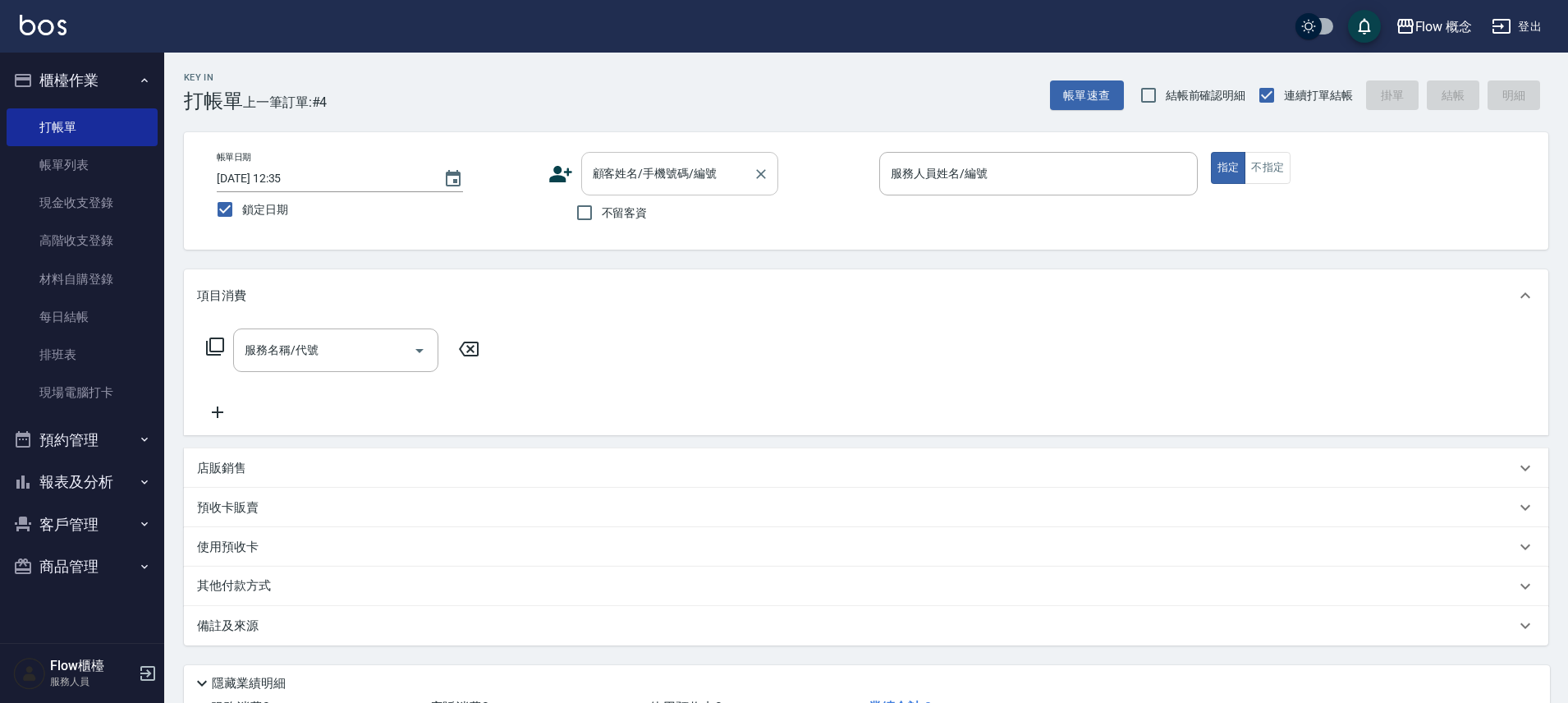
click at [605, 188] on div "顧客姓名/手機號碼/編號" at bounding box center [679, 174] width 197 height 43
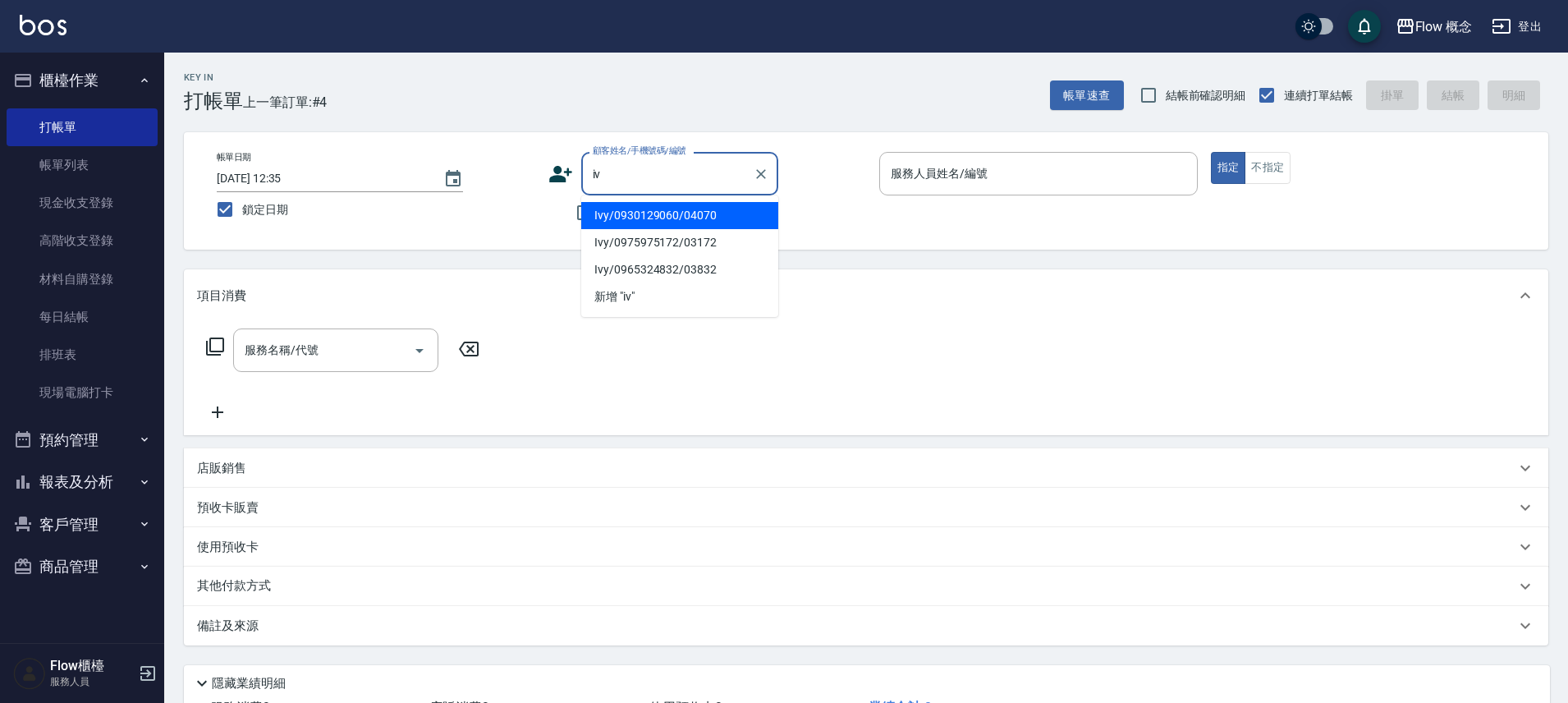
type input "i"
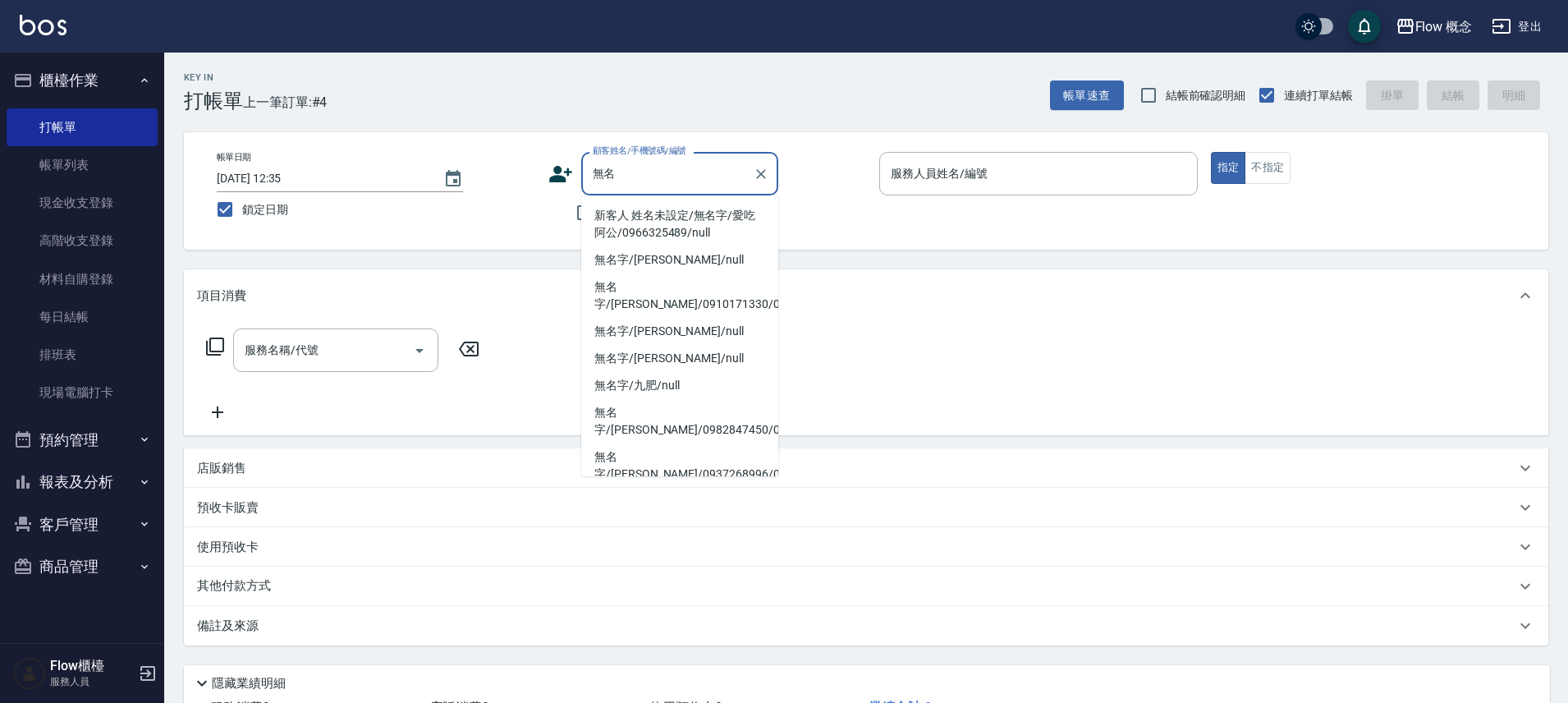
type input "無"
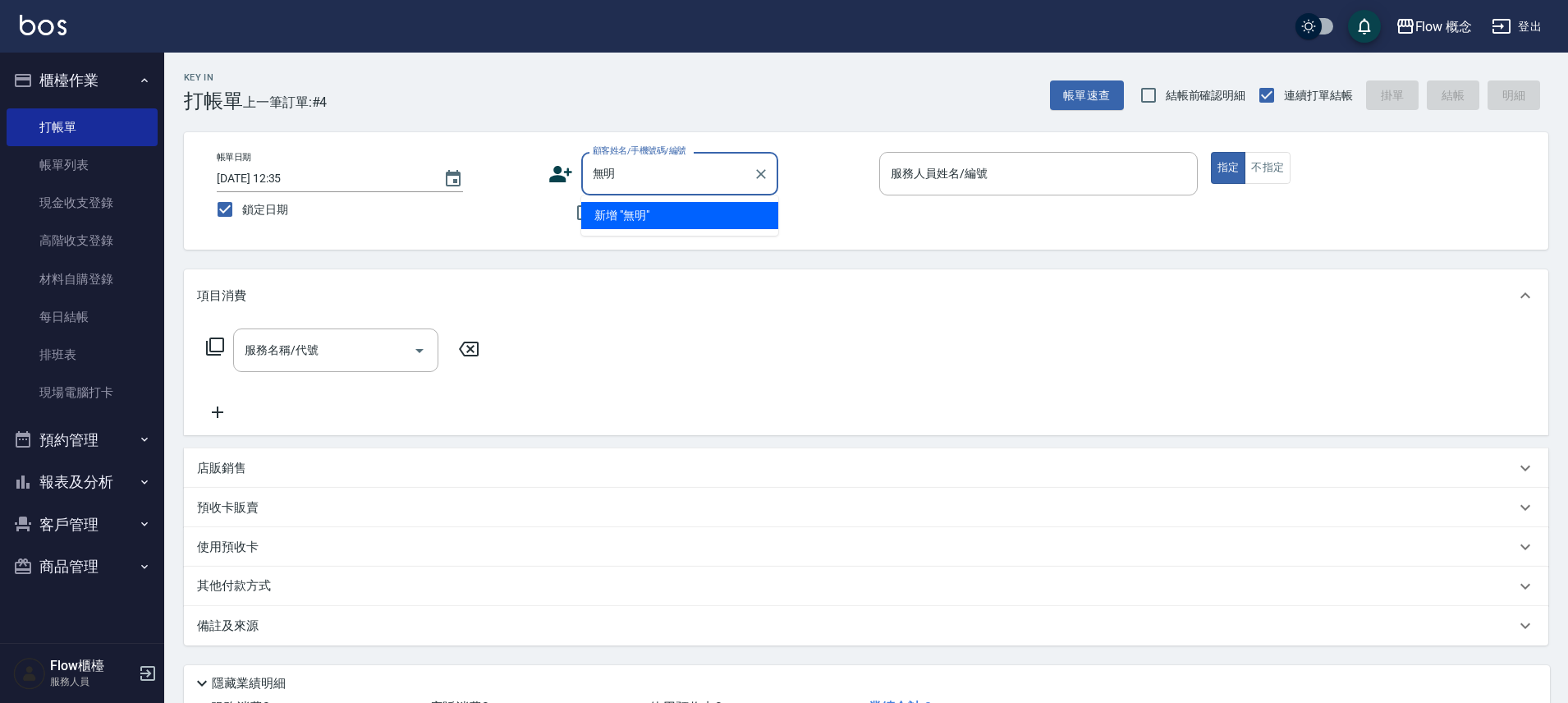
click at [604, 172] on input "無明" at bounding box center [667, 173] width 157 height 29
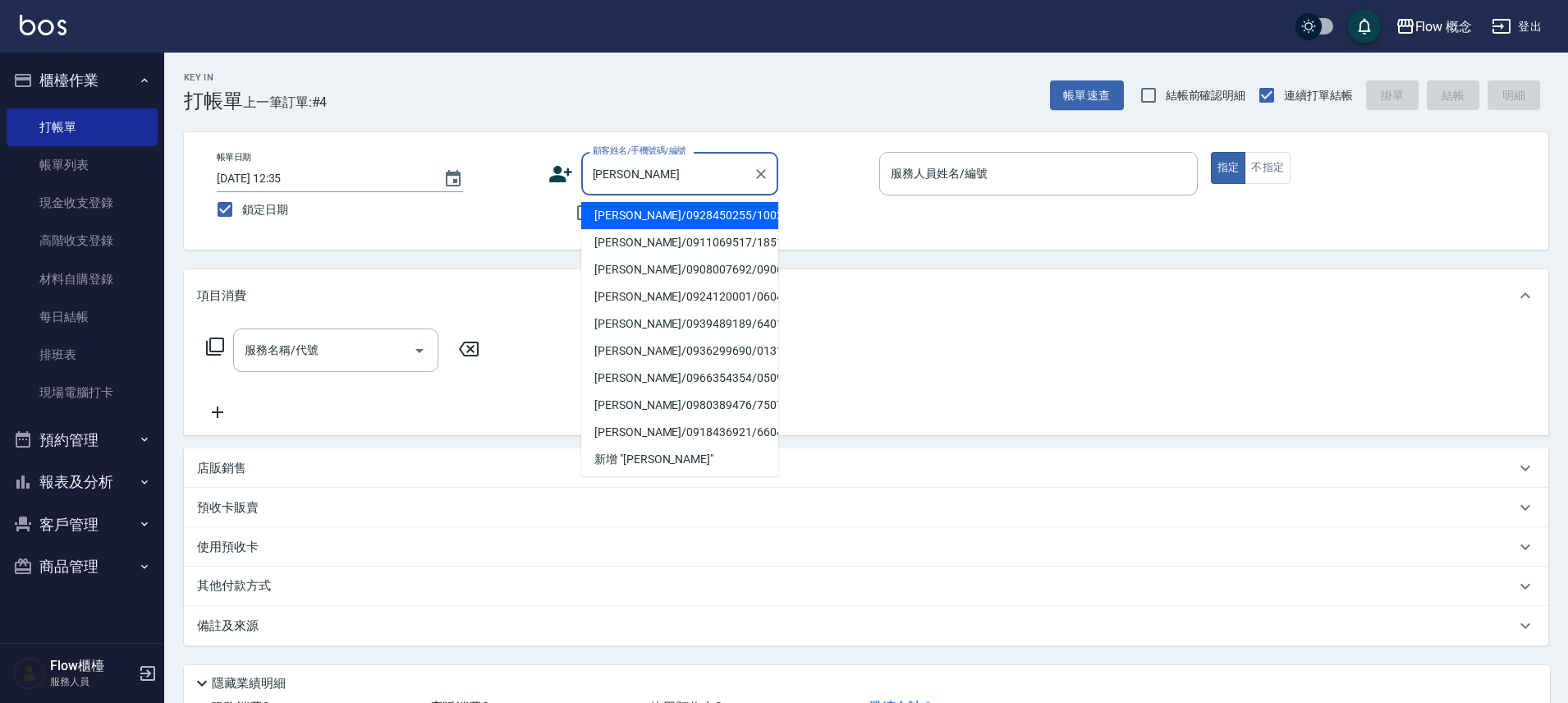
click at [678, 213] on li "[PERSON_NAME]/0928450255/100255" at bounding box center [679, 215] width 197 height 27
type input "[PERSON_NAME]/0928450255/100255"
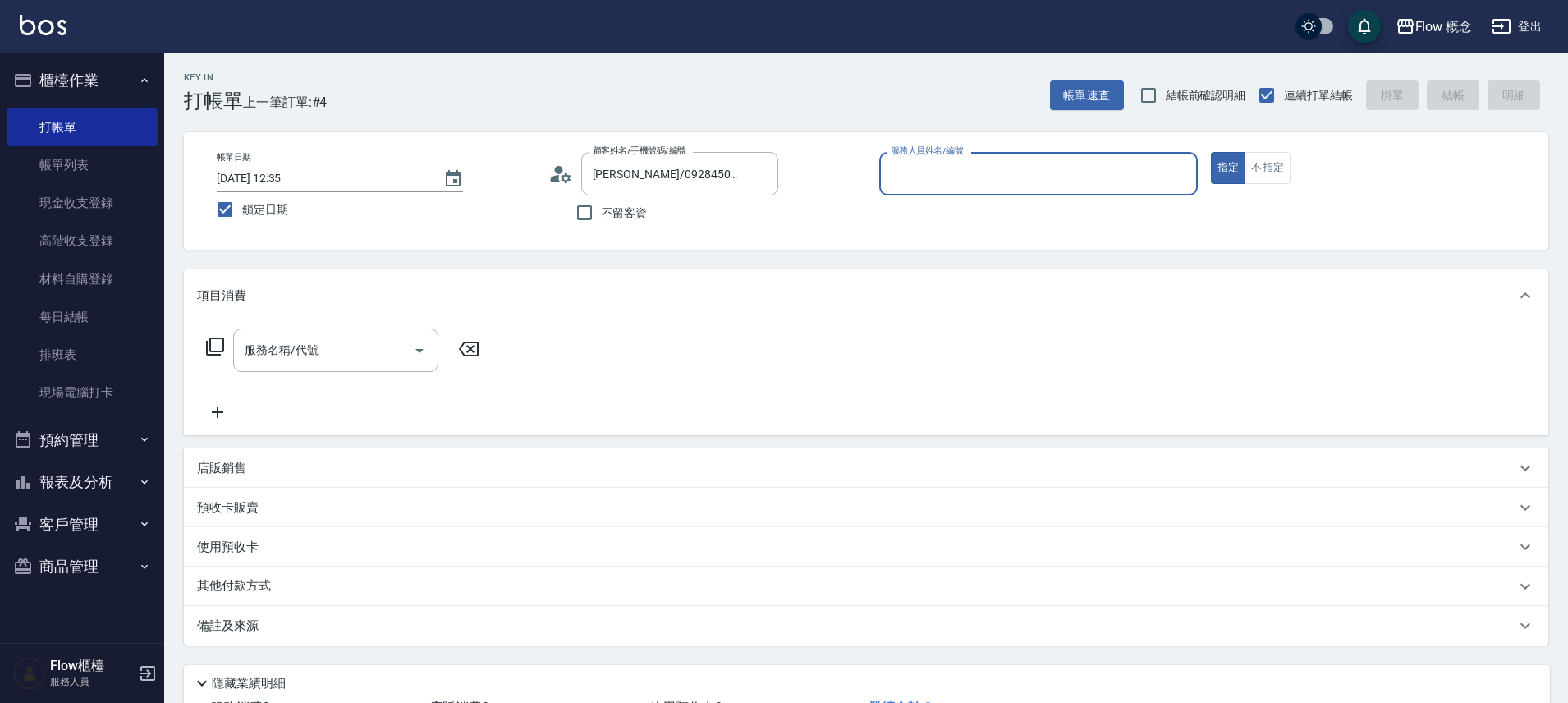
type input "[PERSON_NAME]-10"
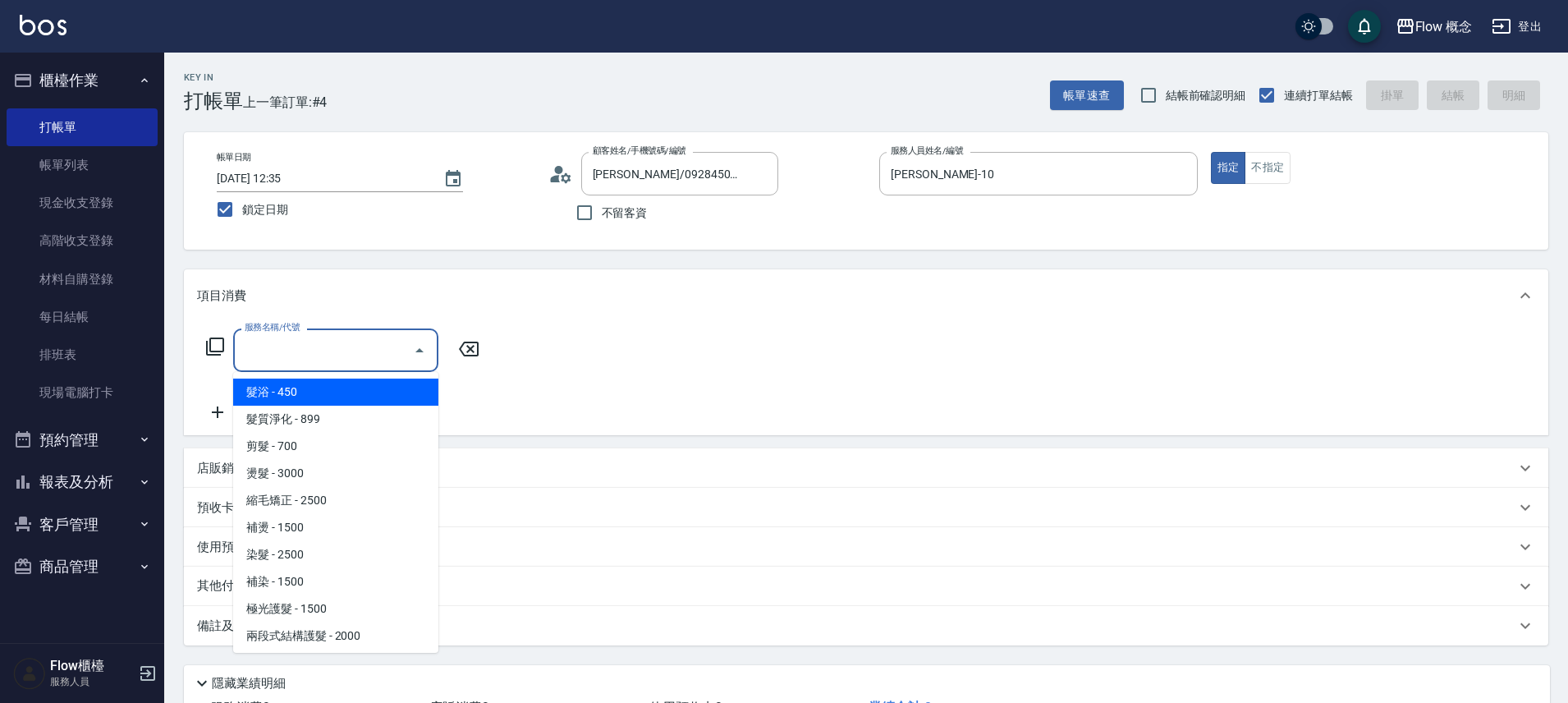
click at [334, 354] on input "服務名稱/代號" at bounding box center [323, 349] width 166 height 29
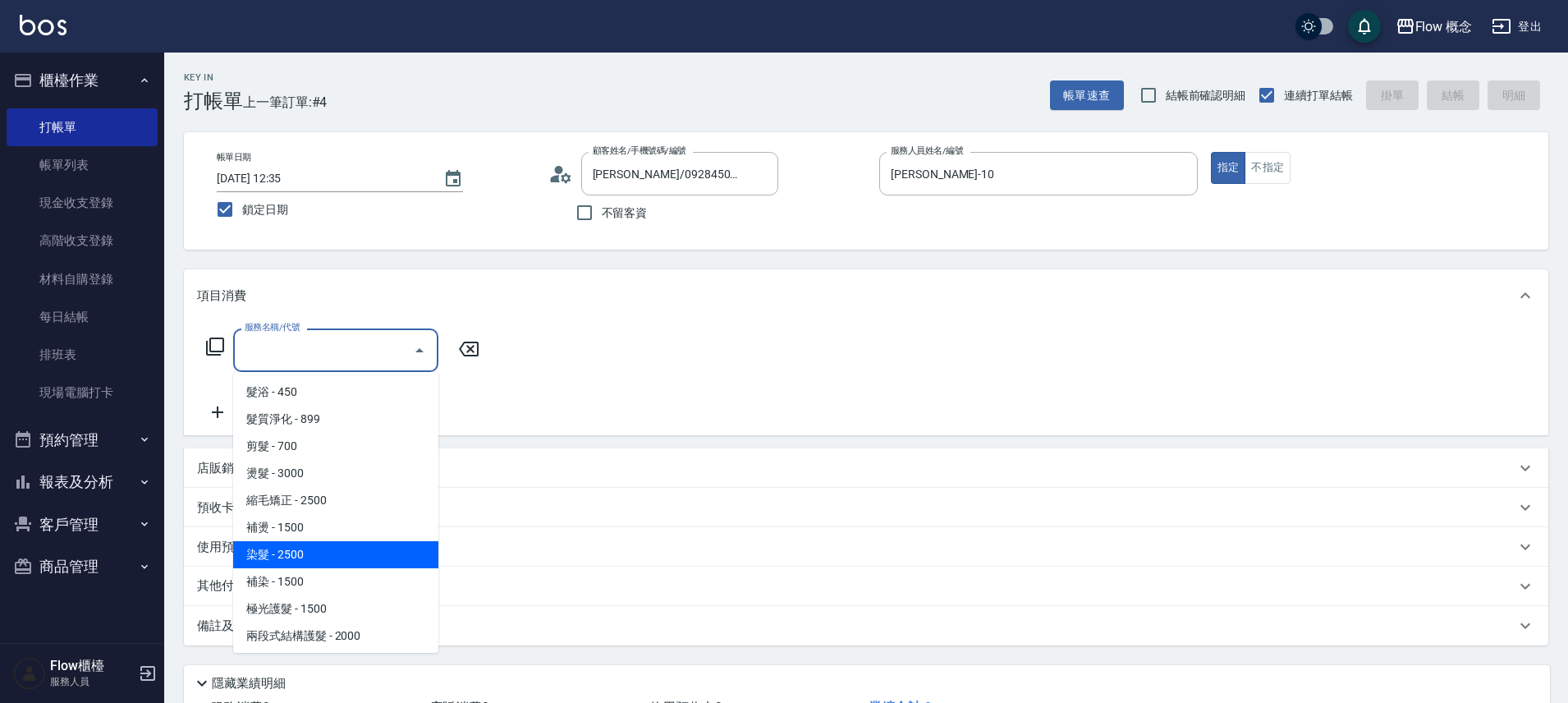
click at [296, 552] on span "染髮 - 2500" at bounding box center [335, 554] width 205 height 27
type input "染髮(401)"
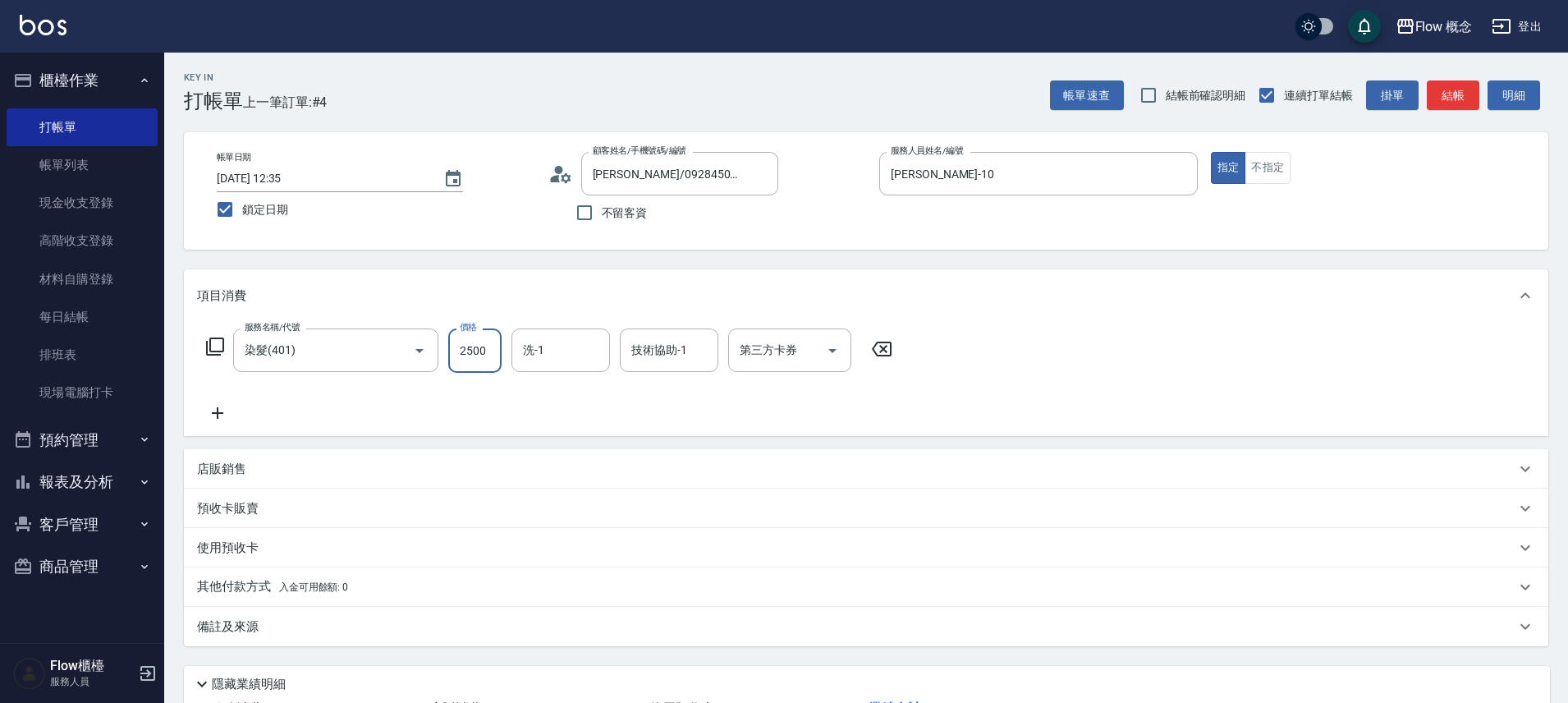
click at [485, 356] on input "2500" at bounding box center [474, 350] width 53 height 44
type input "2200"
click at [222, 416] on icon at bounding box center [217, 413] width 41 height 20
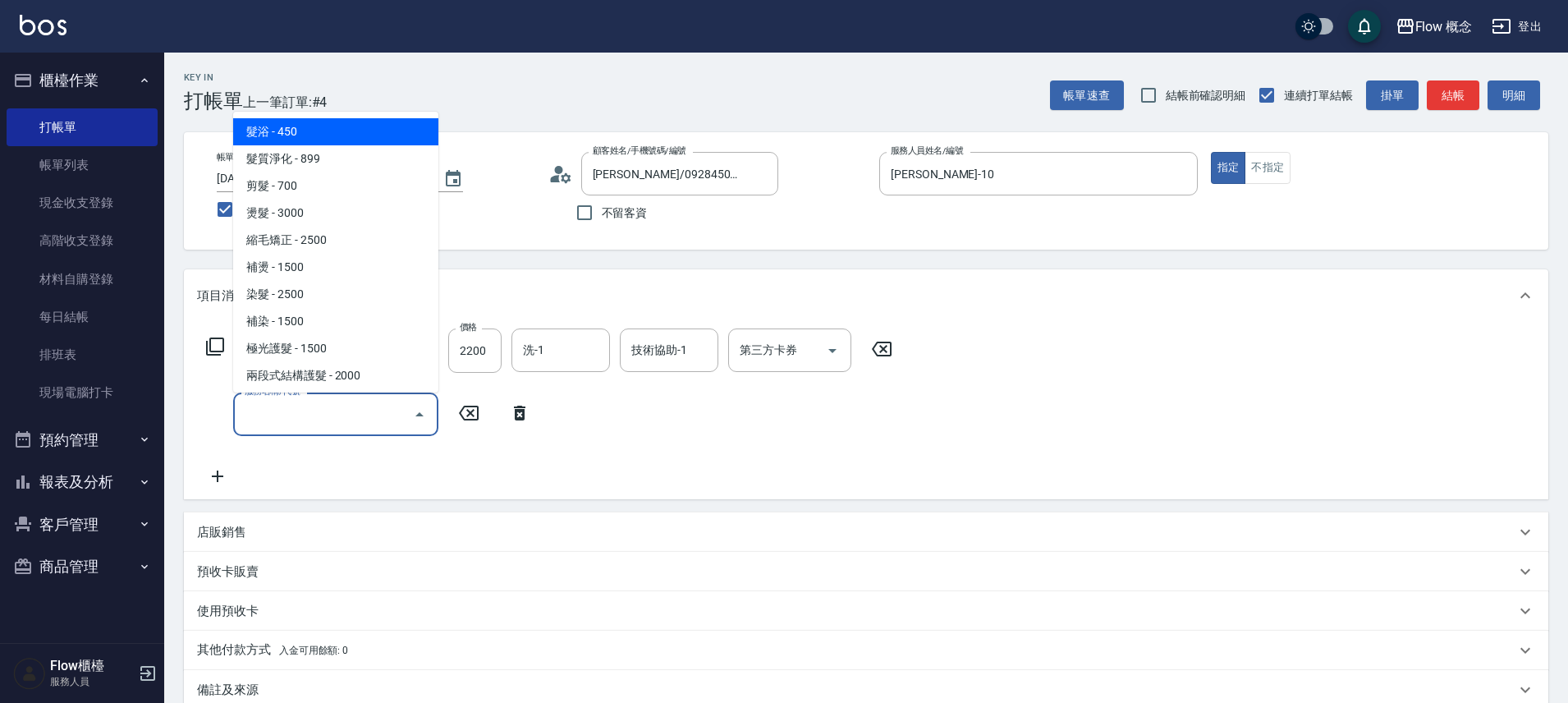
click at [310, 410] on input "服務名稱/代號" at bounding box center [323, 414] width 166 height 29
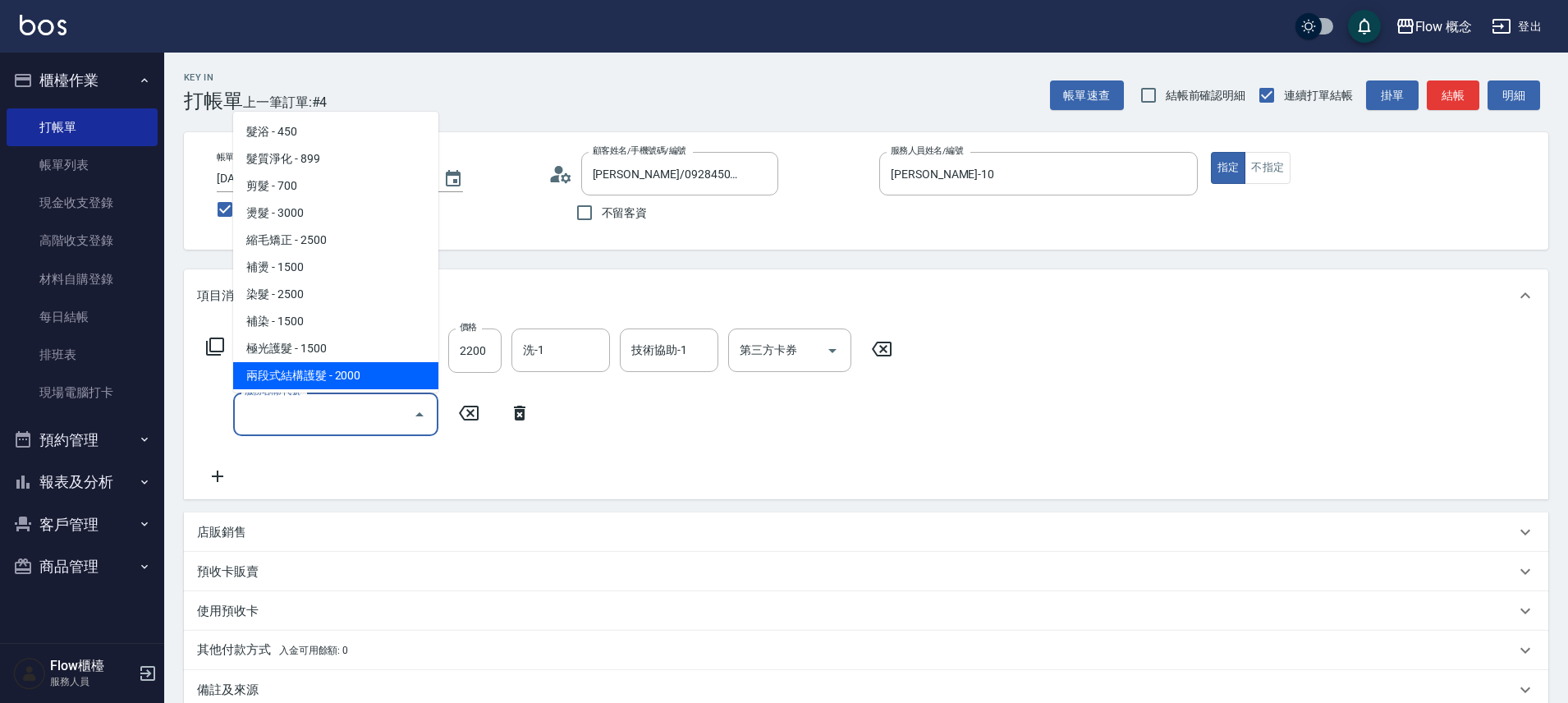
click at [309, 381] on span "兩段式結構護髮 - 2000" at bounding box center [335, 375] width 205 height 27
type input "兩段式結構護髮(502)"
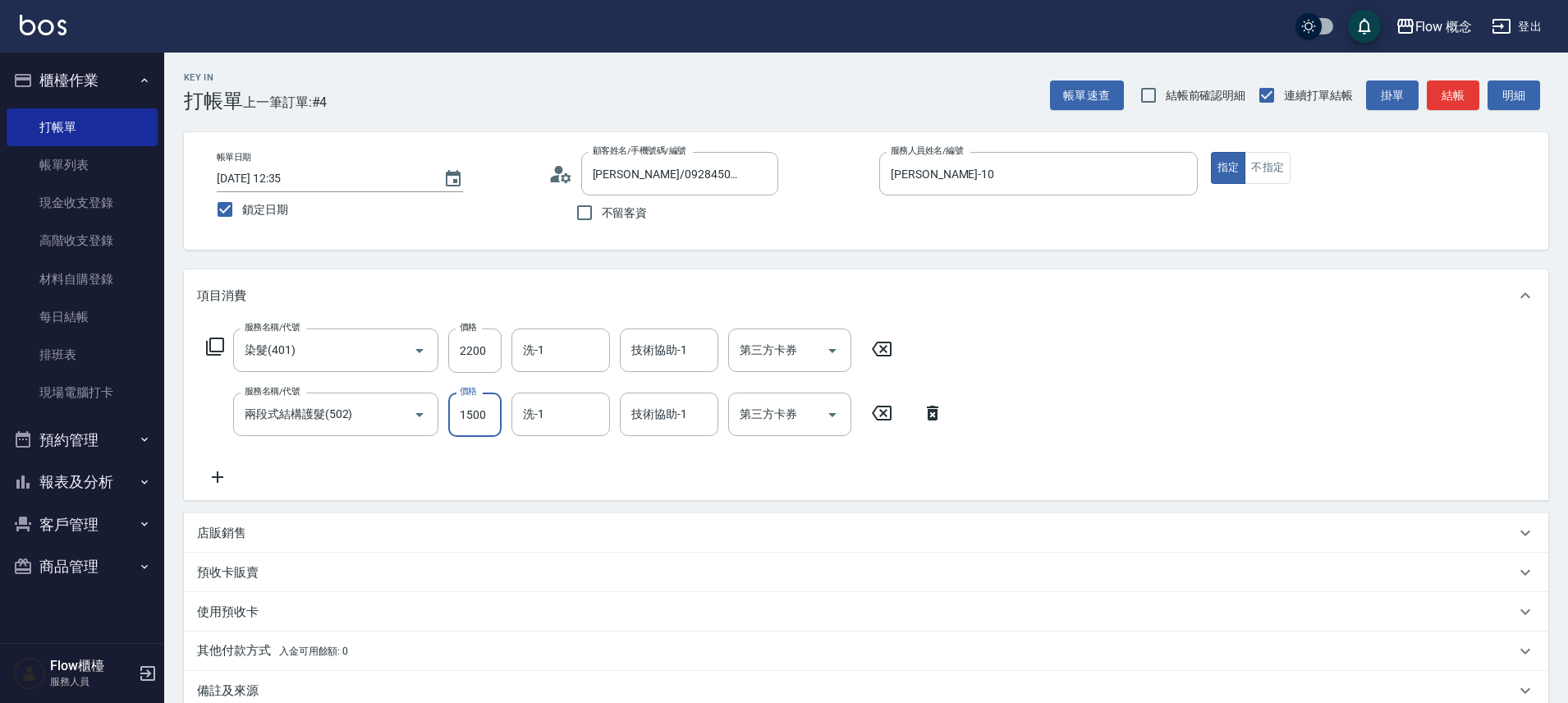
type input "1500"
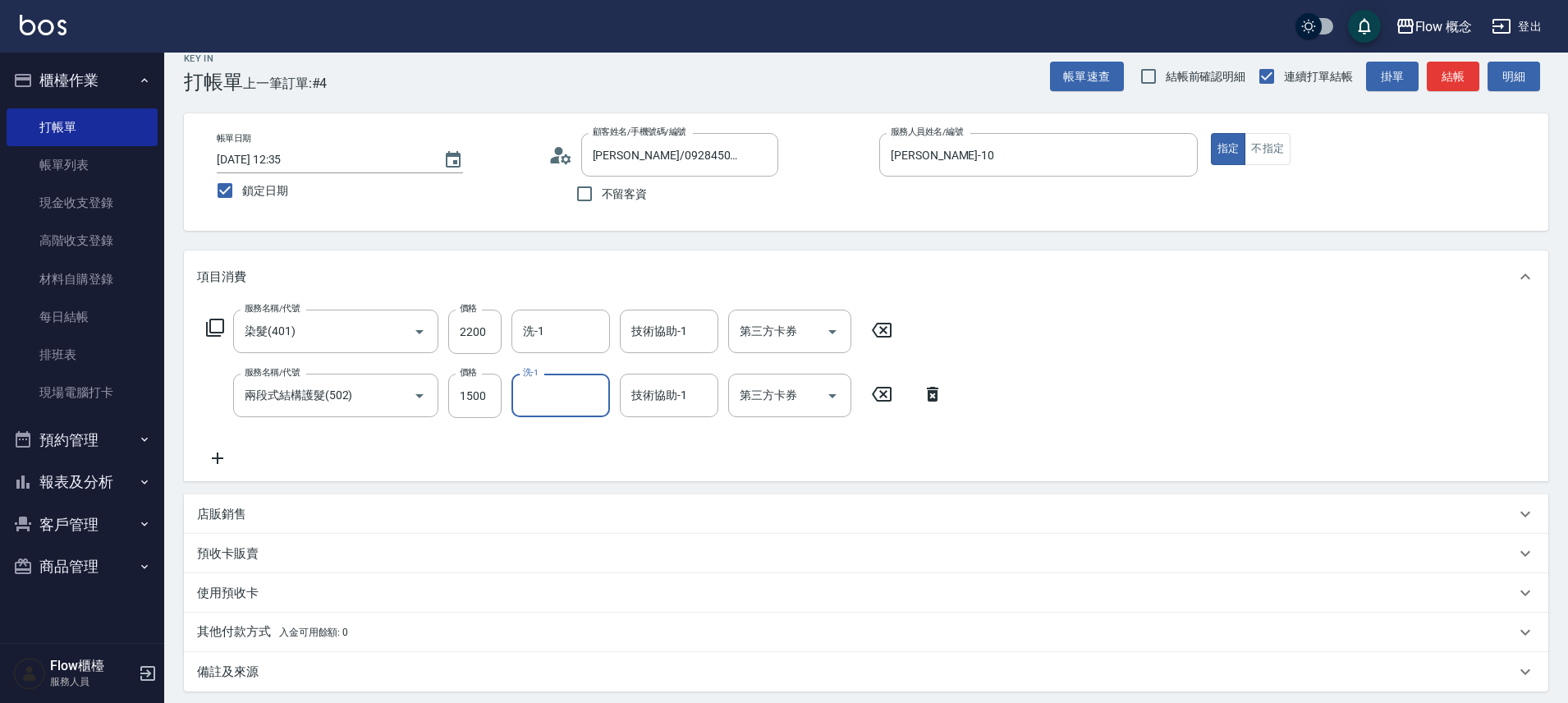
scroll to position [193, 0]
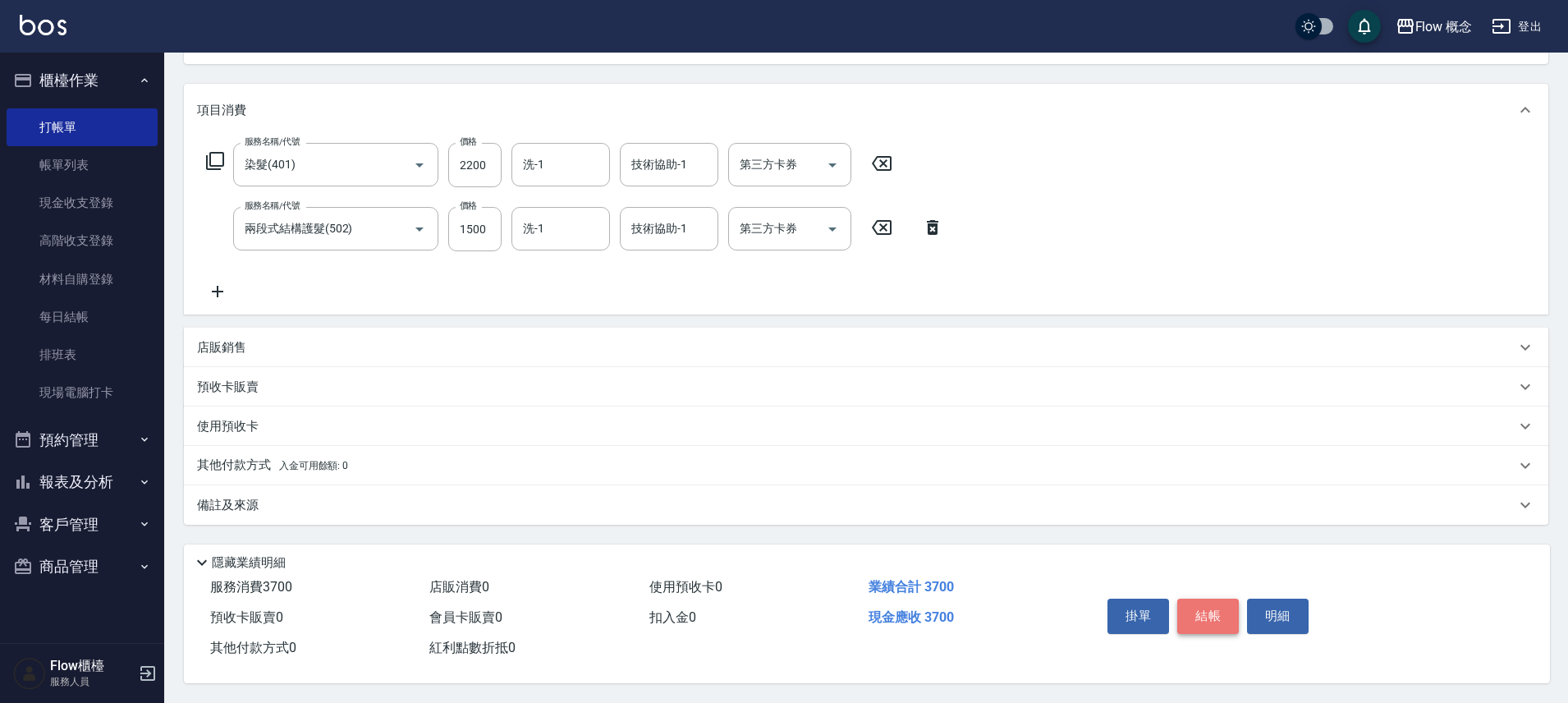
click at [1218, 609] on button "結帳" at bounding box center [1207, 616] width 62 height 35
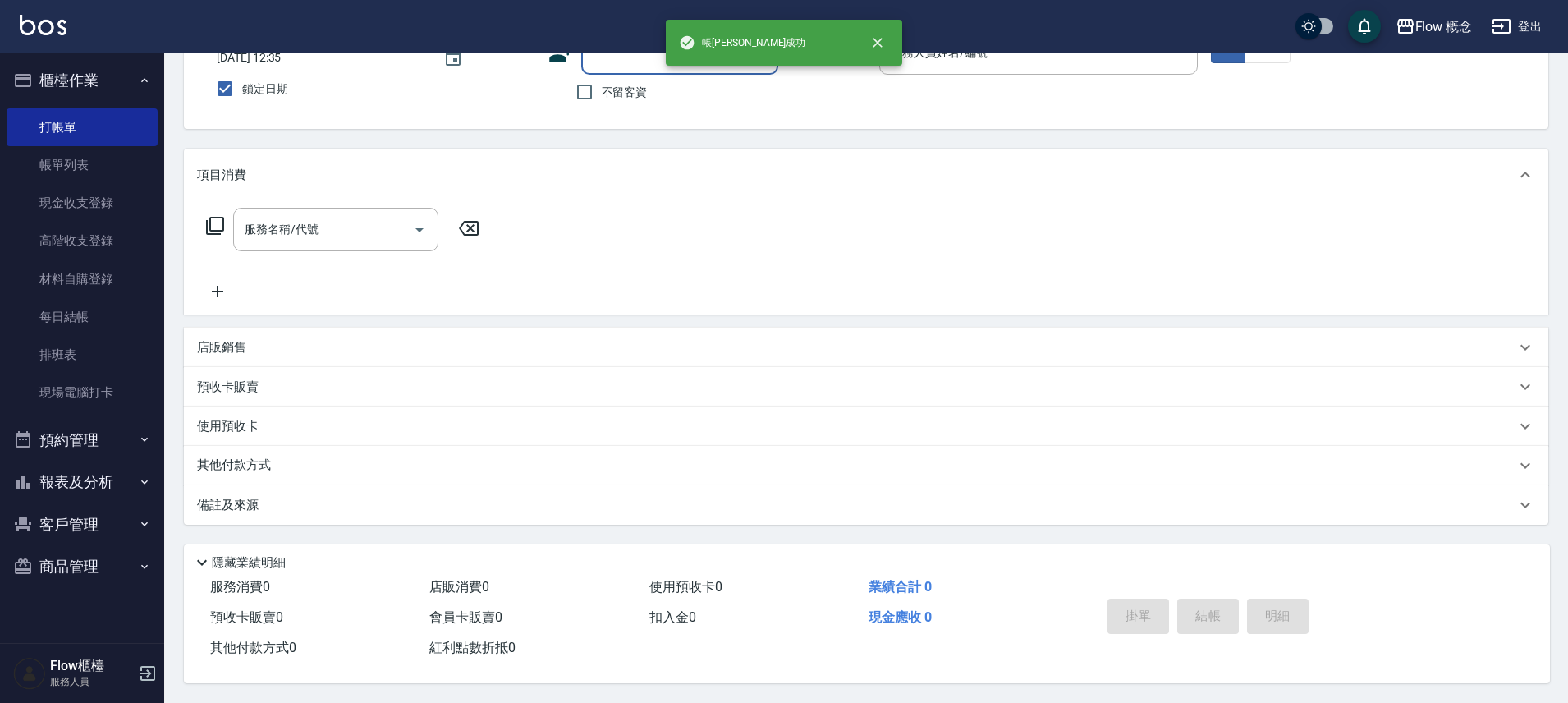
scroll to position [0, 0]
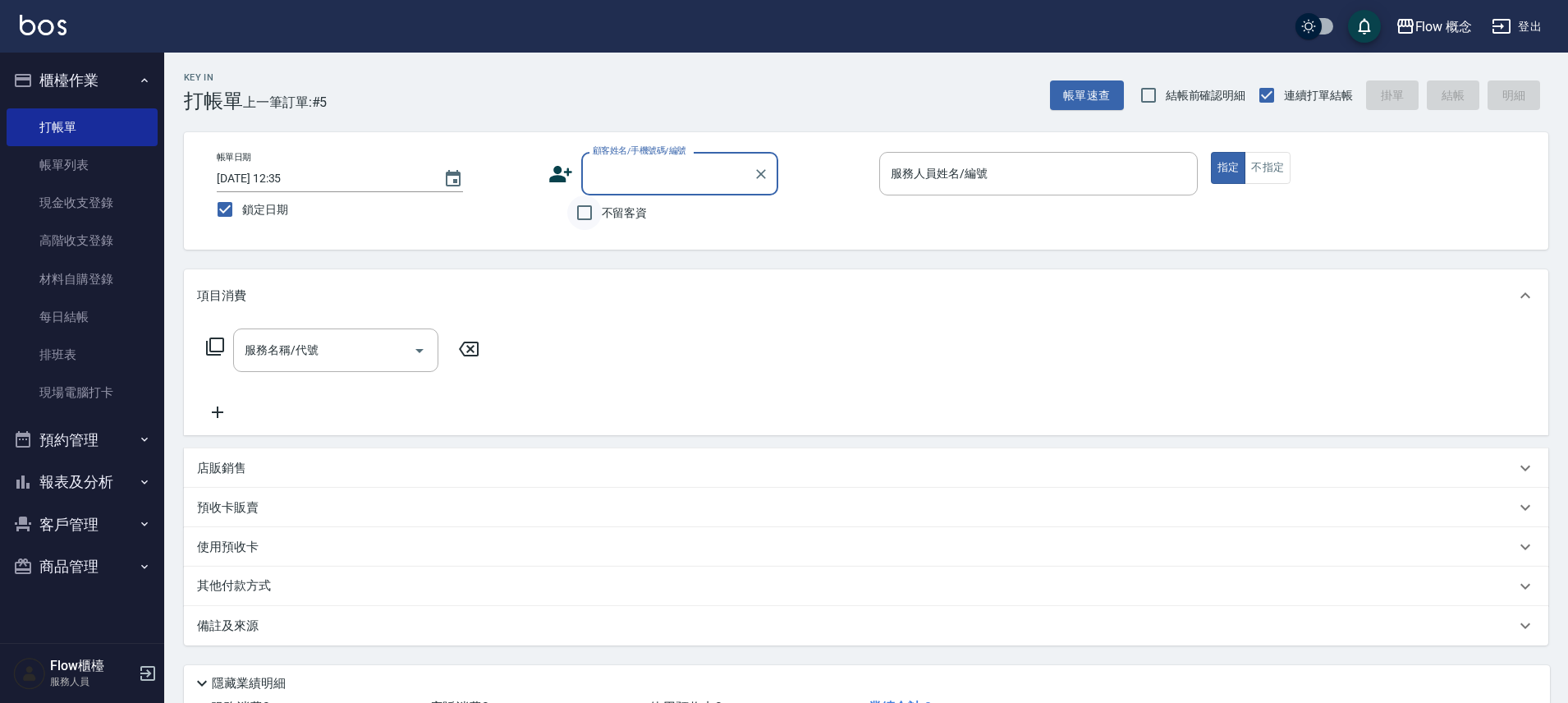
click at [592, 215] on input "不留客資" at bounding box center [585, 213] width 35 height 35
checkbox input "true"
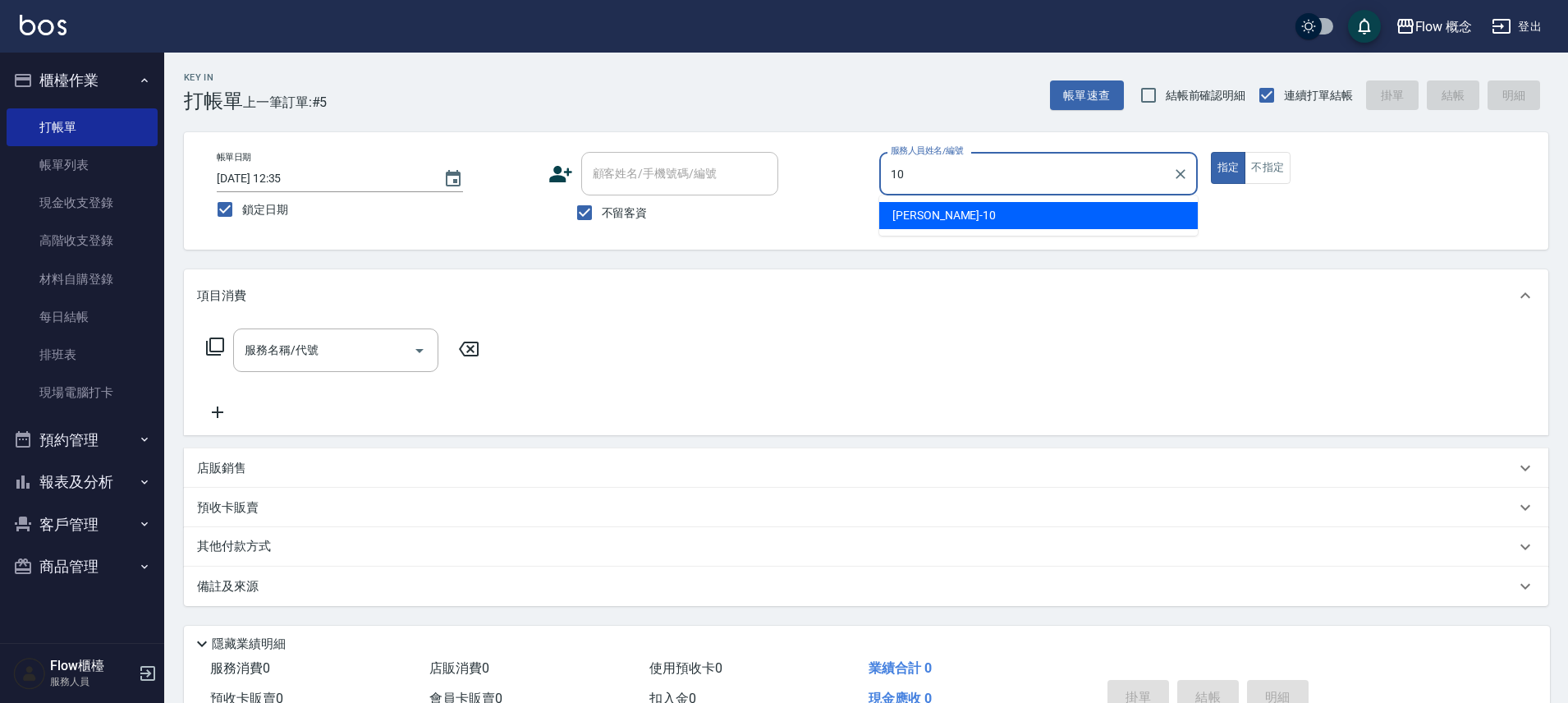
click at [970, 219] on div "[PERSON_NAME] -10" at bounding box center [1038, 215] width 319 height 27
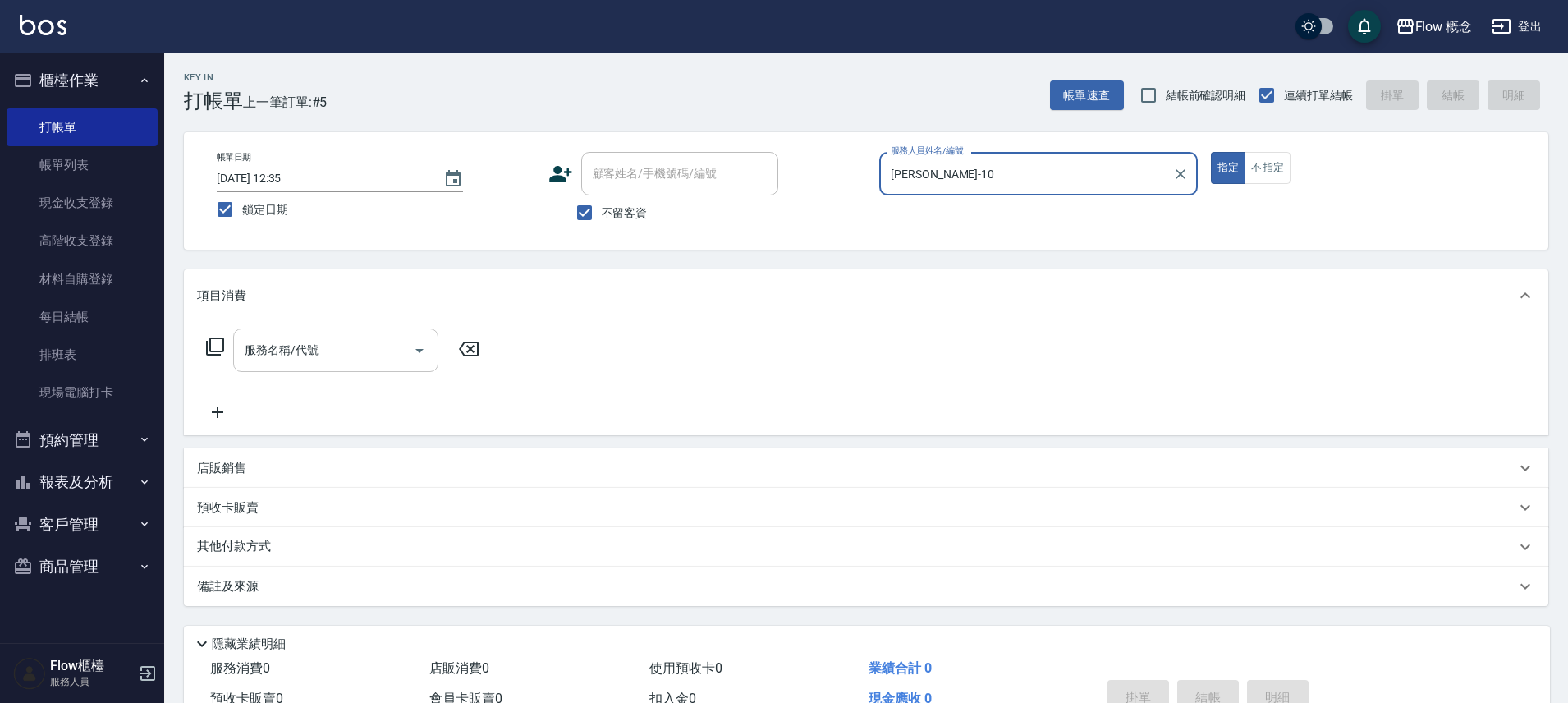
type input "[PERSON_NAME]-10"
click at [351, 358] on input "服務名稱/代號" at bounding box center [323, 349] width 166 height 29
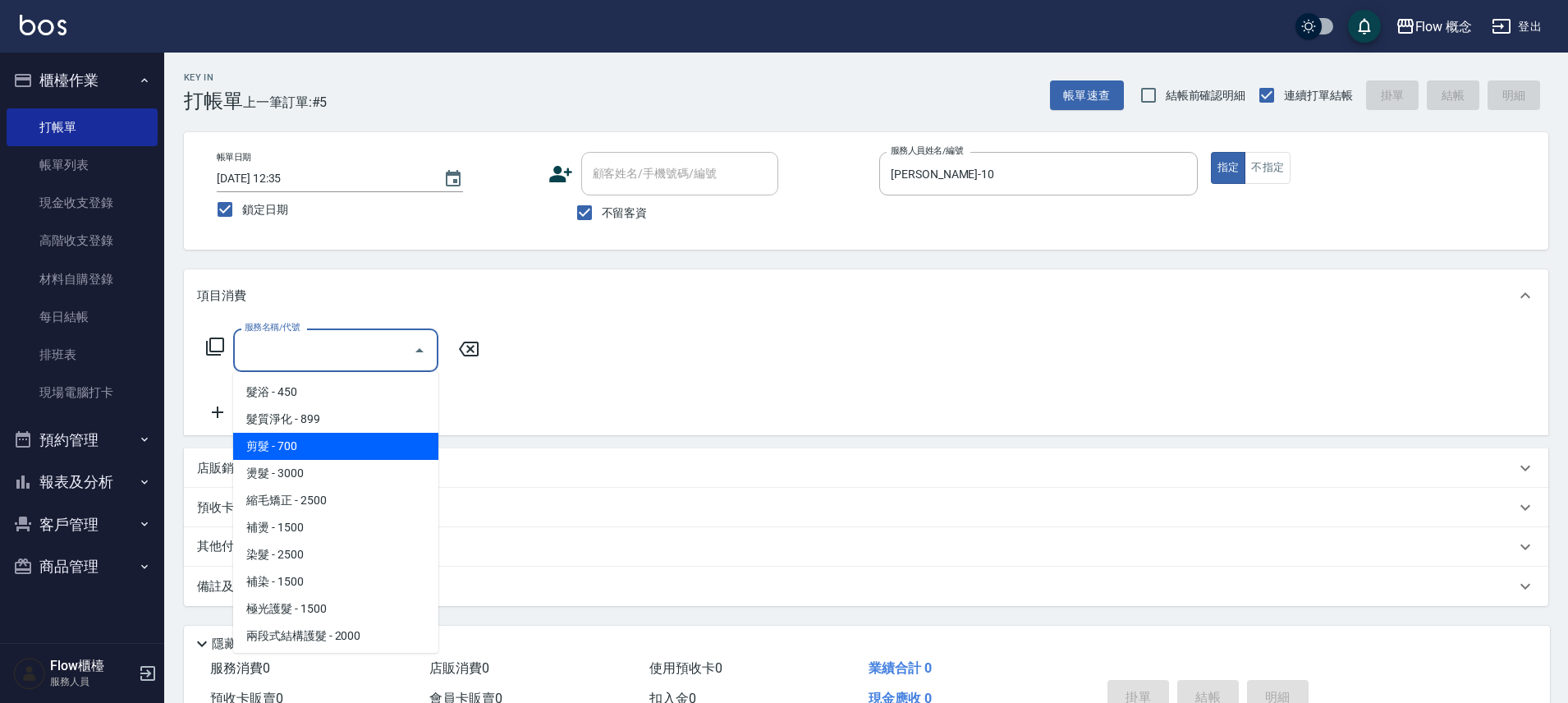
click at [321, 451] on span "剪髮 - 700" at bounding box center [335, 446] width 205 height 27
type input "剪髮(201)"
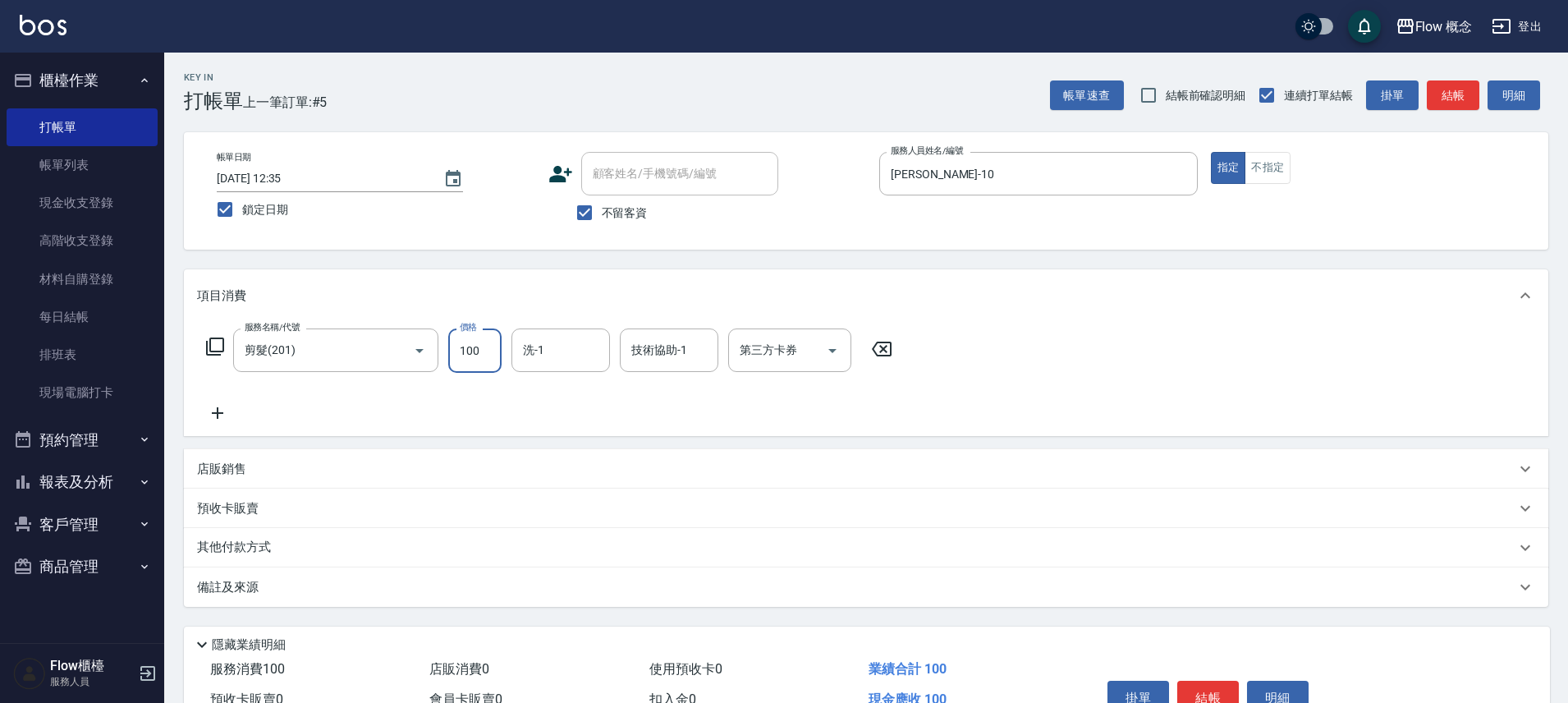
type input "100"
click at [1448, 92] on button "結帳" at bounding box center [1452, 96] width 52 height 30
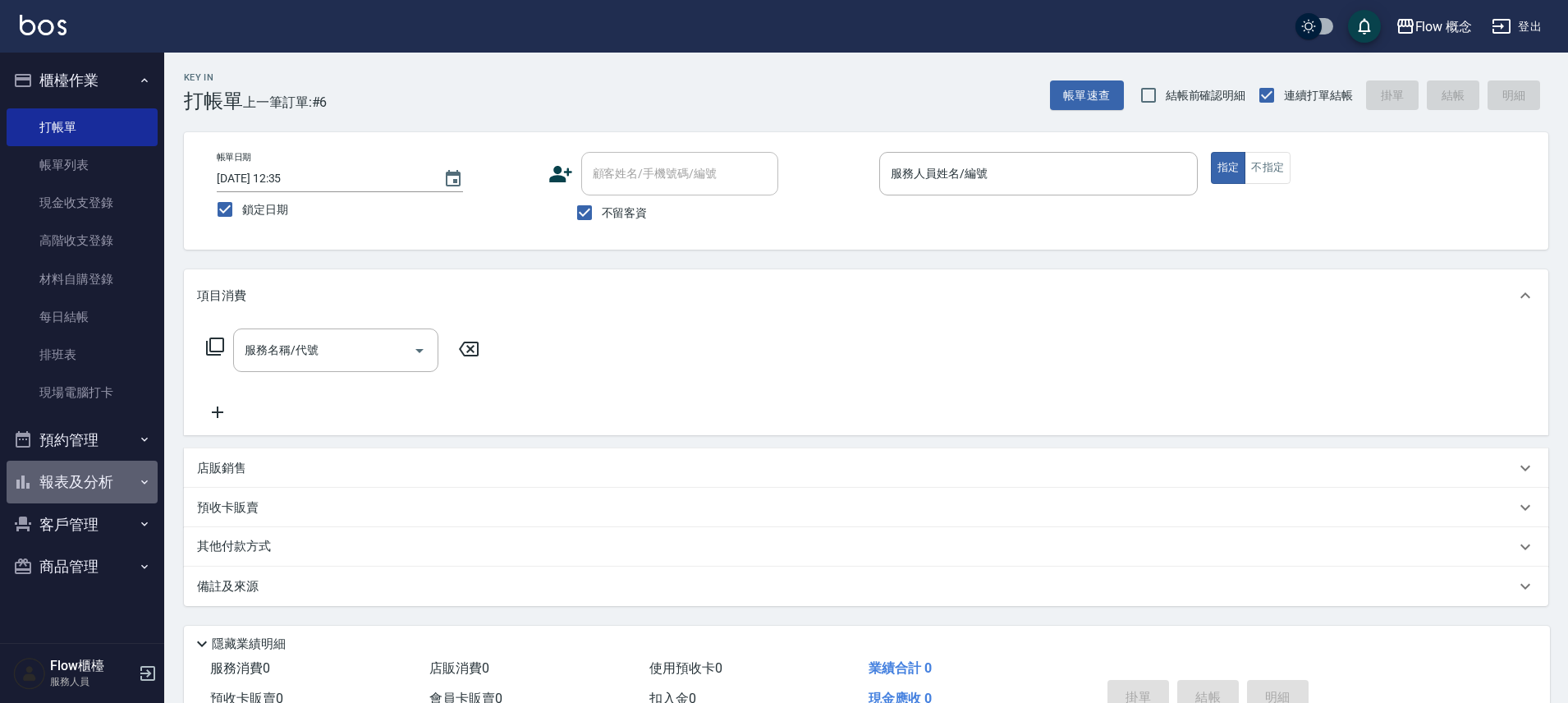
click at [61, 483] on button "報表及分析" at bounding box center [83, 481] width 151 height 43
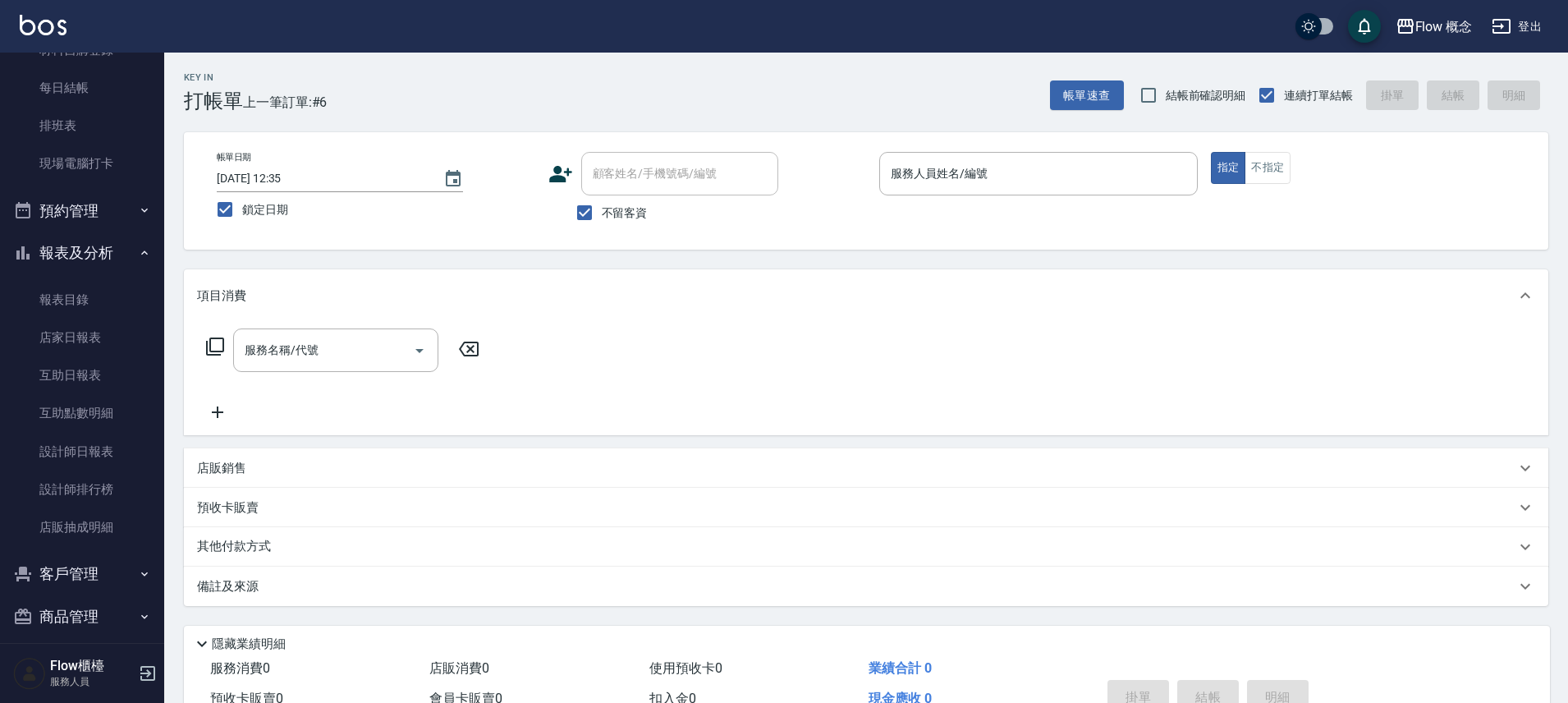
scroll to position [230, 0]
click at [87, 453] on link "設計師日報表" at bounding box center [83, 450] width 151 height 37
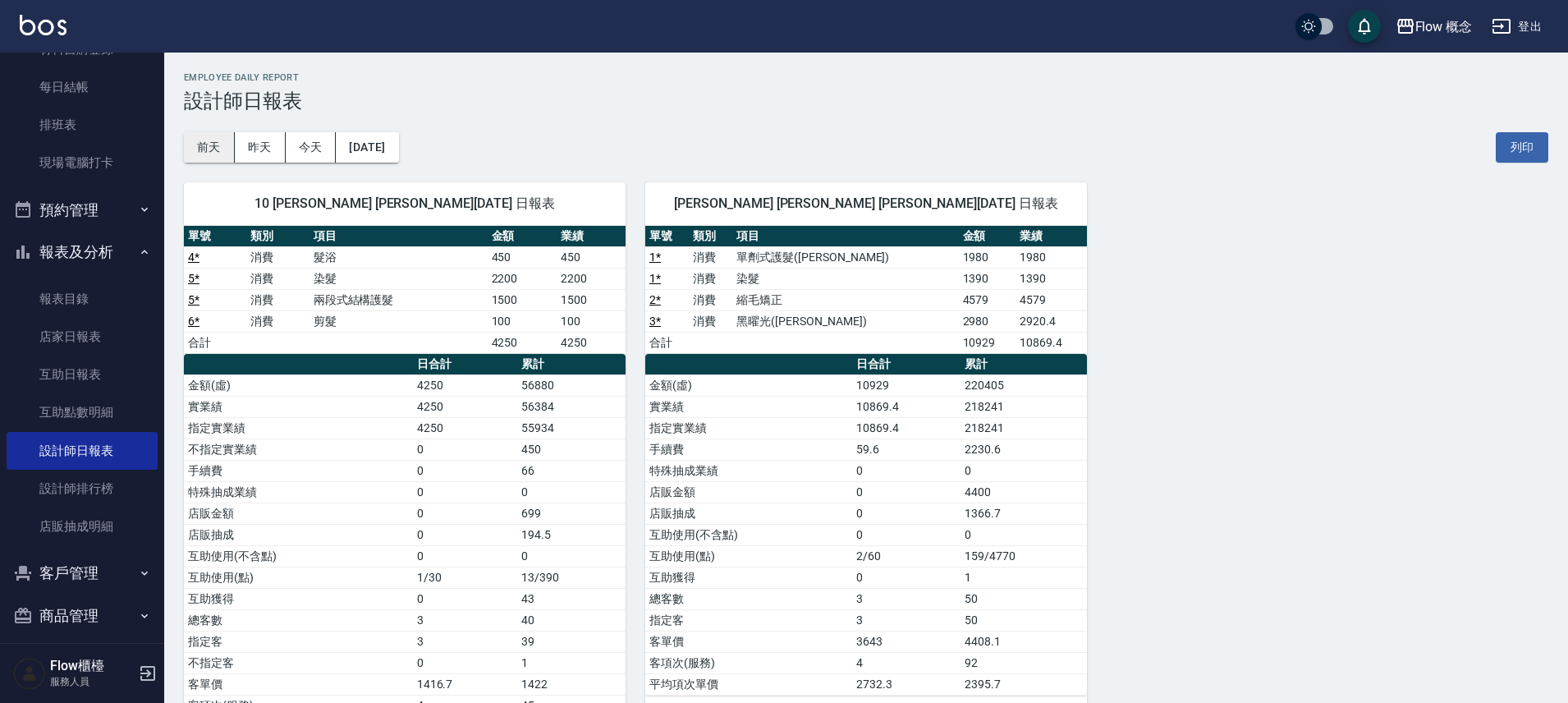
click at [201, 143] on button "前天" at bounding box center [209, 147] width 51 height 30
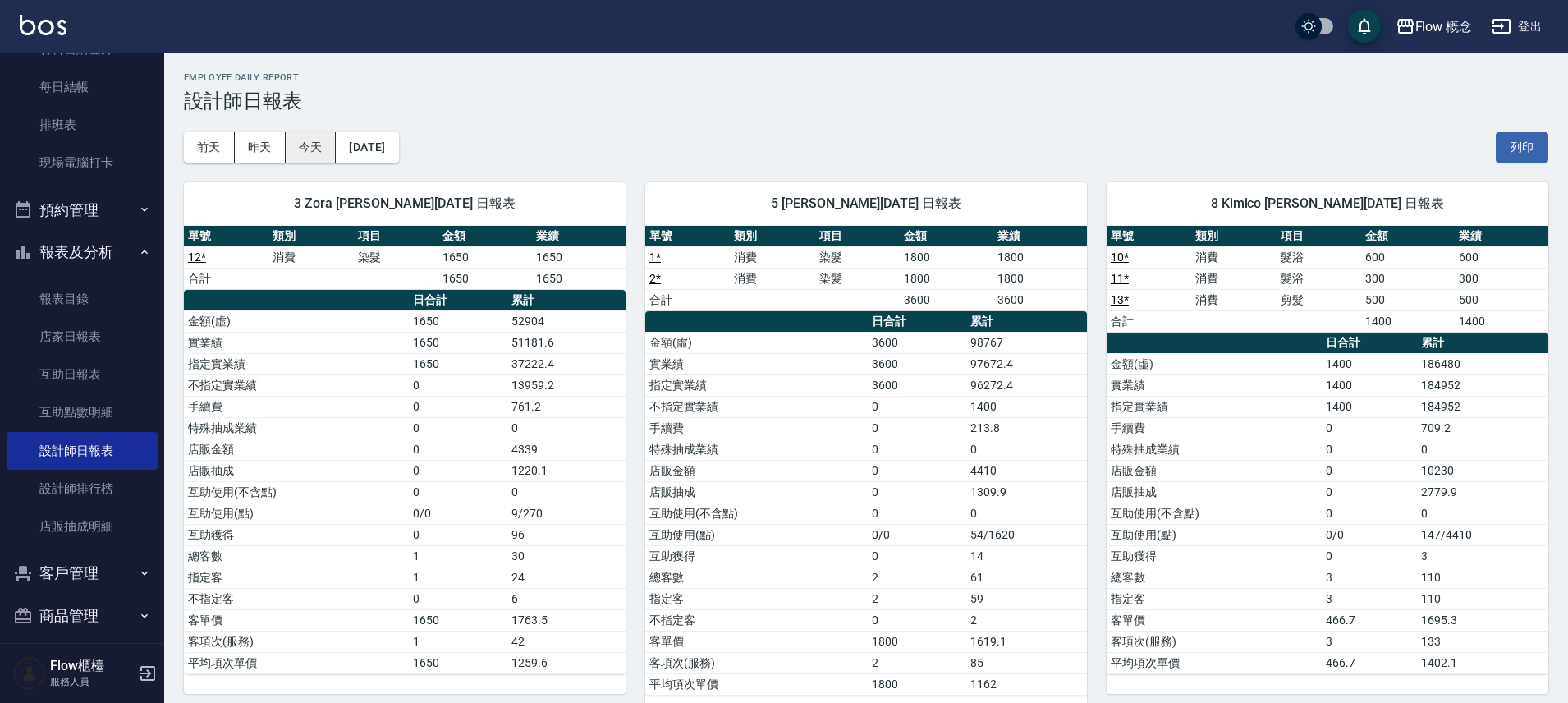
click at [325, 147] on button "今天" at bounding box center [311, 147] width 51 height 30
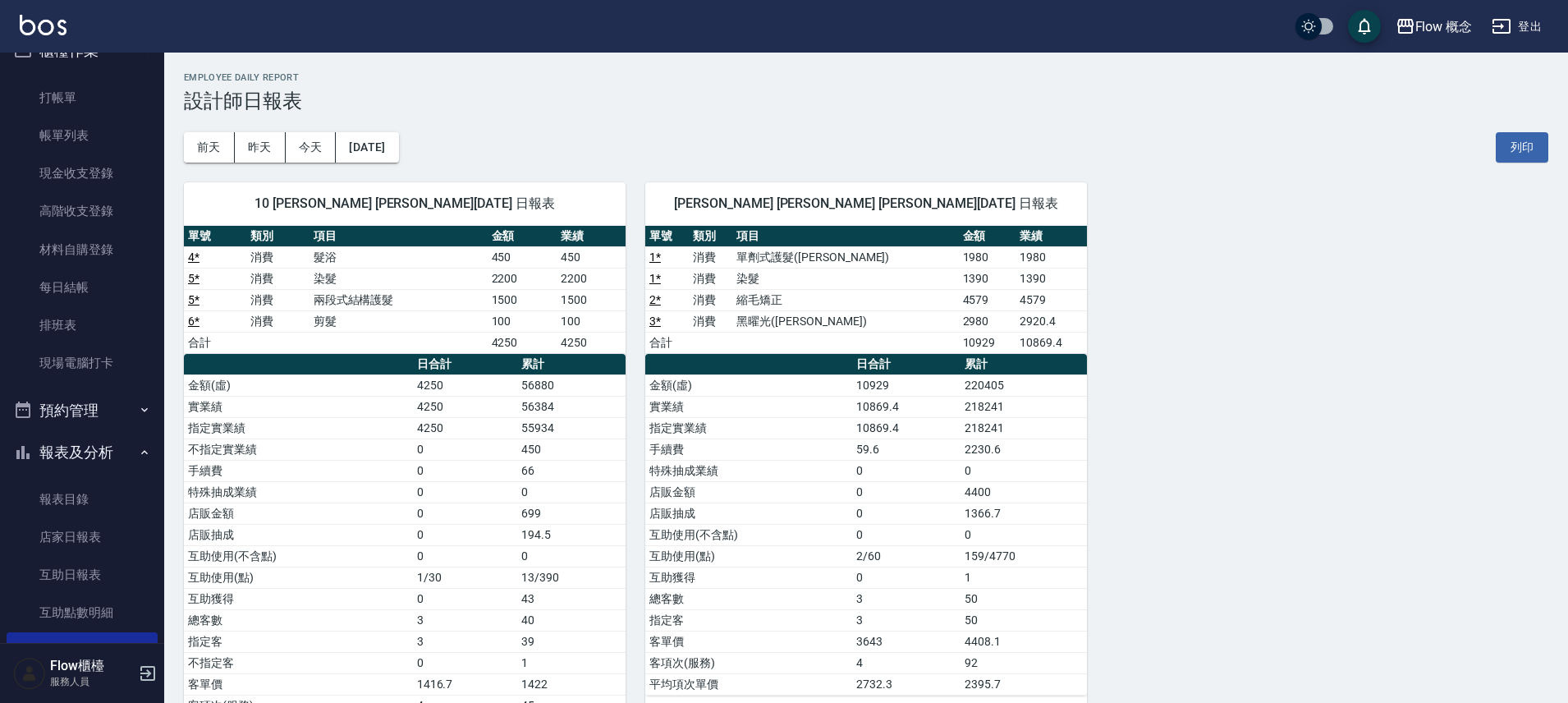
scroll to position [17, 0]
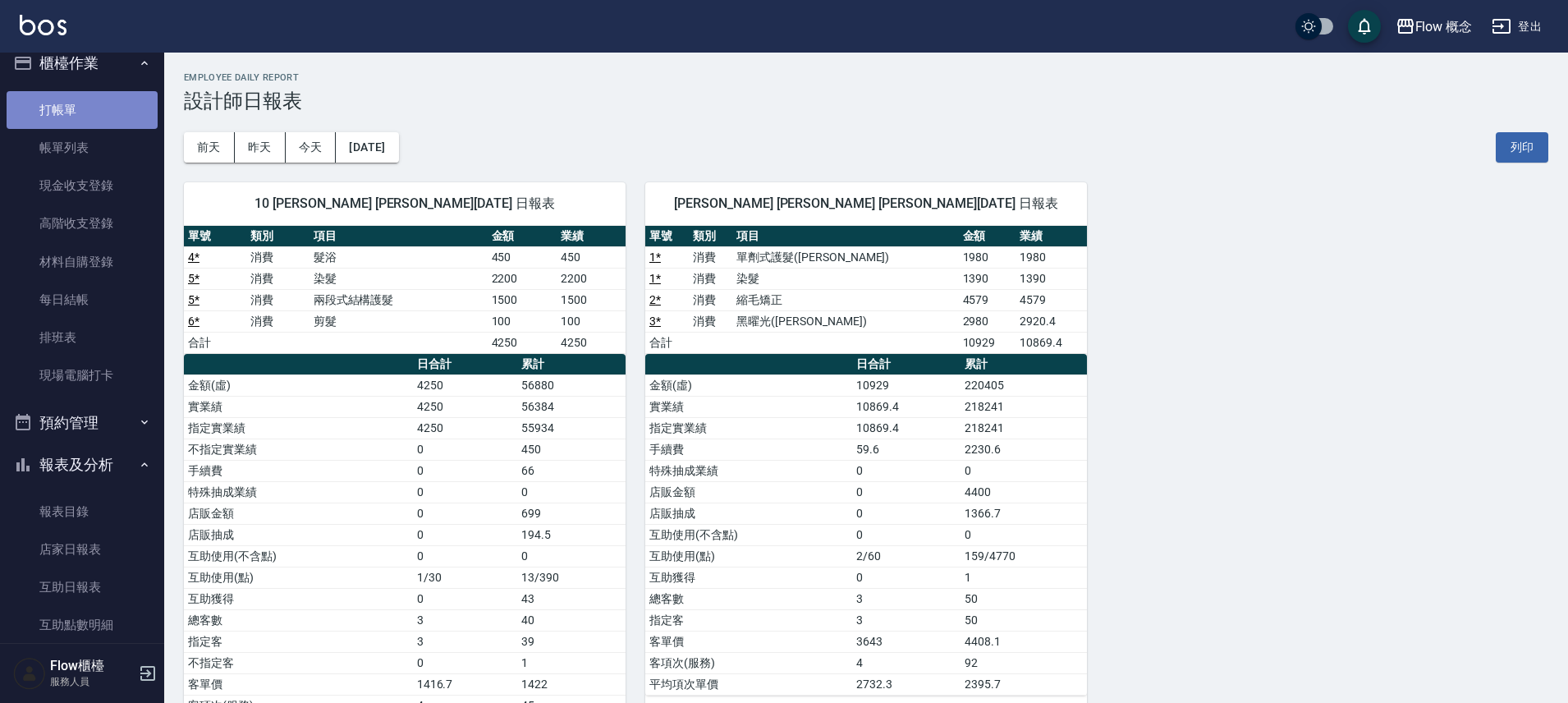
click at [95, 102] on link "打帳單" at bounding box center [83, 109] width 151 height 37
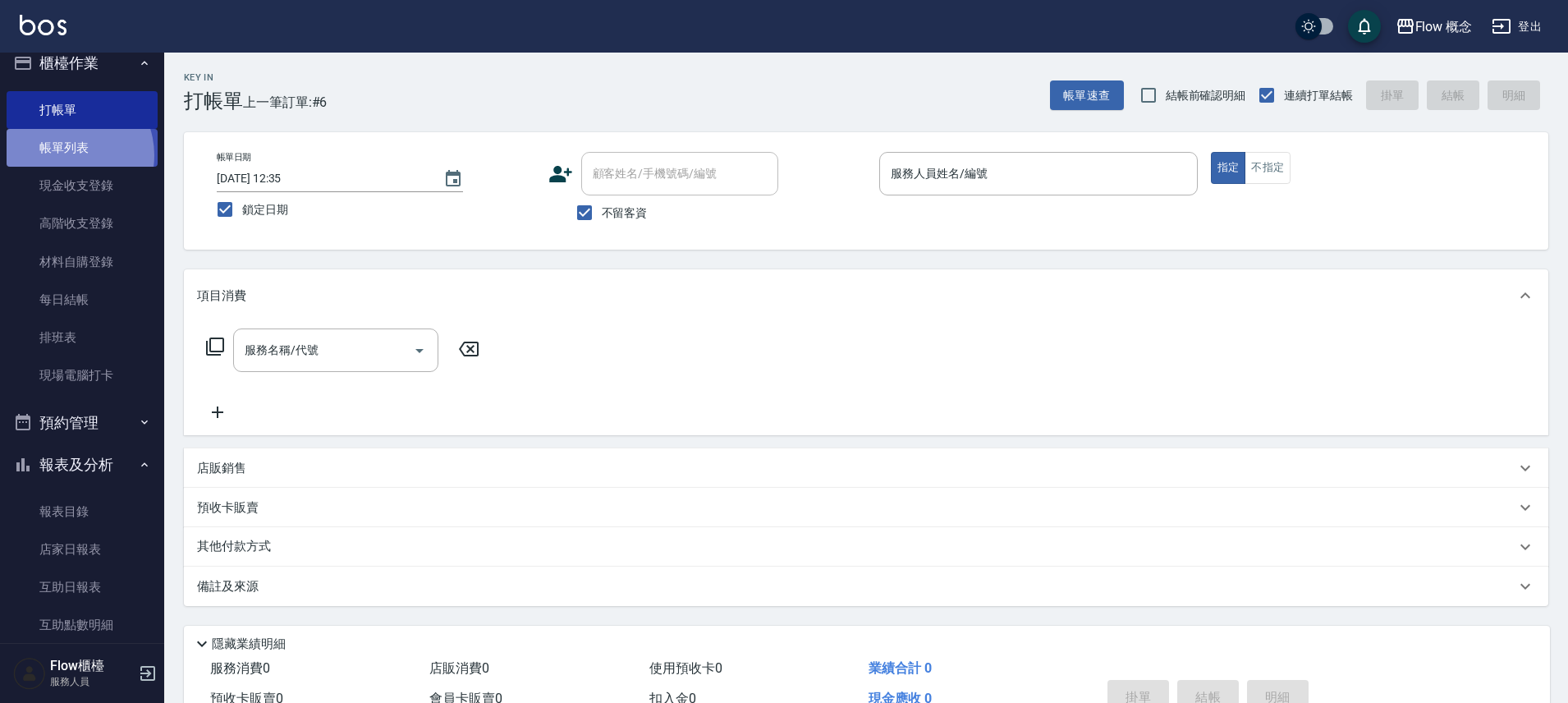
click at [65, 155] on link "帳單列表" at bounding box center [83, 147] width 151 height 37
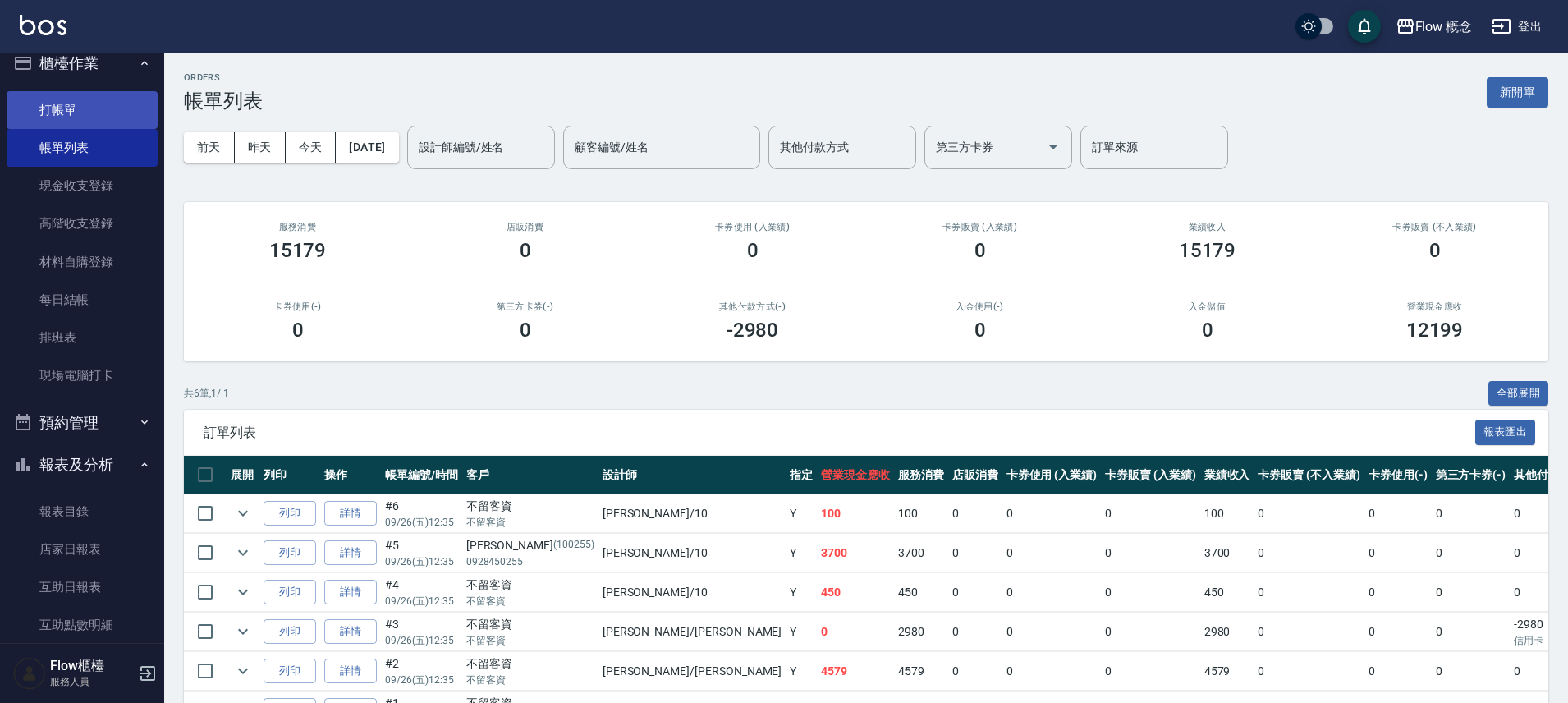
click at [63, 111] on link "打帳單" at bounding box center [83, 109] width 151 height 37
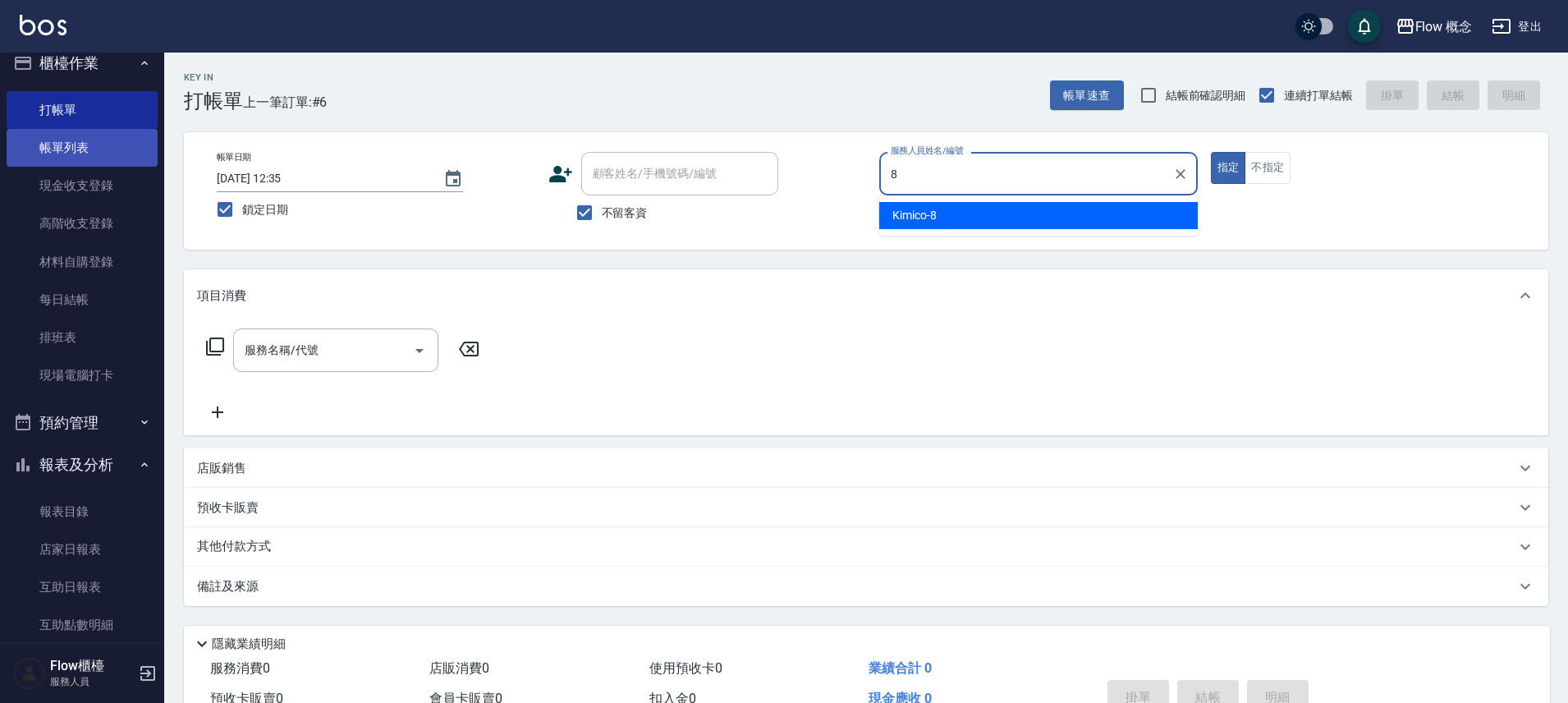
type input "8"
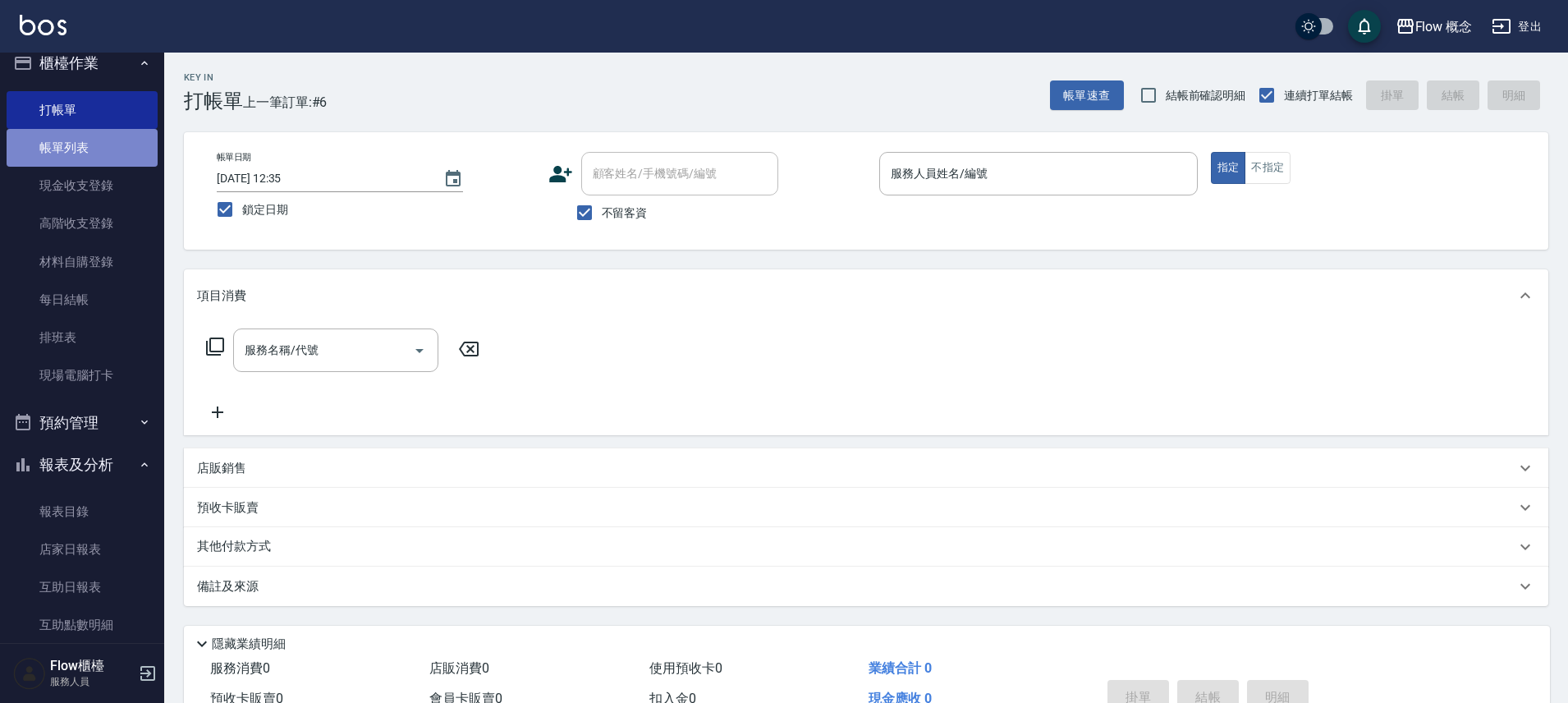
click at [94, 137] on link "帳單列表" at bounding box center [83, 147] width 151 height 37
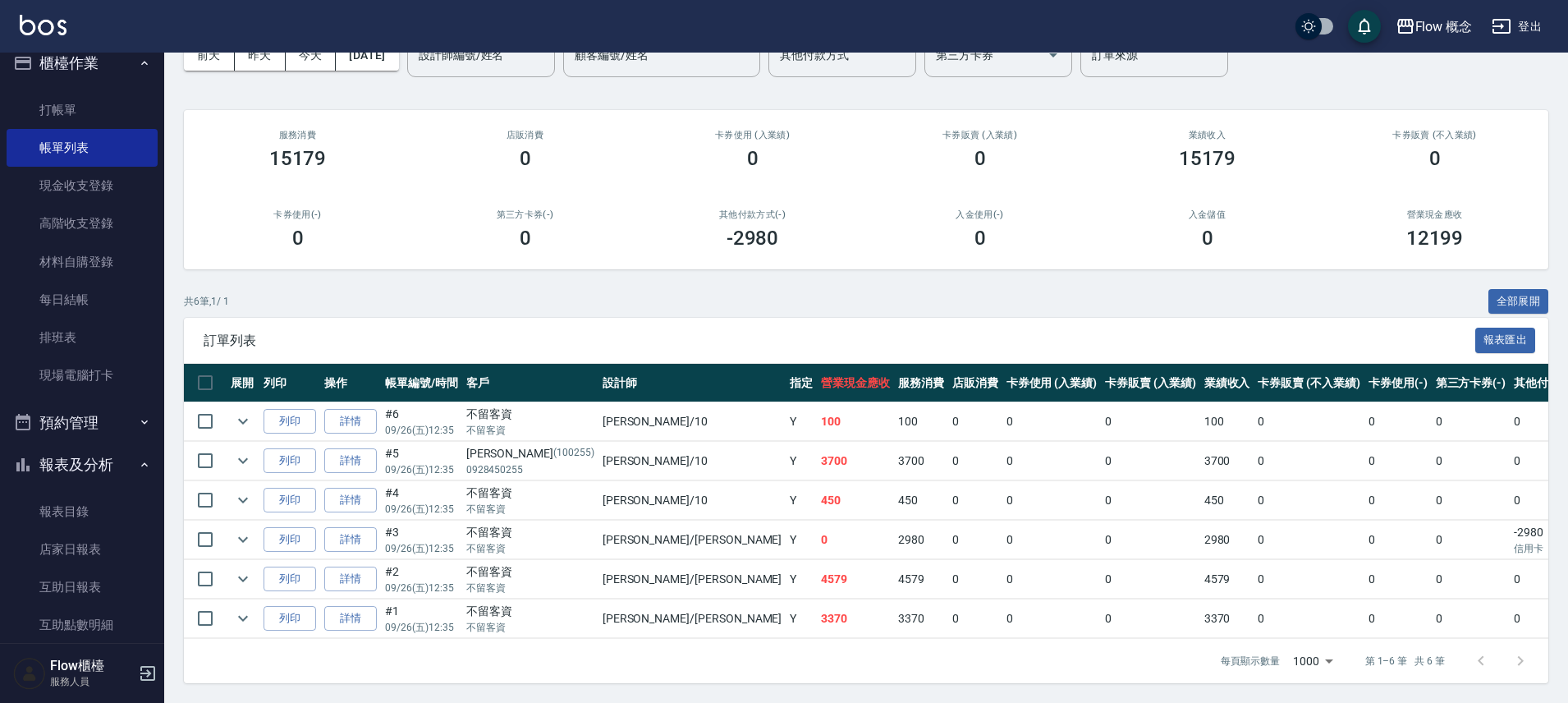
scroll to position [104, 0]
click at [76, 106] on link "打帳單" at bounding box center [83, 109] width 151 height 37
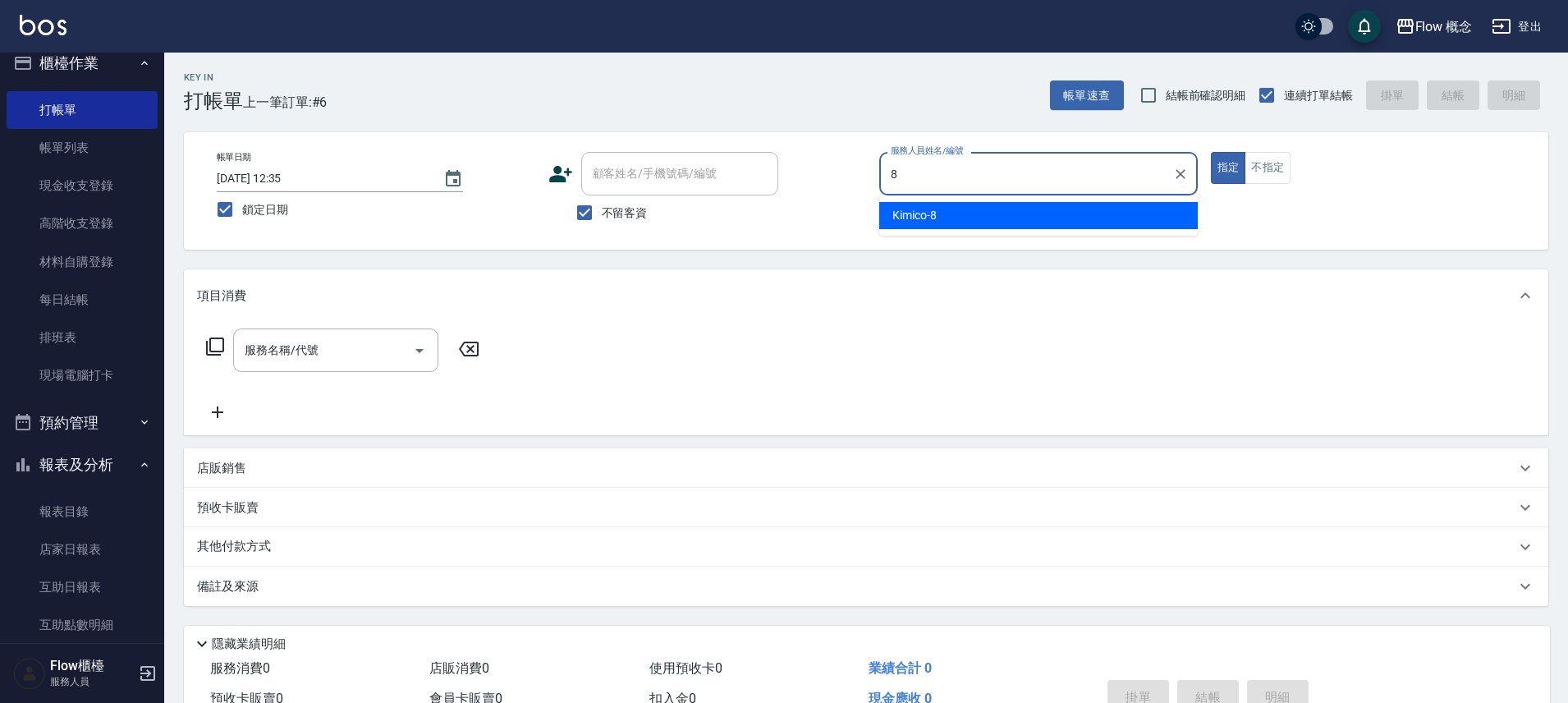
type input "Kimico-8"
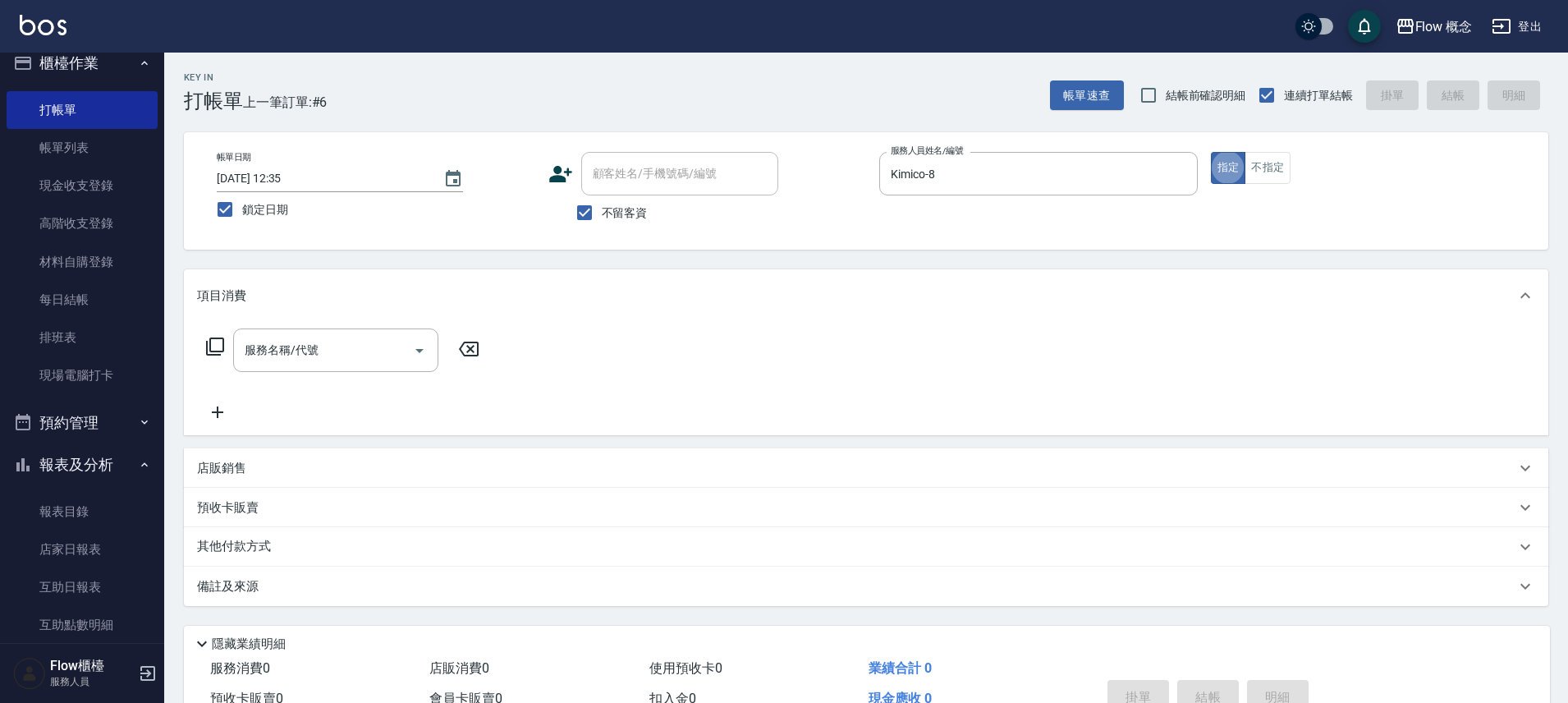
type button "true"
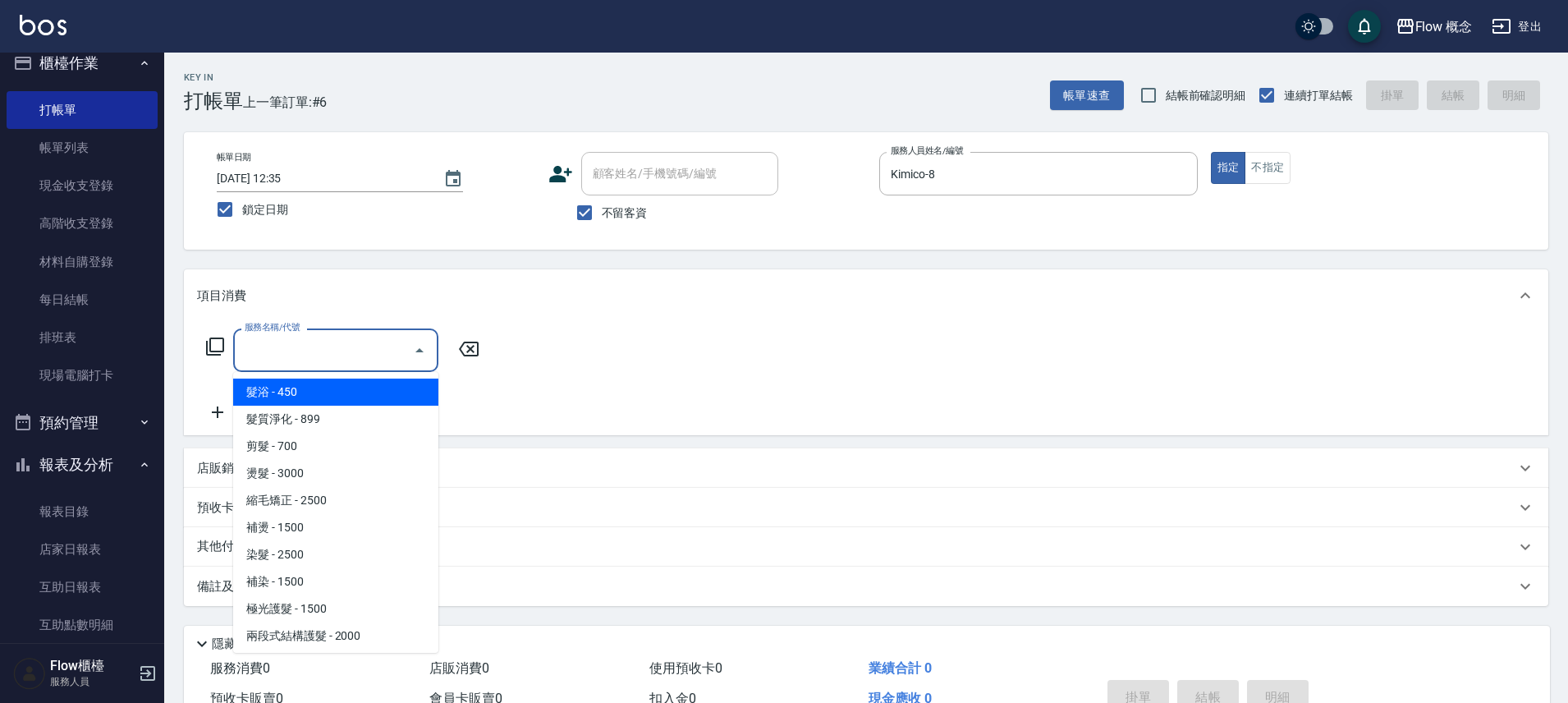
click at [374, 356] on input "服務名稱/代號" at bounding box center [323, 349] width 166 height 29
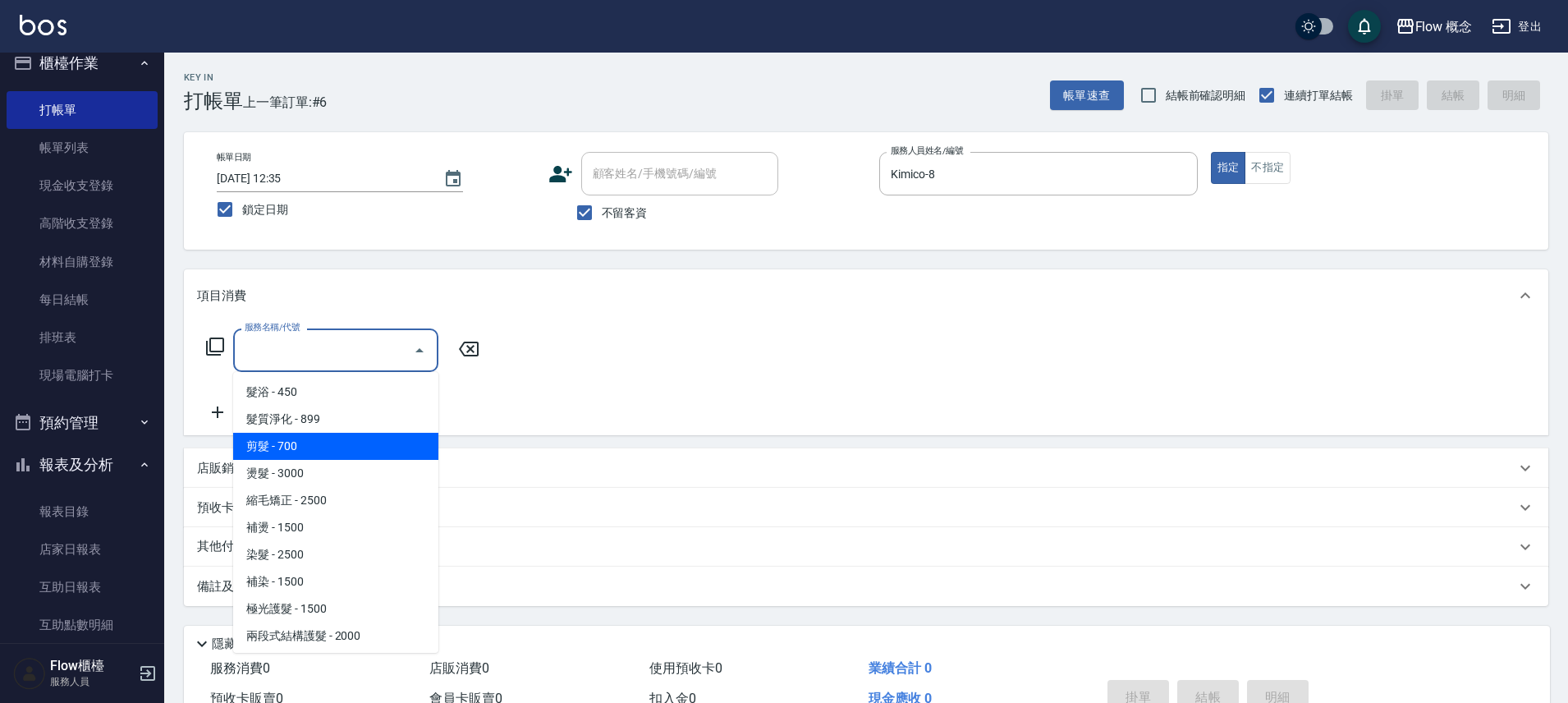
click at [273, 444] on span "剪髮 - 700" at bounding box center [335, 446] width 205 height 27
type input "剪髮(201)"
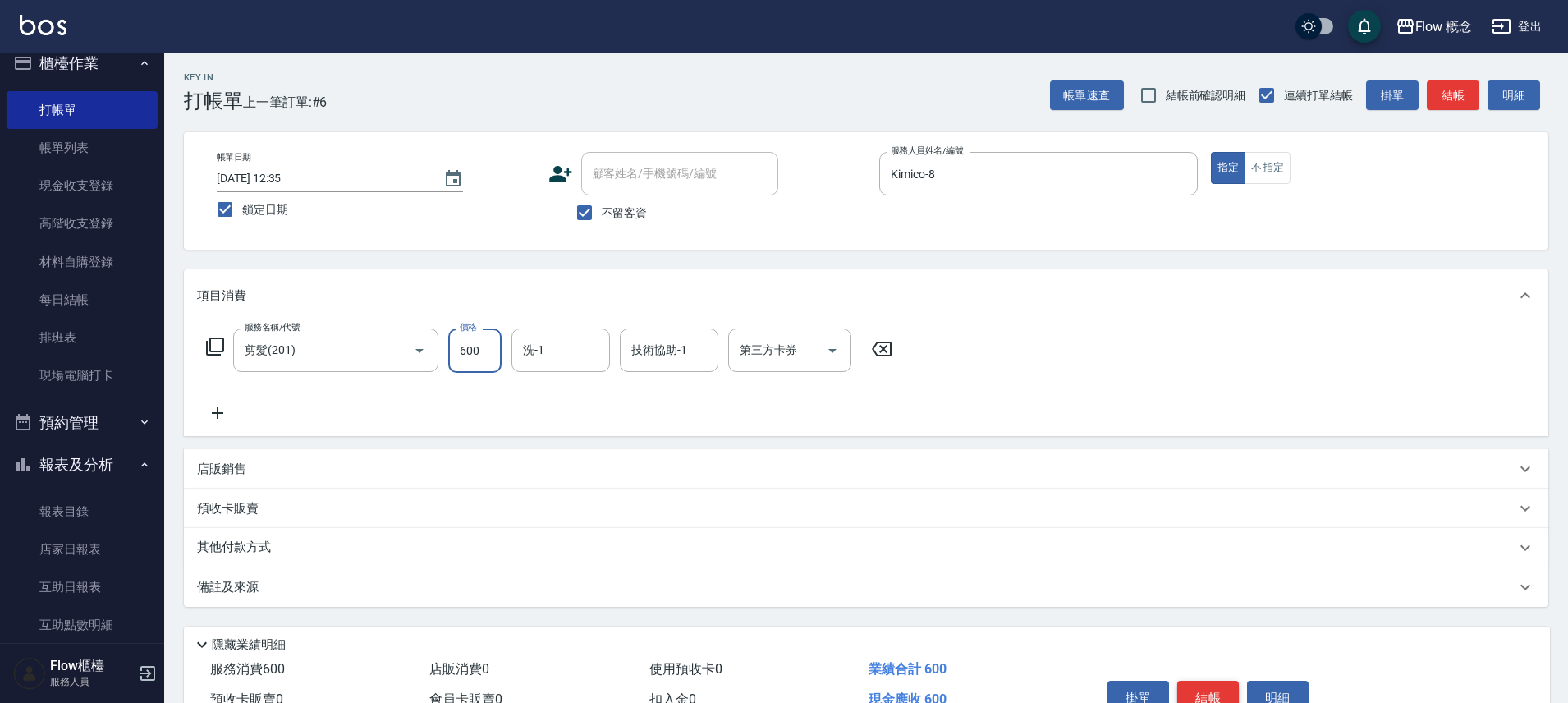
type input "600"
click at [1202, 695] on button "結帳" at bounding box center [1207, 698] width 62 height 35
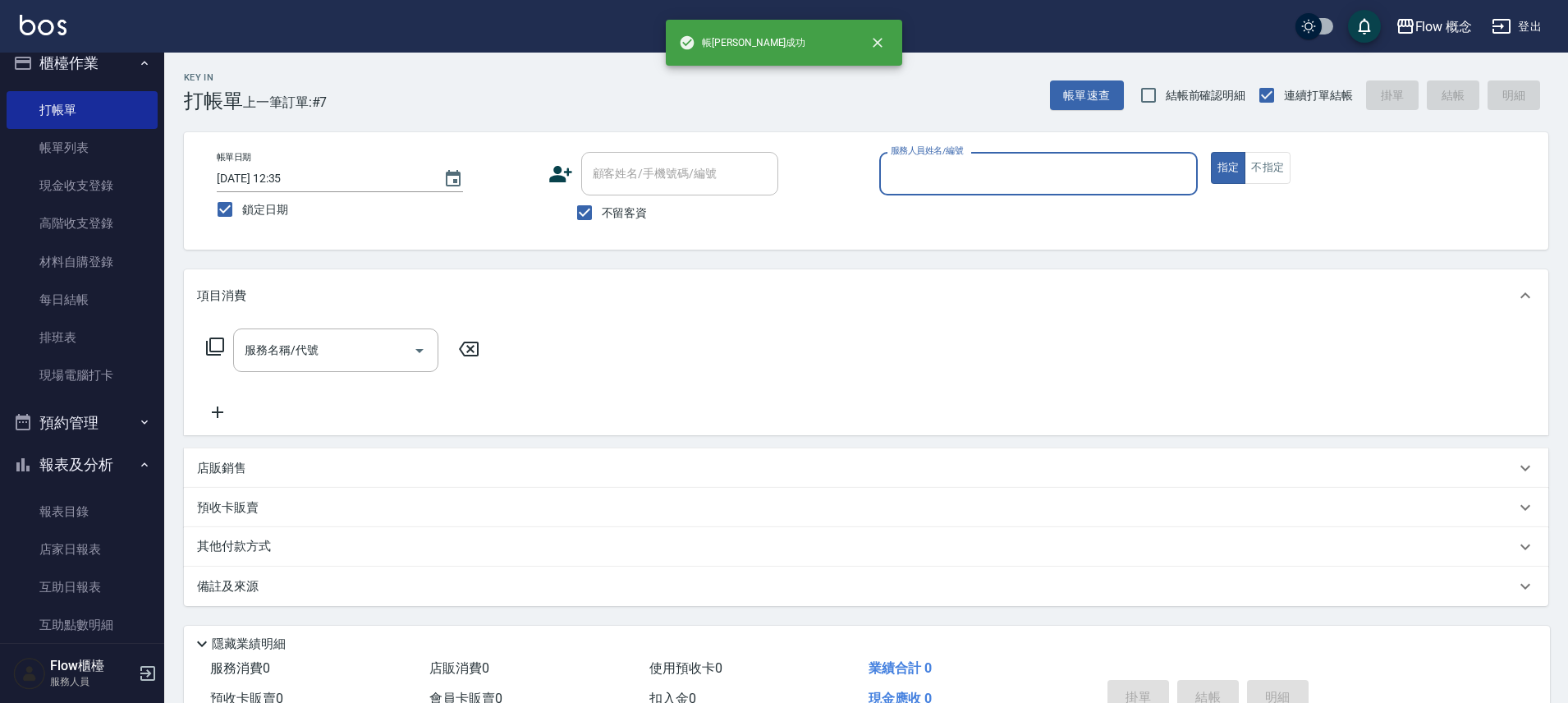
click at [1049, 184] on input "服務人員姓名/編號" at bounding box center [1039, 173] width 304 height 29
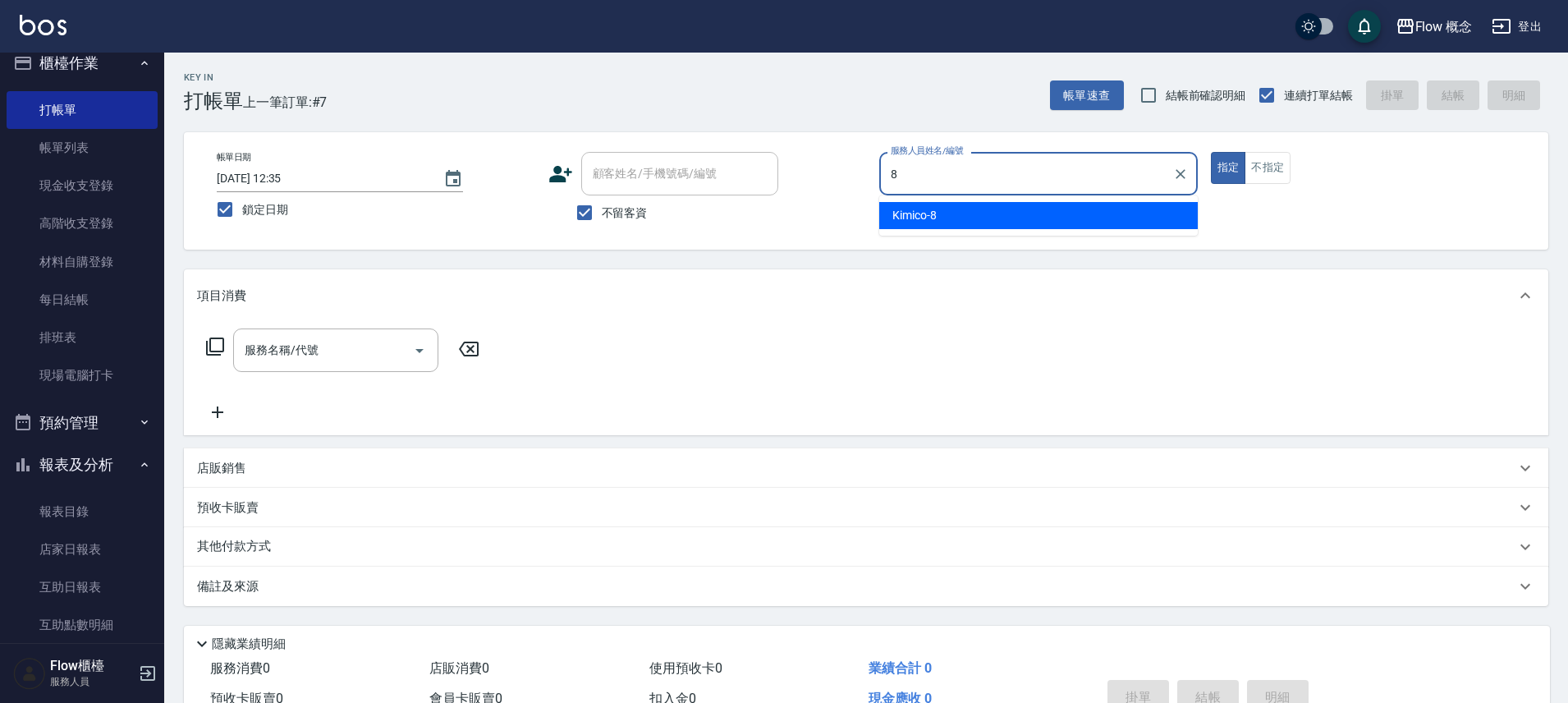
type input "Kimico-8"
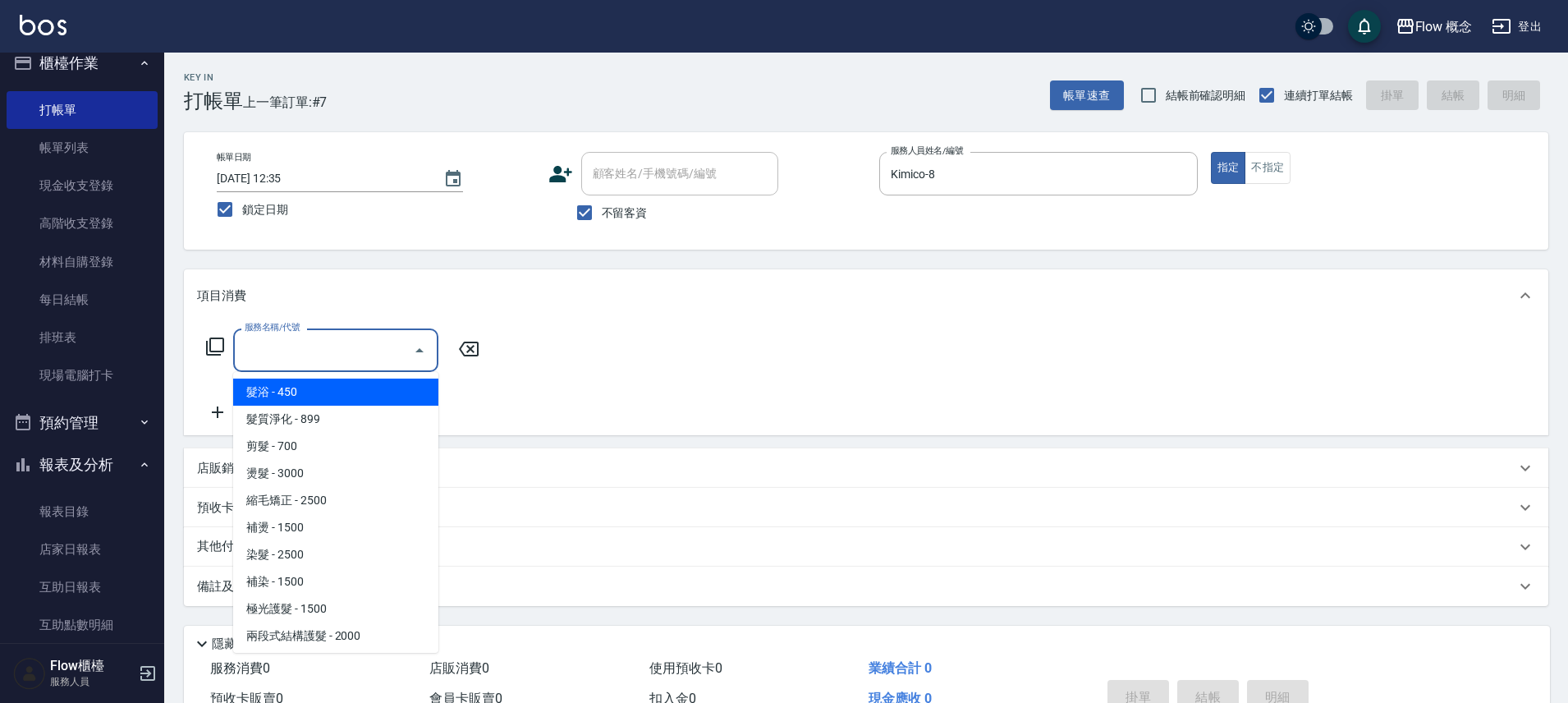
click at [325, 344] on input "服務名稱/代號" at bounding box center [323, 349] width 166 height 29
click at [651, 219] on div "不留客資" at bounding box center [663, 213] width 230 height 35
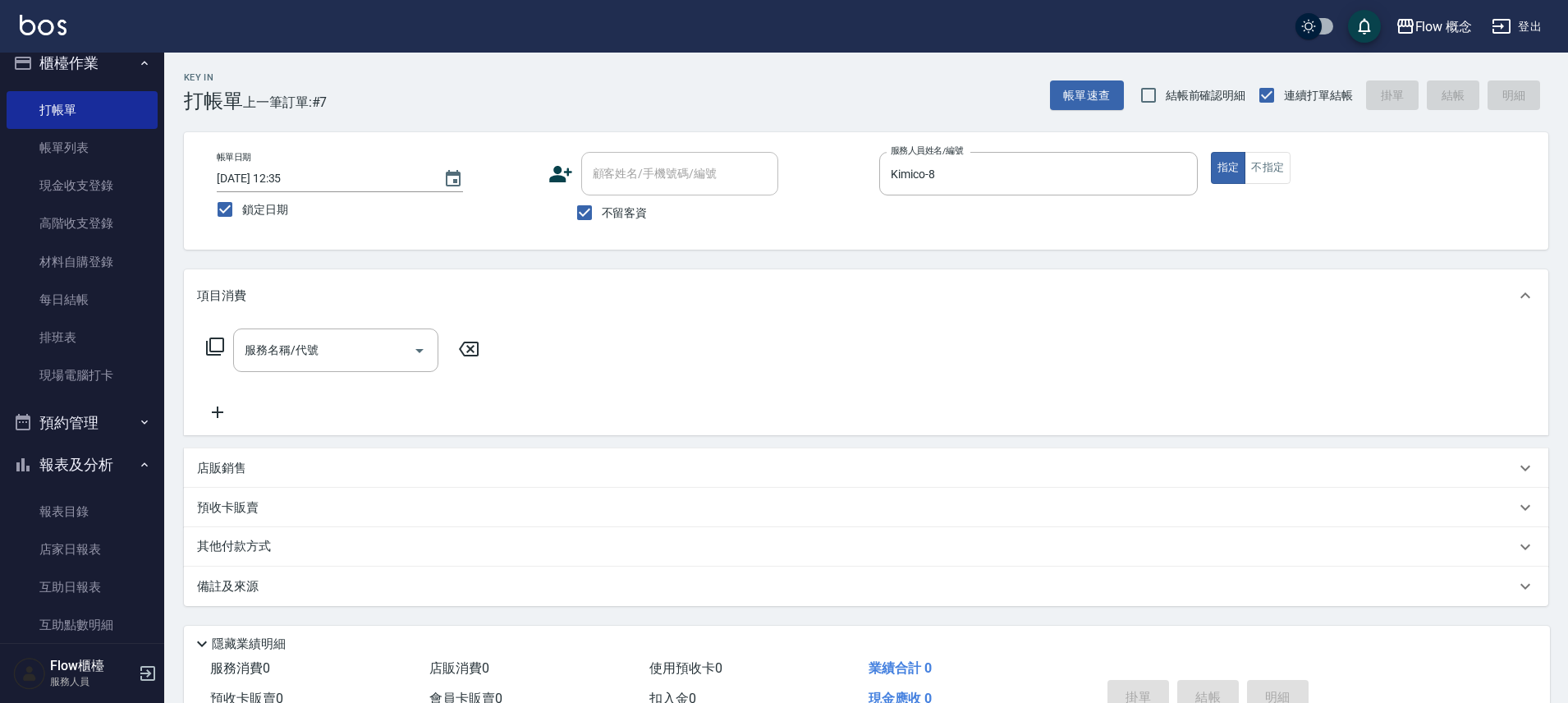
click at [616, 211] on span "不留客資" at bounding box center [625, 213] width 46 height 17
click at [602, 211] on input "不留客資" at bounding box center [585, 213] width 35 height 35
checkbox input "false"
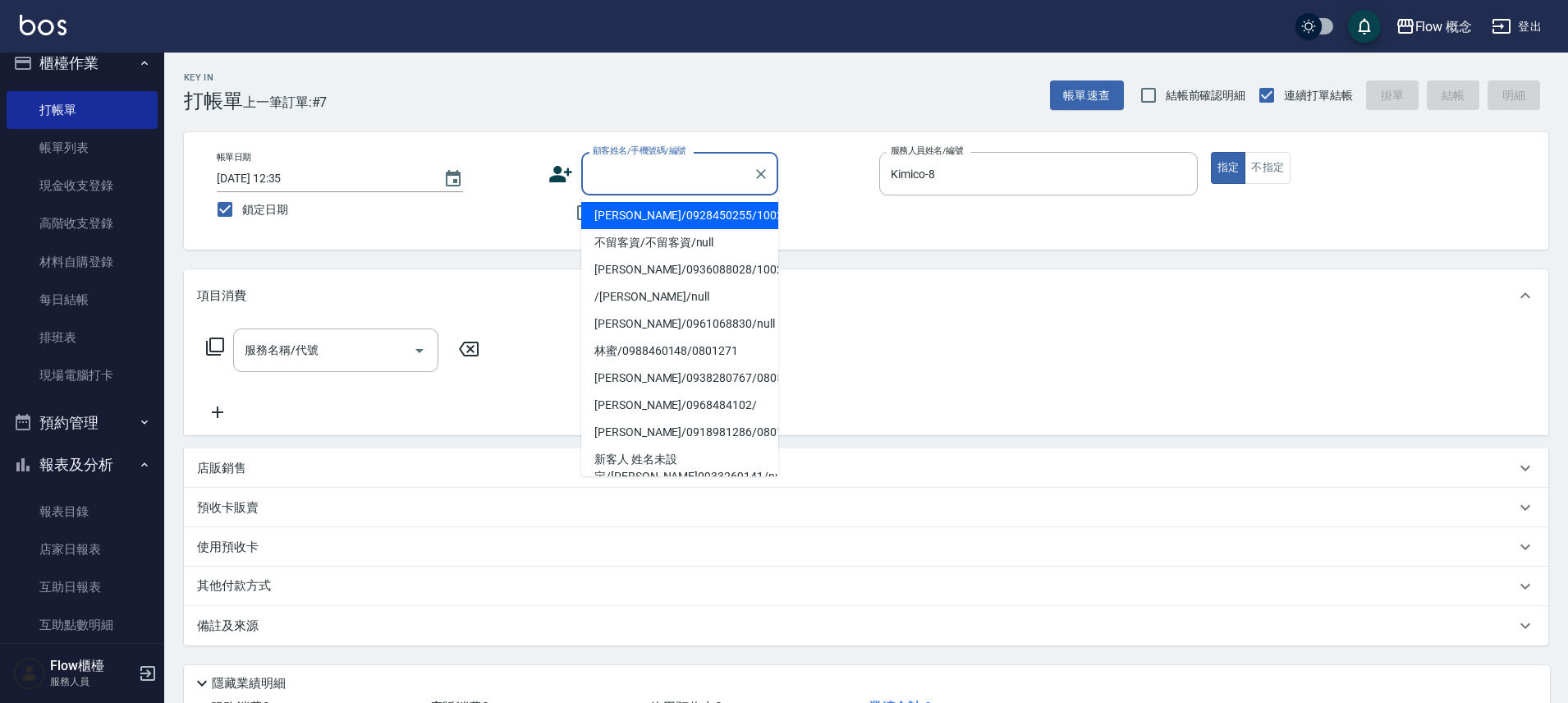
click at [672, 165] on input "顧客姓名/手機號碼/編號" at bounding box center [667, 173] width 157 height 29
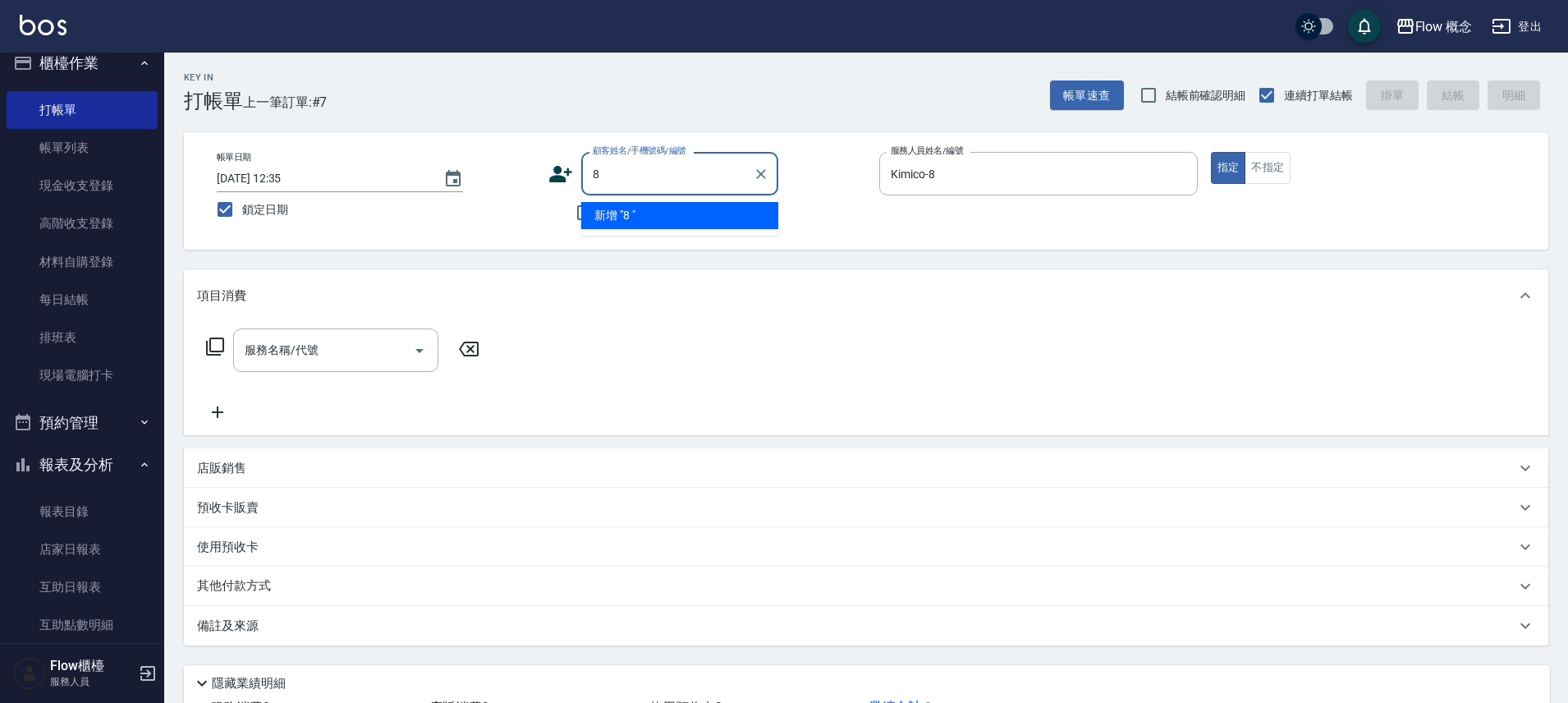
type input "8"
click at [619, 204] on li "[PERSON_NAME]/0917676760/null" at bounding box center [679, 215] width 197 height 27
type input "[PERSON_NAME]/0917676760/null"
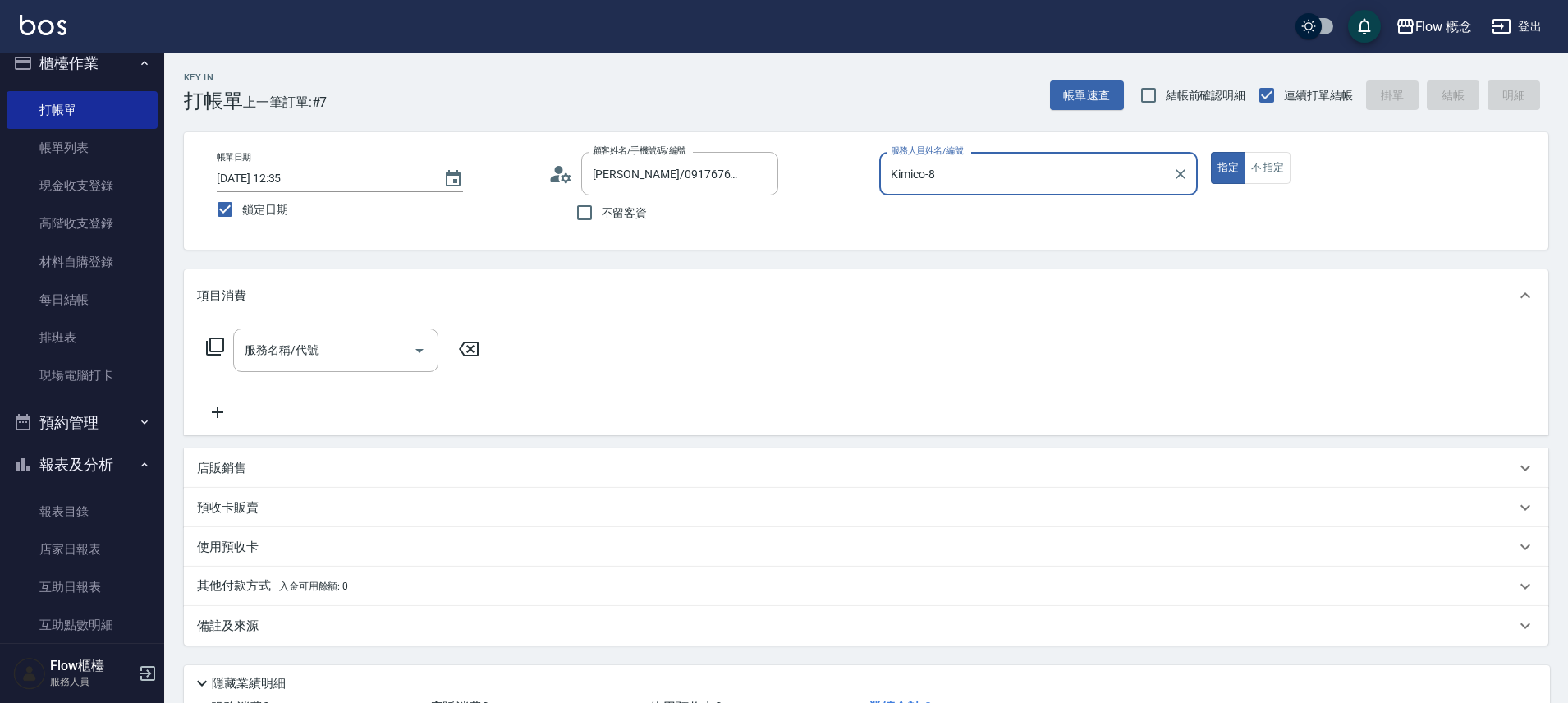
click at [278, 463] on div "店販銷售" at bounding box center [857, 468] width 1319 height 17
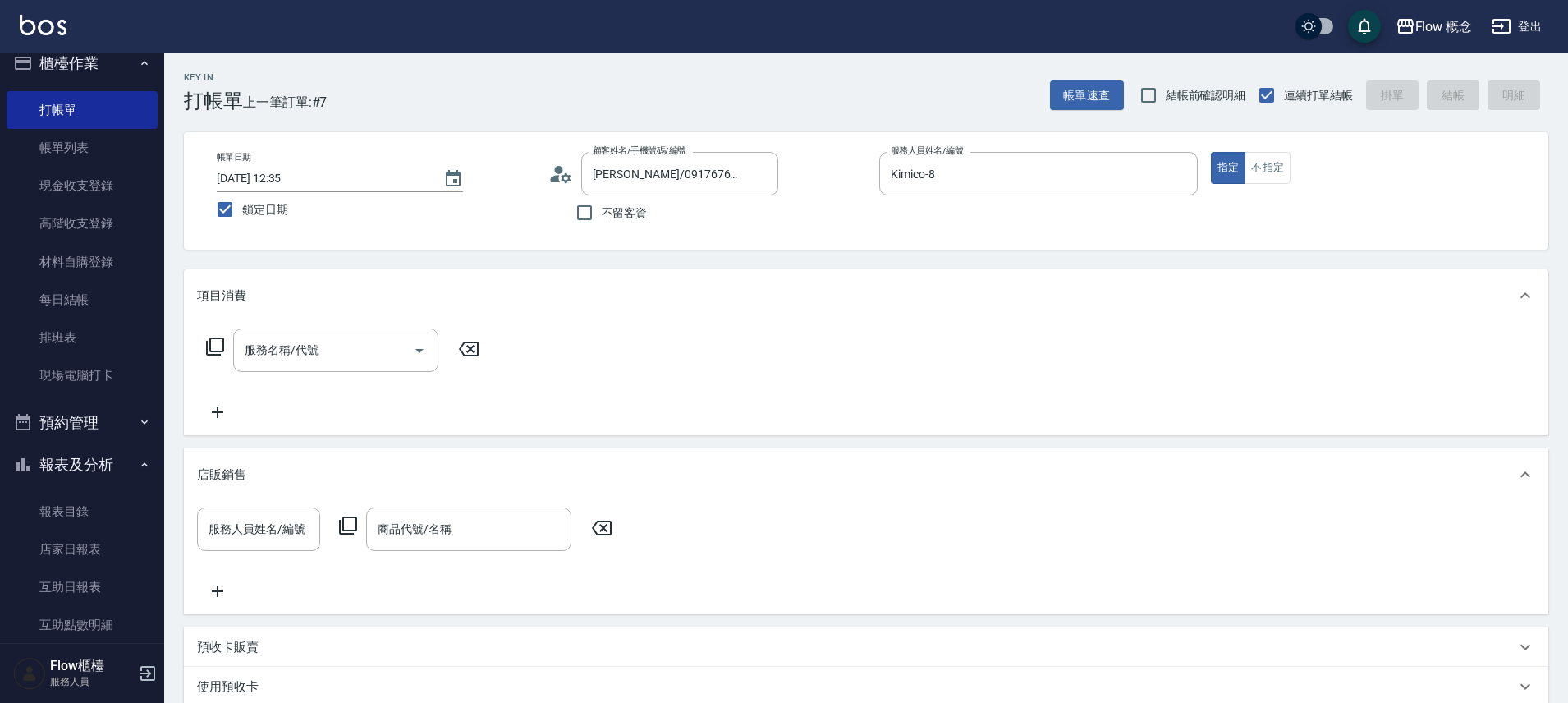
click at [206, 590] on icon at bounding box center [217, 591] width 41 height 20
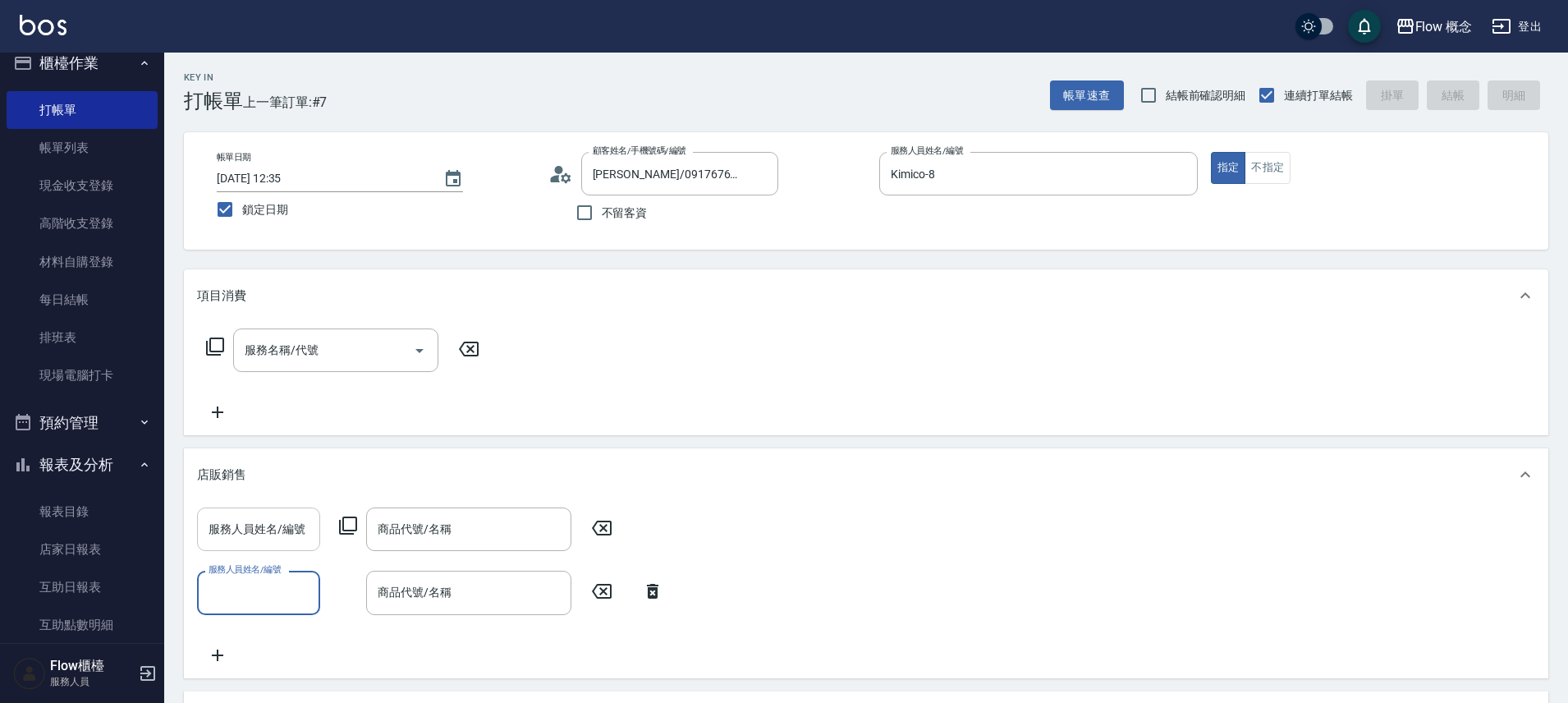
click at [271, 533] on input "服務人員姓名/編號" at bounding box center [258, 528] width 109 height 29
type input "８"
type input "undefined"
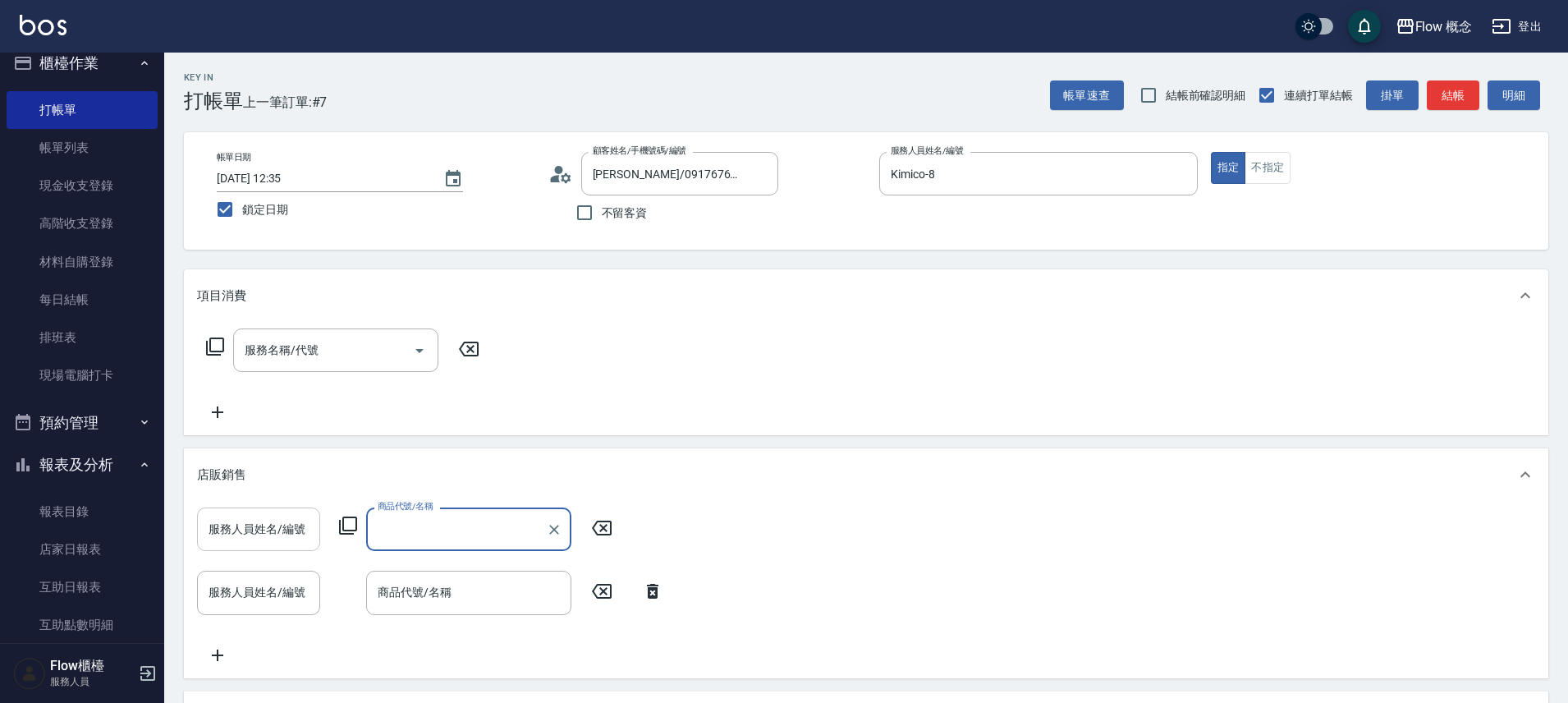
click at [271, 534] on input "服務人員姓名/編號" at bounding box center [258, 528] width 109 height 29
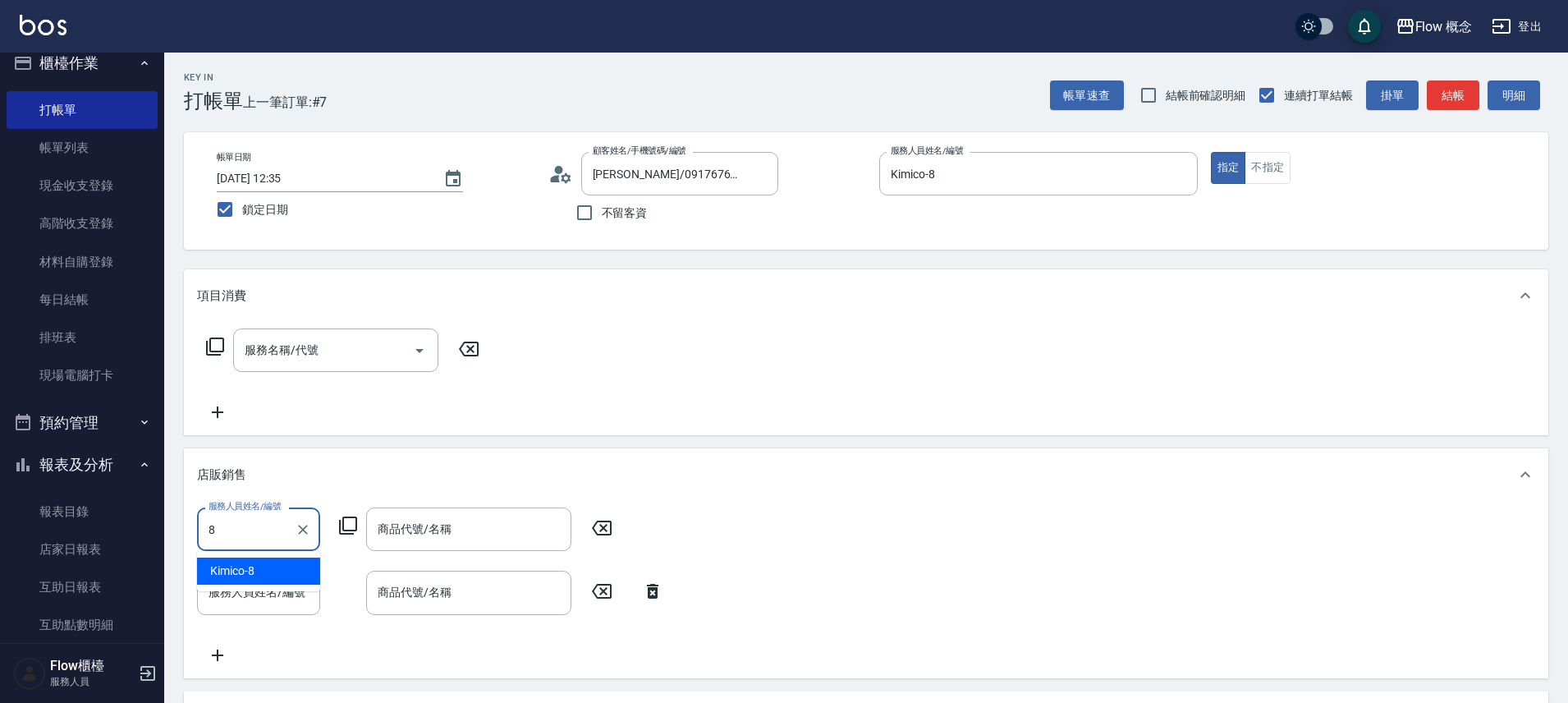
type input "Kimico-8"
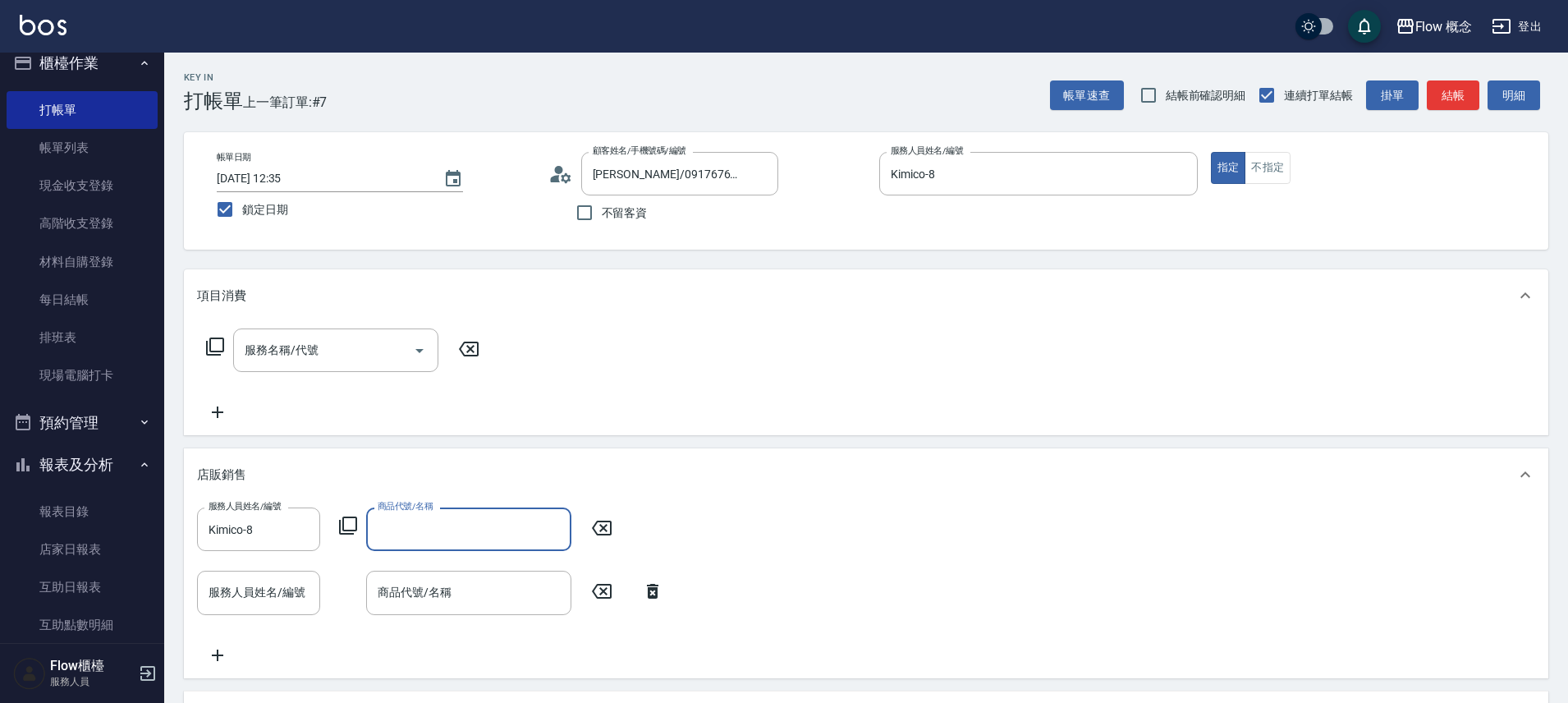
click at [290, 594] on input "服務人員姓名/編號" at bounding box center [258, 592] width 109 height 29
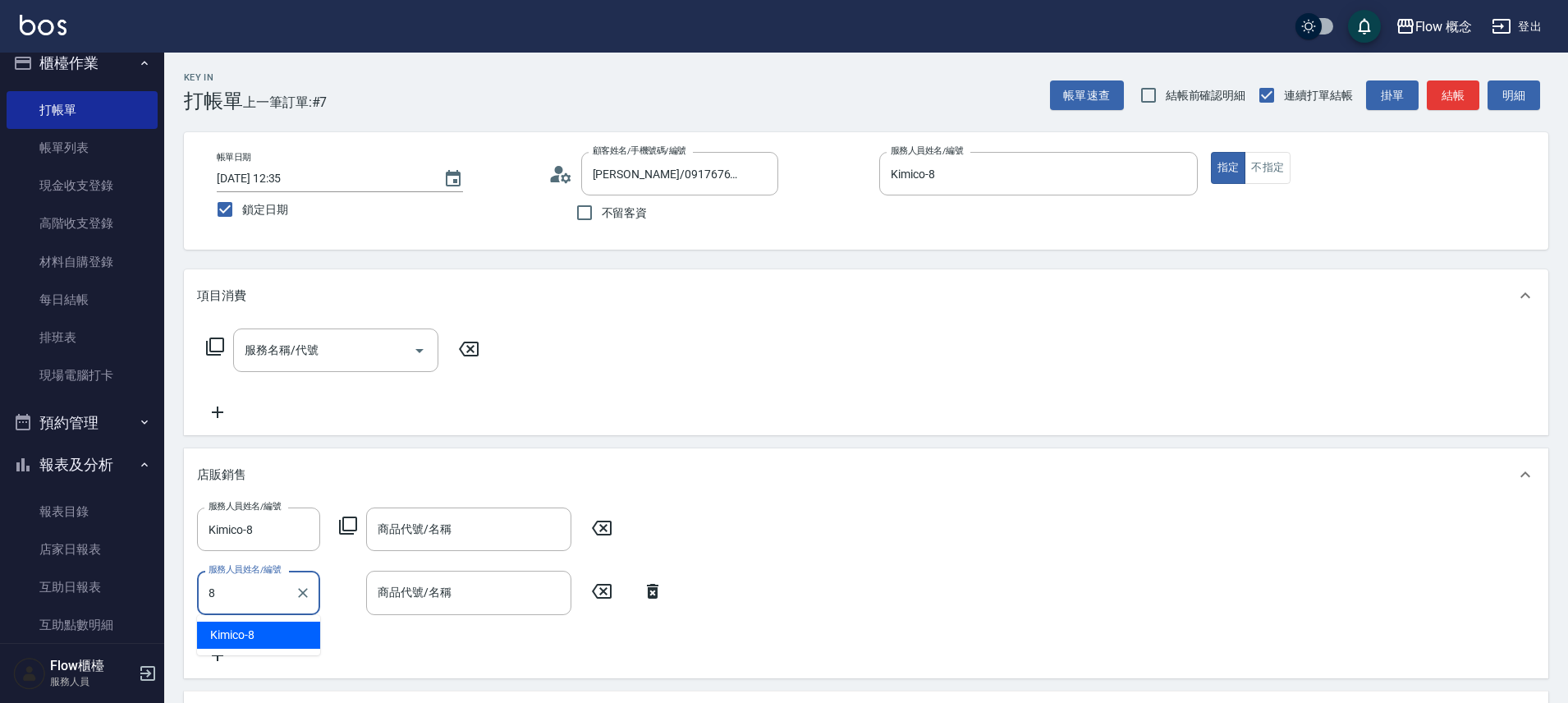
type input "Kimico-8"
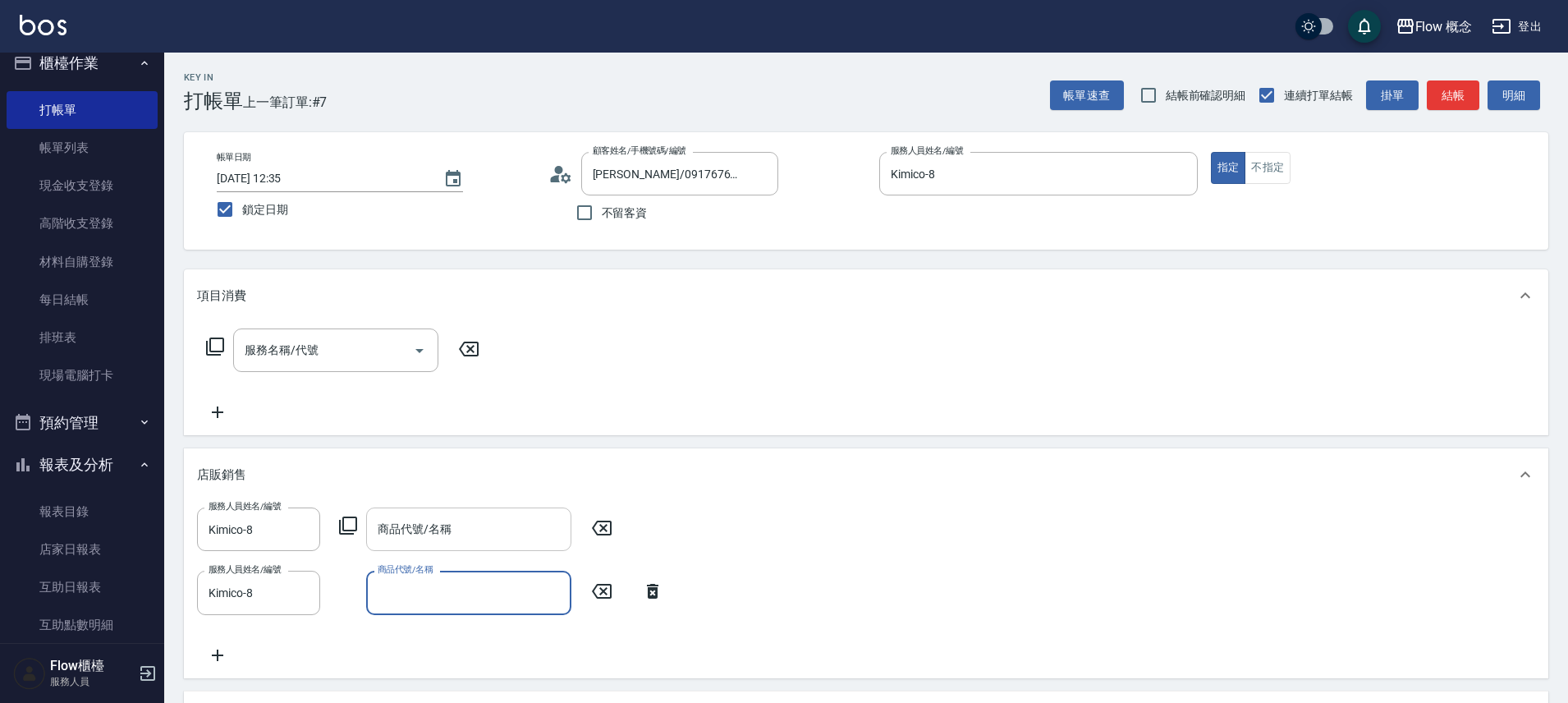
click at [473, 521] on input "商品代號/名稱" at bounding box center [468, 528] width 190 height 29
type input "g"
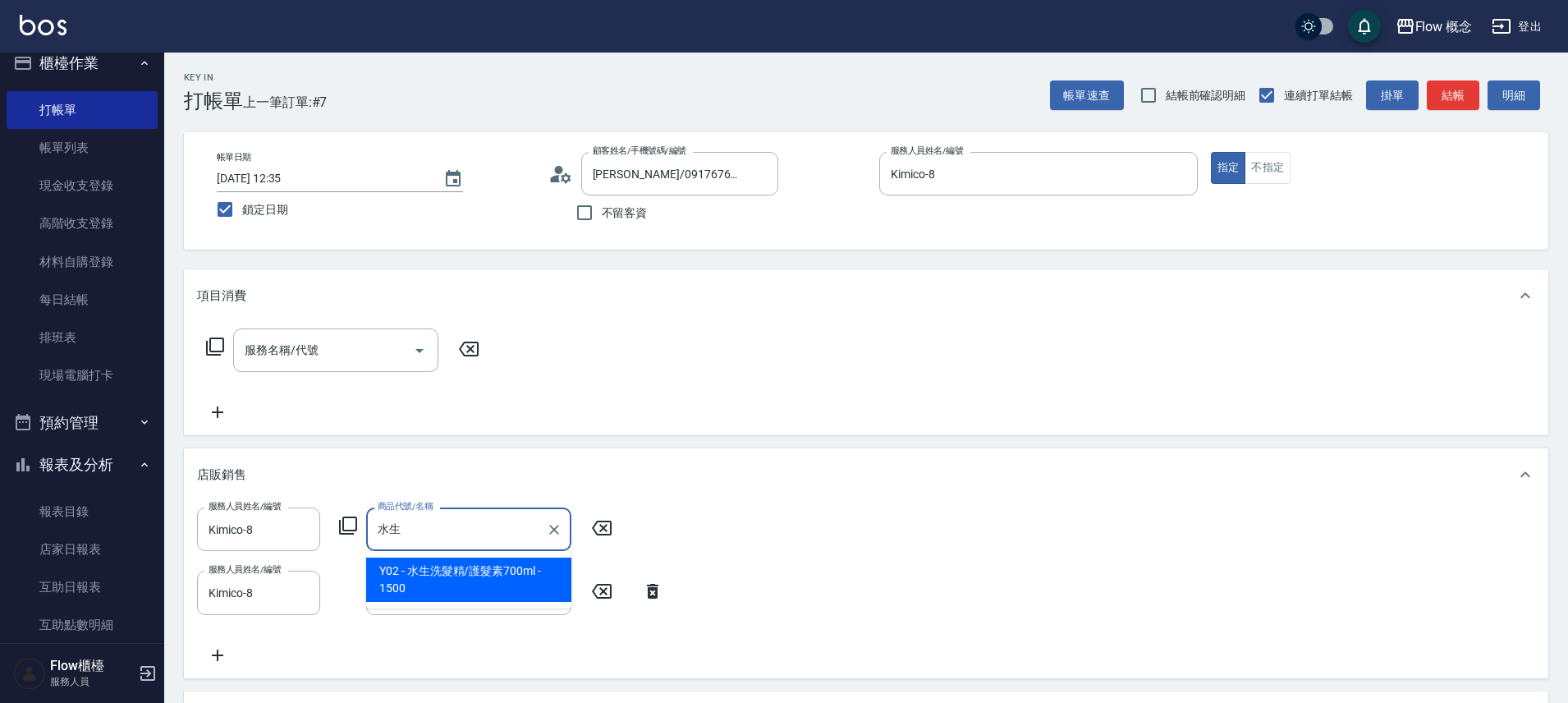
click at [502, 594] on span "Y02 - 水生洗髮精/護髮素700ml - 1500" at bounding box center [468, 580] width 205 height 44
type input "水生洗髮精/護髮素700ml"
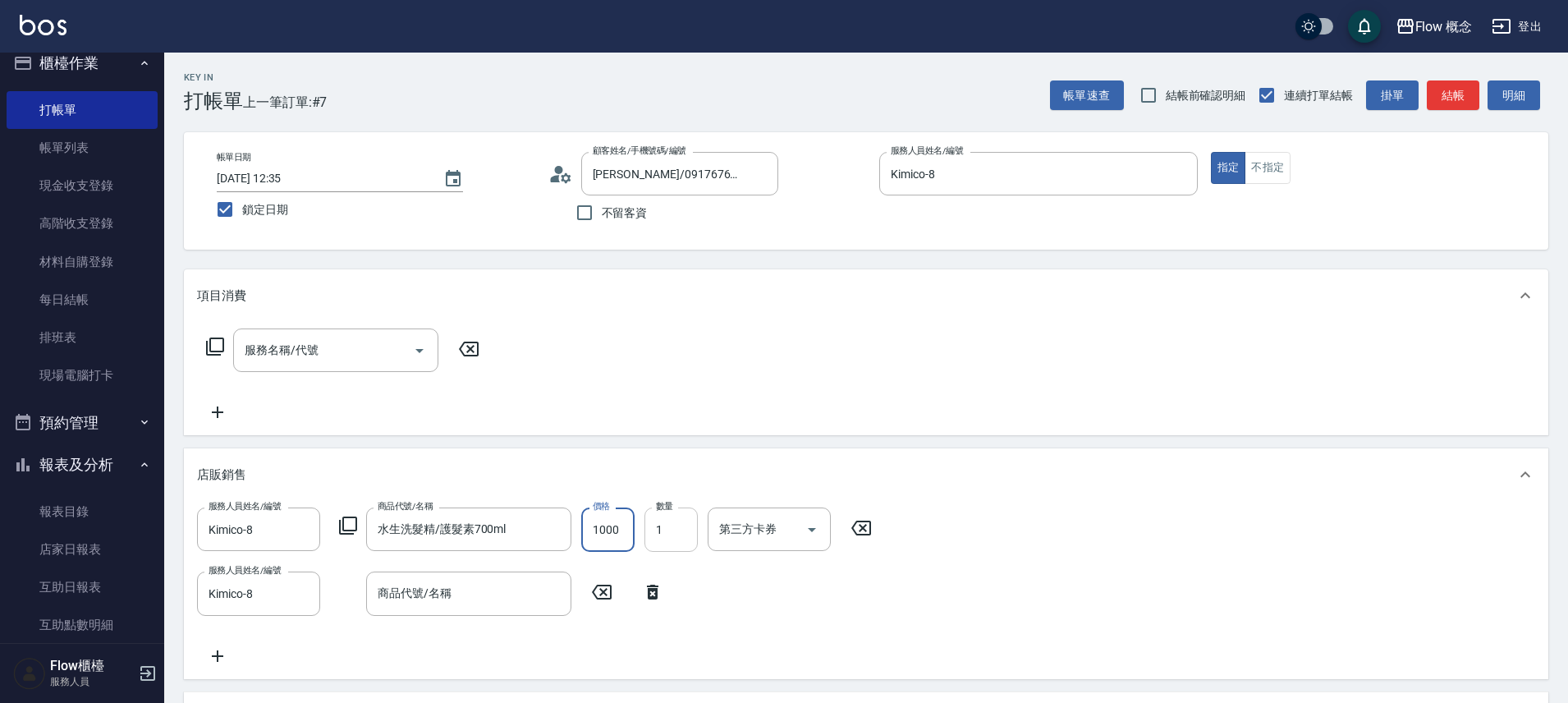
type input "1000"
click at [665, 534] on input "1" at bounding box center [671, 529] width 53 height 44
type input "2"
click at [645, 593] on icon at bounding box center [652, 592] width 41 height 20
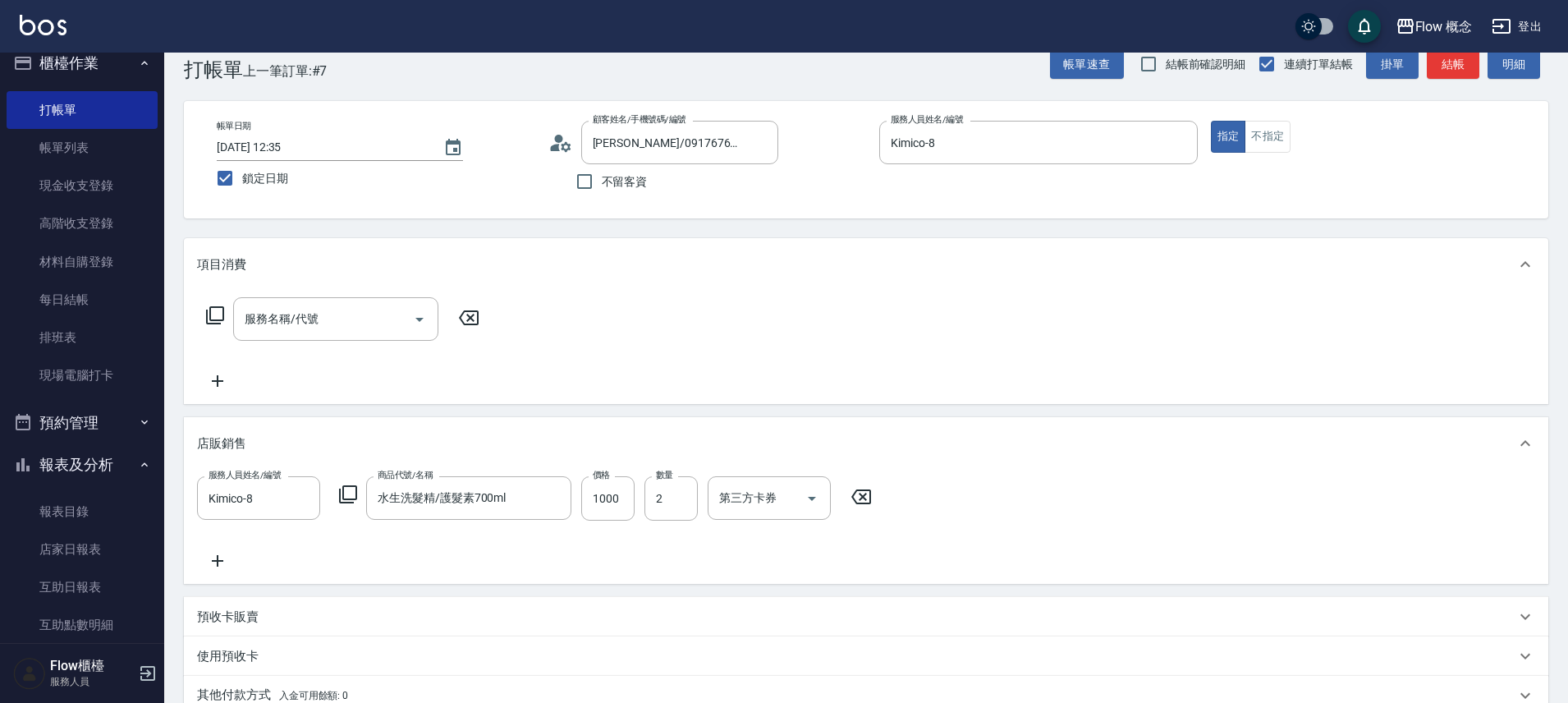
click at [533, 256] on div "項目消費" at bounding box center [857, 265] width 1319 height 17
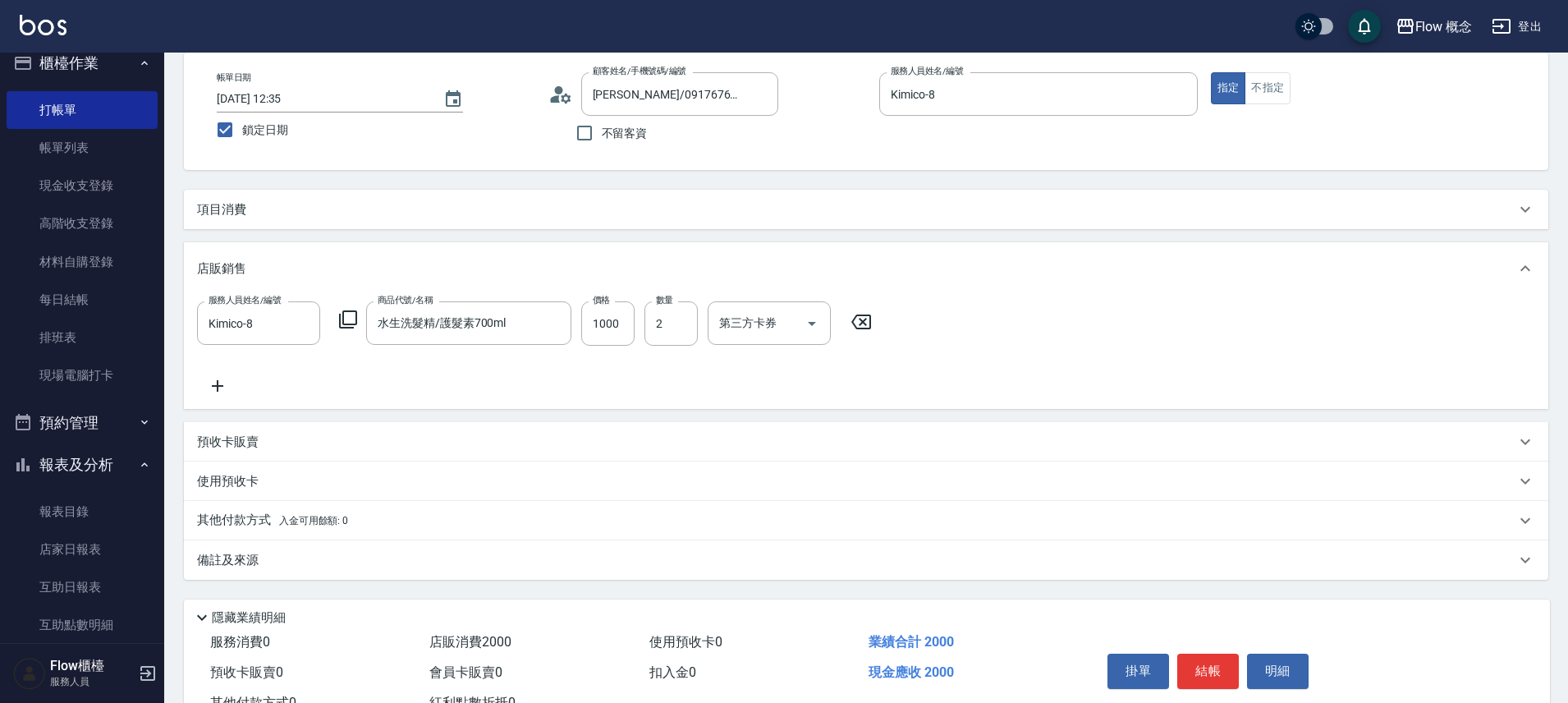
scroll to position [142, 0]
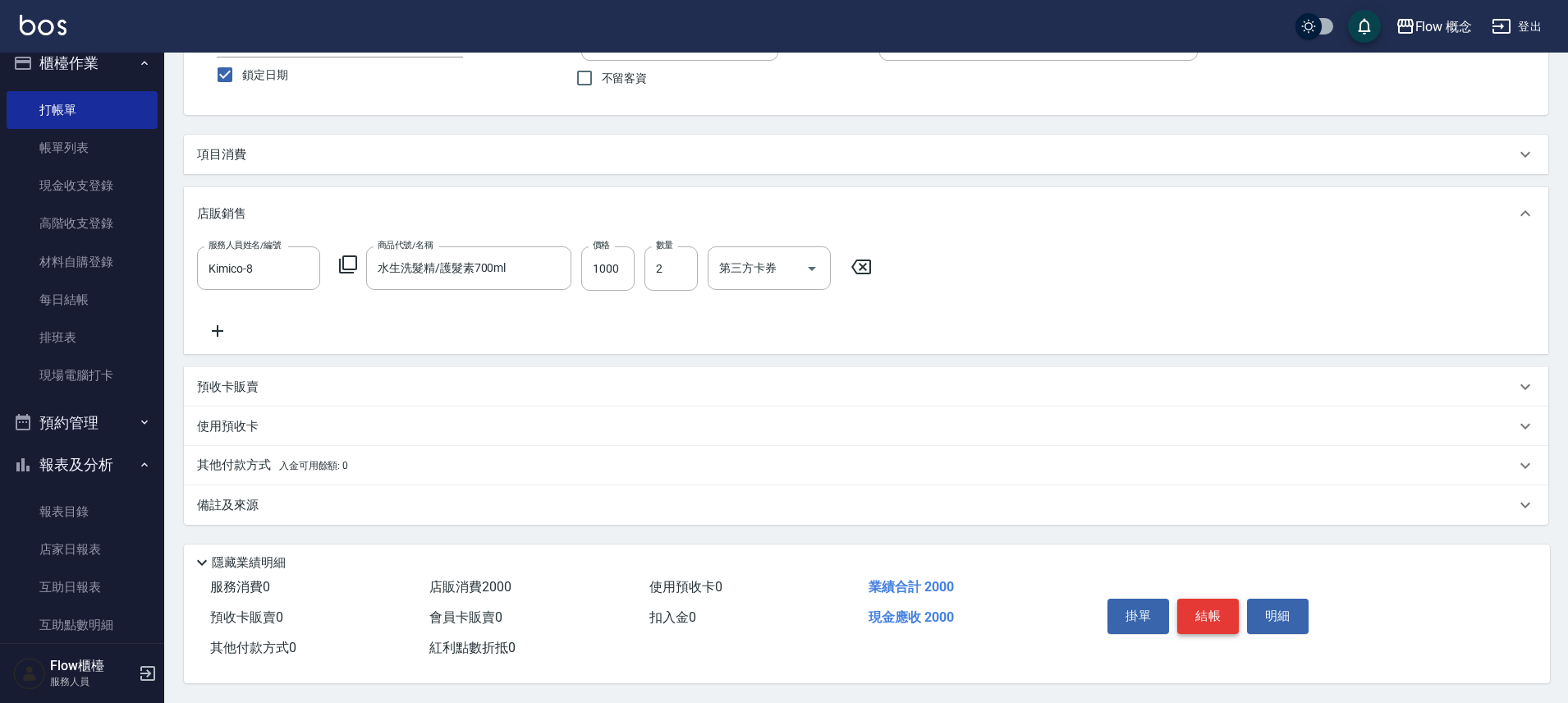
click at [1213, 599] on button "結帳" at bounding box center [1207, 616] width 62 height 35
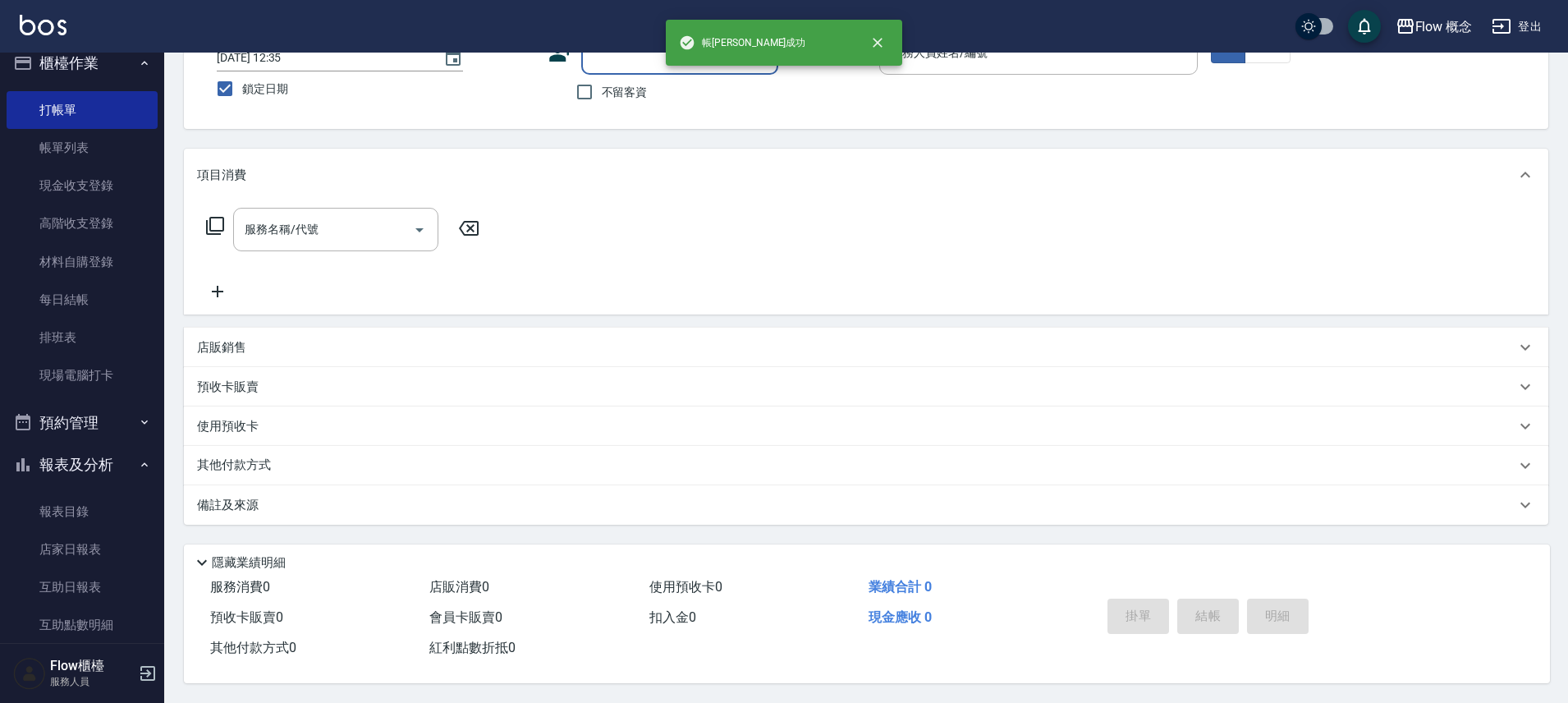
scroll to position [107, 0]
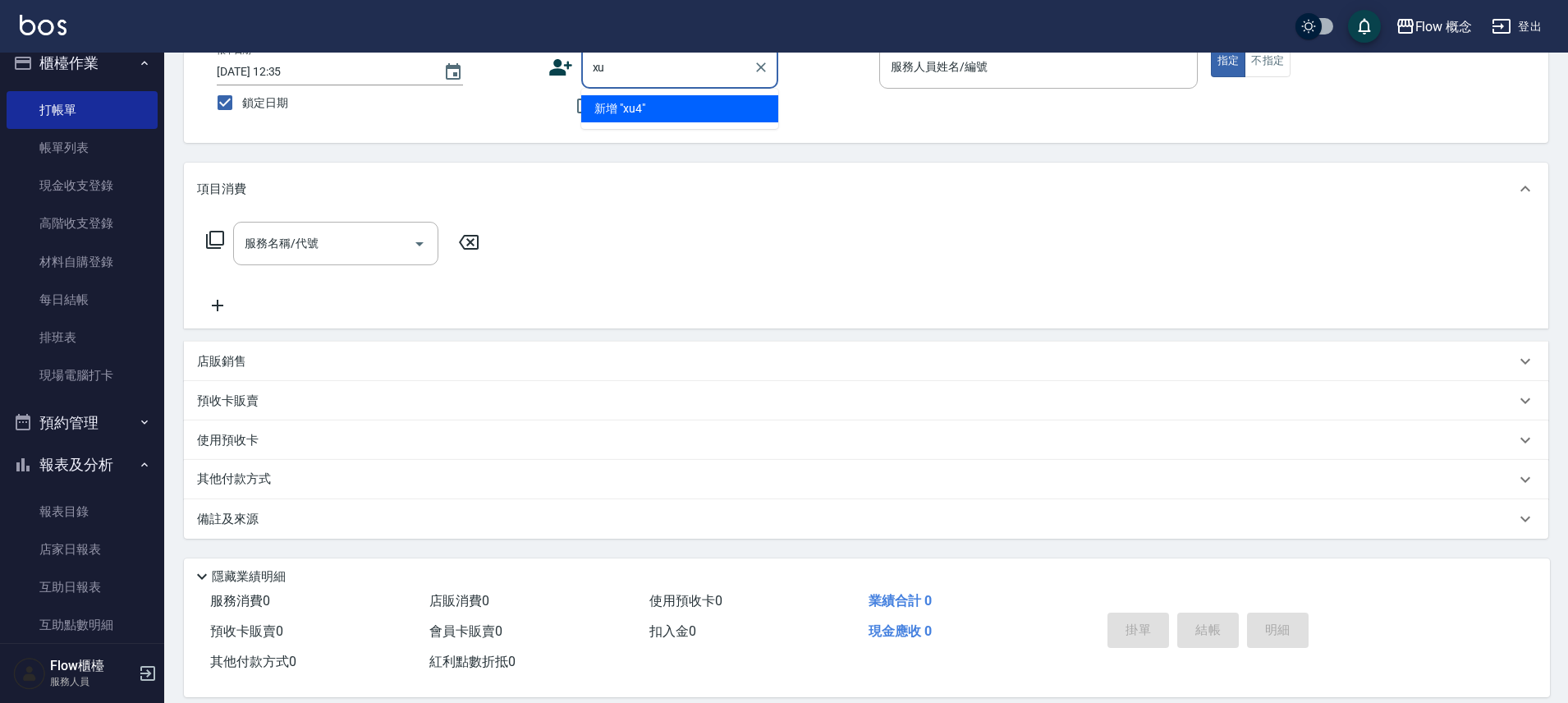
type input "x"
click at [621, 103] on li "[PERSON_NAME]/0952618809/1011224" at bounding box center [679, 109] width 197 height 27
type input "[PERSON_NAME]/0952618809/1011224"
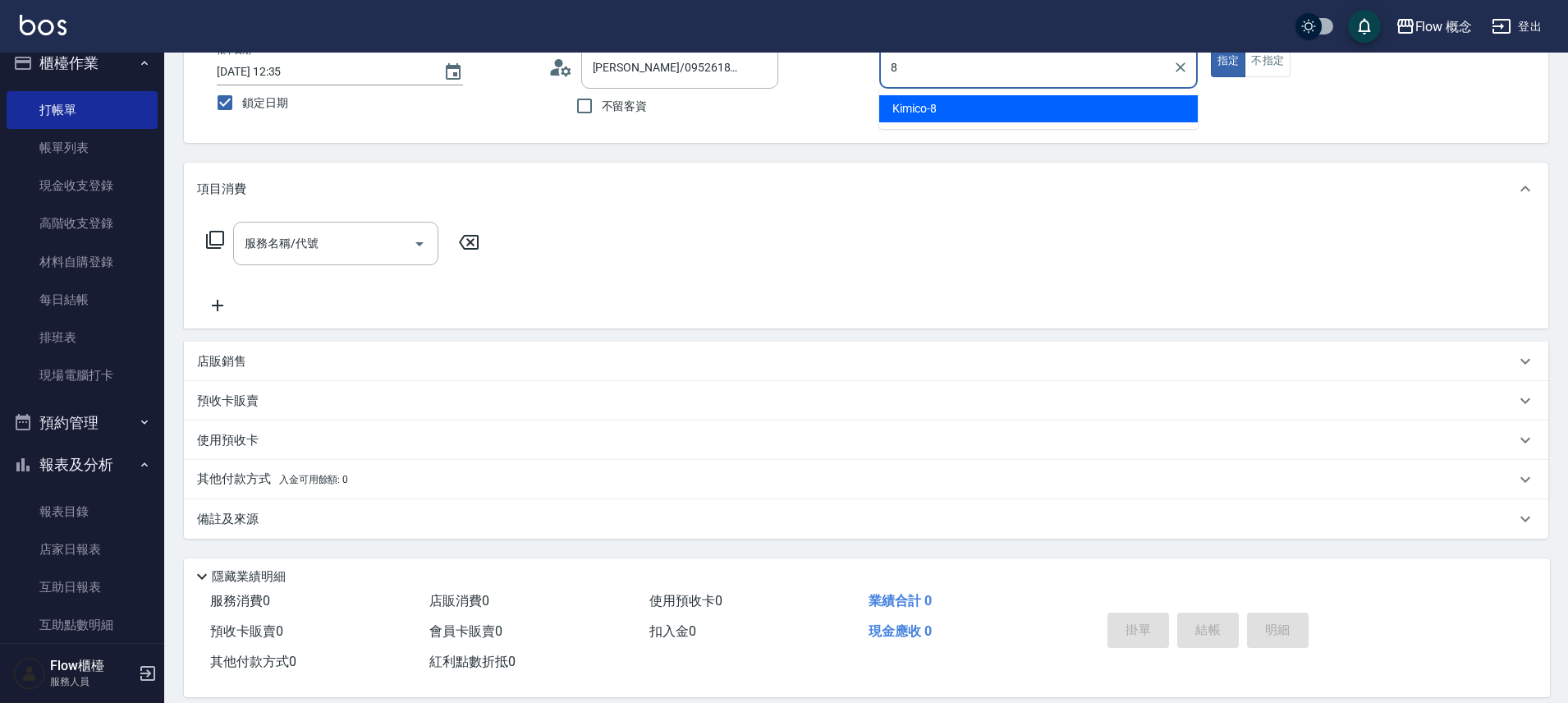
type input "Kimico-8"
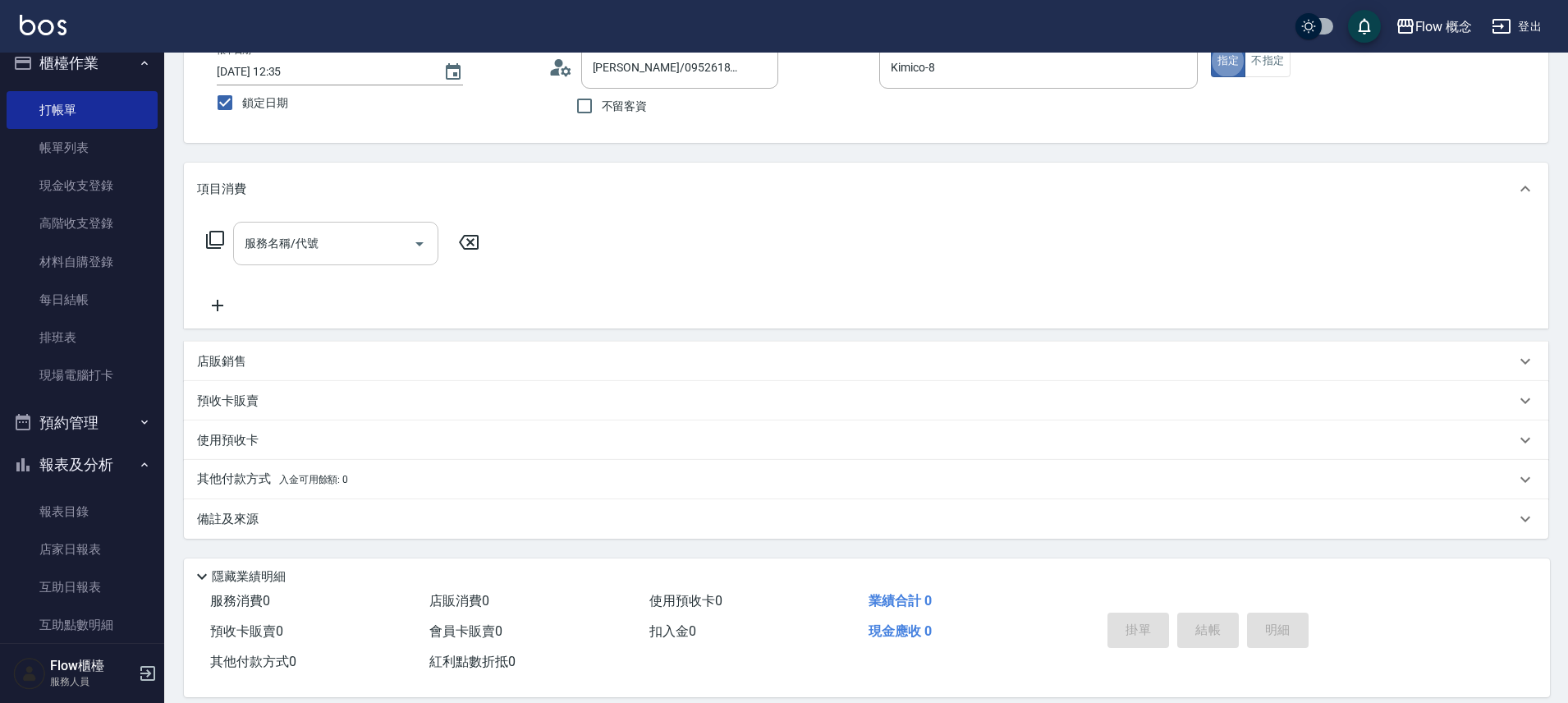
click at [420, 234] on icon "Open" at bounding box center [420, 243] width 20 height 20
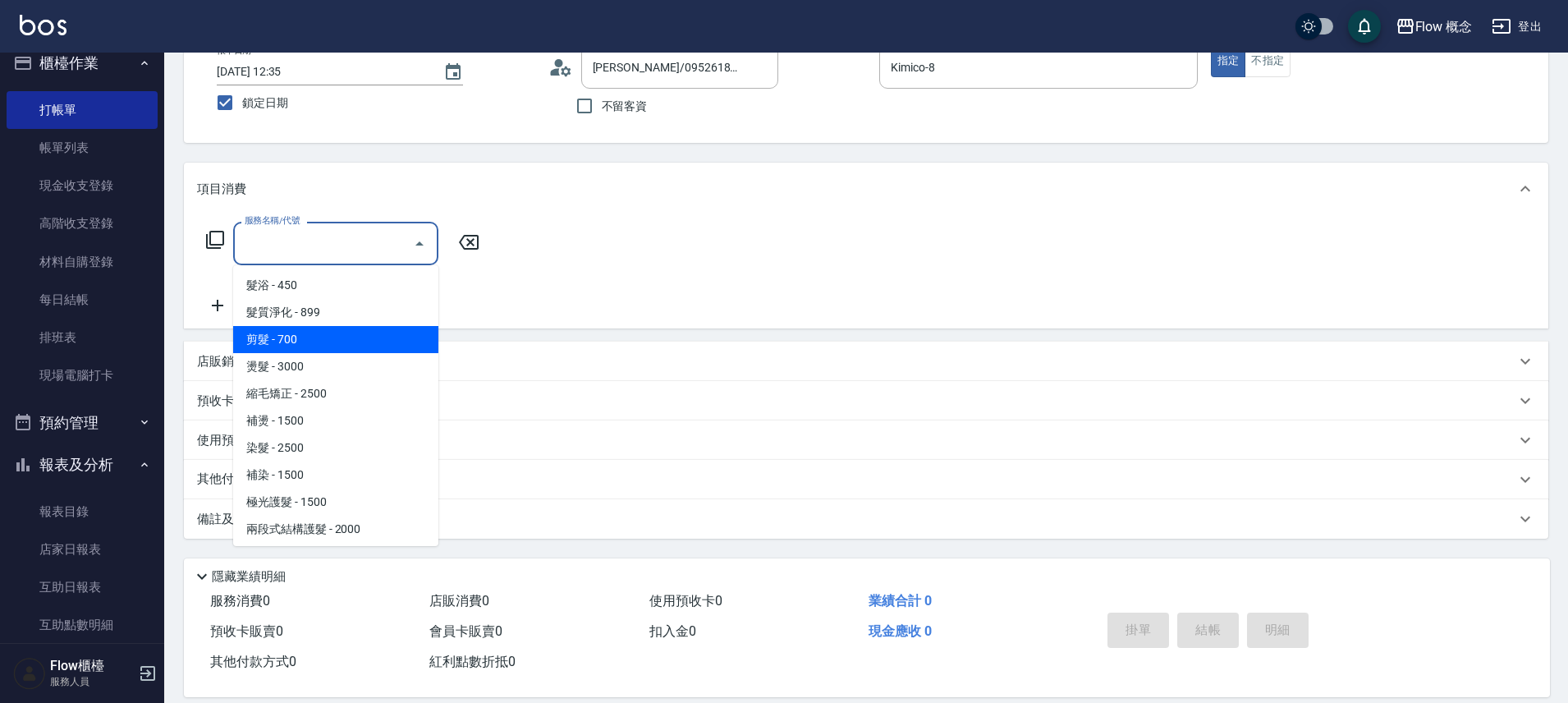
drag, startPoint x: 314, startPoint y: 341, endPoint x: 320, endPoint y: 317, distance: 24.7
click at [314, 340] on span "剪髮 - 700" at bounding box center [335, 339] width 205 height 27
type input "剪髮(201)"
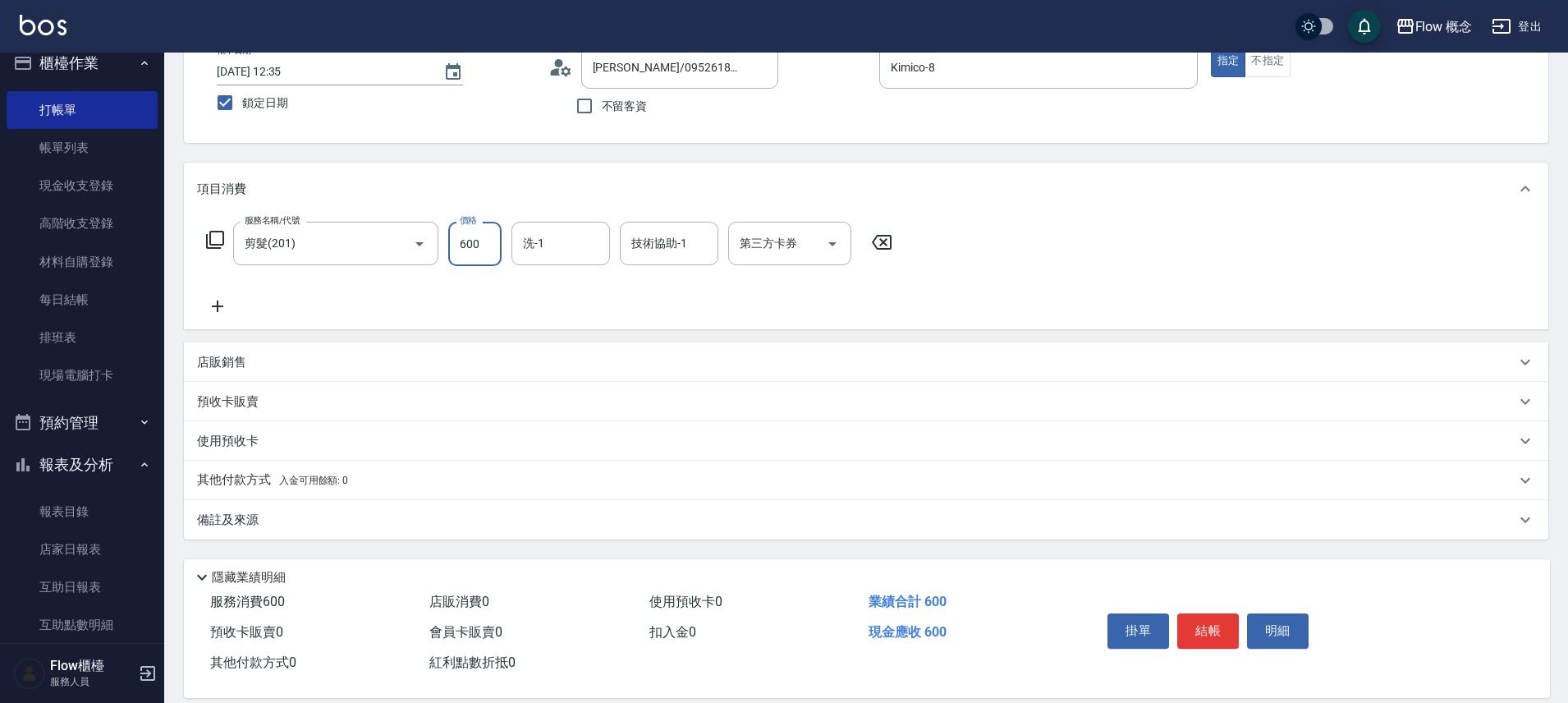
type input "600"
click at [227, 300] on icon at bounding box center [217, 306] width 41 height 20
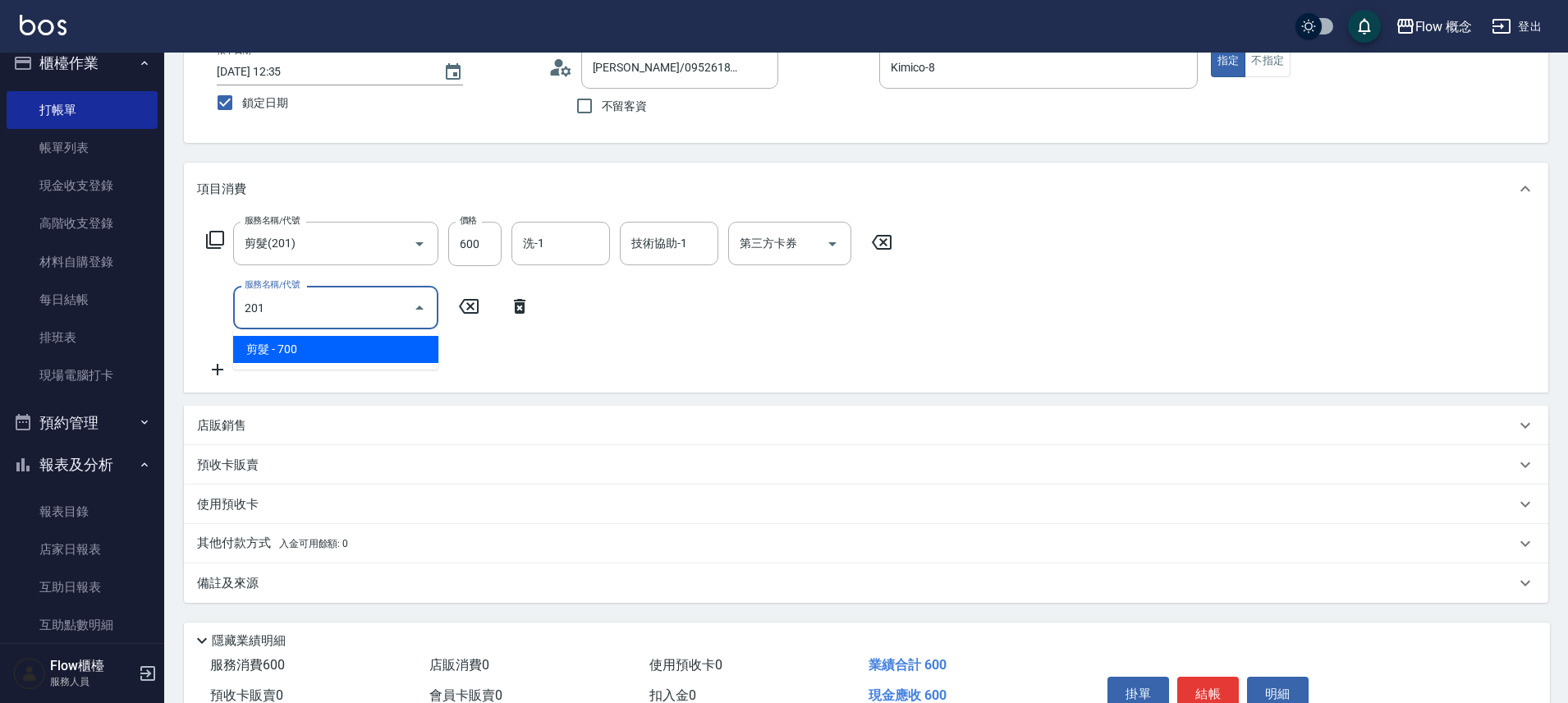
type input "剪髮(201)"
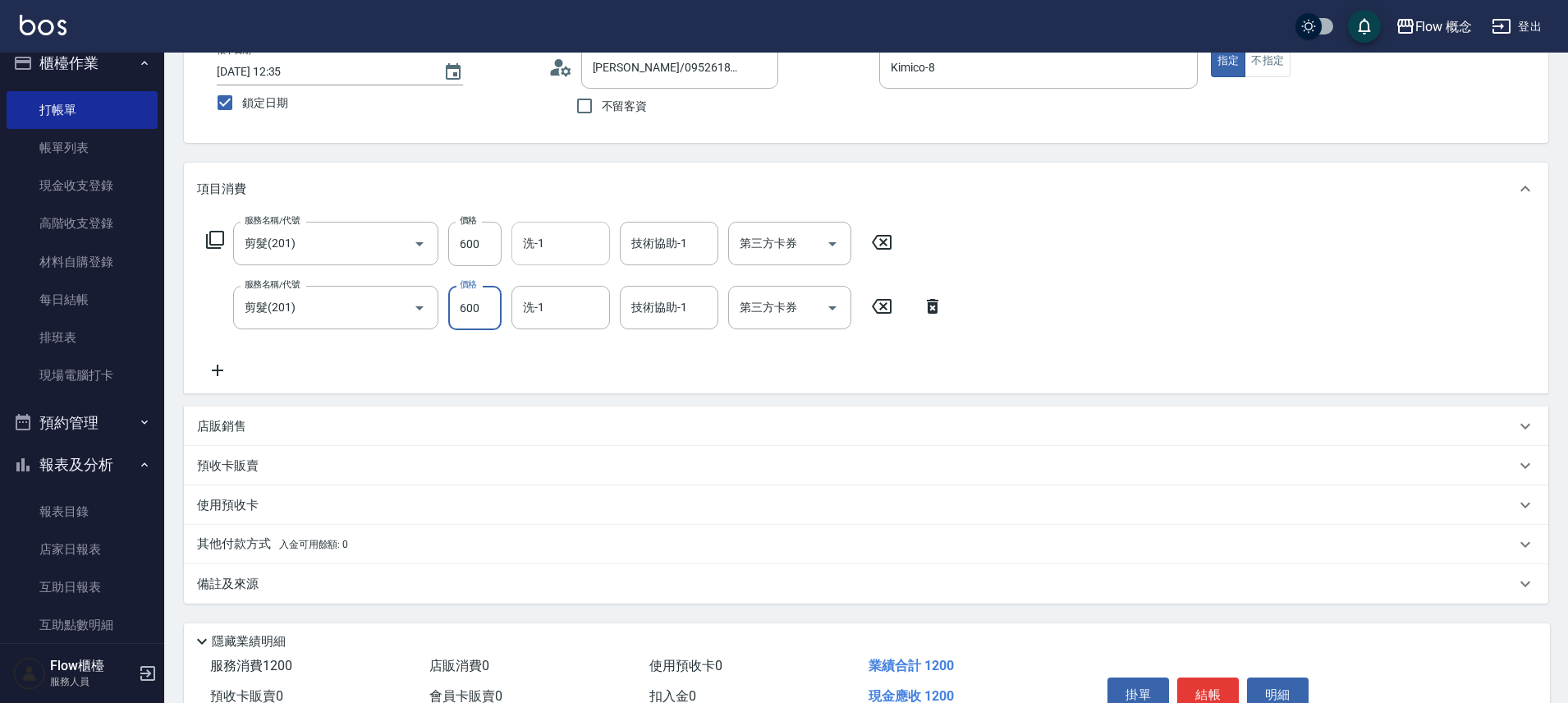
type input "600"
click at [562, 245] on input "洗-1" at bounding box center [560, 243] width 83 height 29
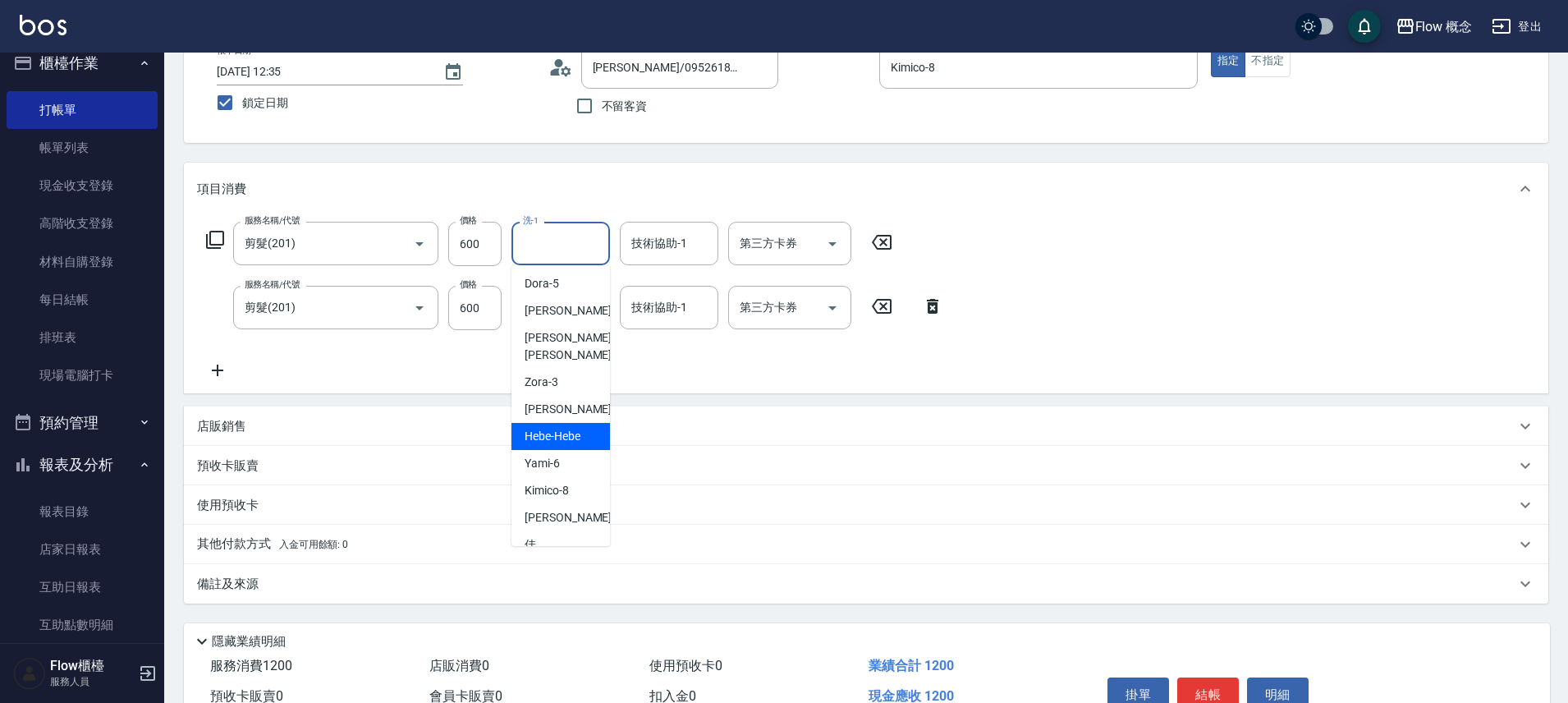
scroll to position [75, 0]
drag, startPoint x: 534, startPoint y: 516, endPoint x: 547, endPoint y: 517, distance: 13.0
click at [534, 534] on span "佳[PERSON_NAME] -17" at bounding box center [576, 552] width 103 height 35
type input "佳[PERSON_NAME]-17"
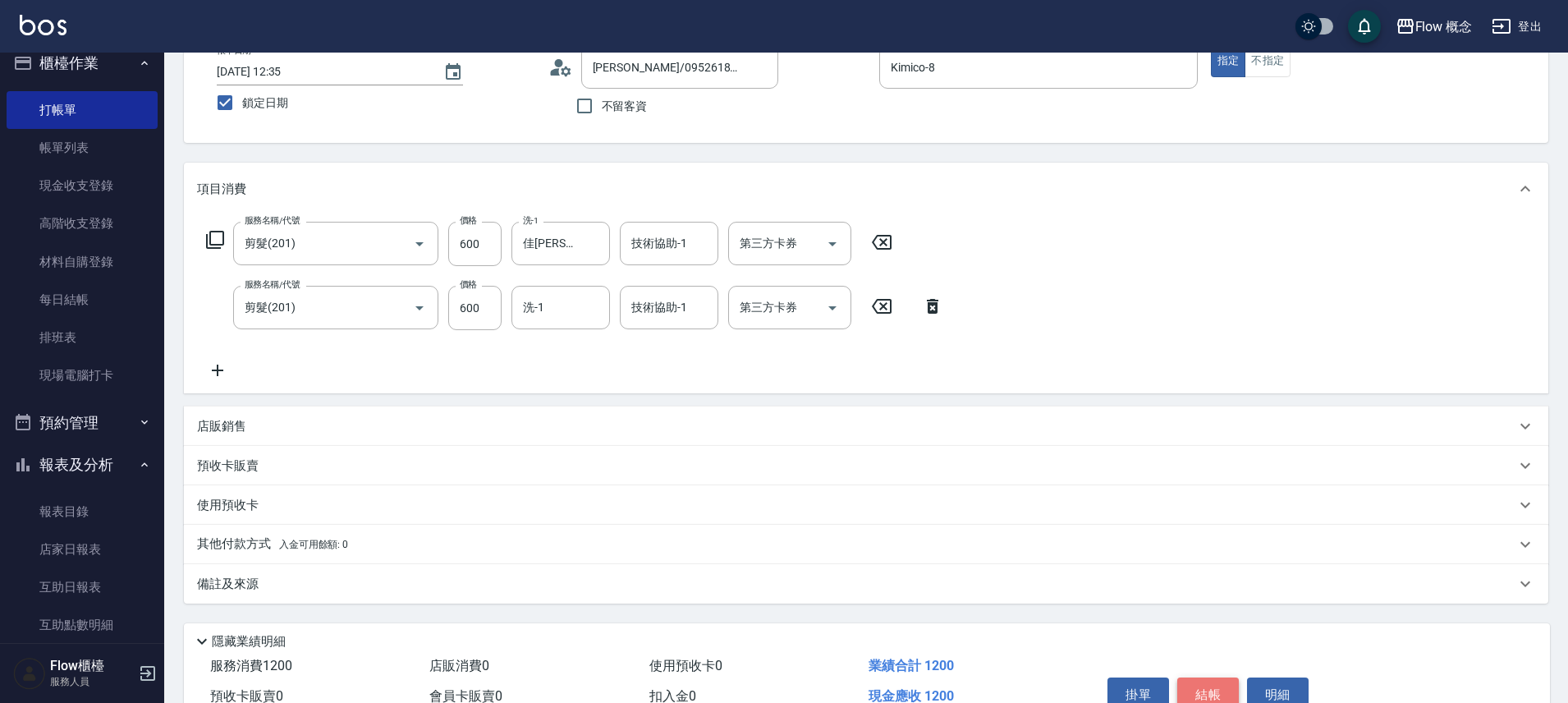
click at [1218, 689] on button "結帳" at bounding box center [1207, 695] width 62 height 35
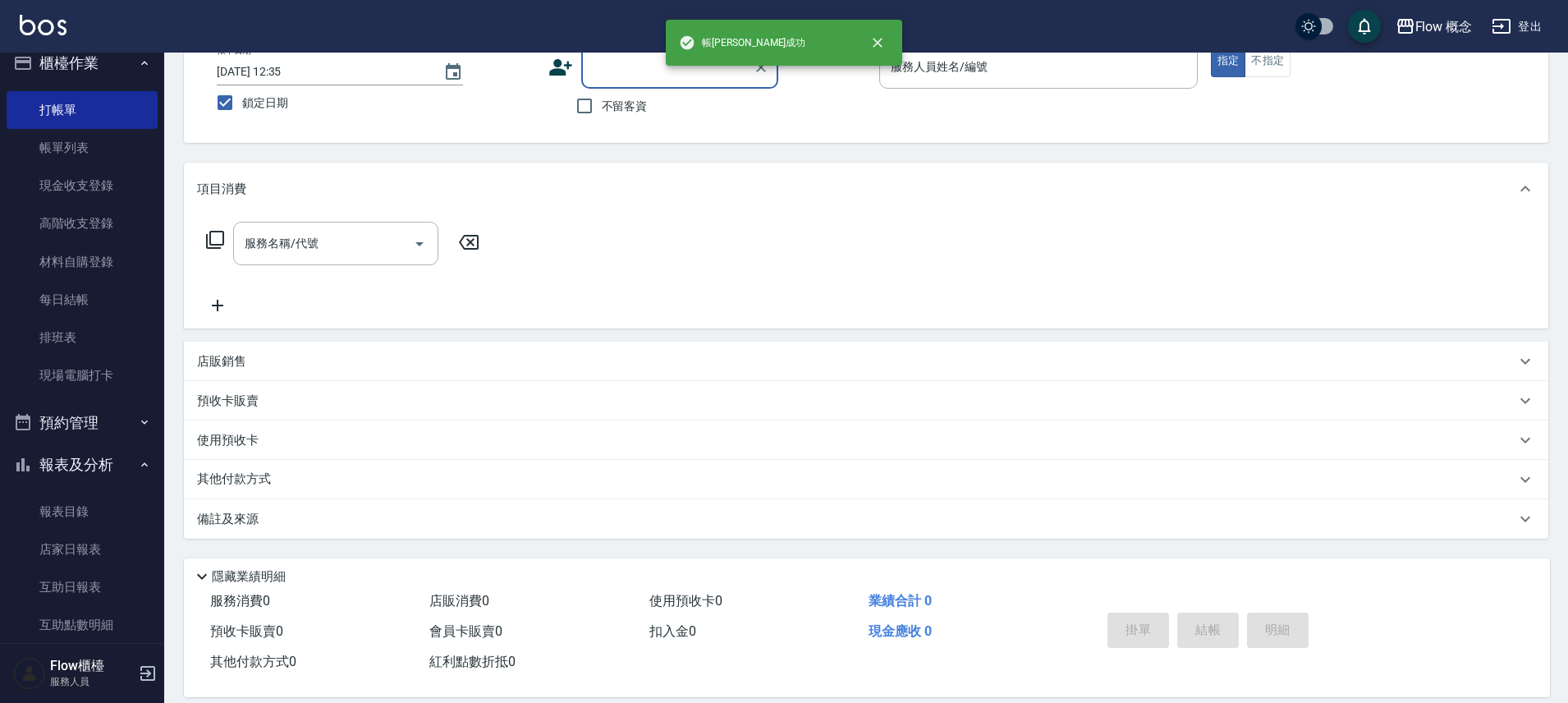
scroll to position [0, 0]
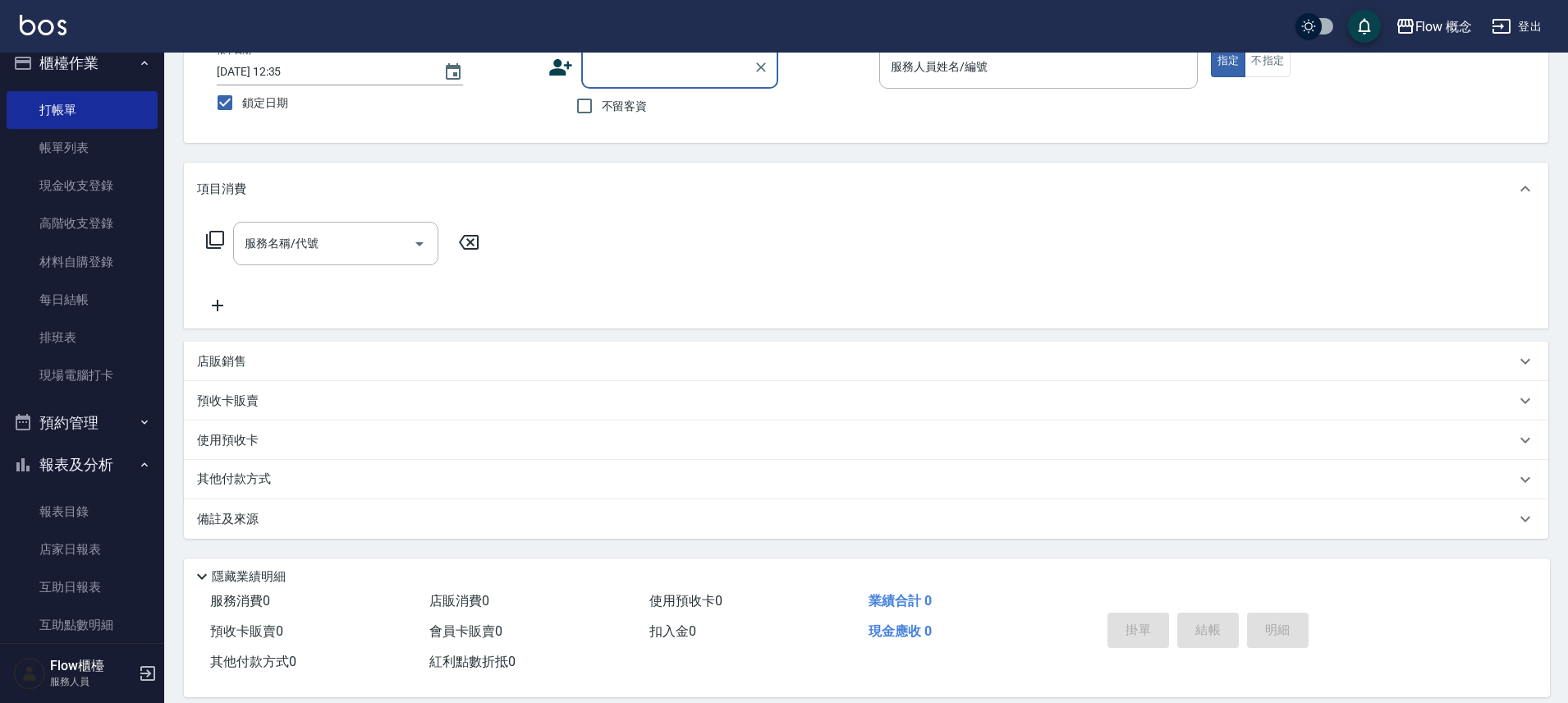
type input "j"
type input "吳"
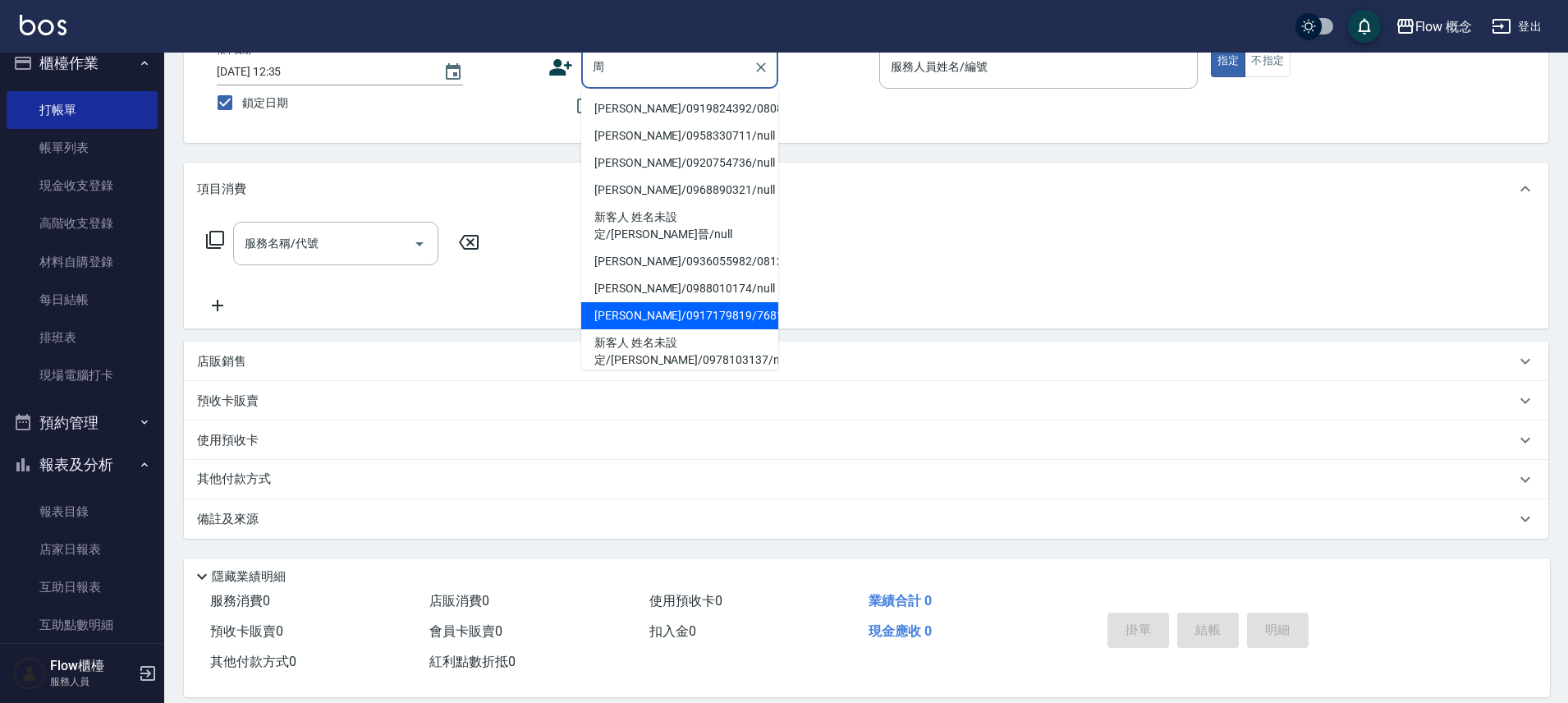
click at [739, 302] on li "[PERSON_NAME]/0917179819/76819" at bounding box center [679, 315] width 197 height 27
type input "[PERSON_NAME]/0917179819/76819"
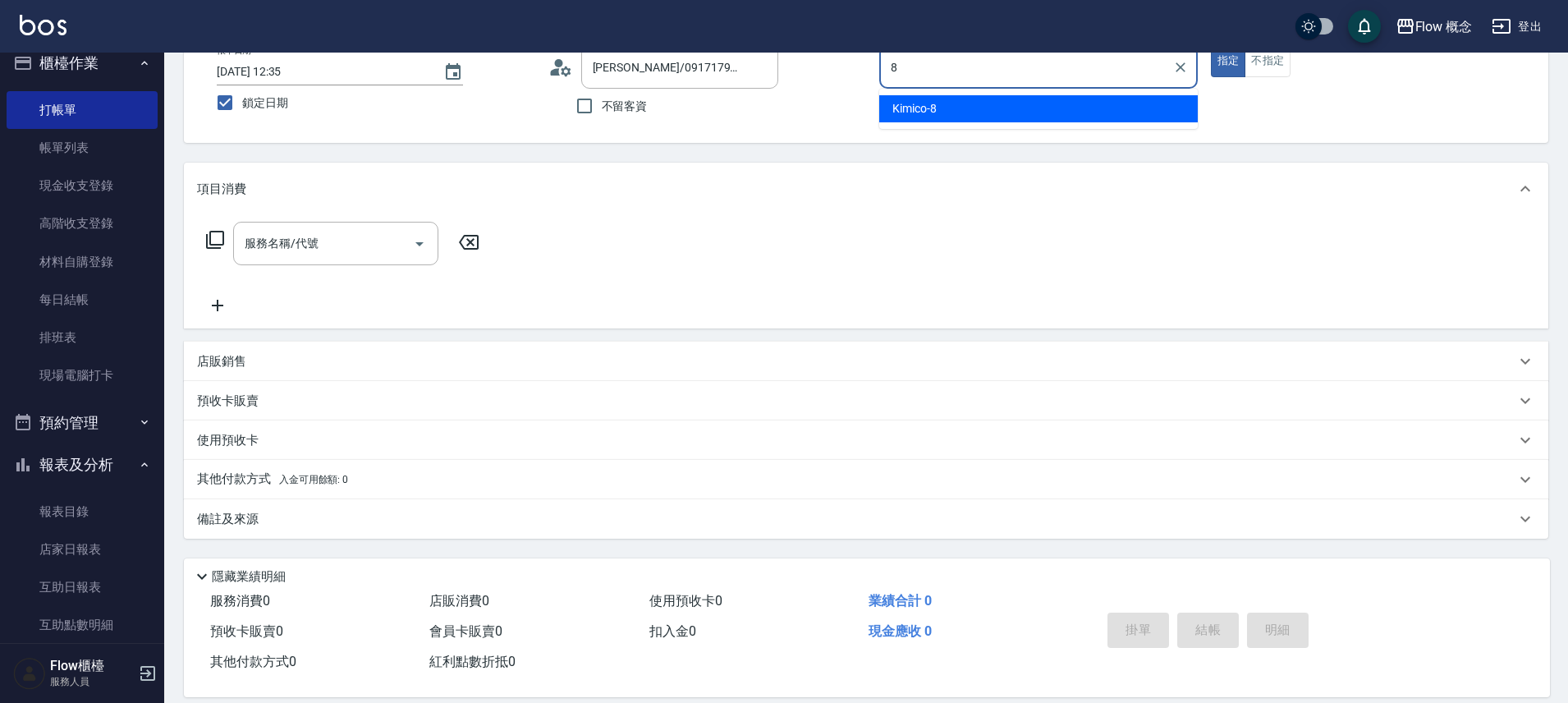
type input "Kimico-8"
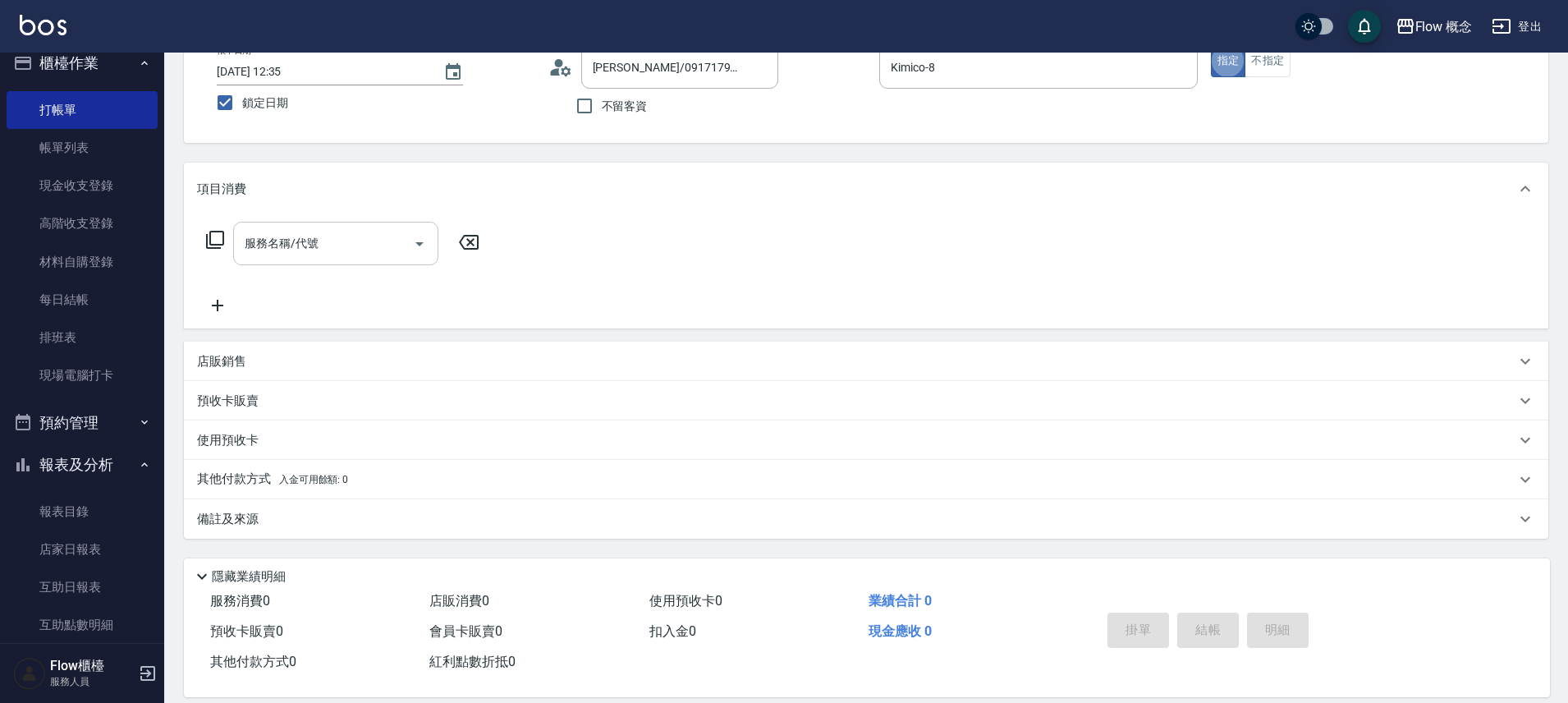
drag, startPoint x: 360, startPoint y: 249, endPoint x: 374, endPoint y: 253, distance: 14.6
click at [360, 249] on input "服務名稱/代號" at bounding box center [323, 243] width 166 height 29
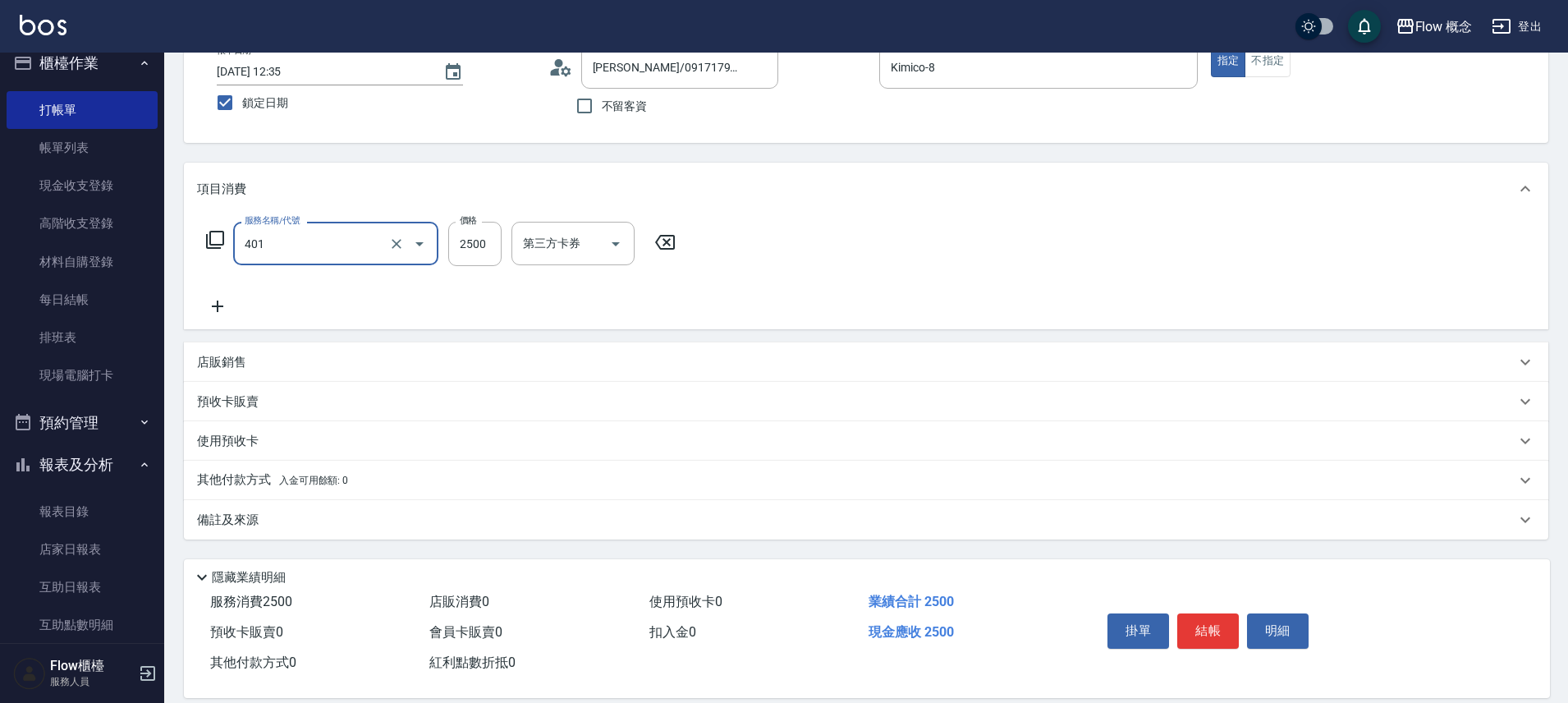
type input "染髮(401)"
type input "1700"
click at [686, 242] on input "技術協助-1" at bounding box center [669, 243] width 83 height 29
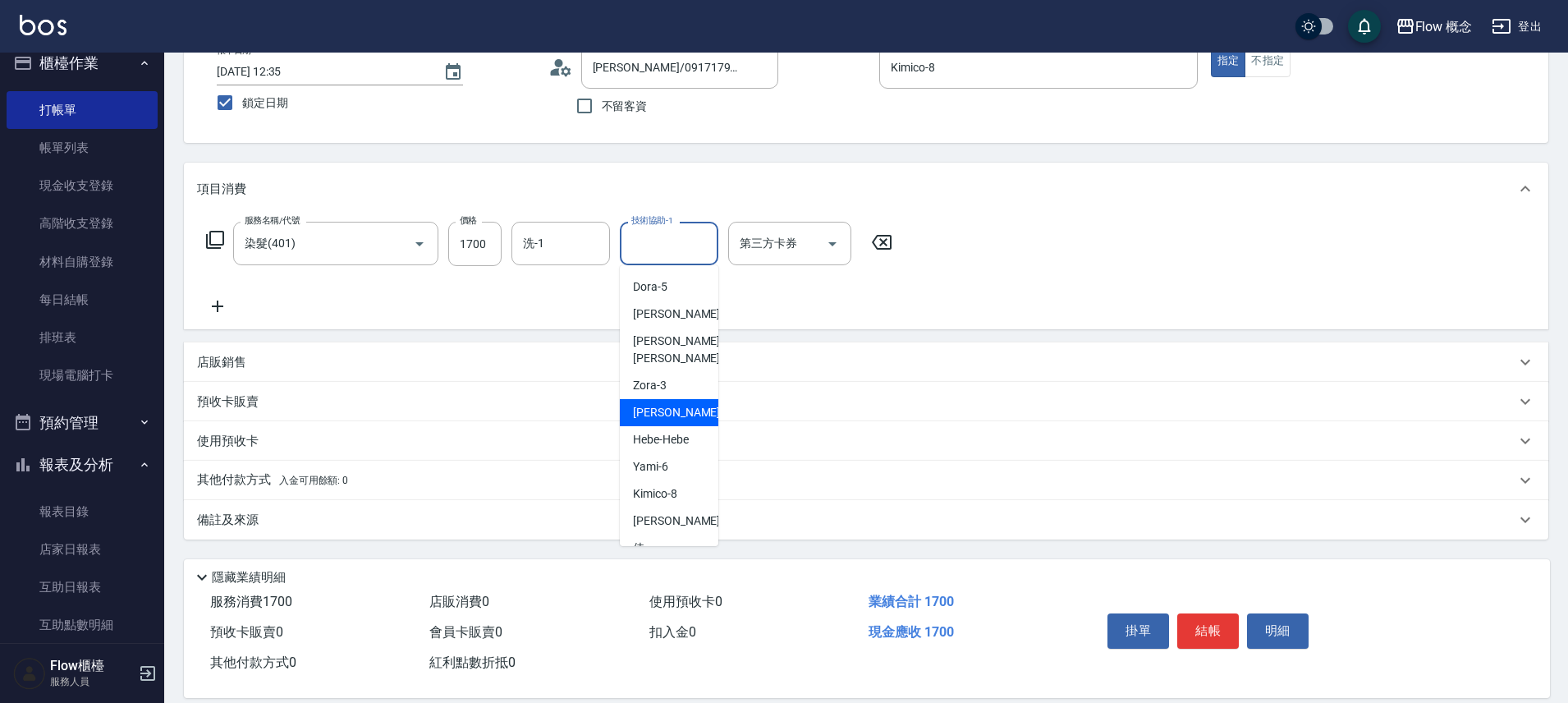
scroll to position [75, 0]
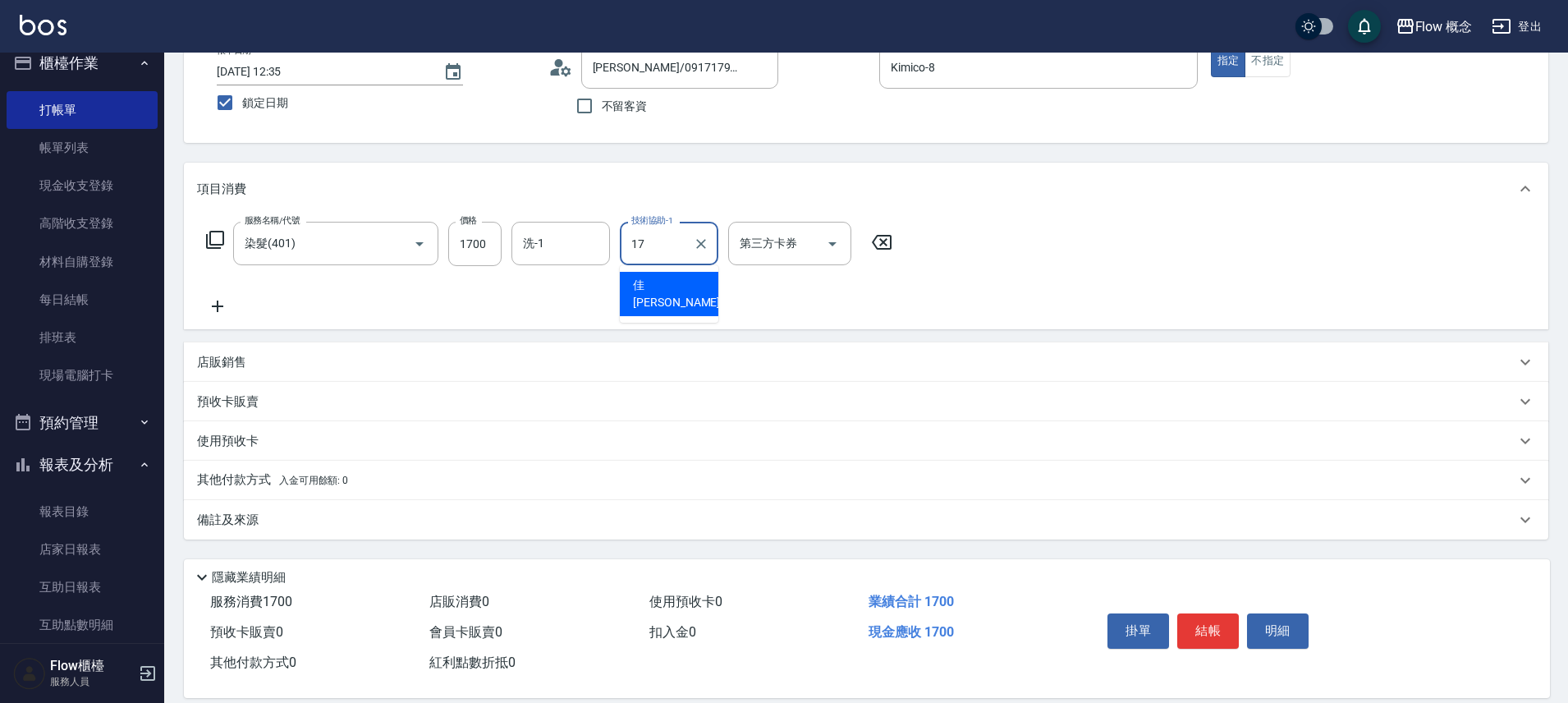
type input "佳[PERSON_NAME]-17"
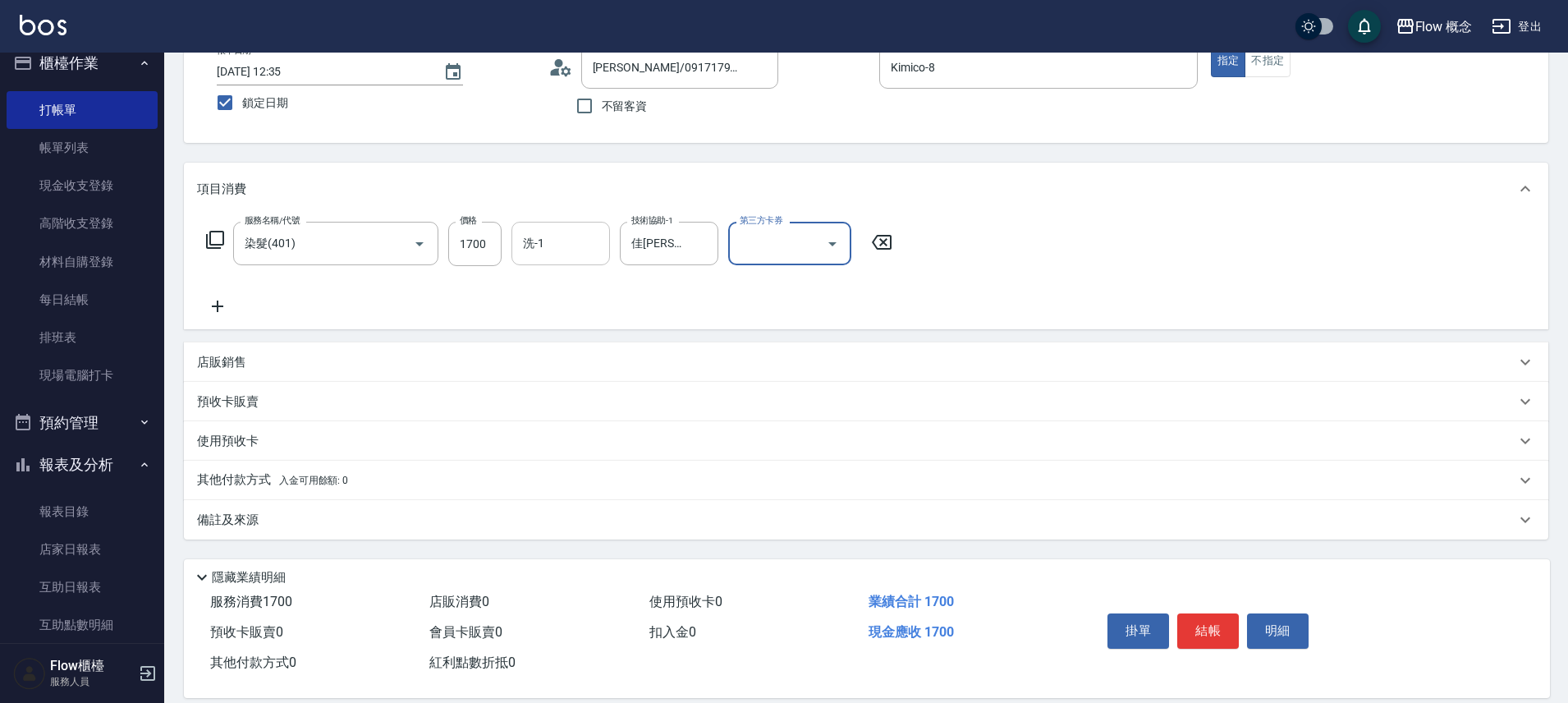
click at [562, 245] on input "洗-1" at bounding box center [560, 243] width 83 height 29
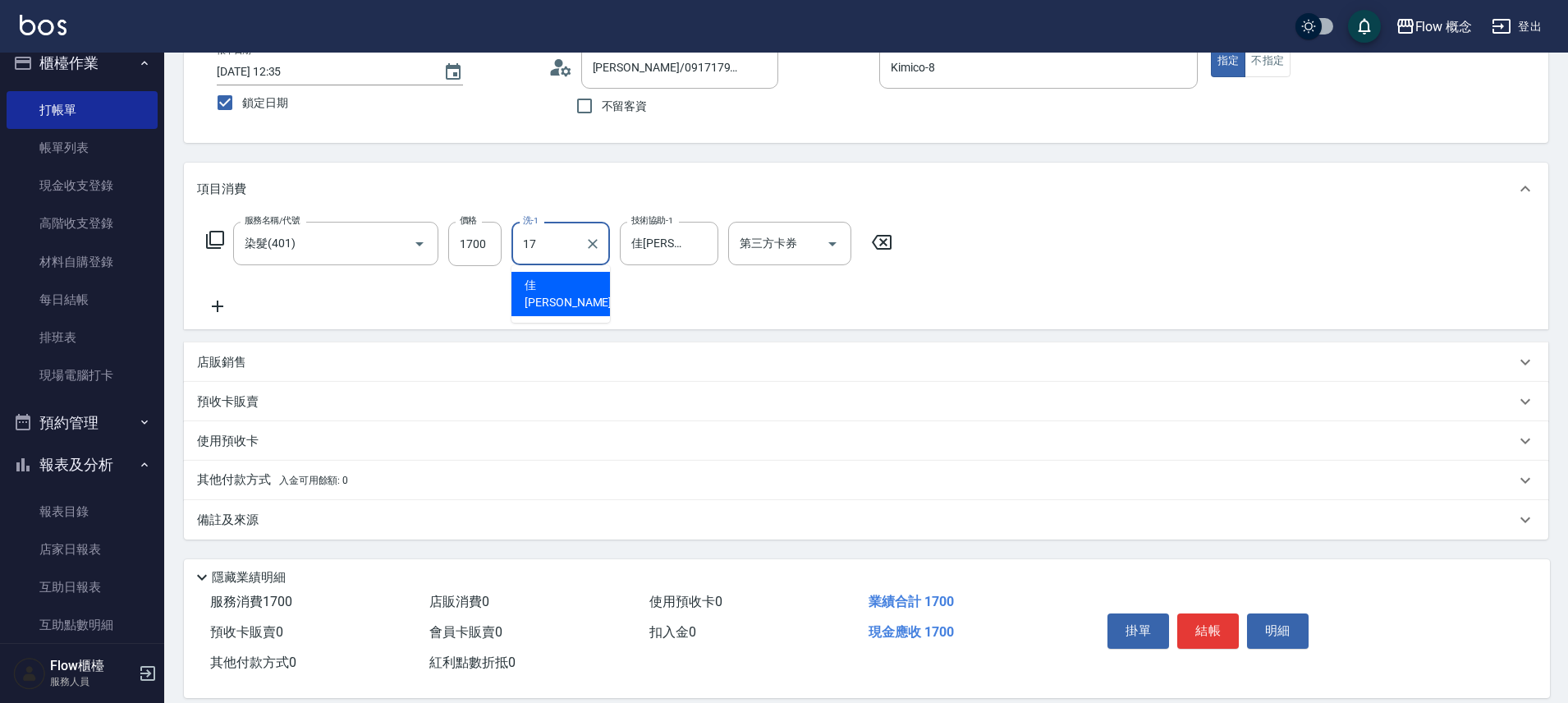
type input "佳[PERSON_NAME]-17"
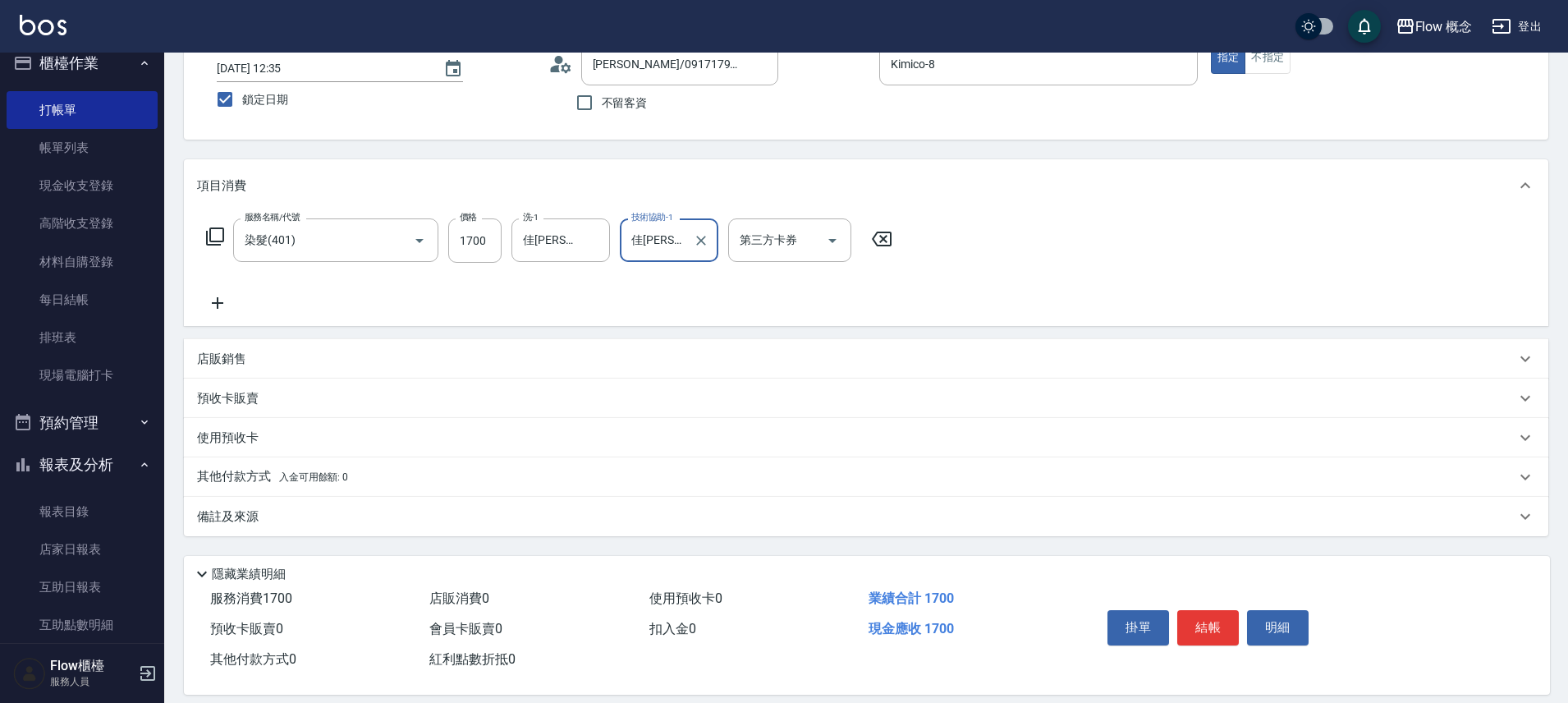
scroll to position [129, 0]
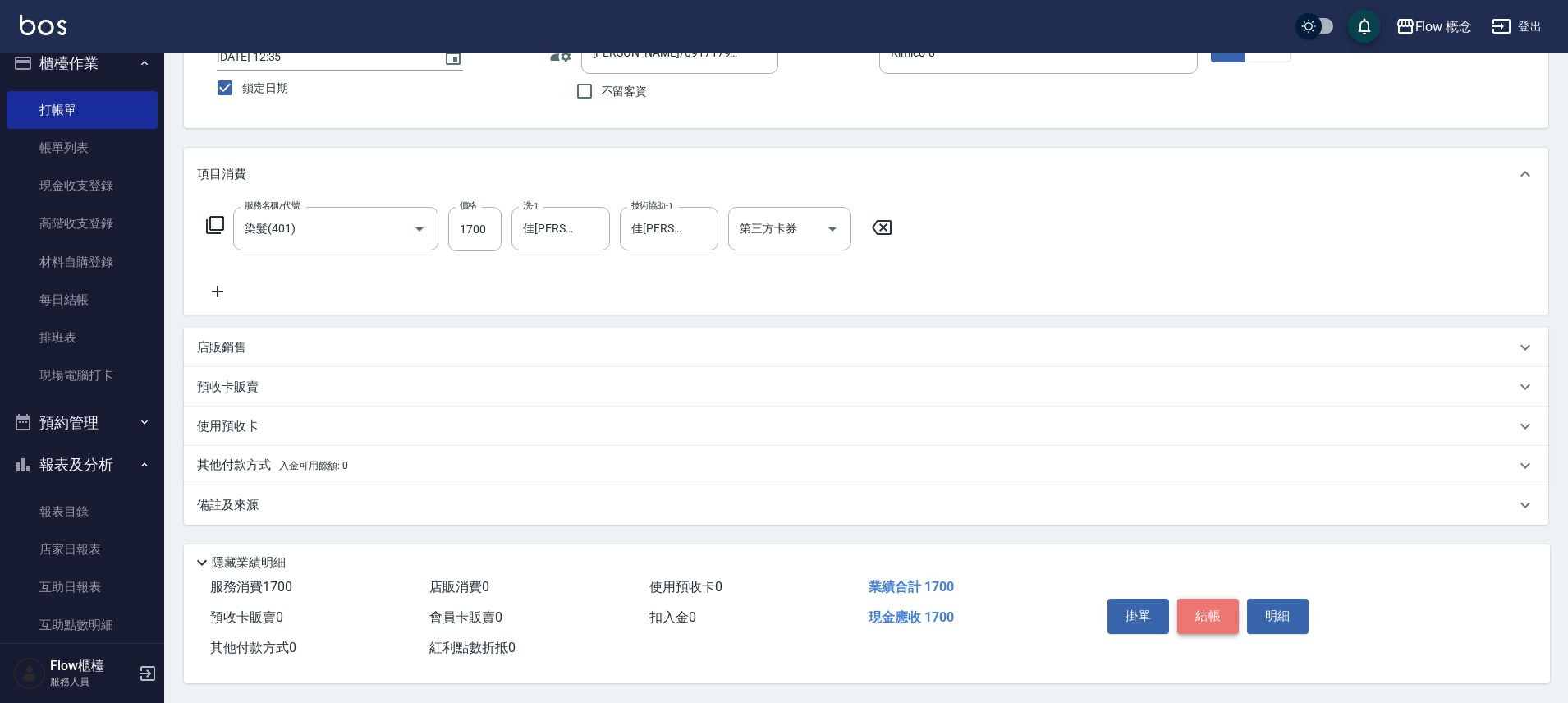
click at [1205, 614] on button "結帳" at bounding box center [1207, 616] width 62 height 35
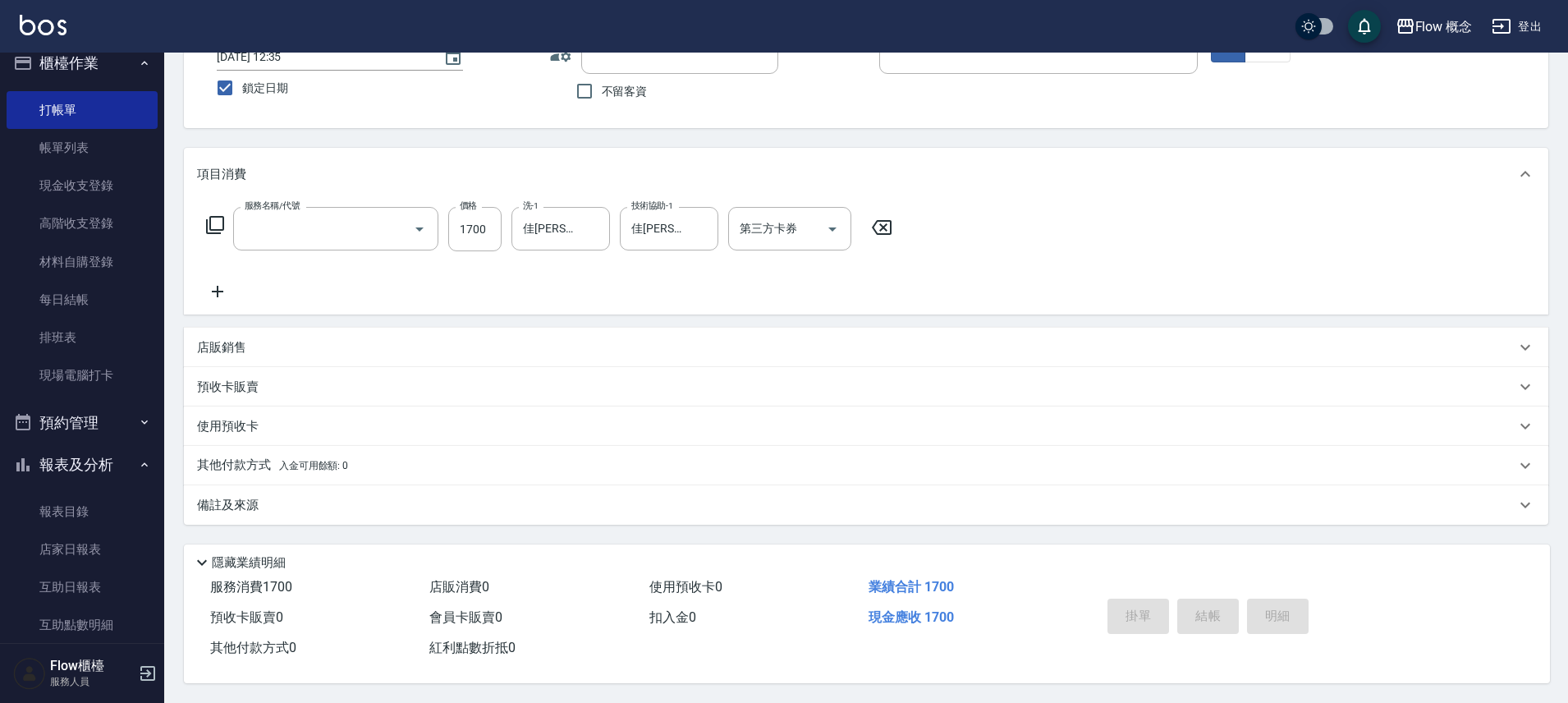
scroll to position [128, 0]
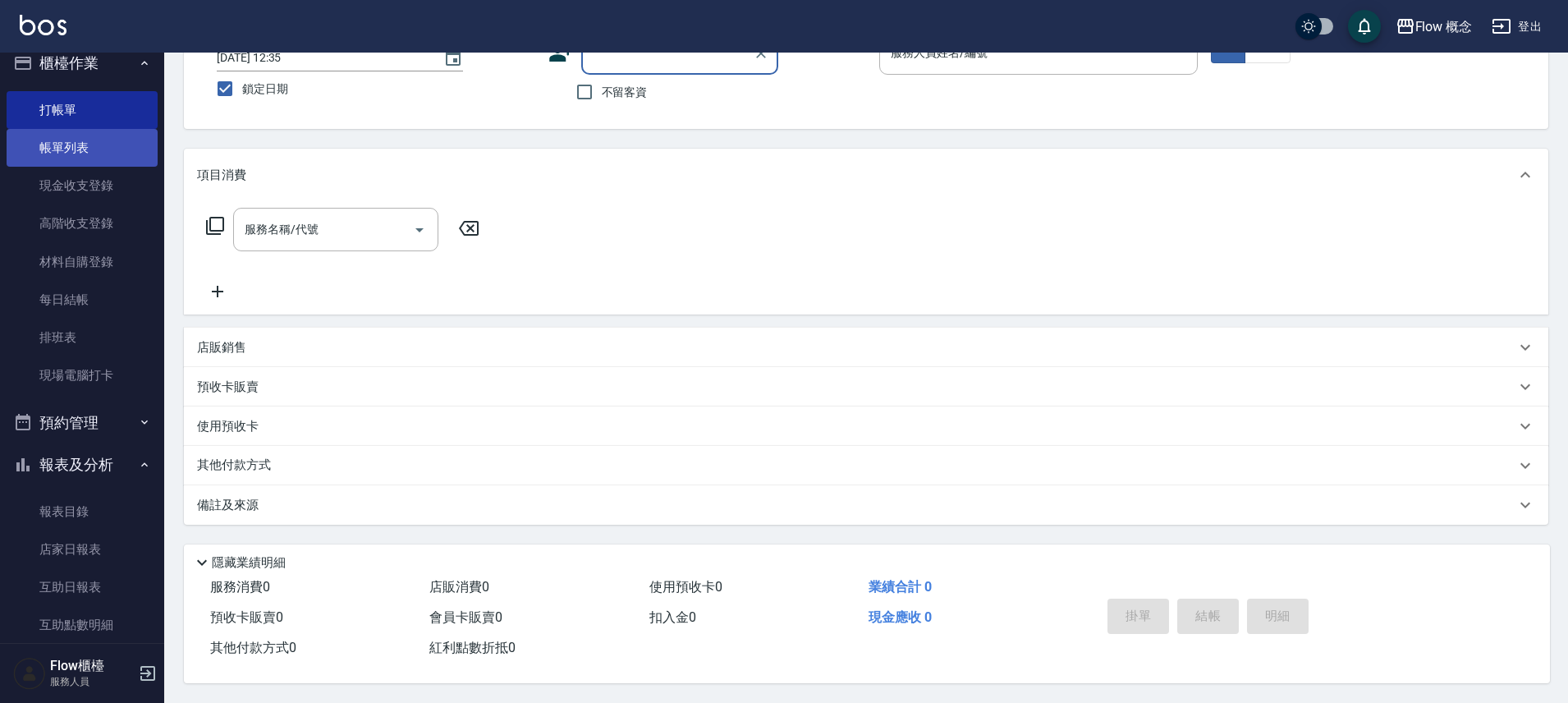
click at [127, 153] on link "帳單列表" at bounding box center [83, 147] width 151 height 37
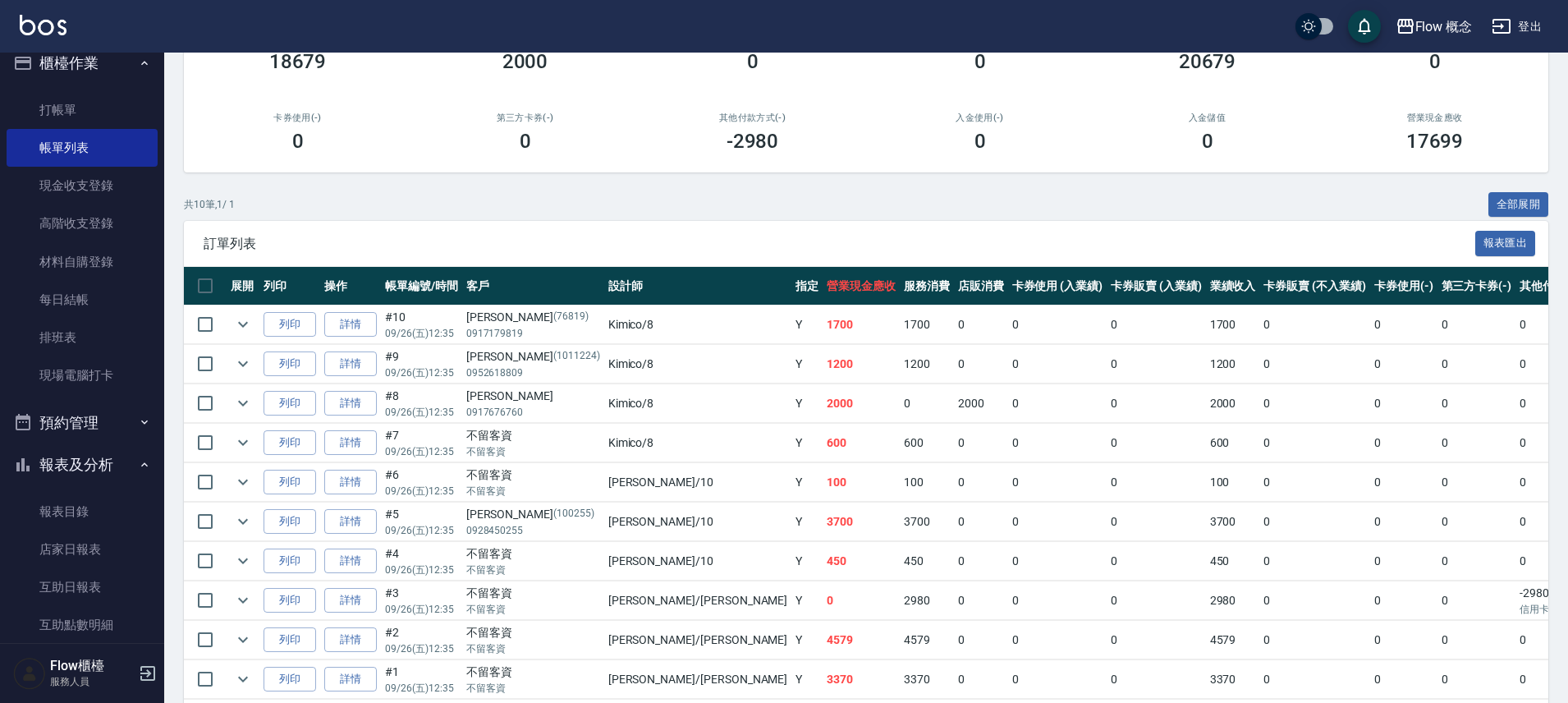
scroll to position [262, 0]
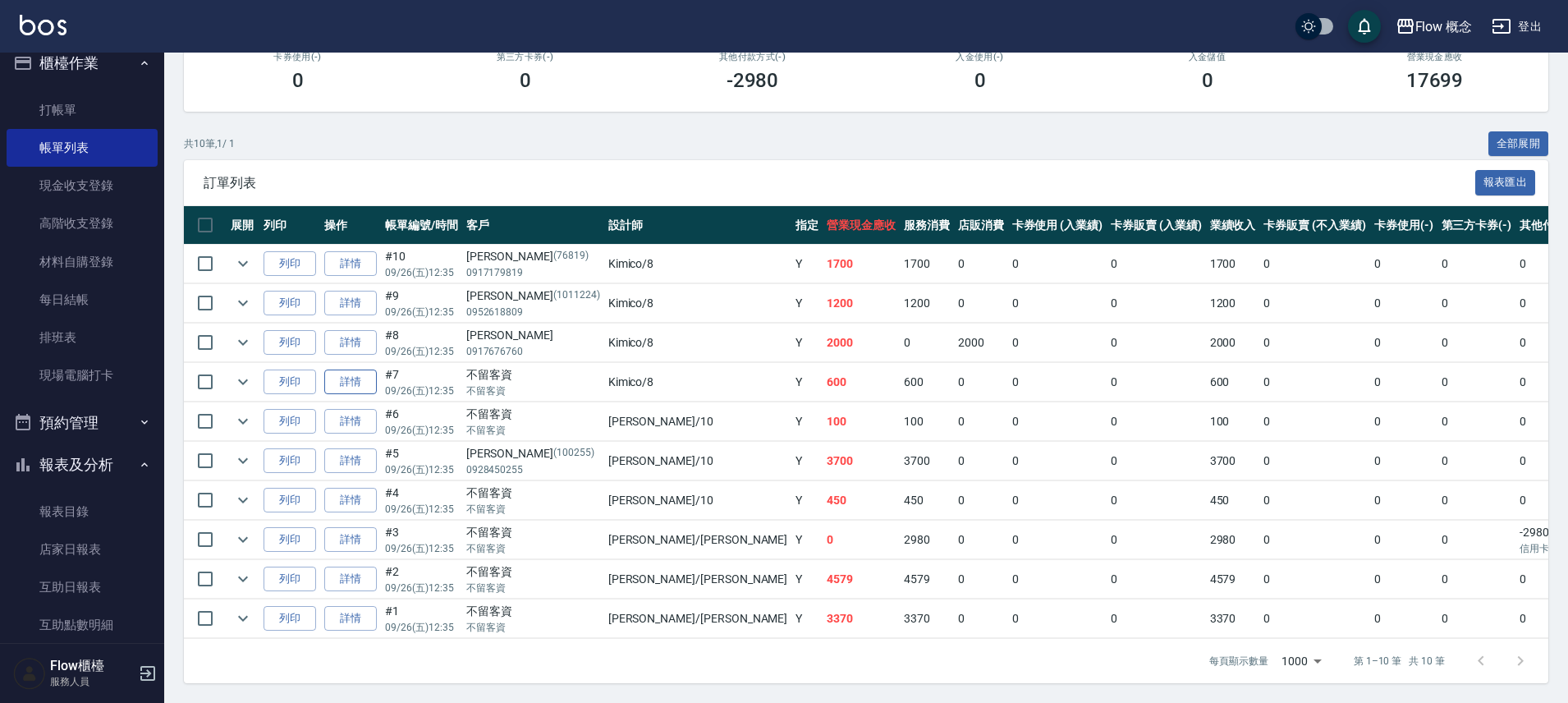
click at [362, 373] on link "詳情" at bounding box center [350, 381] width 52 height 25
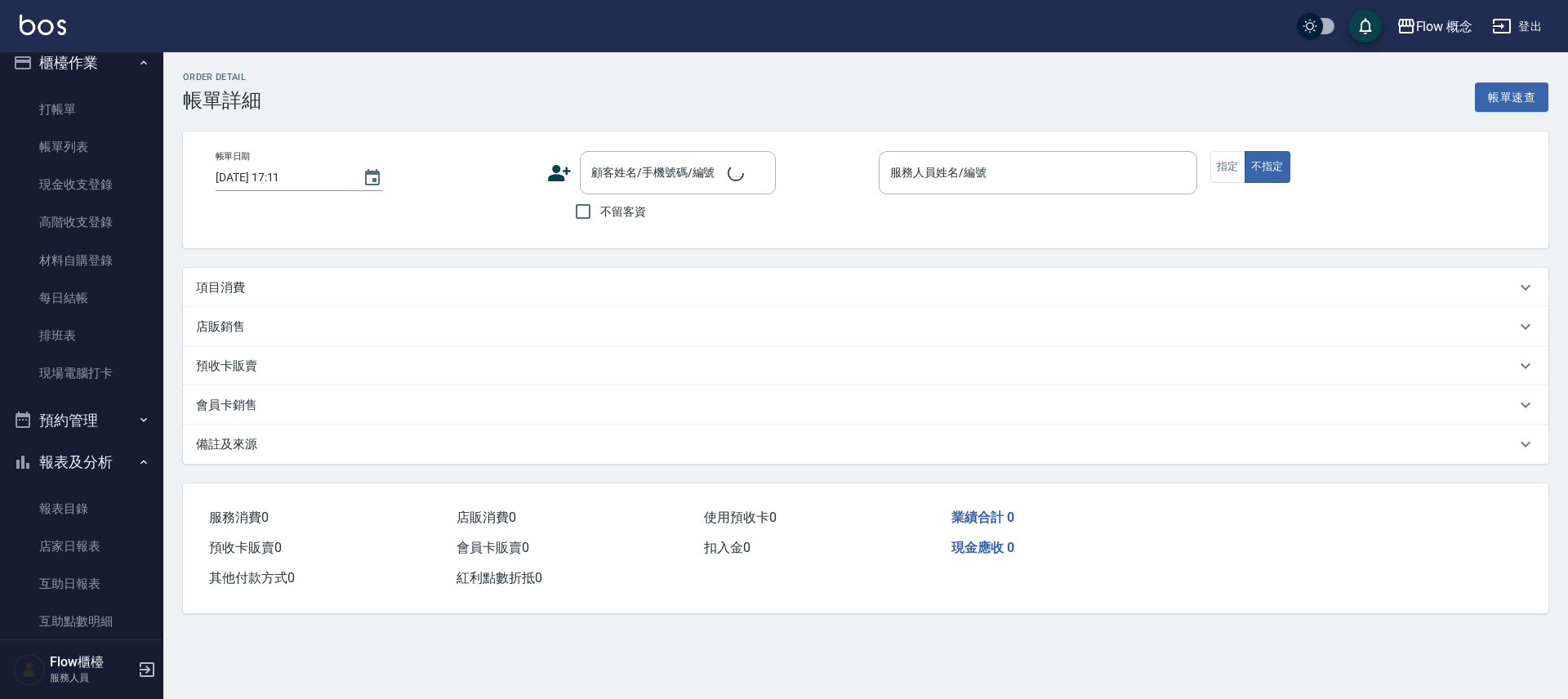
type input "[DATE] 12:35"
checkbox input "true"
type input "Kimico-8"
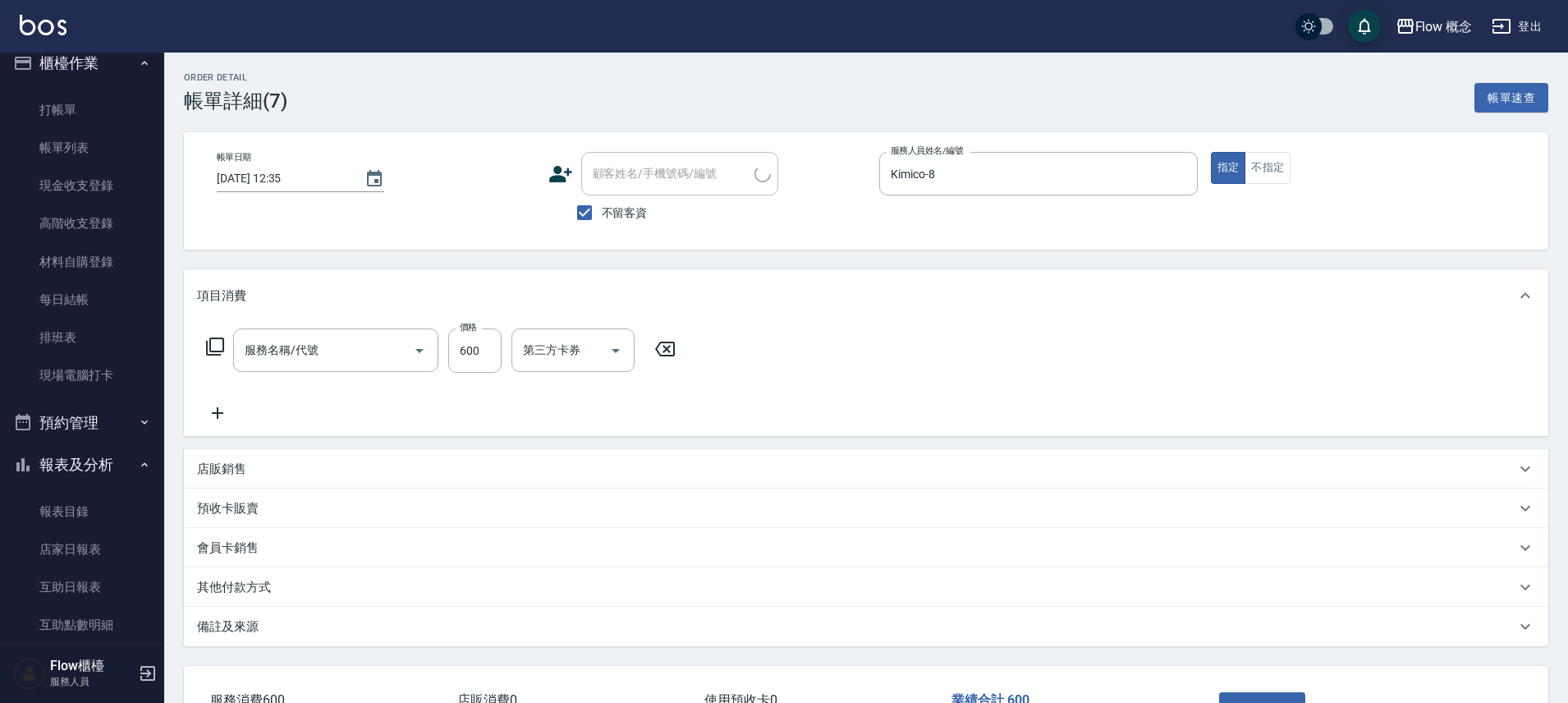
type input "剪髮(201)"
click at [601, 211] on input "不留客資" at bounding box center [585, 213] width 35 height 35
checkbox input "false"
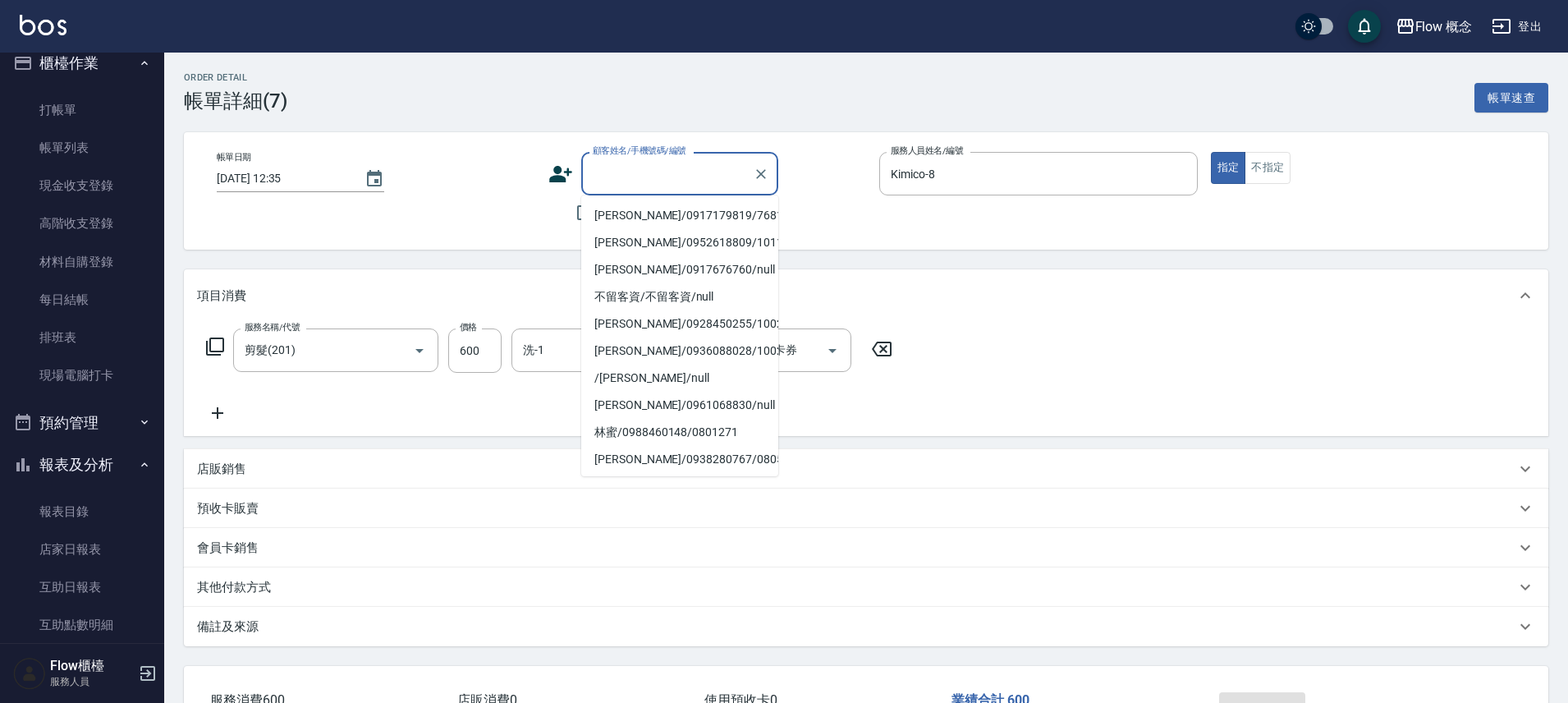
click at [634, 176] on input "顧客姓名/手機號碼/編號" at bounding box center [667, 173] width 157 height 29
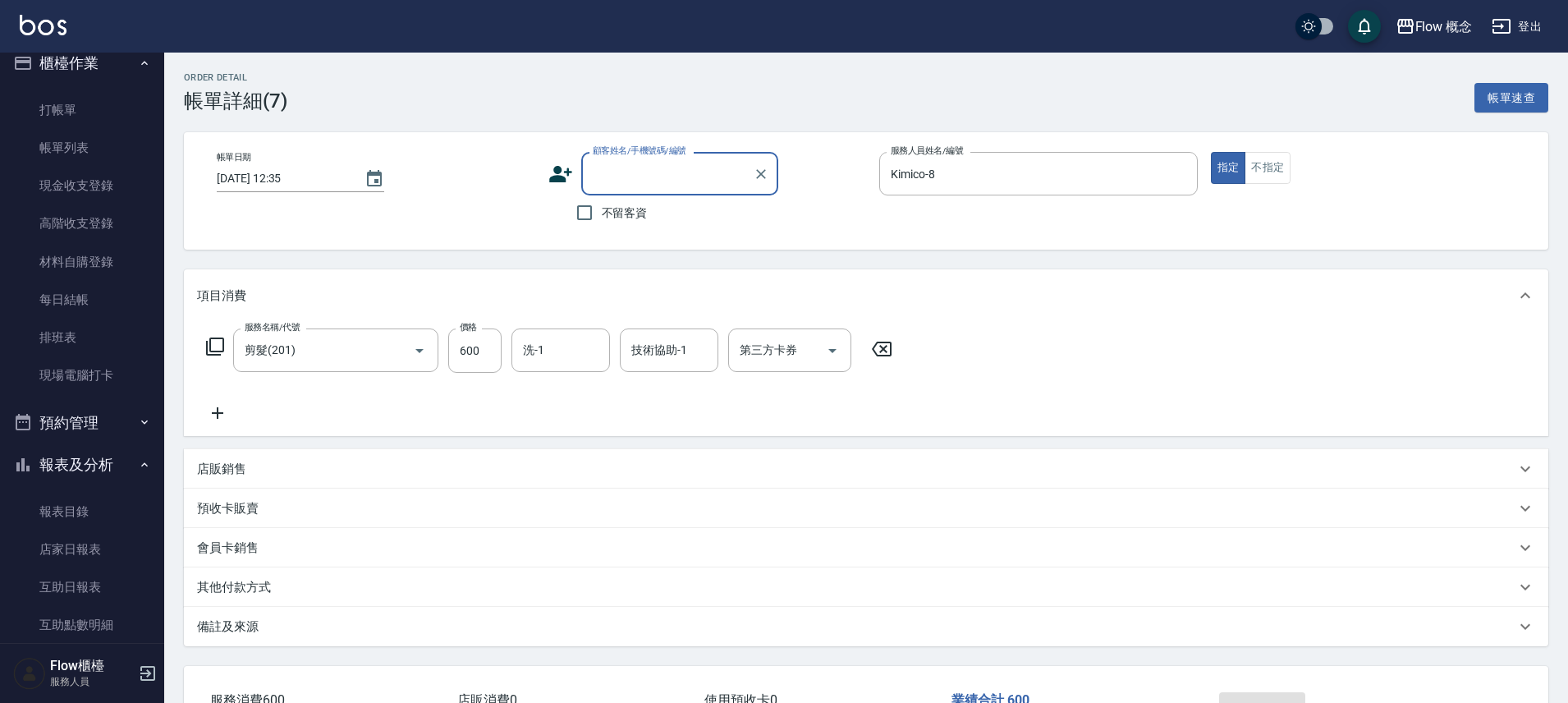
type input "r"
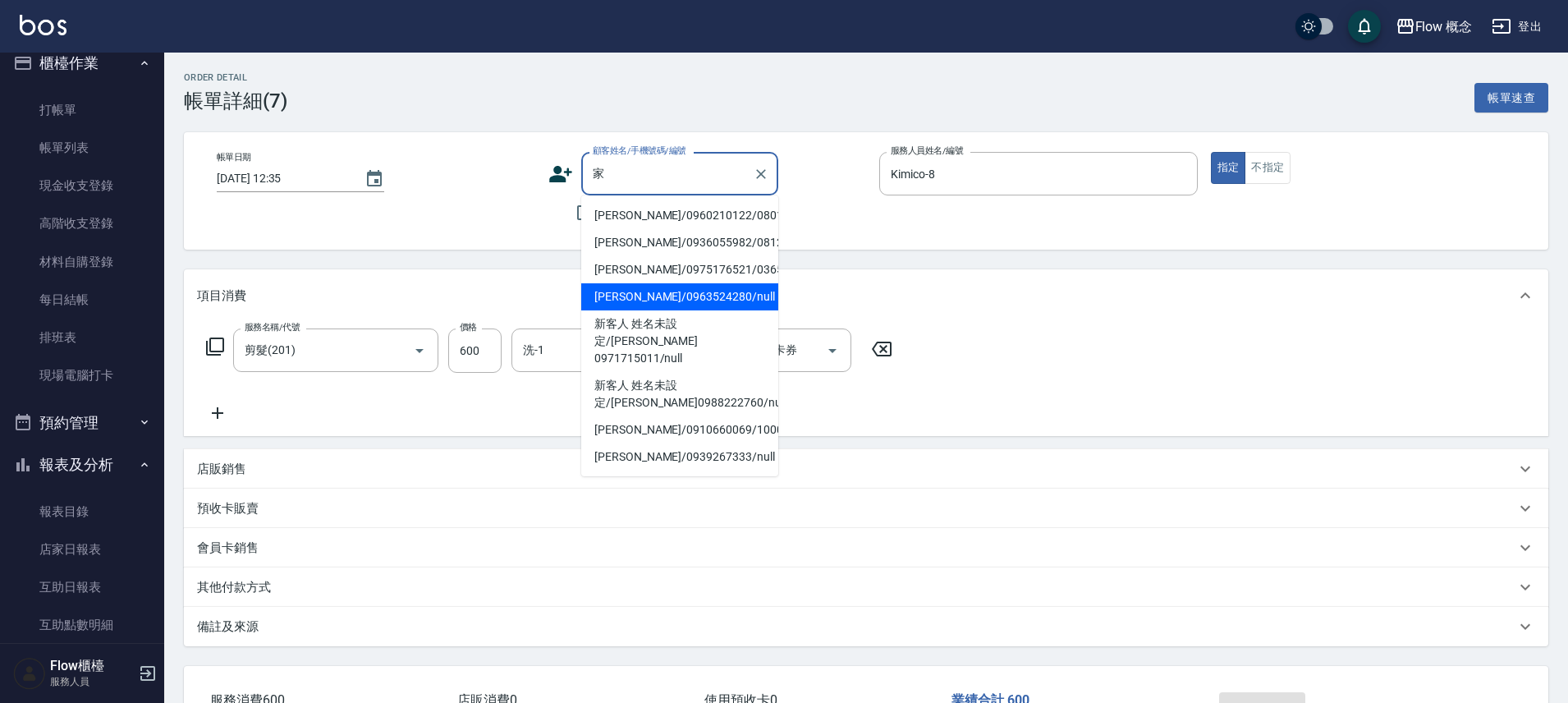
click at [651, 296] on li "[PERSON_NAME]/0963524280/null" at bounding box center [679, 296] width 197 height 27
type input "[PERSON_NAME]/0963524280/null"
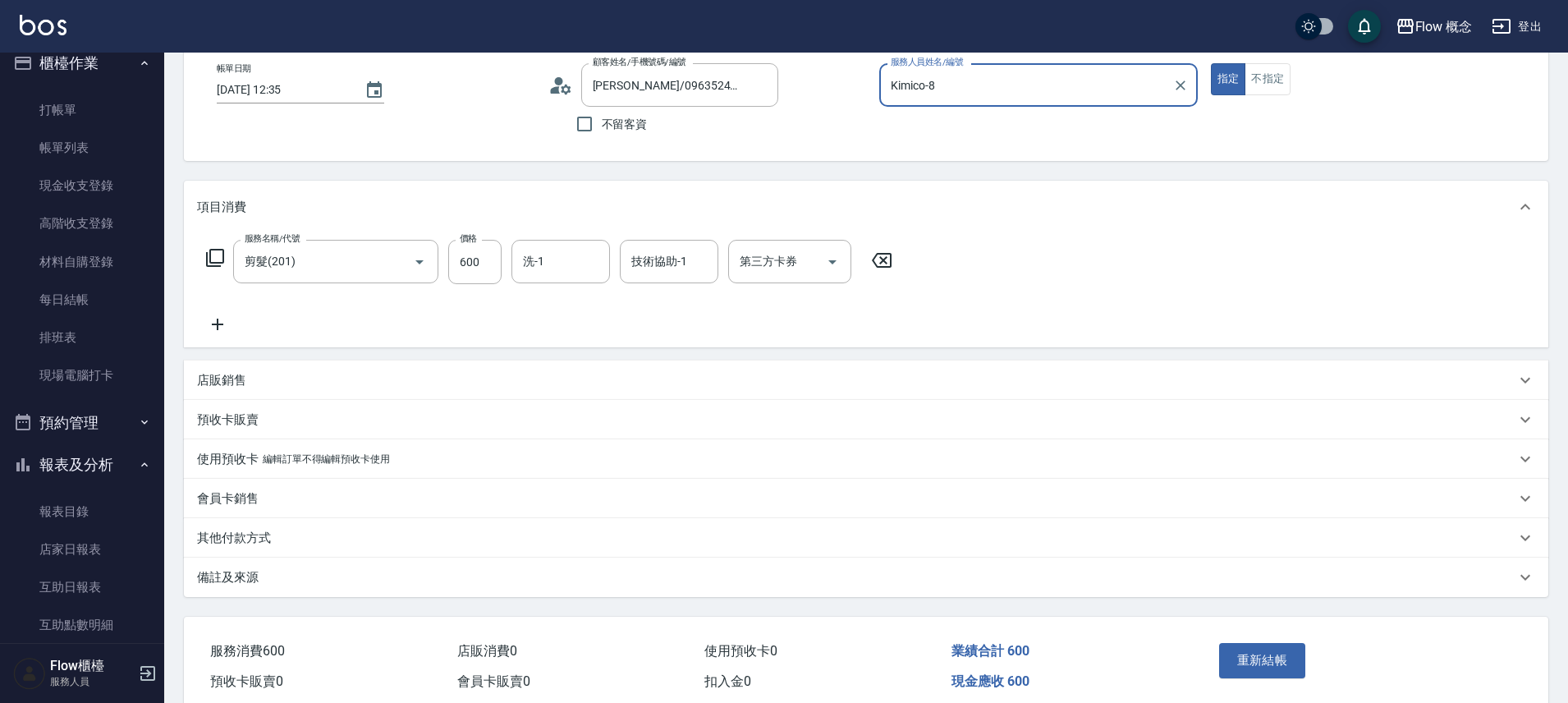
scroll to position [160, 0]
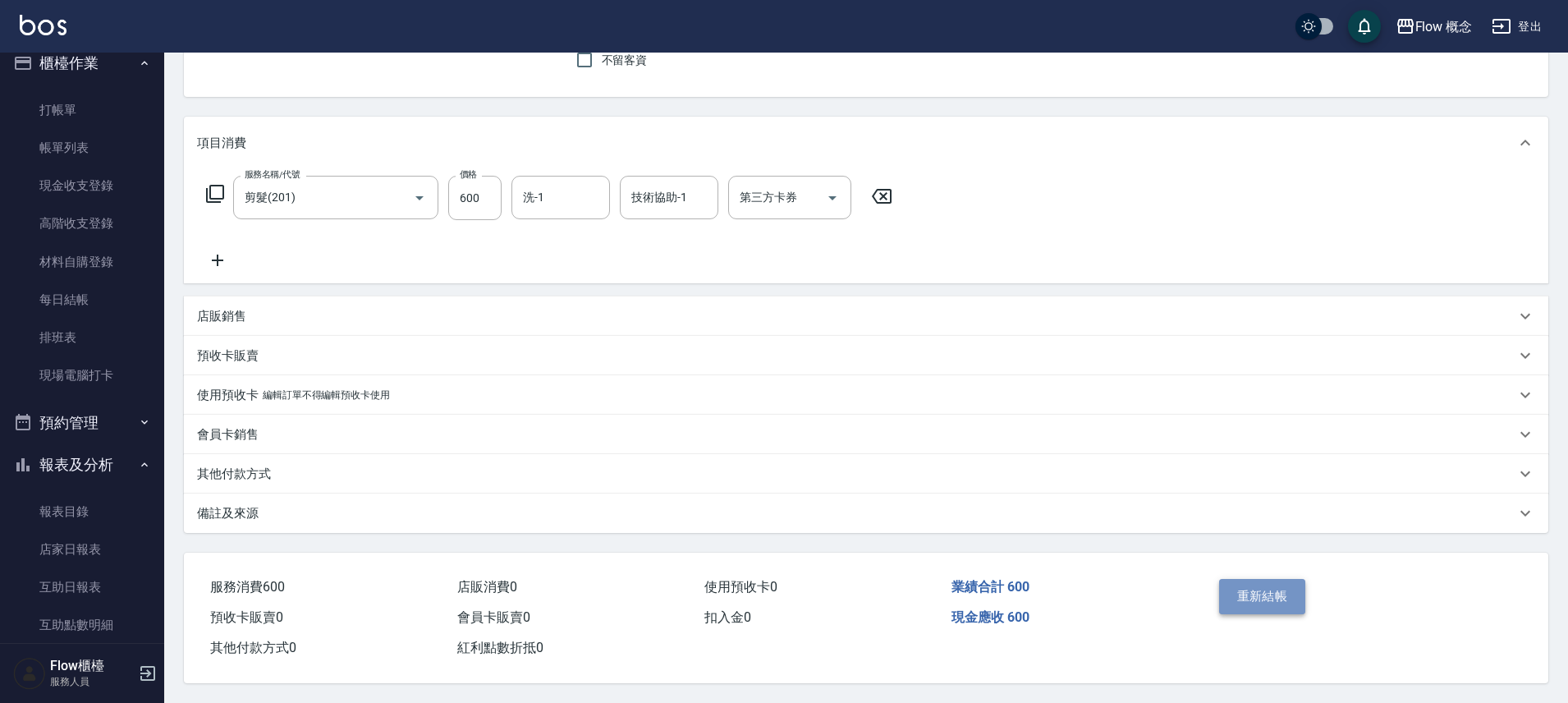
click at [1243, 582] on button "重新結帳" at bounding box center [1262, 596] width 87 height 35
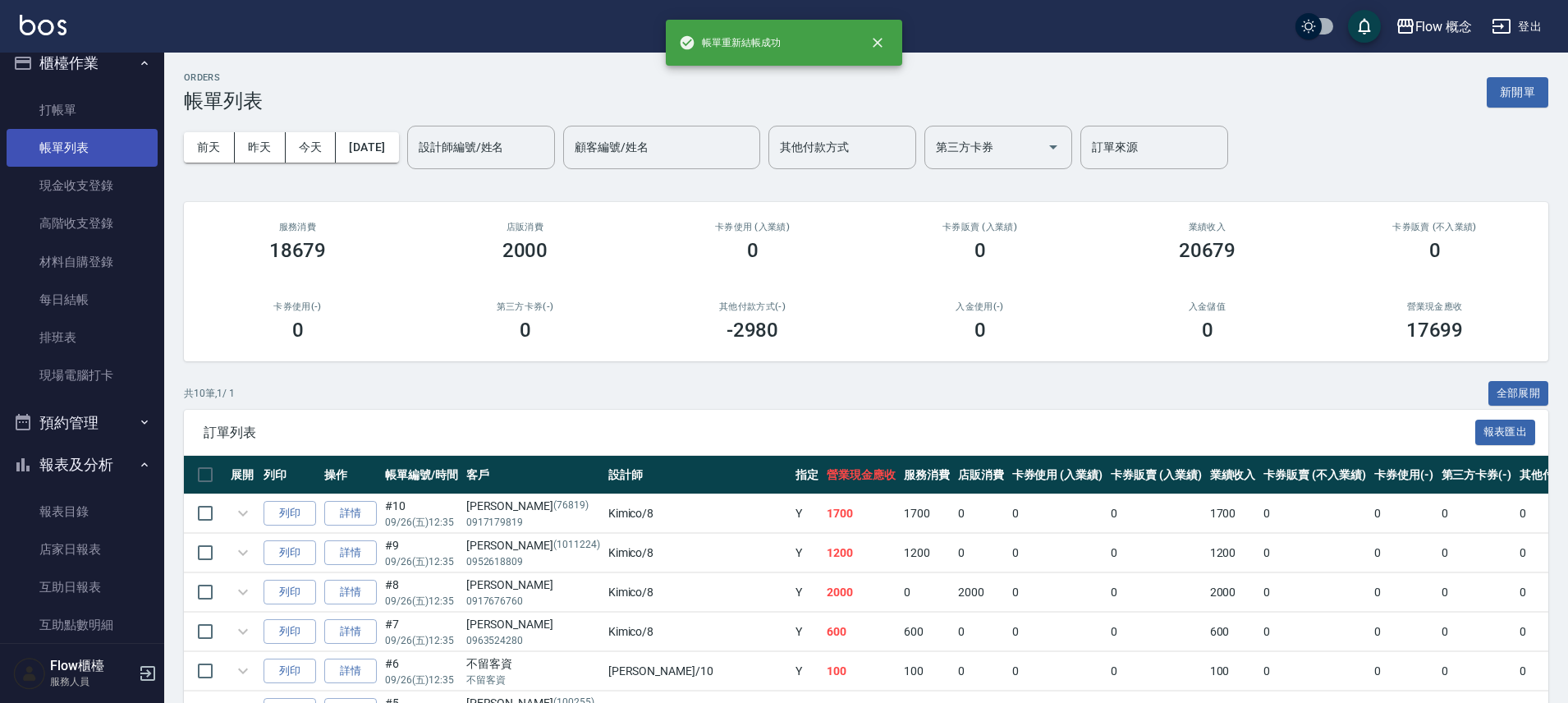
click at [108, 153] on link "帳單列表" at bounding box center [83, 147] width 151 height 37
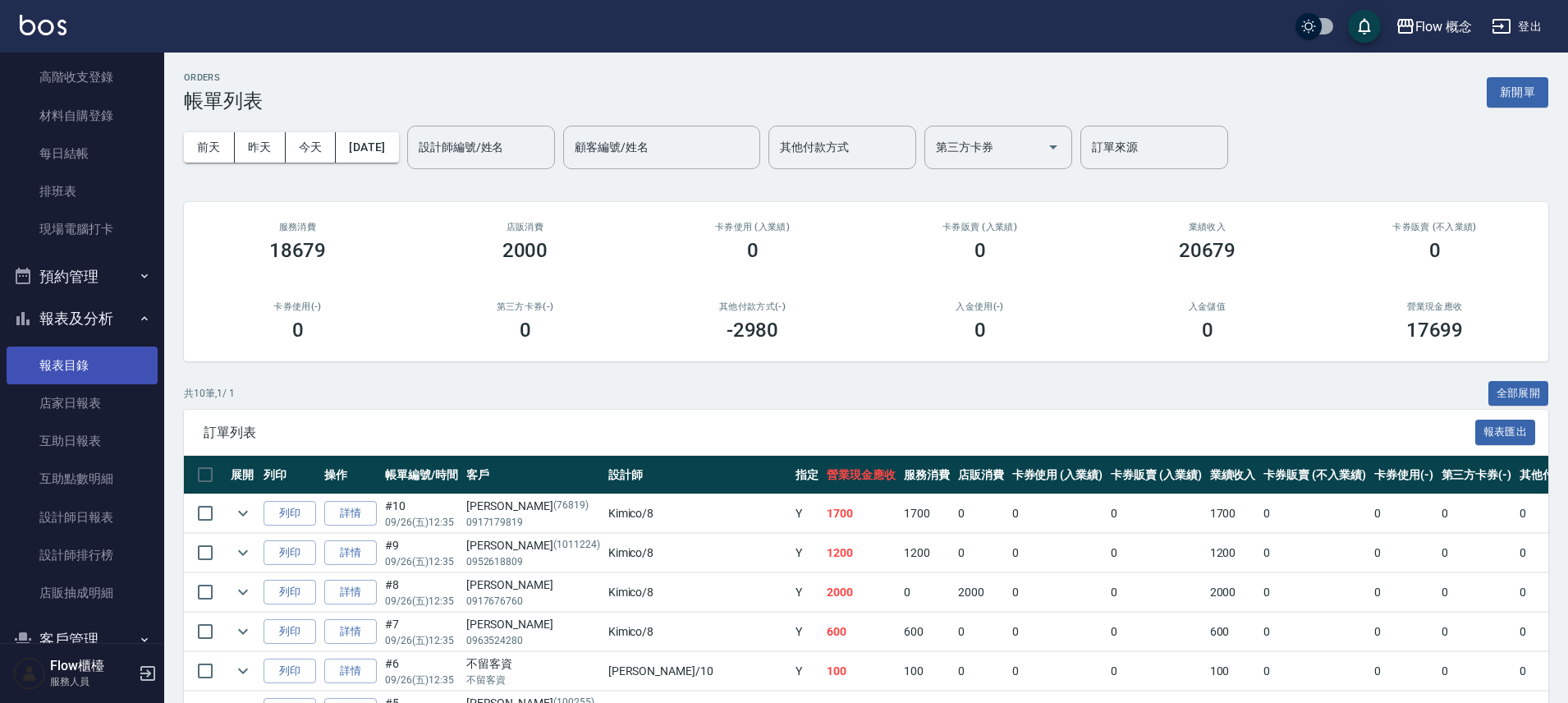
scroll to position [243, 0]
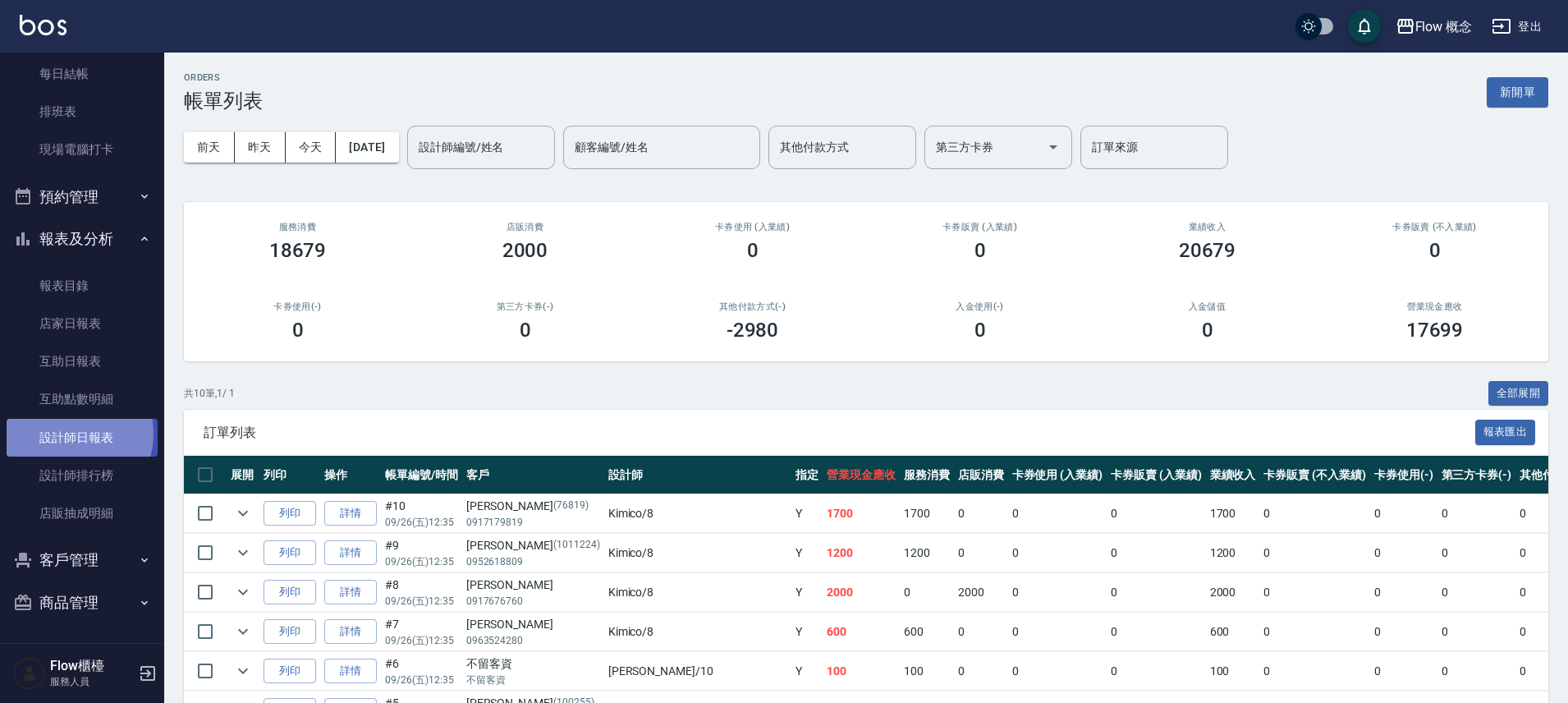
click at [66, 433] on link "設計師日報表" at bounding box center [83, 437] width 151 height 37
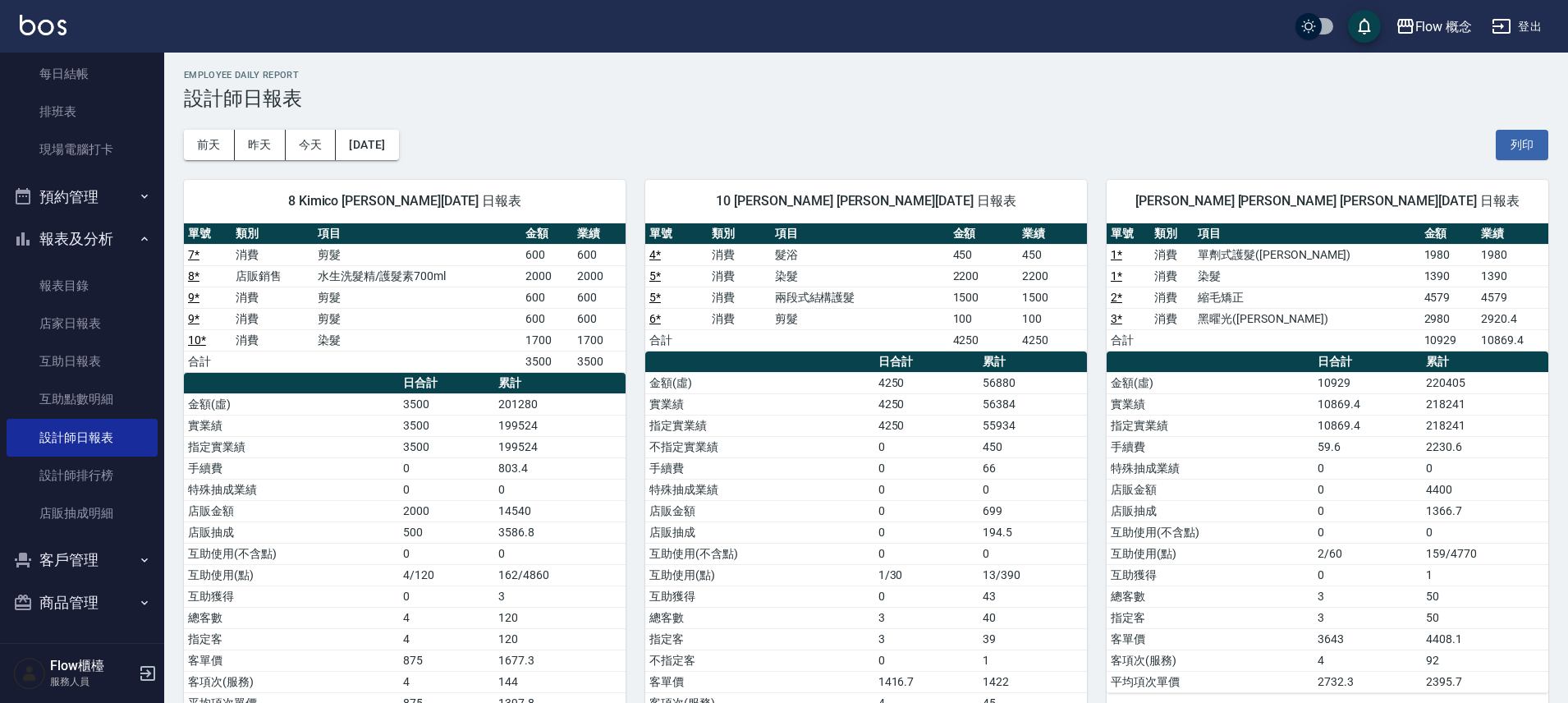
scroll to position [3, 0]
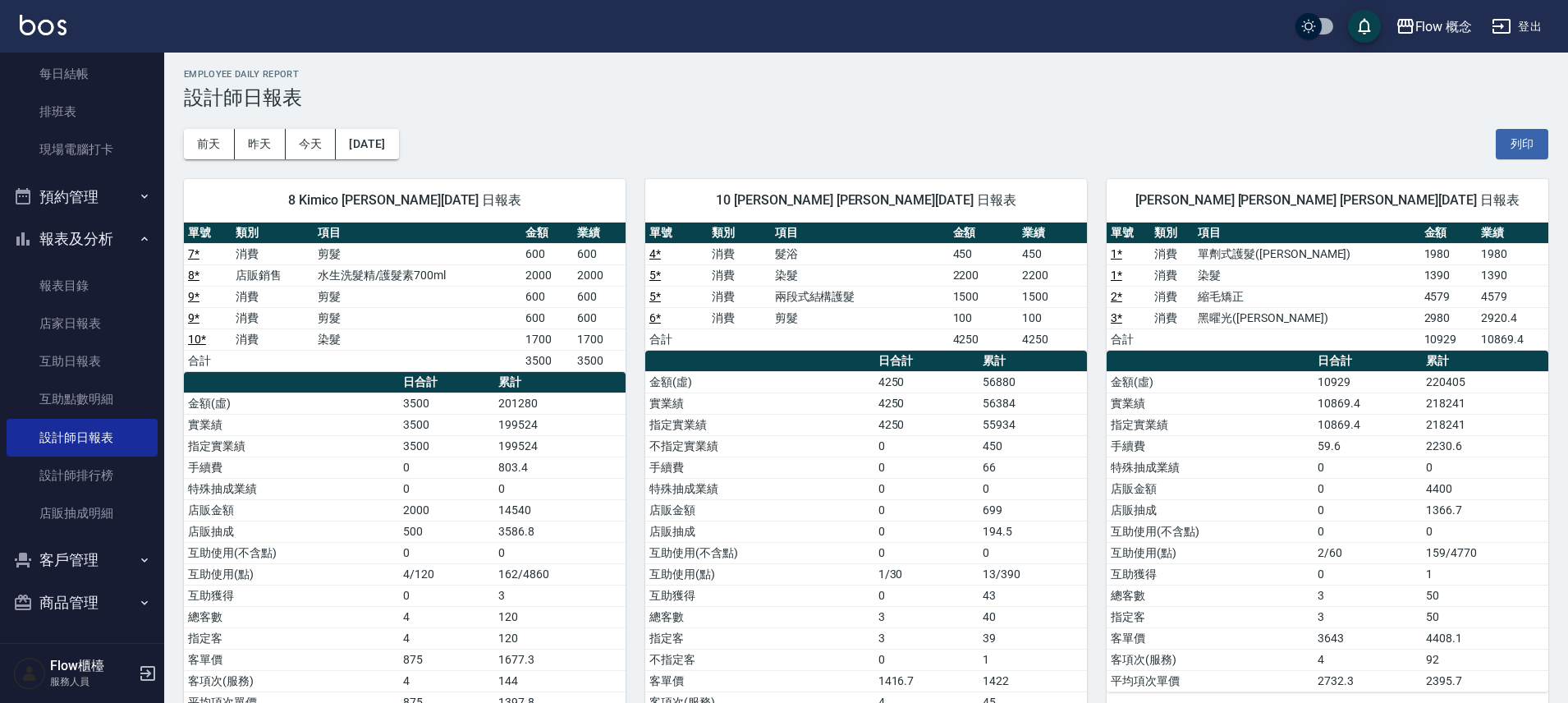
click at [1453, 395] on td "218241" at bounding box center [1485, 403] width 127 height 22
click at [519, 435] on td "199524" at bounding box center [559, 446] width 131 height 22
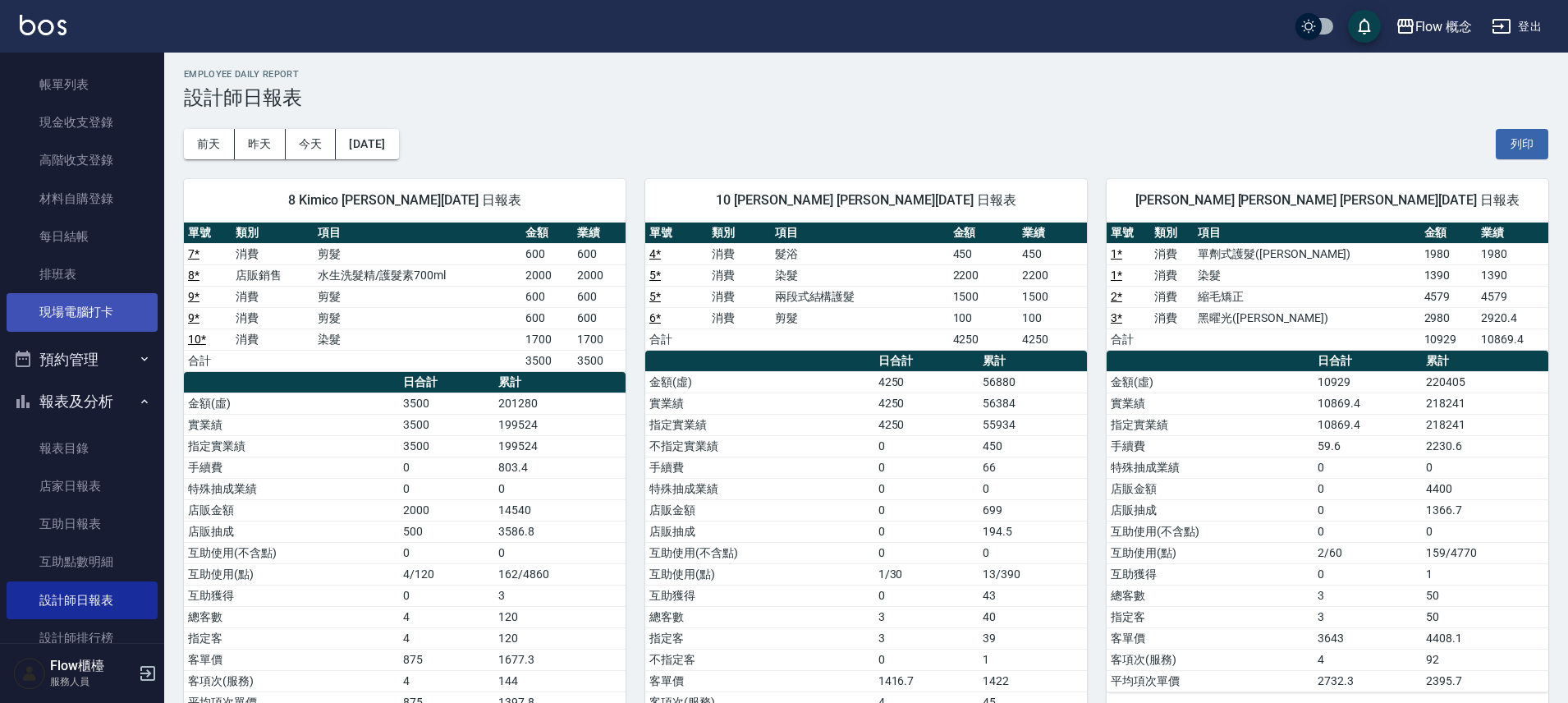
scroll to position [0, 0]
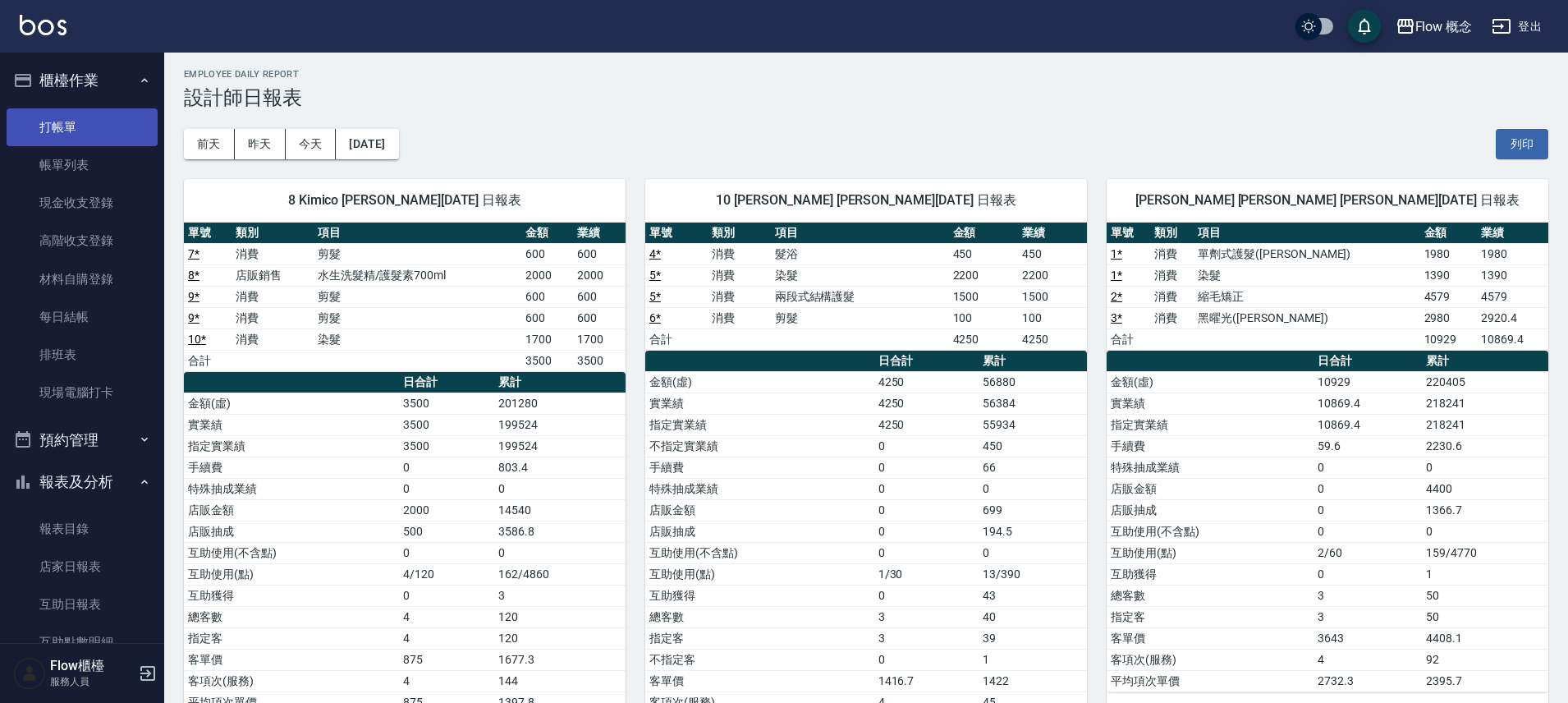
click at [73, 117] on link "打帳單" at bounding box center [83, 127] width 151 height 37
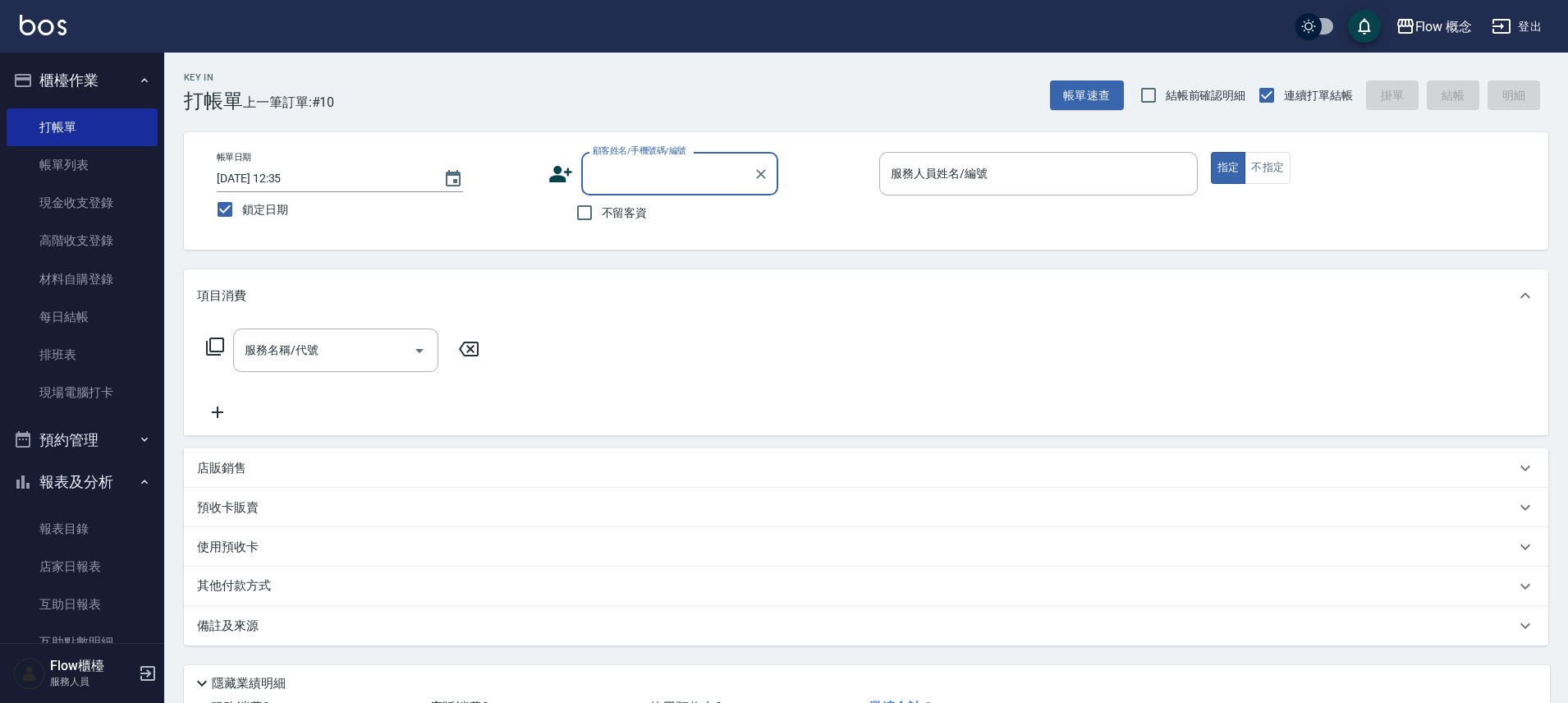
type input "ㄌ"
type input "x"
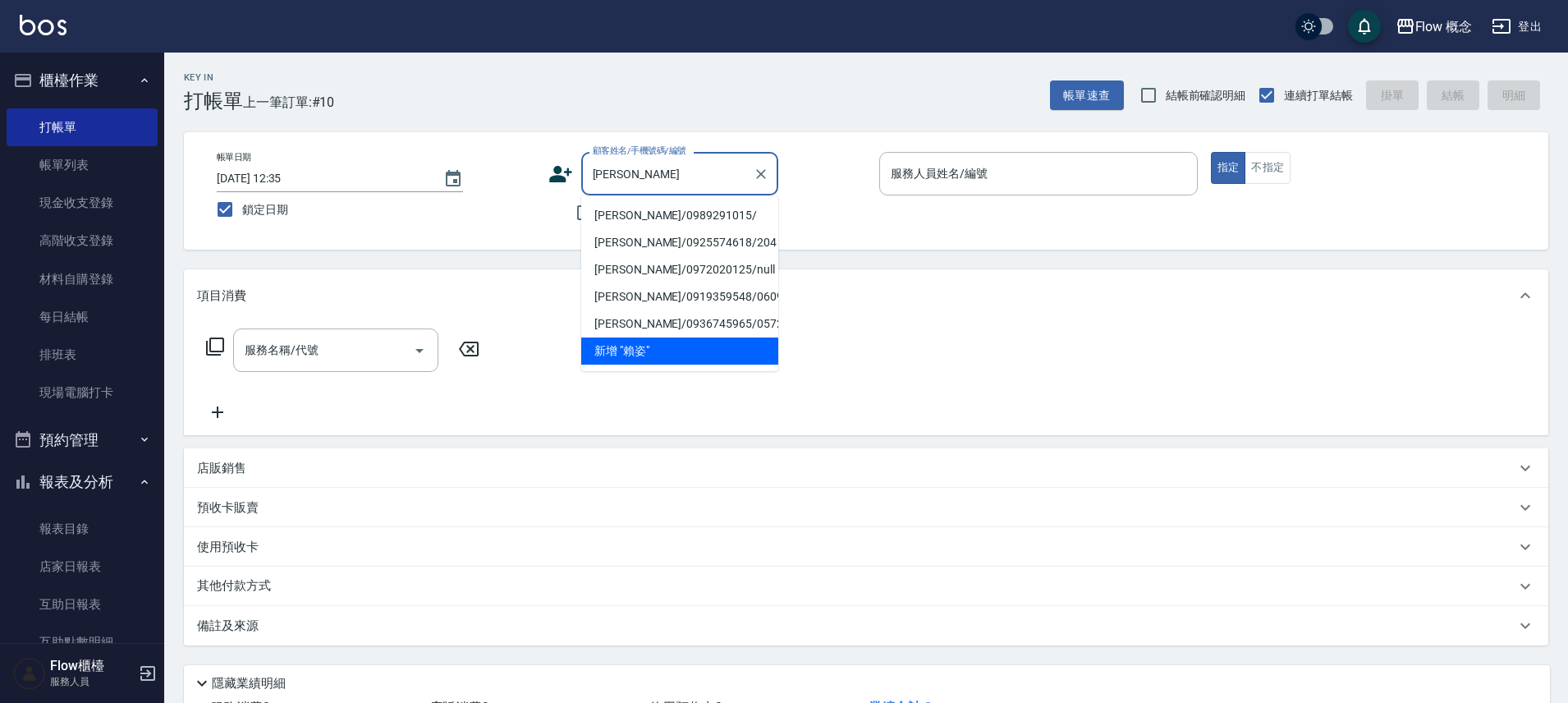
click at [683, 216] on li "[PERSON_NAME]/0989291015/" at bounding box center [679, 215] width 197 height 27
type input "[PERSON_NAME]/0989291015/"
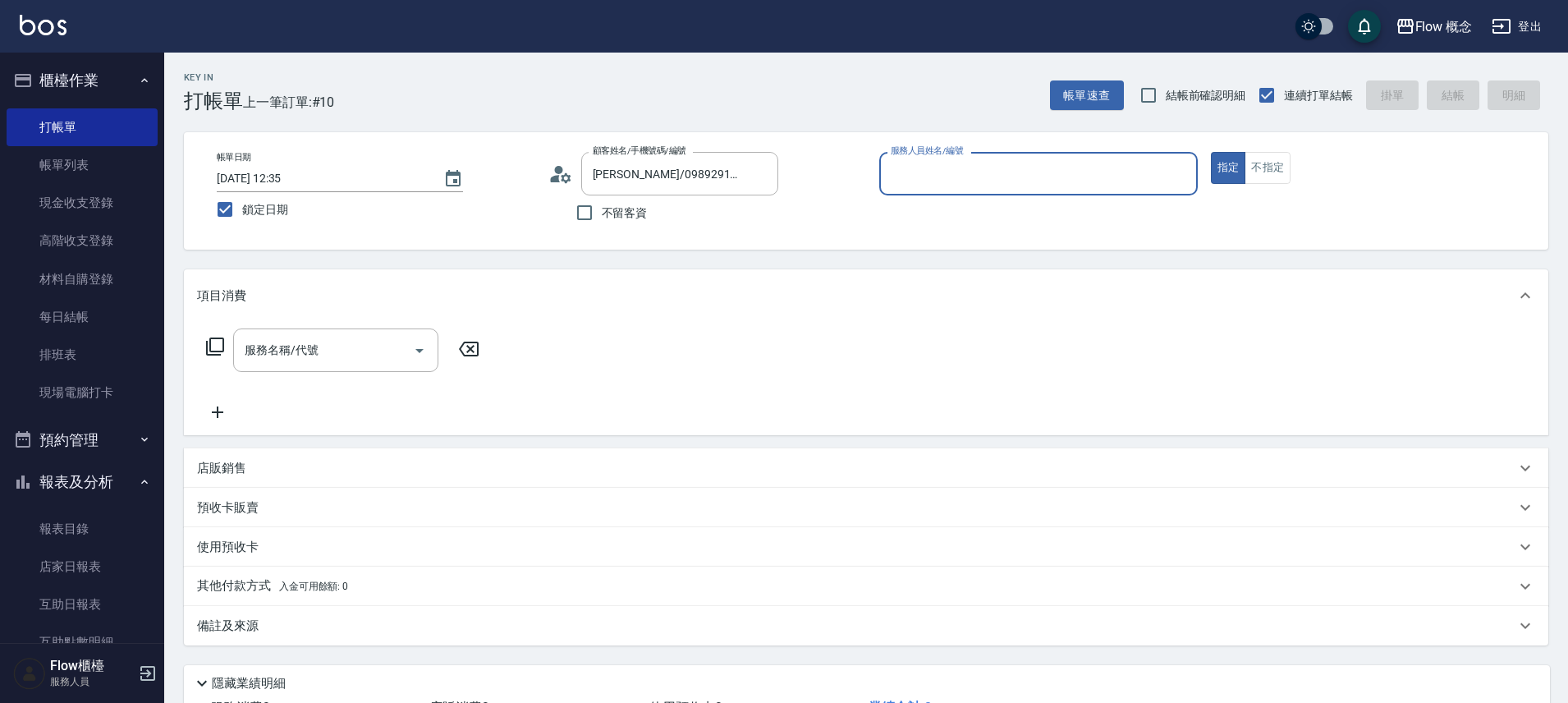
type input "８"
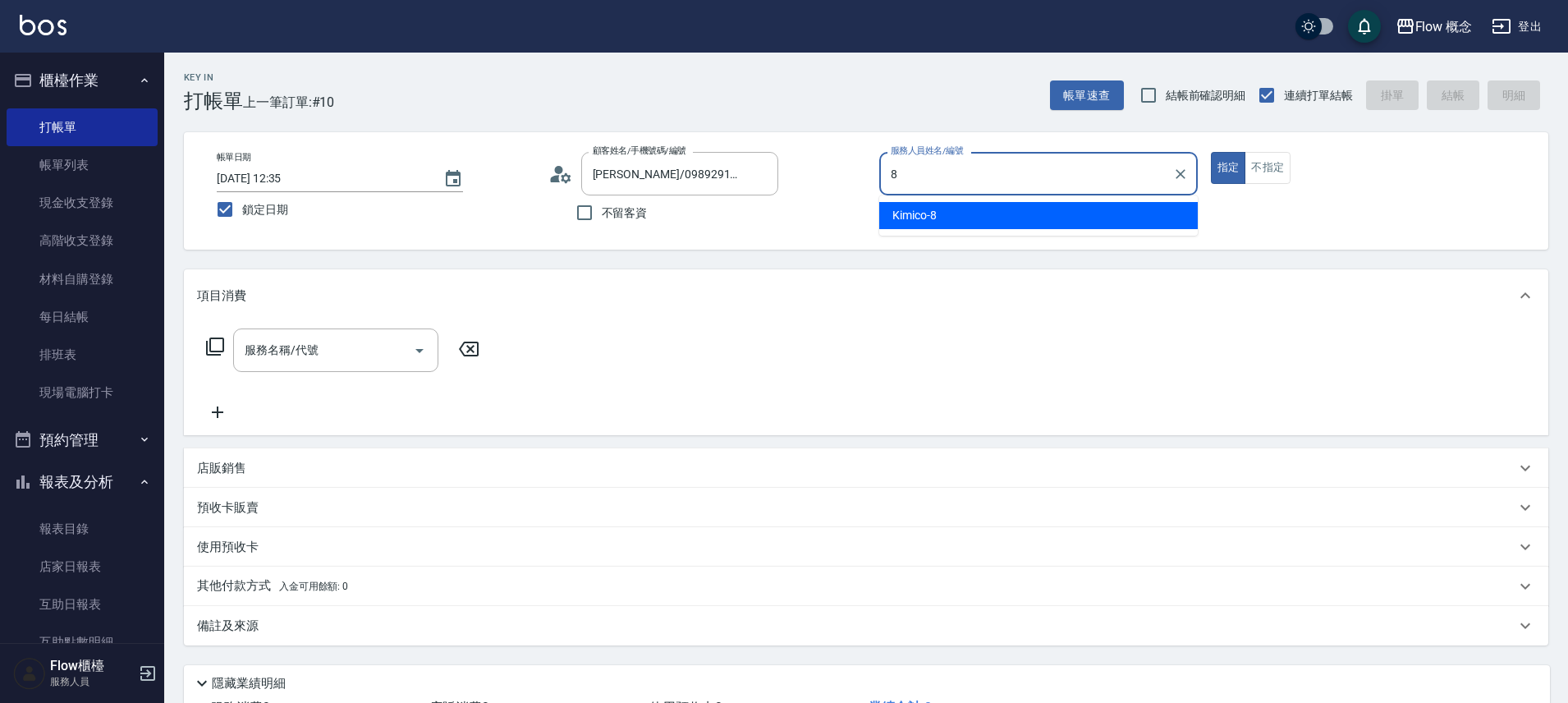
type input "Kimico-8"
type button "true"
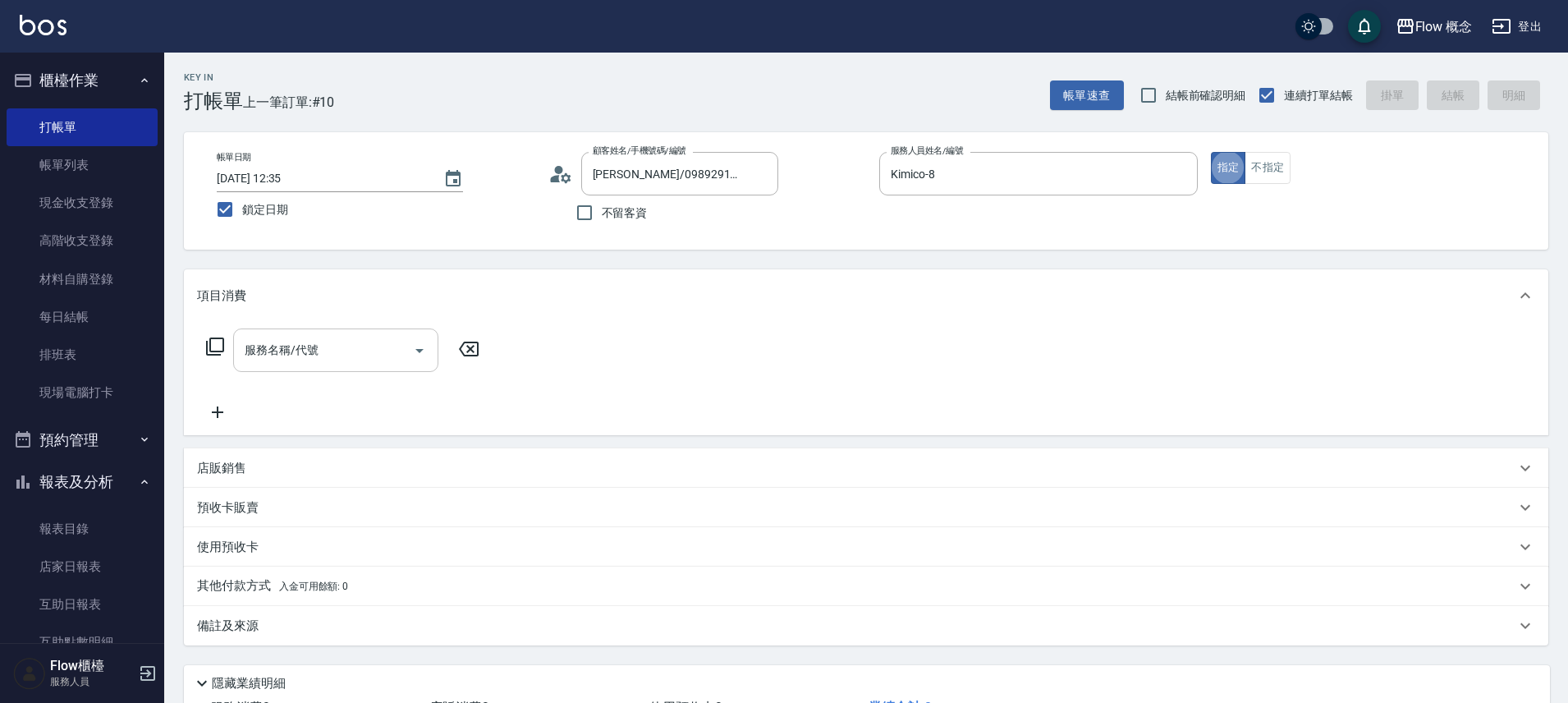
click at [374, 343] on input "服務名稱/代號" at bounding box center [323, 349] width 166 height 29
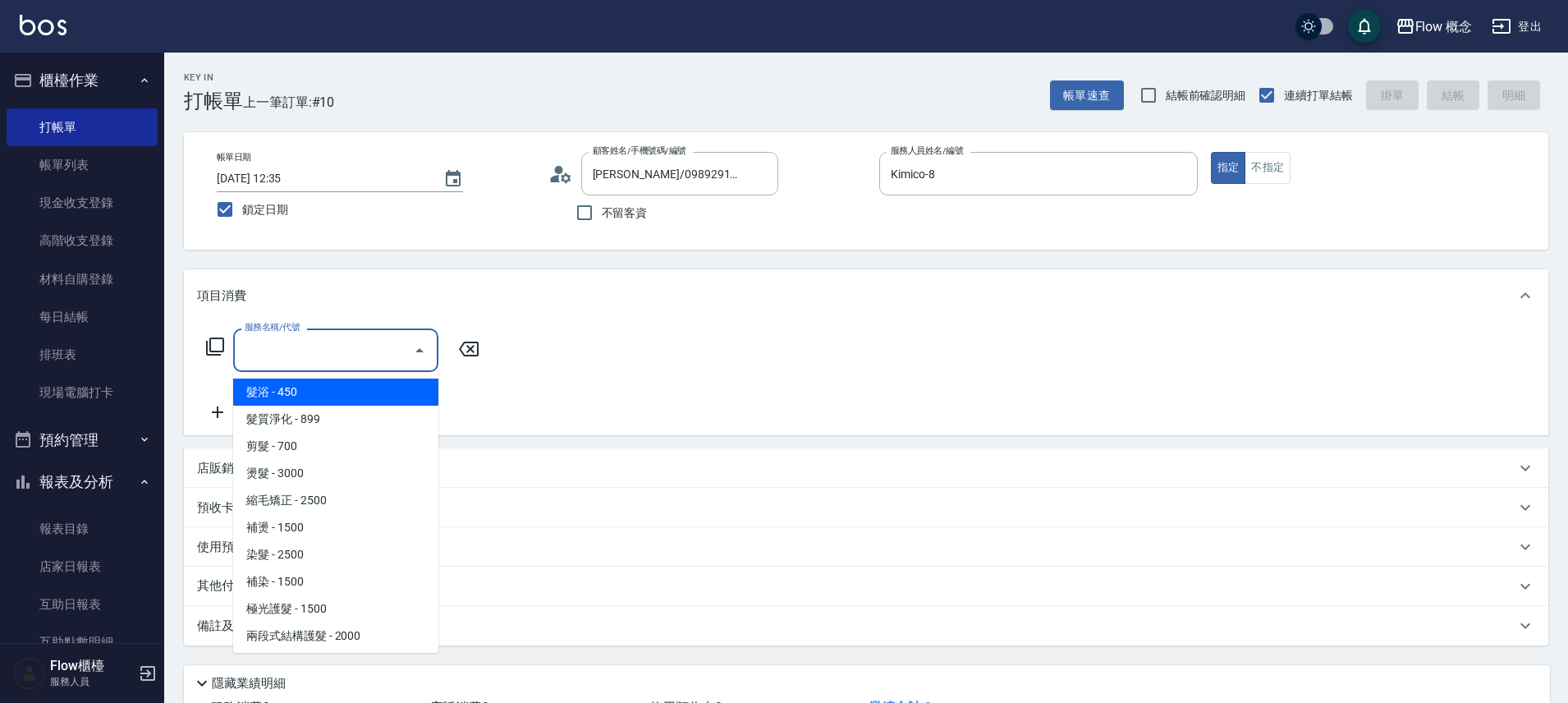
click at [363, 394] on span "髮浴 - 450" at bounding box center [335, 392] width 205 height 27
type input "髮浴 (101)"
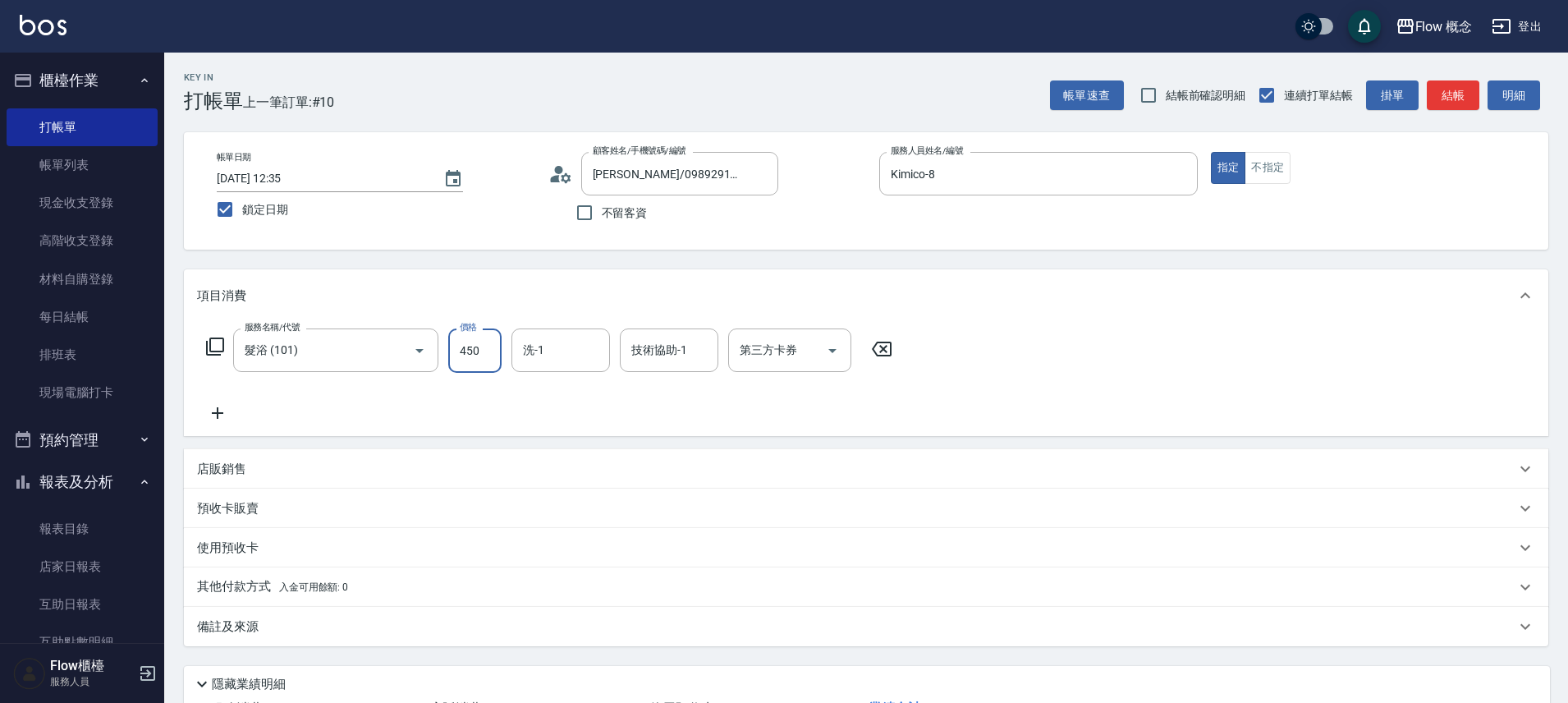
click at [475, 344] on input "450" at bounding box center [474, 350] width 53 height 44
type input "300"
click at [207, 415] on icon at bounding box center [217, 413] width 41 height 20
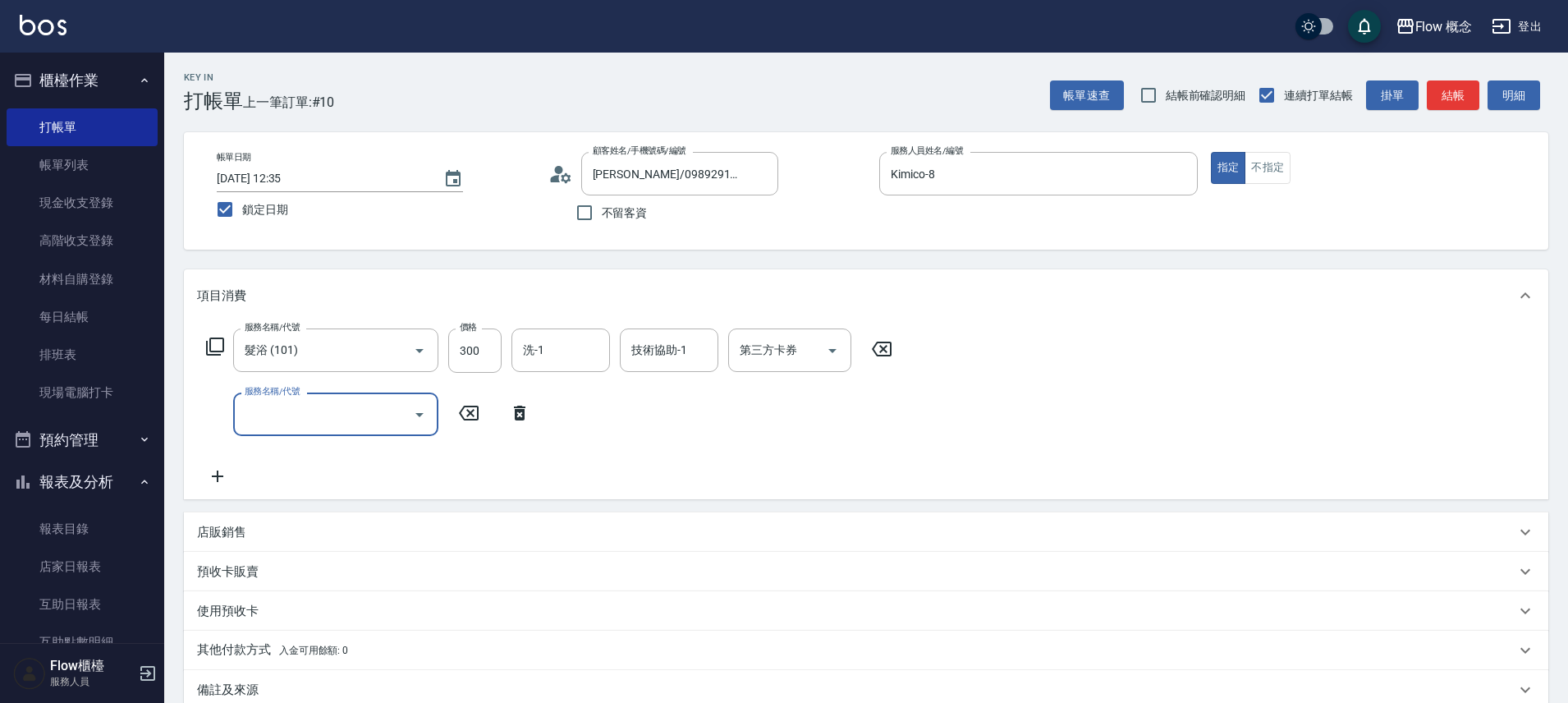
click at [315, 420] on input "服務名稱/代號" at bounding box center [323, 414] width 166 height 29
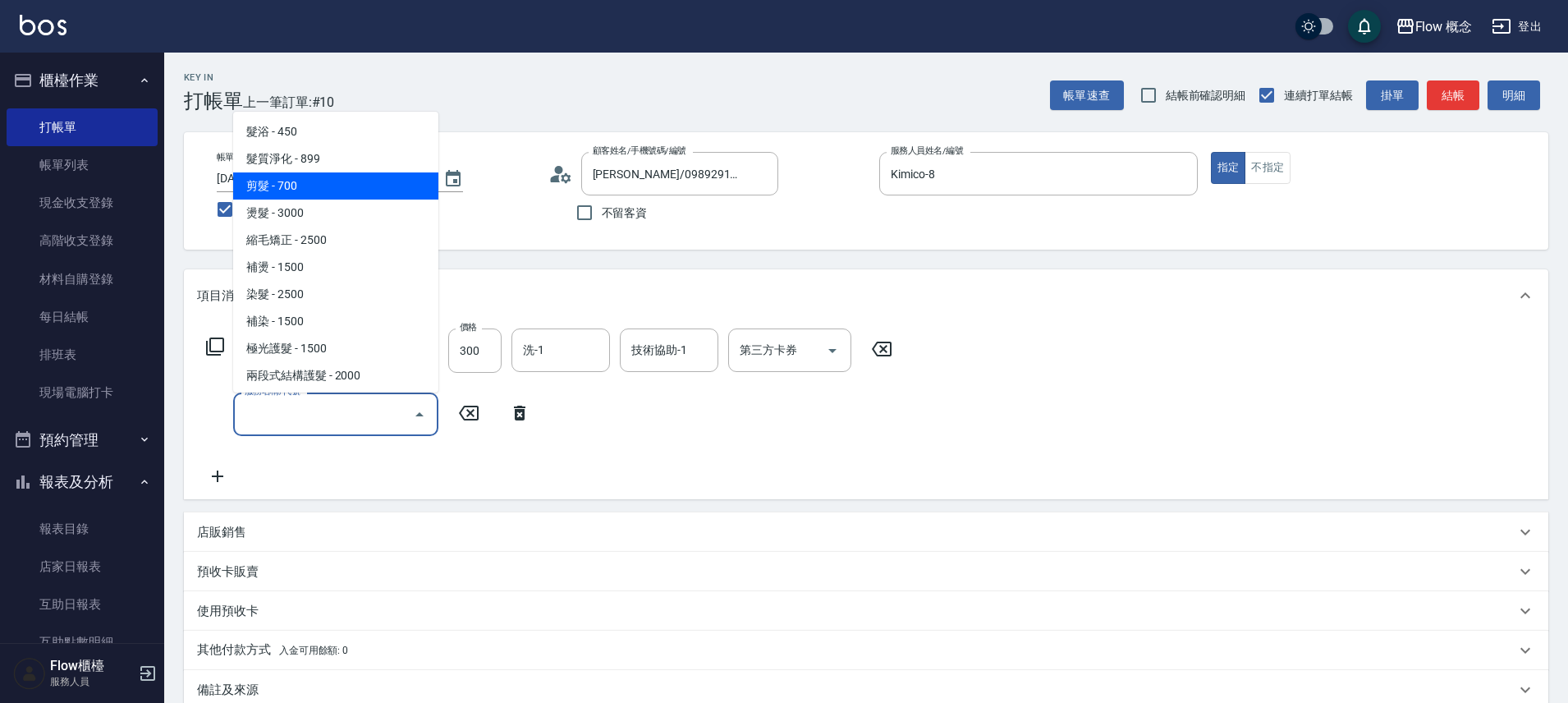
click at [299, 179] on span "剪髮 - 700" at bounding box center [335, 185] width 205 height 27
type input "剪髮(201)"
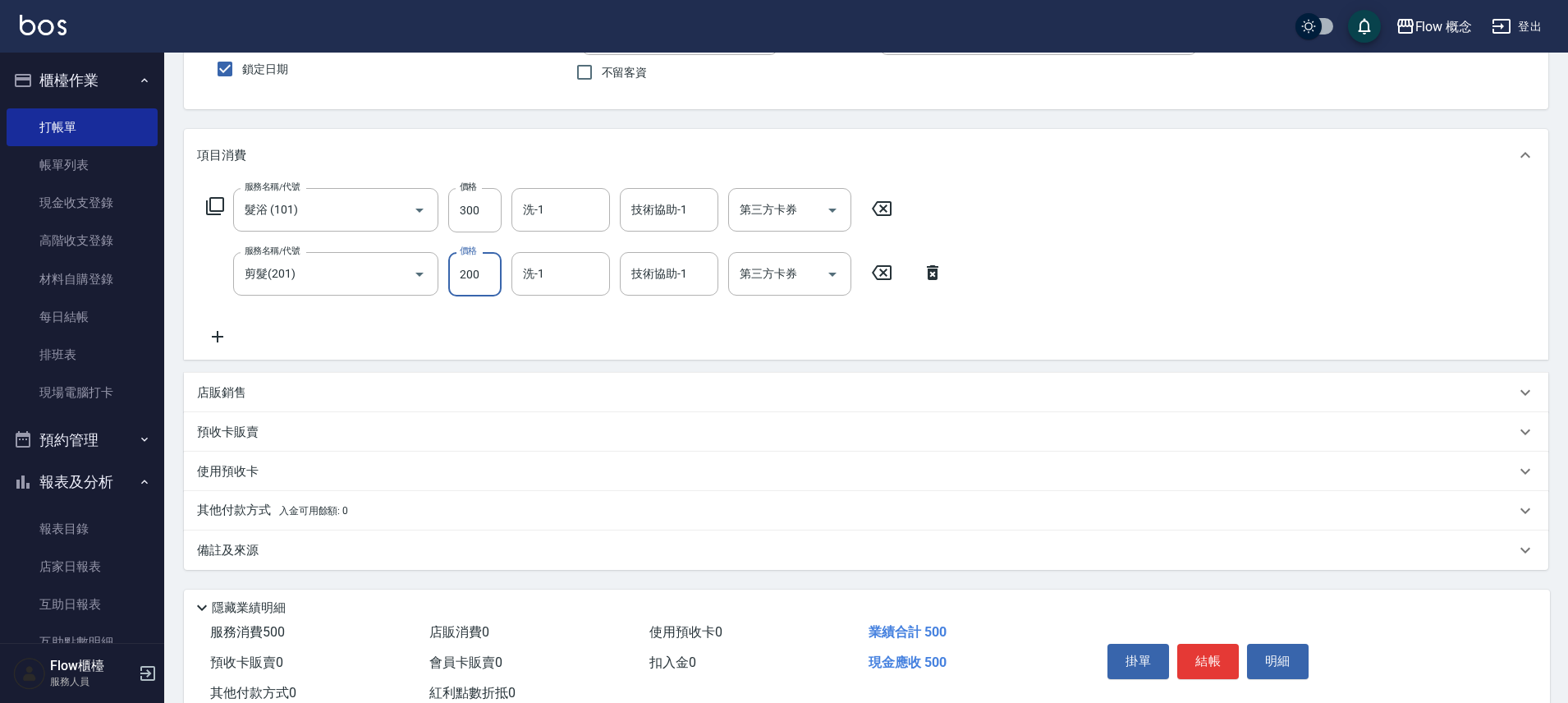
scroll to position [193, 0]
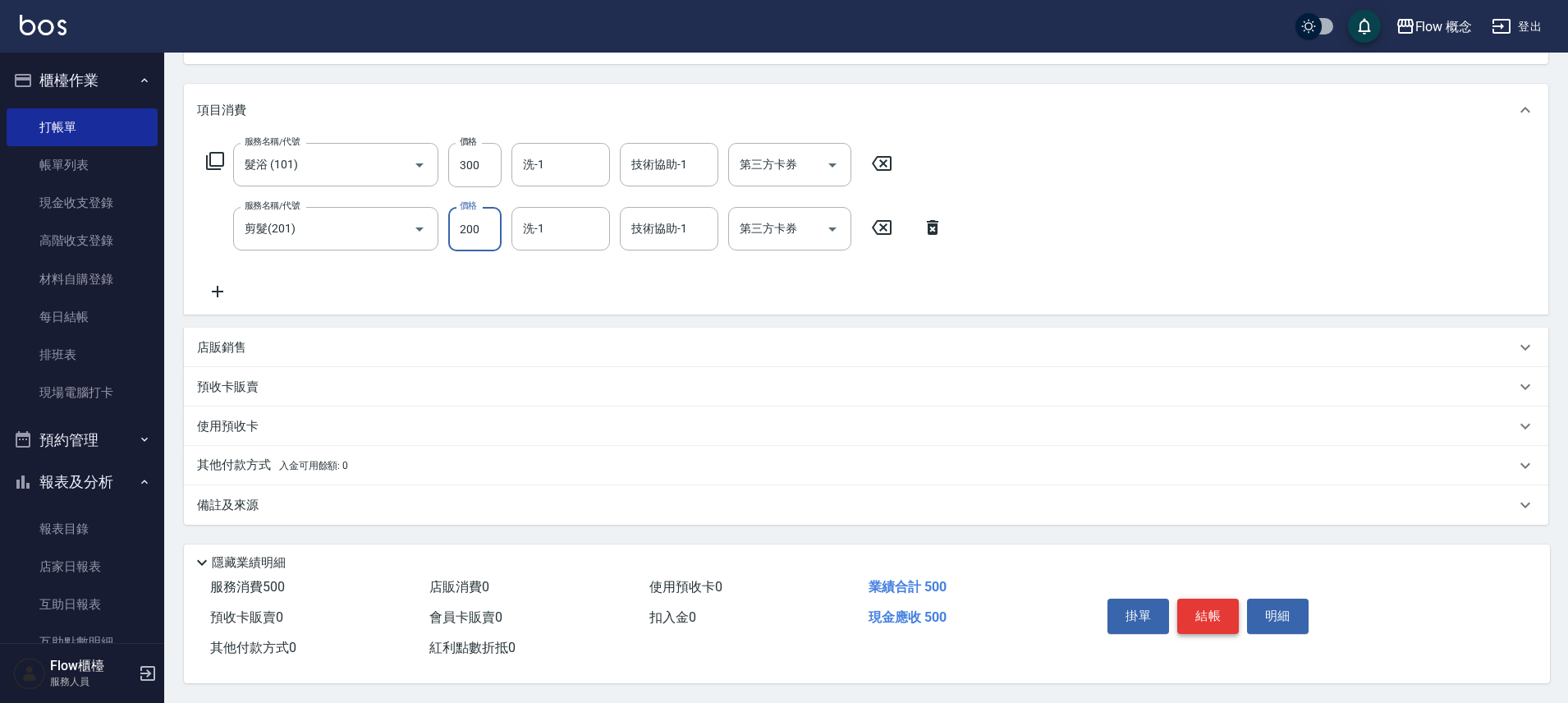
type input "200"
click at [1199, 610] on button "結帳" at bounding box center [1207, 616] width 62 height 35
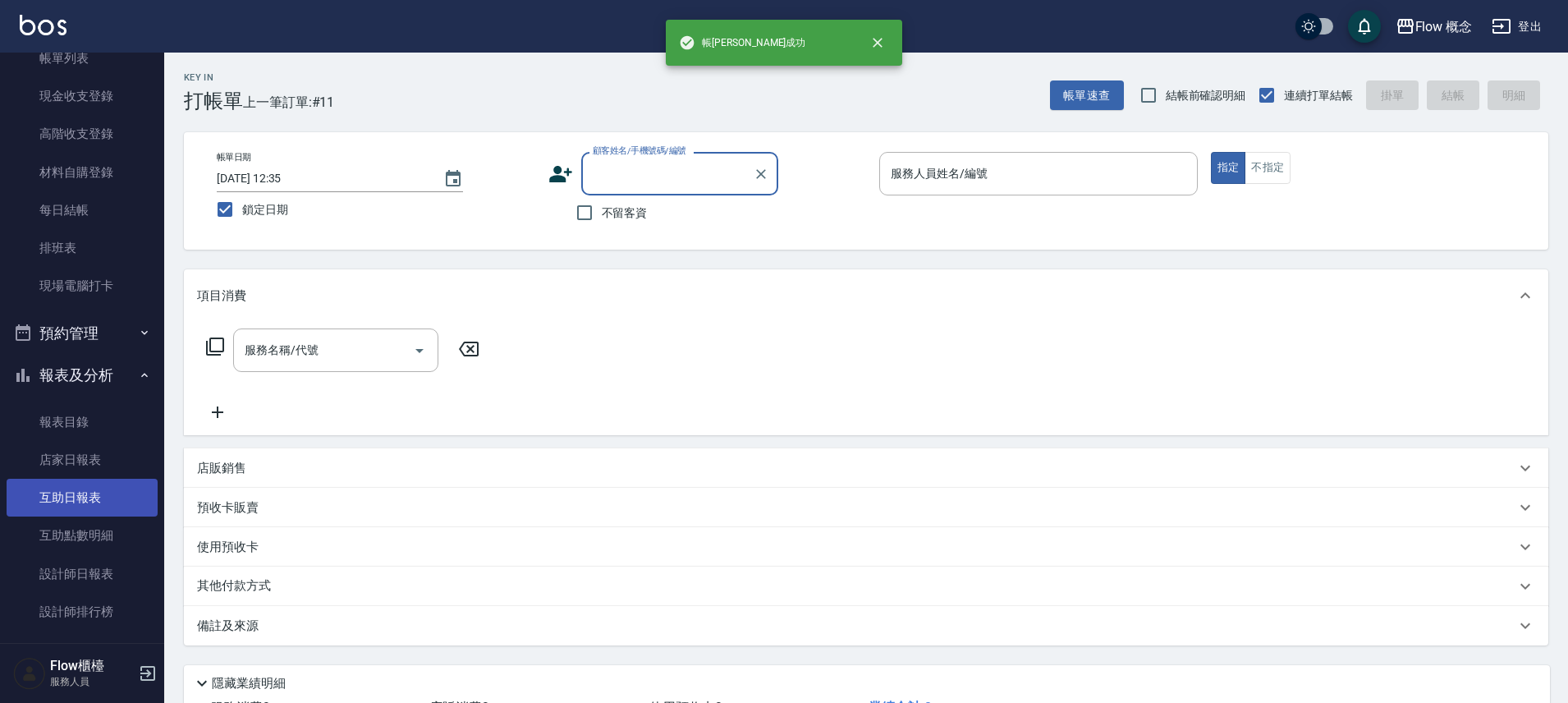
scroll to position [111, 0]
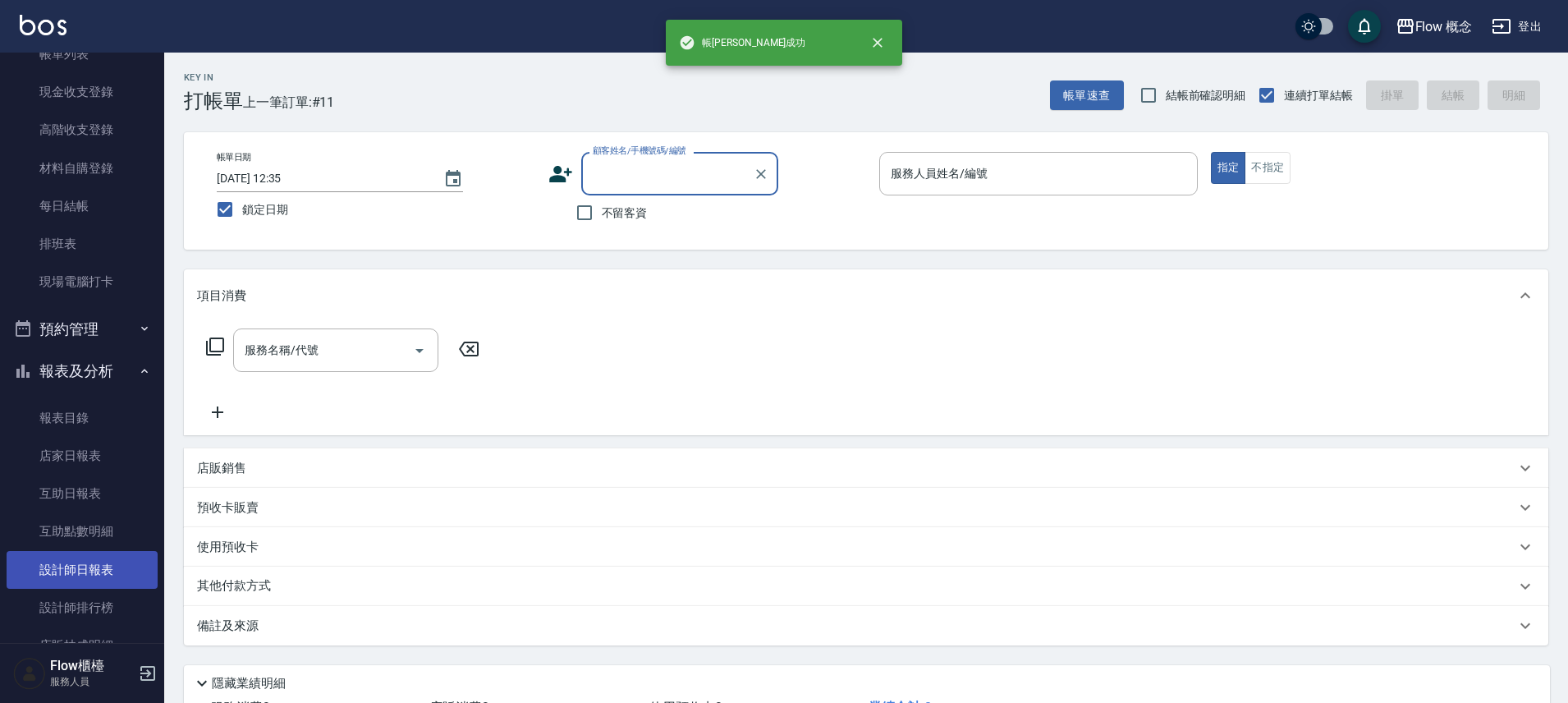
click at [96, 576] on link "設計師日報表" at bounding box center [83, 569] width 151 height 37
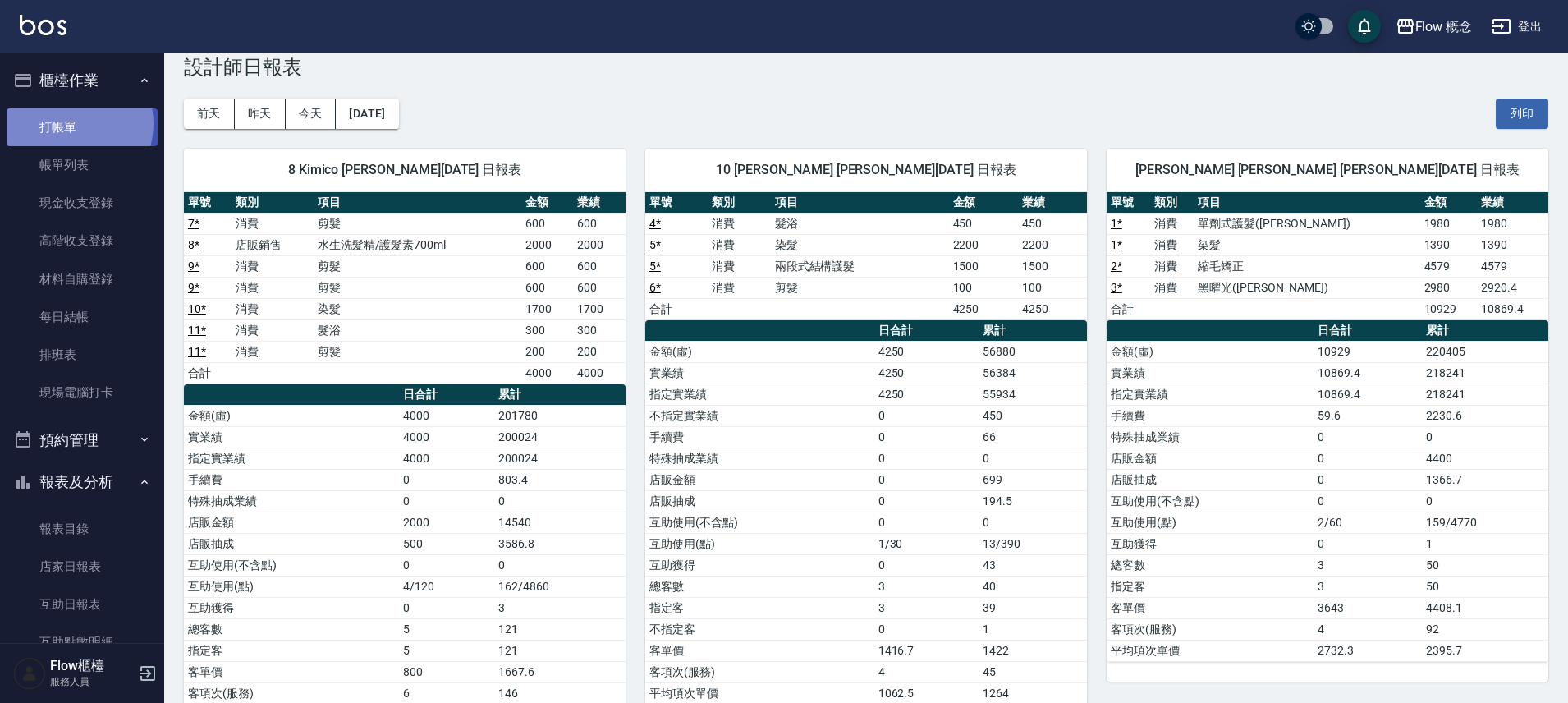
click at [75, 123] on link "打帳單" at bounding box center [83, 127] width 151 height 37
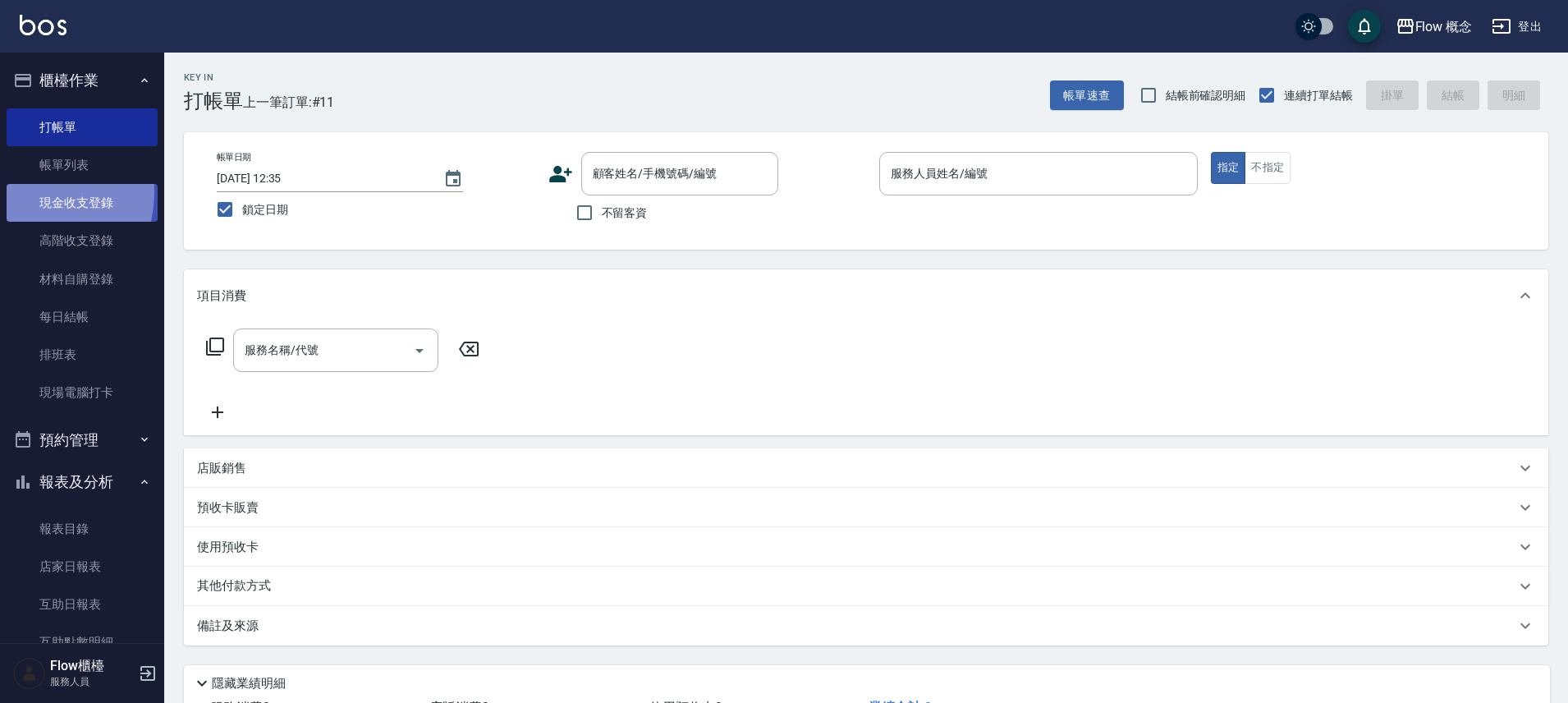
click at [37, 193] on link "現金收支登錄" at bounding box center [83, 202] width 151 height 37
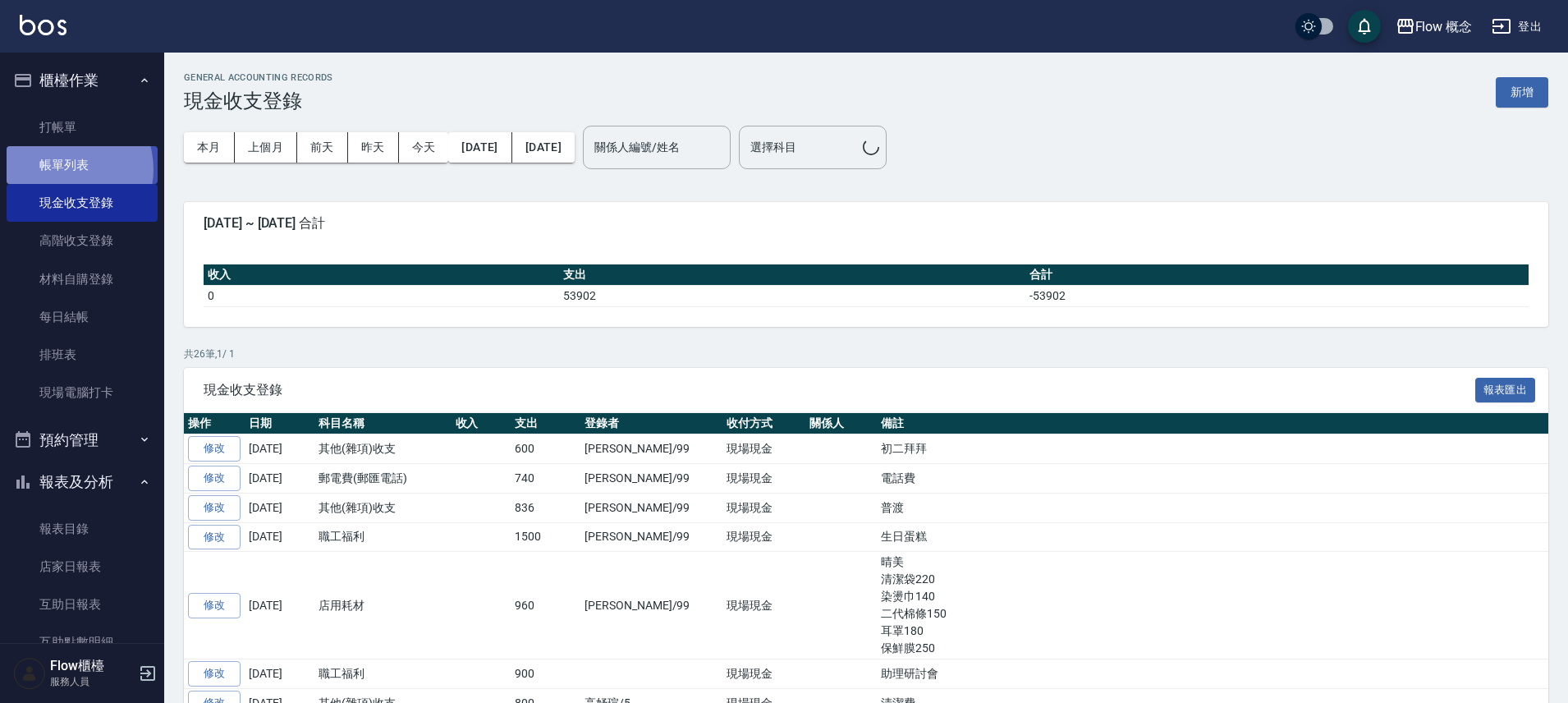
click at [63, 169] on link "帳單列表" at bounding box center [83, 164] width 151 height 37
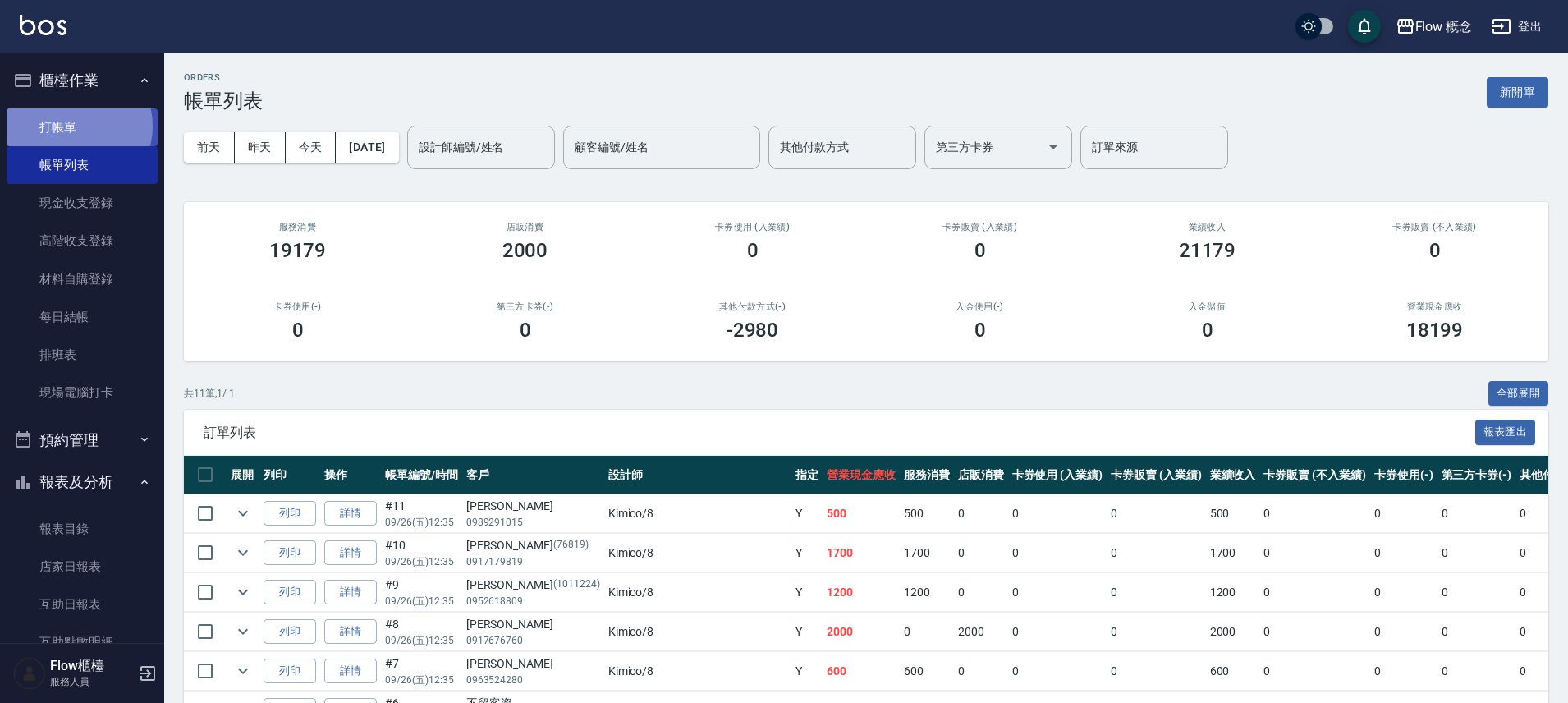
click at [77, 126] on link "打帳單" at bounding box center [83, 127] width 151 height 37
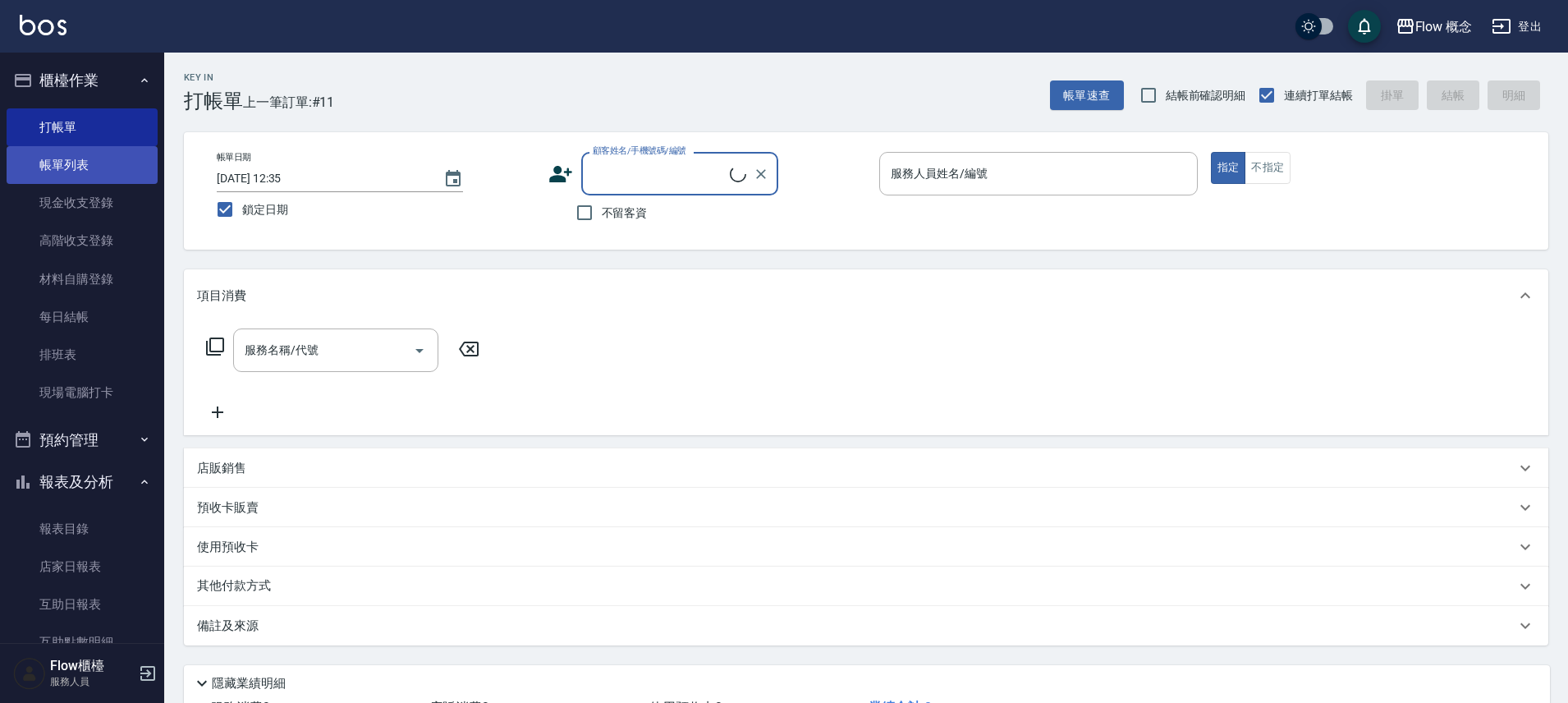
click at [71, 162] on link "帳單列表" at bounding box center [83, 164] width 151 height 37
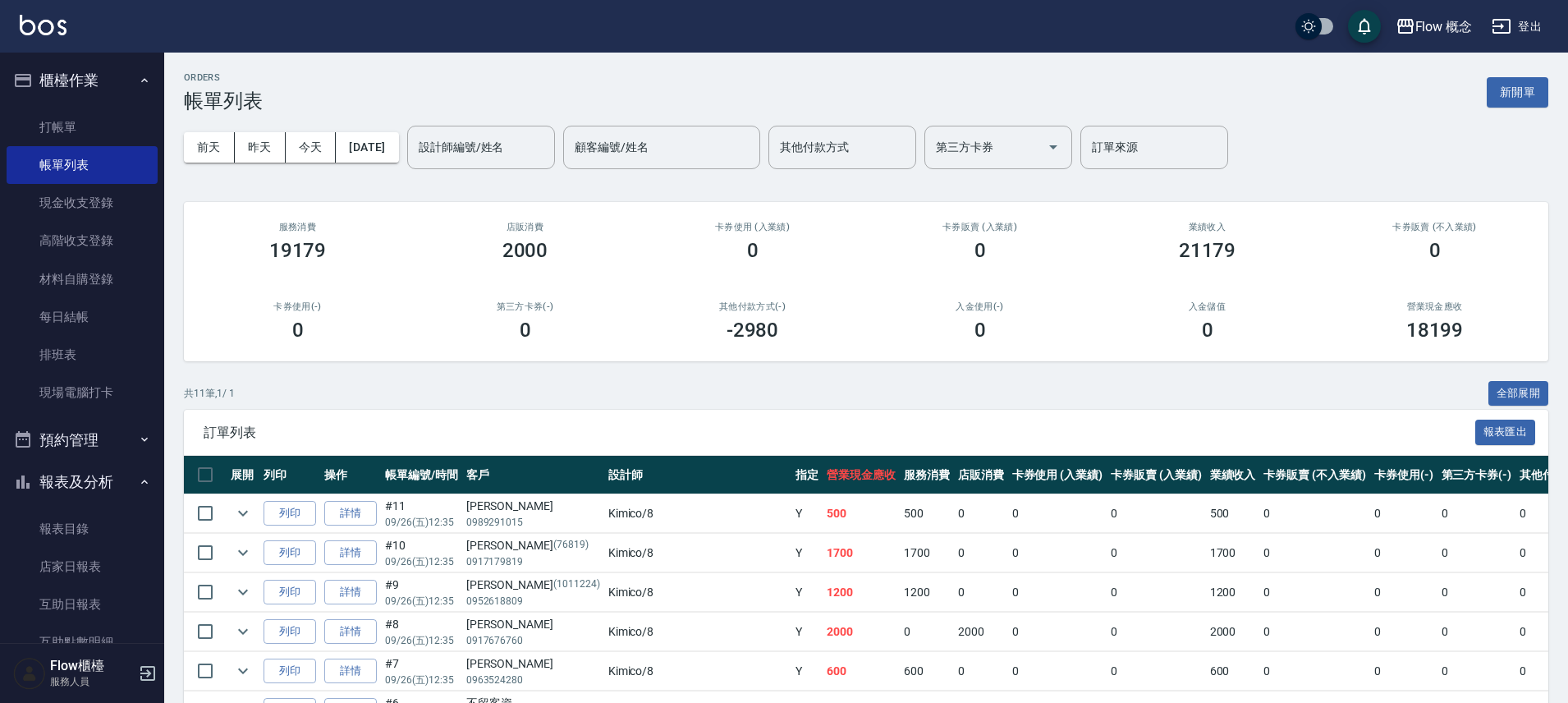
click at [53, 146] on li "帳單列表" at bounding box center [83, 164] width 151 height 37
